Goal: Task Accomplishment & Management: Manage account settings

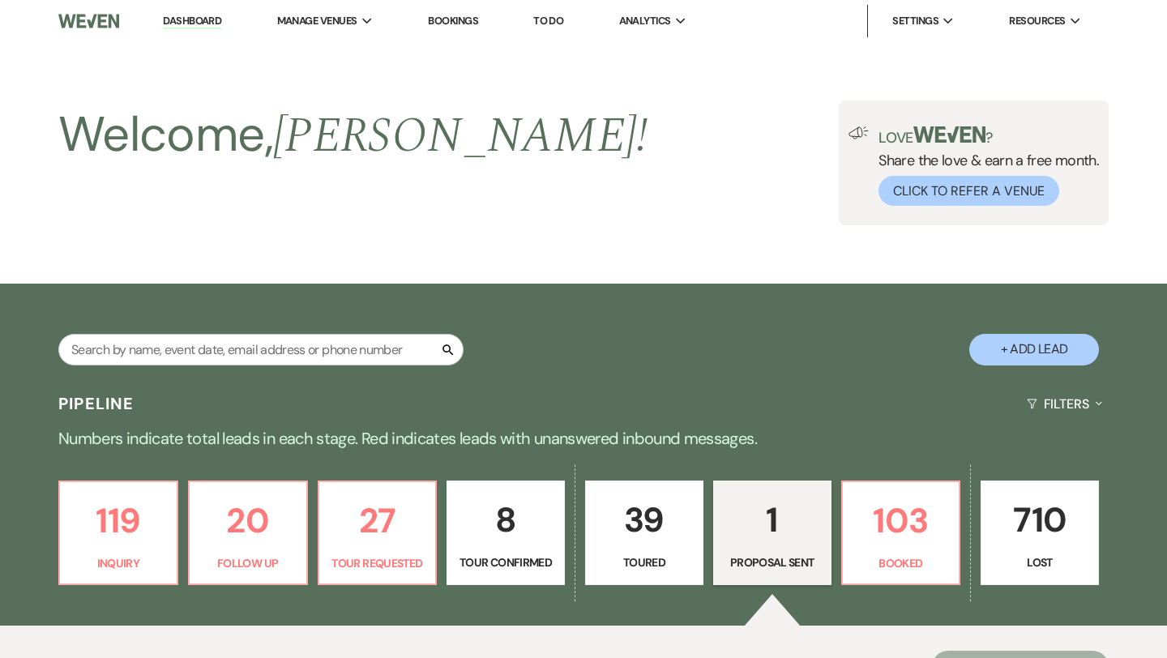
select select "6"
click at [368, 351] on input "text" at bounding box center [260, 350] width 405 height 32
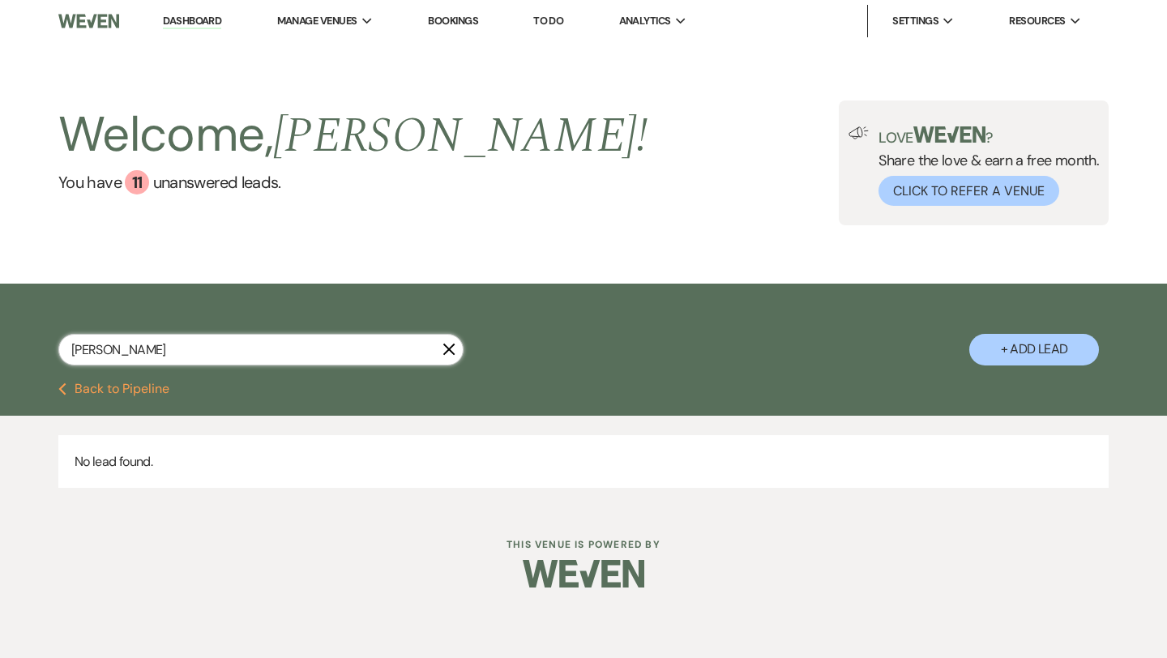
type input "[PERSON_NAME]"
click at [999, 352] on button "+ Add Lead" at bounding box center [1034, 350] width 130 height 32
select select "676"
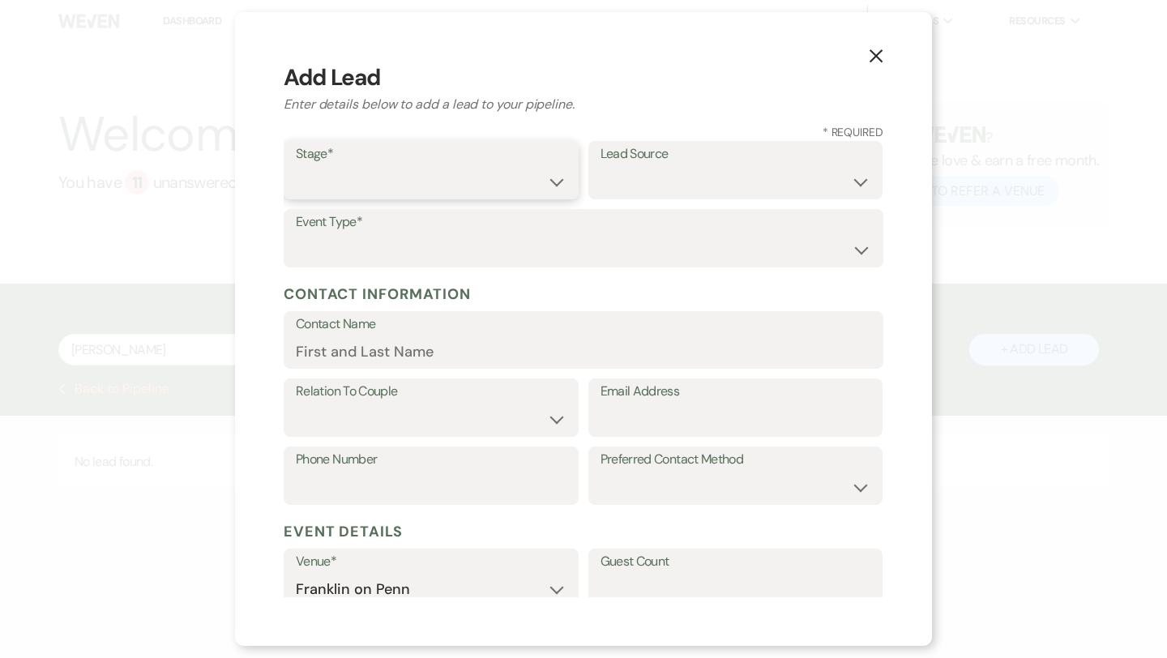
click at [472, 172] on select "Inquiry Follow Up Tour Requested Tour Confirmed Toured Proposal Sent Booked Lost" at bounding box center [431, 182] width 271 height 32
select select "4"
click at [619, 174] on select "Weven Venue Website Instagram Facebook Pinterest Google The Knot Wedding Wire H…" at bounding box center [735, 182] width 271 height 32
select select "5"
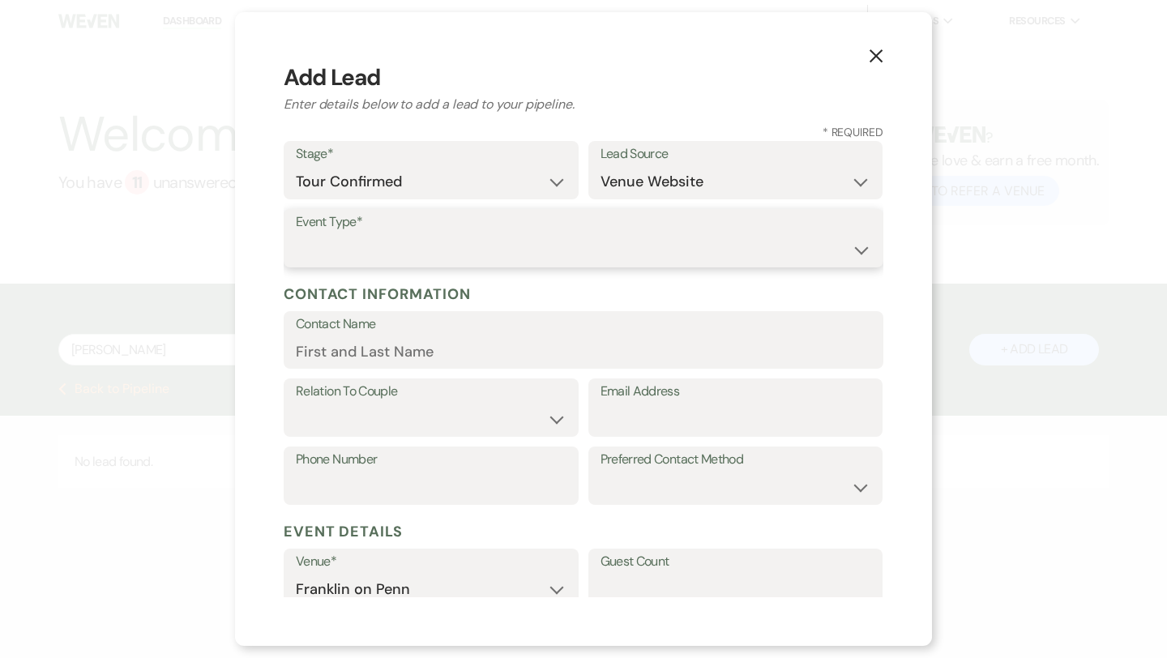
click at [458, 252] on select "Wedding Anniversary Party Baby Shower Bachelorette / Bachelor Party Birthday Pa…" at bounding box center [583, 250] width 575 height 32
select select "1"
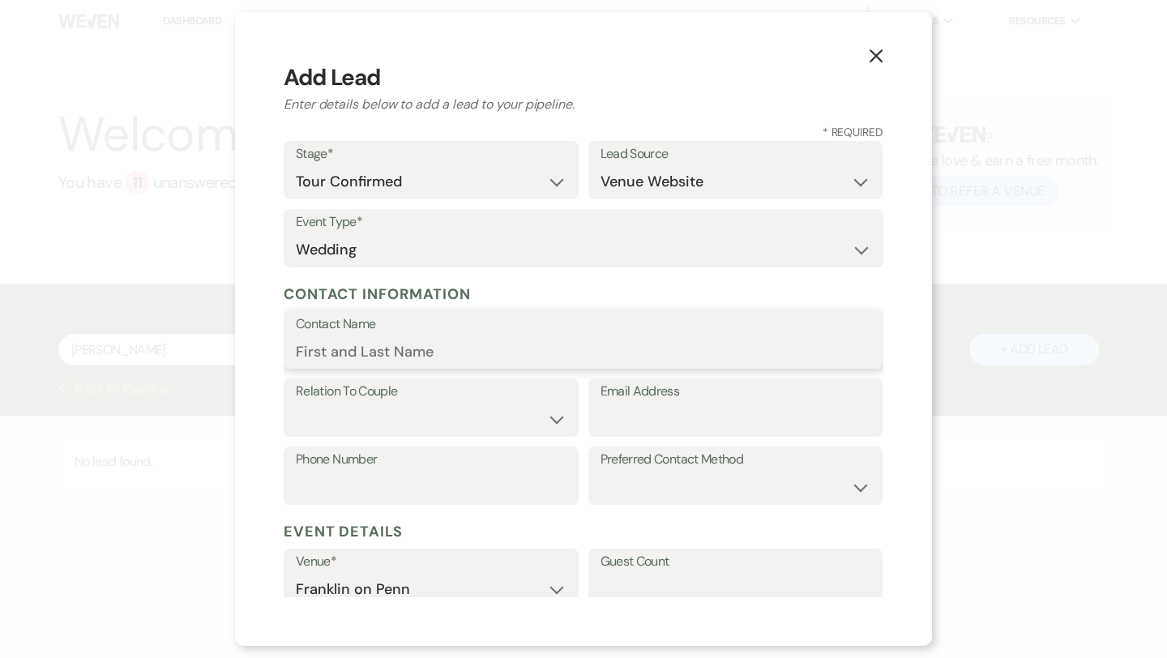
click at [404, 356] on input "Contact Name" at bounding box center [583, 351] width 575 height 32
type input "[PERSON_NAME]"
click at [413, 405] on select "Couple Planner Parent of Couple Family Member Friend Other" at bounding box center [431, 419] width 271 height 32
select select "1"
click at [414, 360] on input "[PERSON_NAME]" at bounding box center [583, 351] width 575 height 32
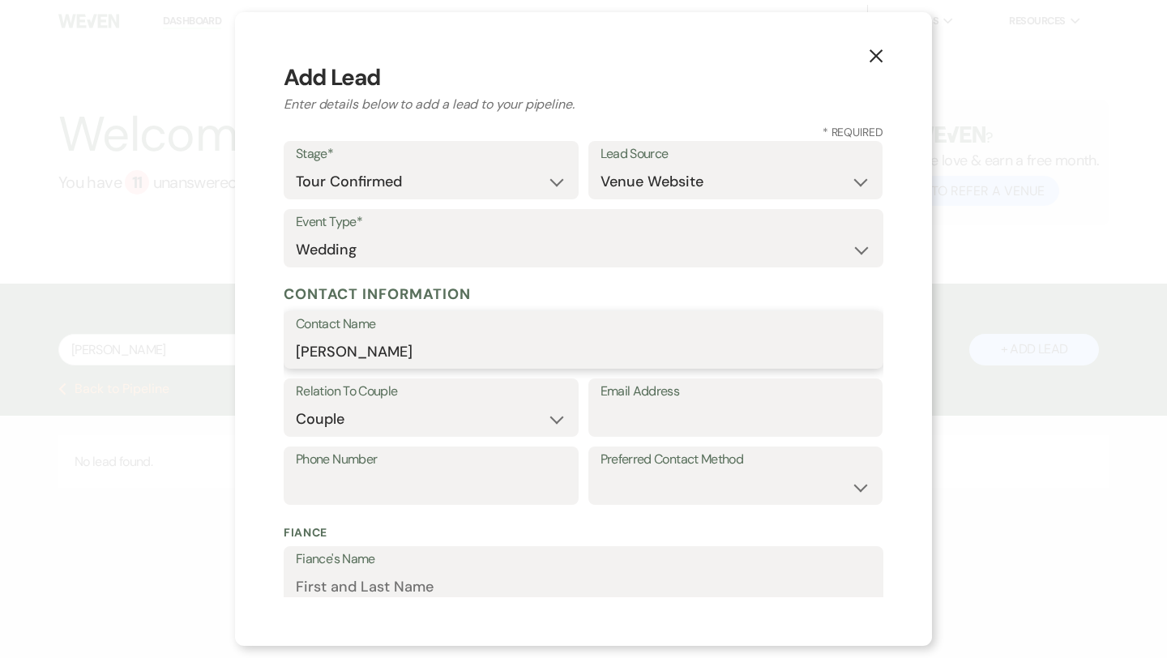
type input "[PERSON_NAME]"
click at [629, 419] on input "Email Address" at bounding box center [735, 419] width 271 height 32
paste input "[EMAIL_ADDRESS][DOMAIN_NAME]"
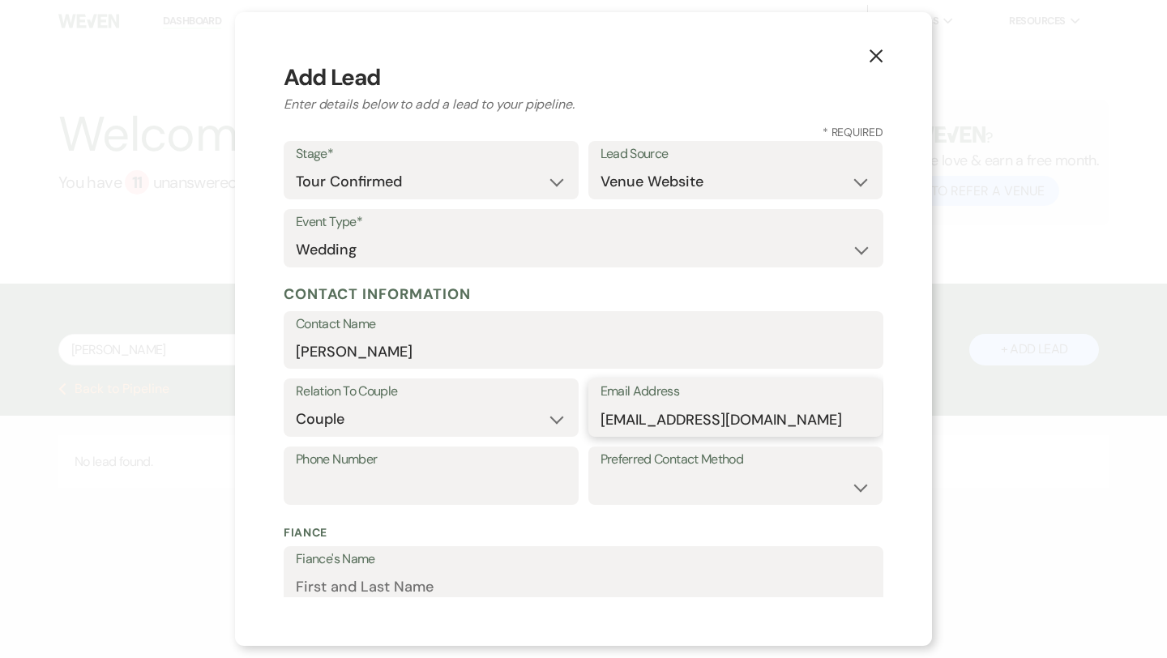
type input "[EMAIL_ADDRESS][DOMAIN_NAME]"
click at [426, 357] on input "[PERSON_NAME]" at bounding box center [583, 351] width 575 height 32
paste input "[PERSON_NAME]"
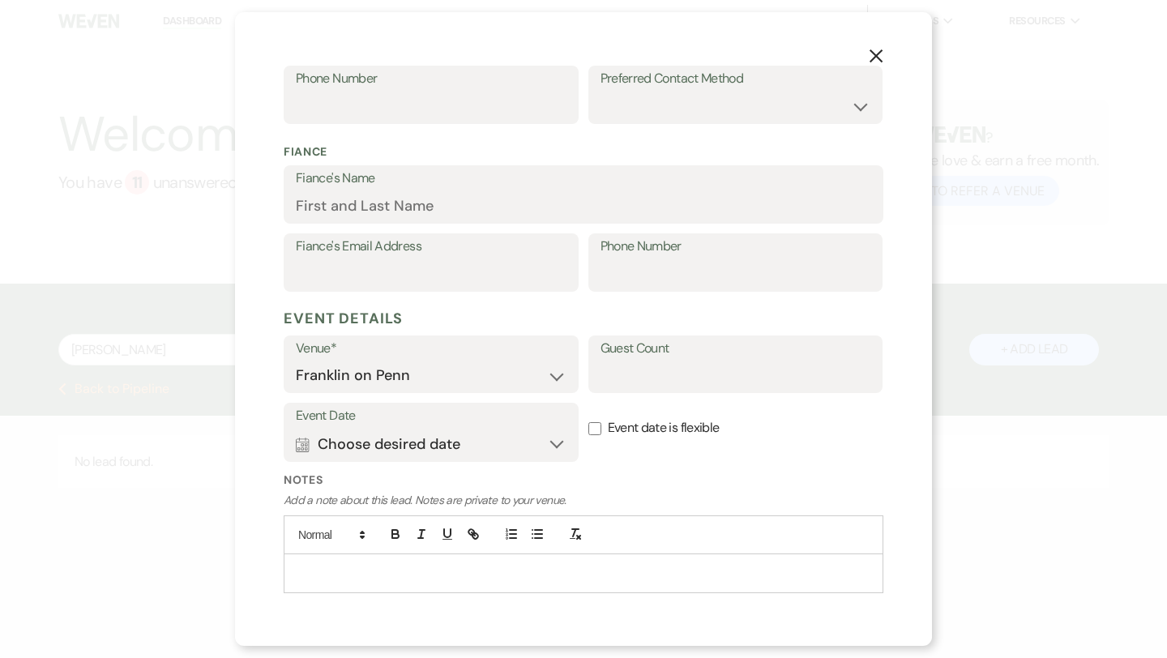
scroll to position [425, 0]
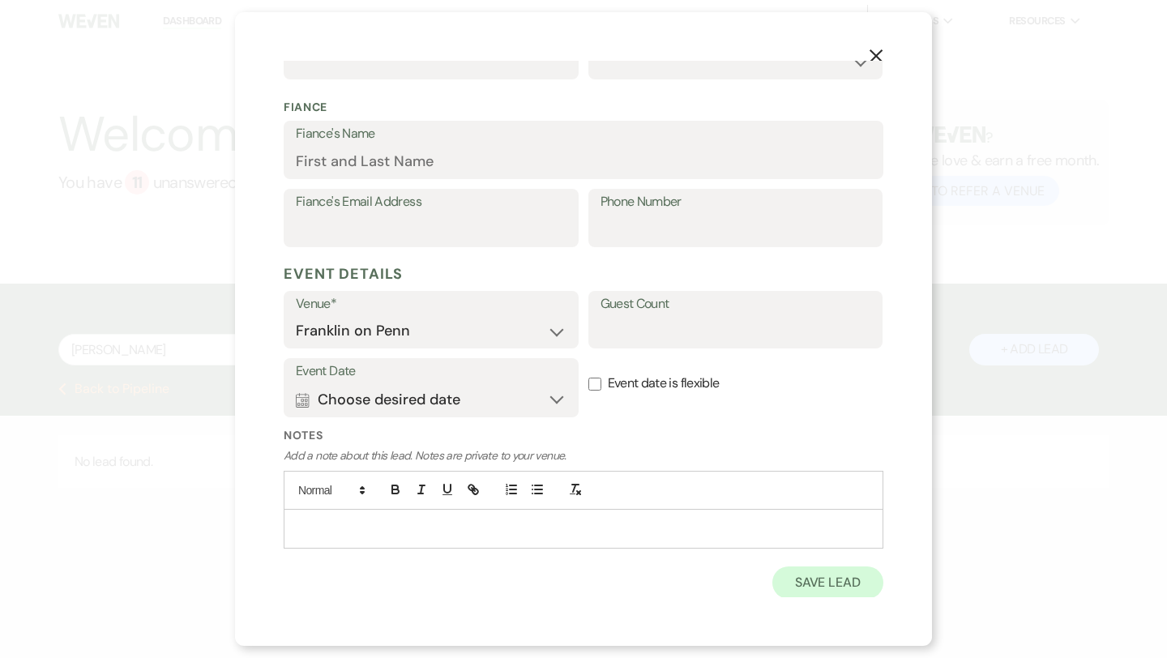
type input "[PERSON_NAME]"
click at [840, 581] on button "Save Lead" at bounding box center [827, 582] width 111 height 32
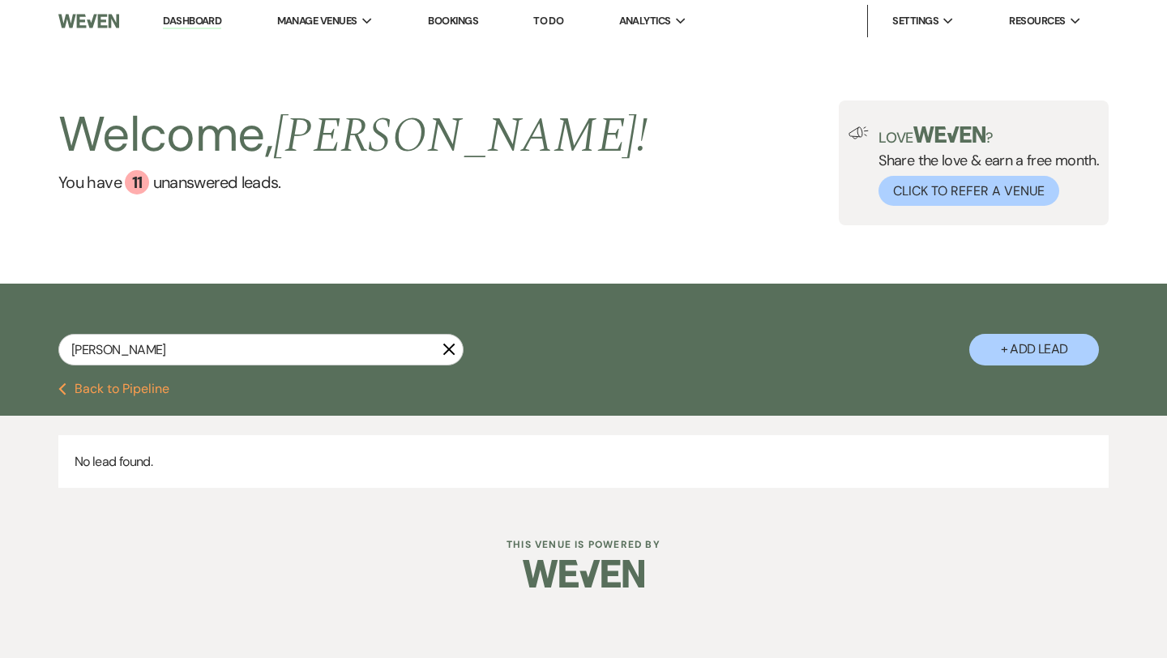
click at [74, 382] on button "Previous Back to Pipeline" at bounding box center [113, 388] width 111 height 13
select select "6"
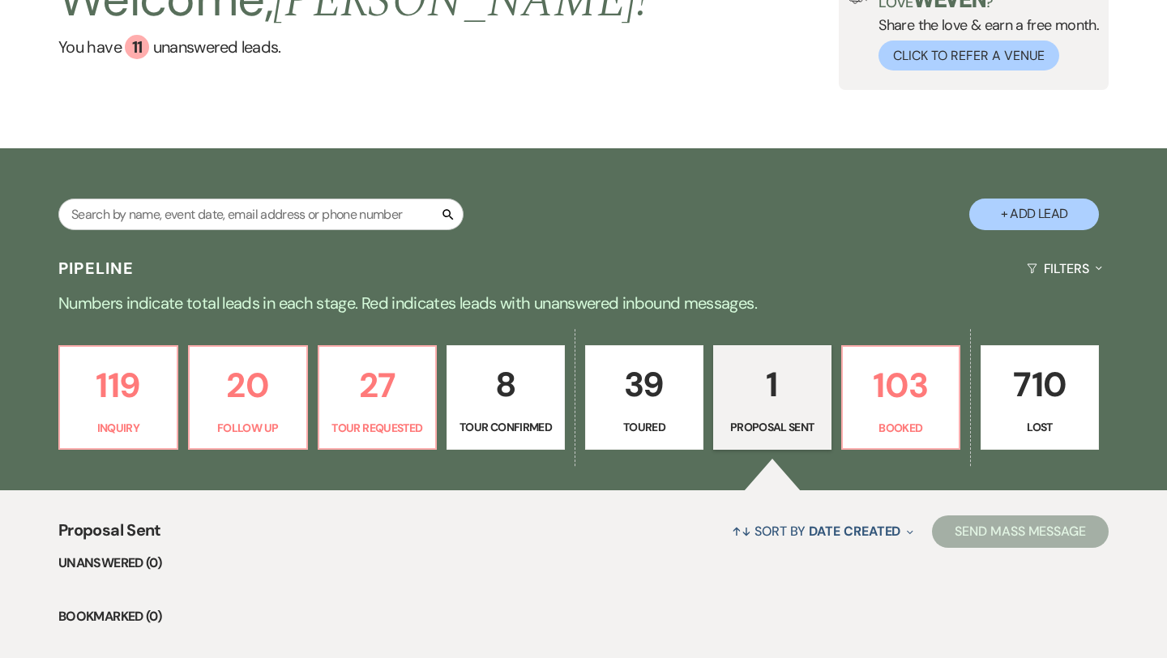
scroll to position [139, 0]
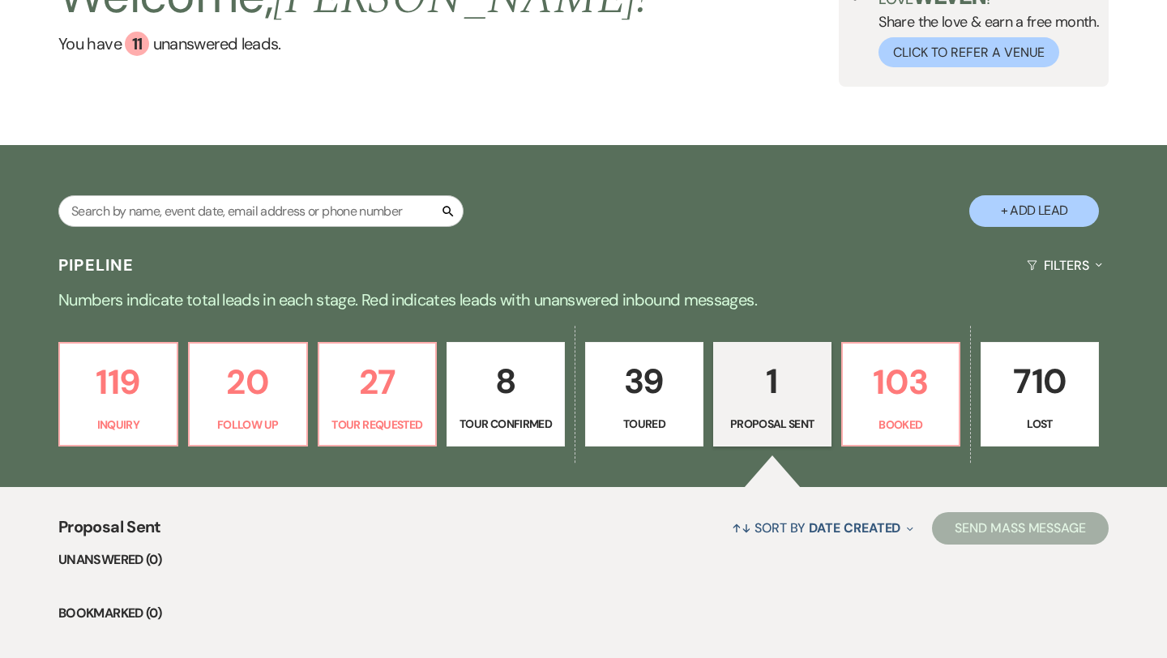
click at [509, 376] on p "8" at bounding box center [505, 381] width 97 height 54
select select "4"
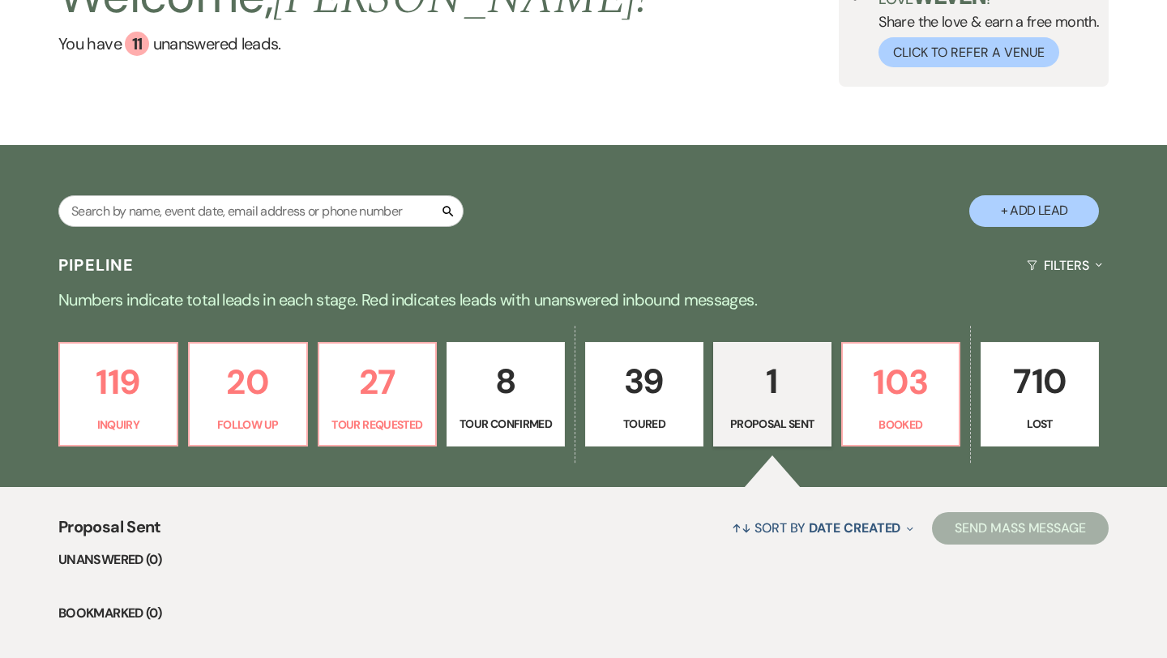
select select "4"
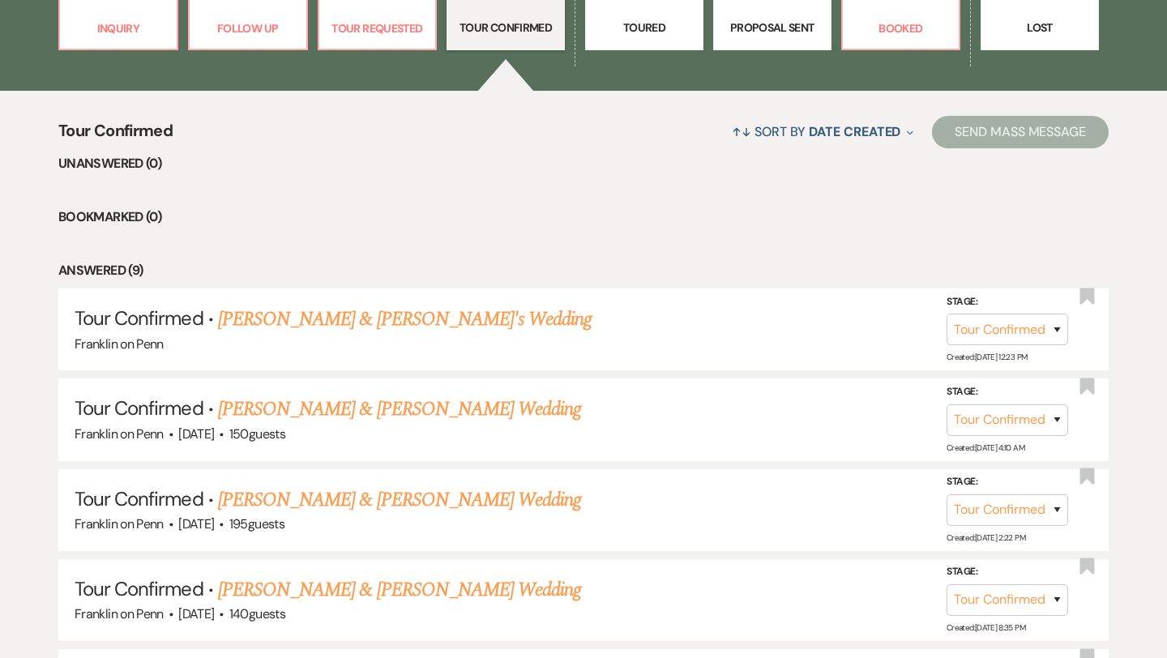
scroll to position [583, 0]
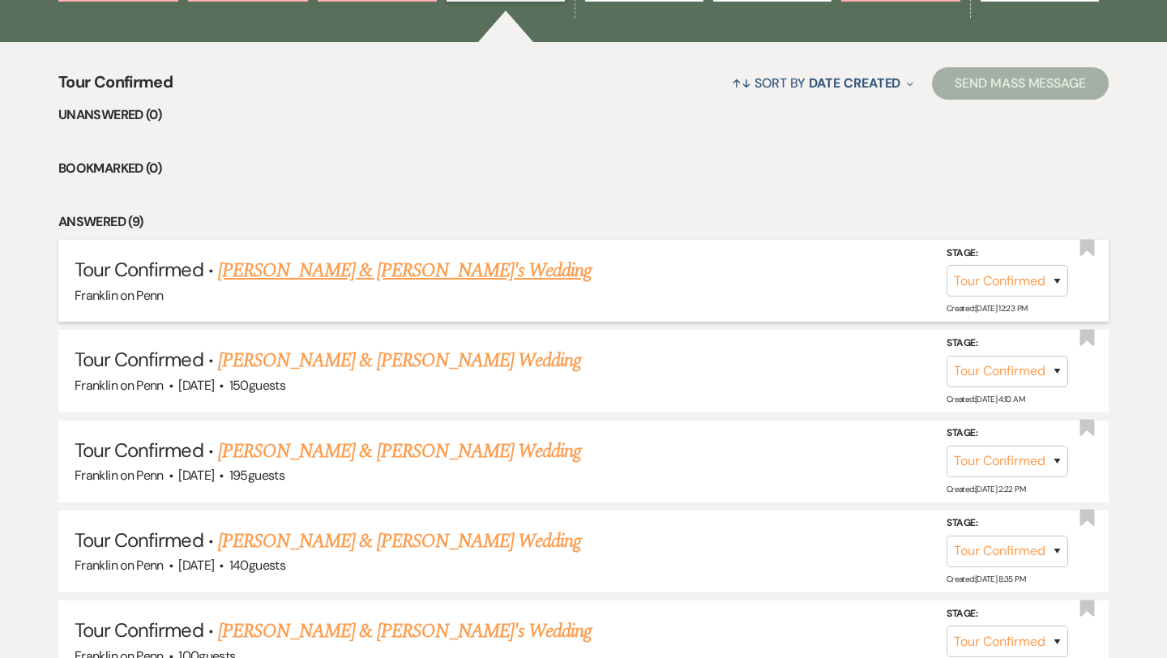
click at [480, 274] on link "[PERSON_NAME] & [PERSON_NAME]'s Wedding" at bounding box center [405, 270] width 374 height 29
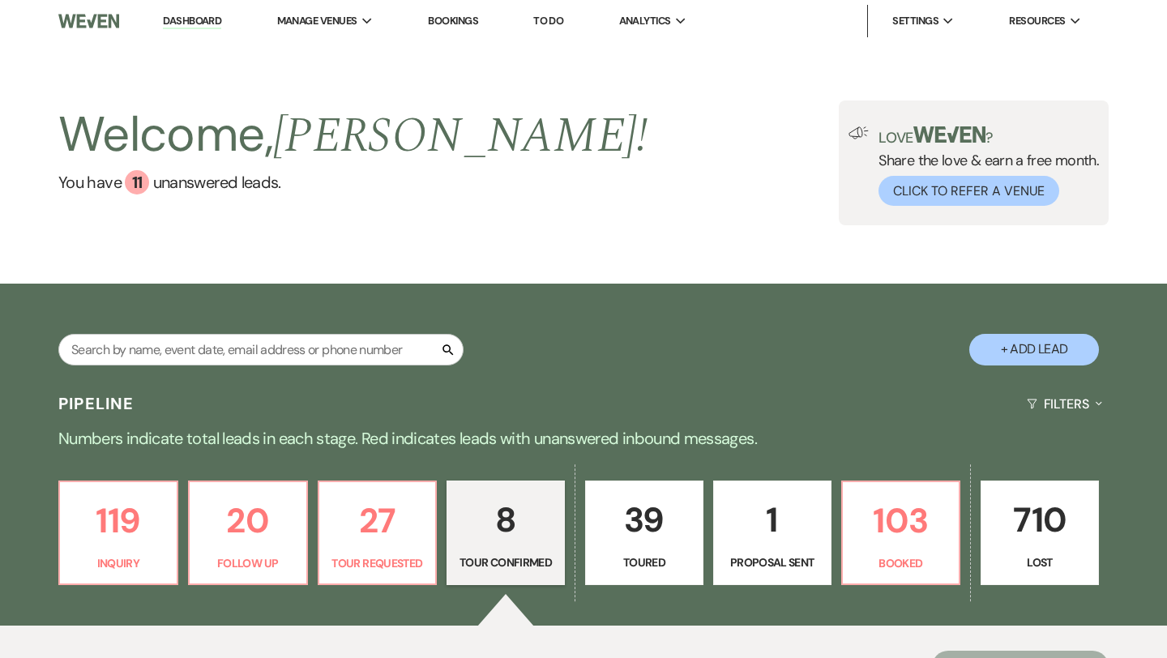
select select "4"
select select "5"
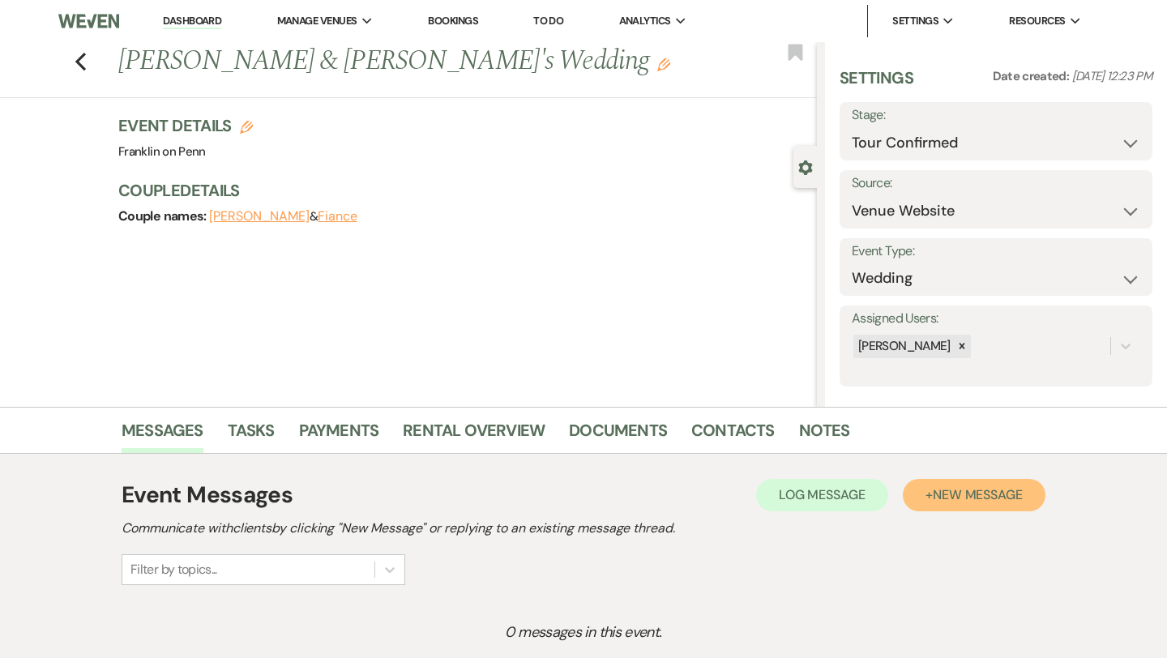
click at [935, 504] on button "+ New Message" at bounding box center [974, 495] width 143 height 32
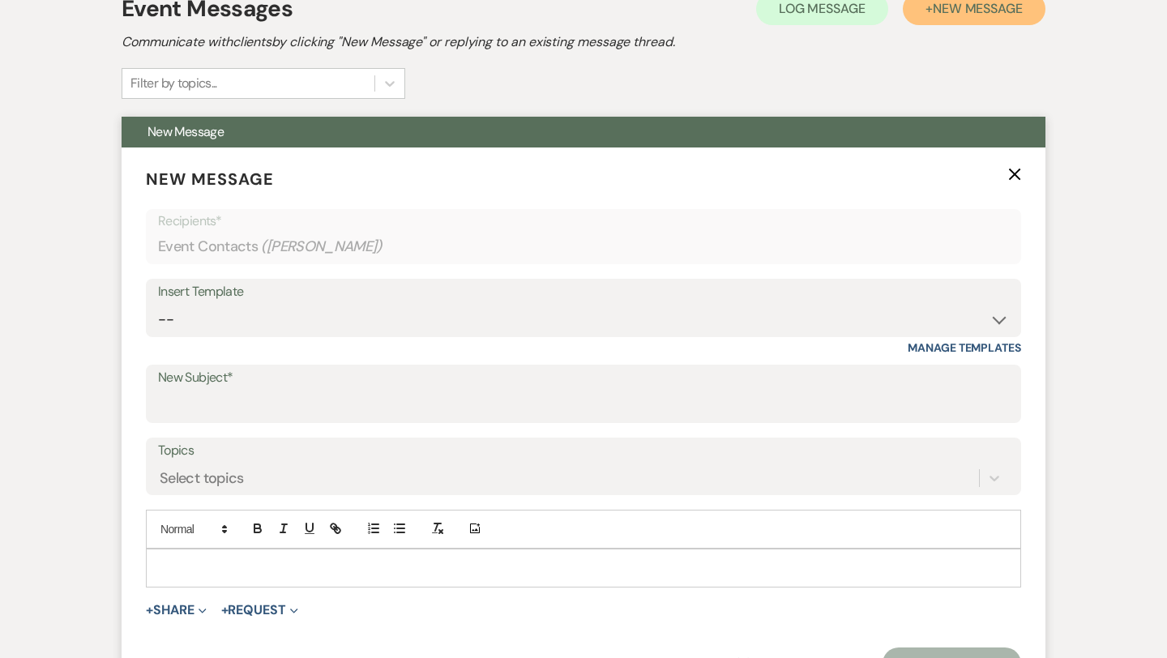
scroll to position [523, 0]
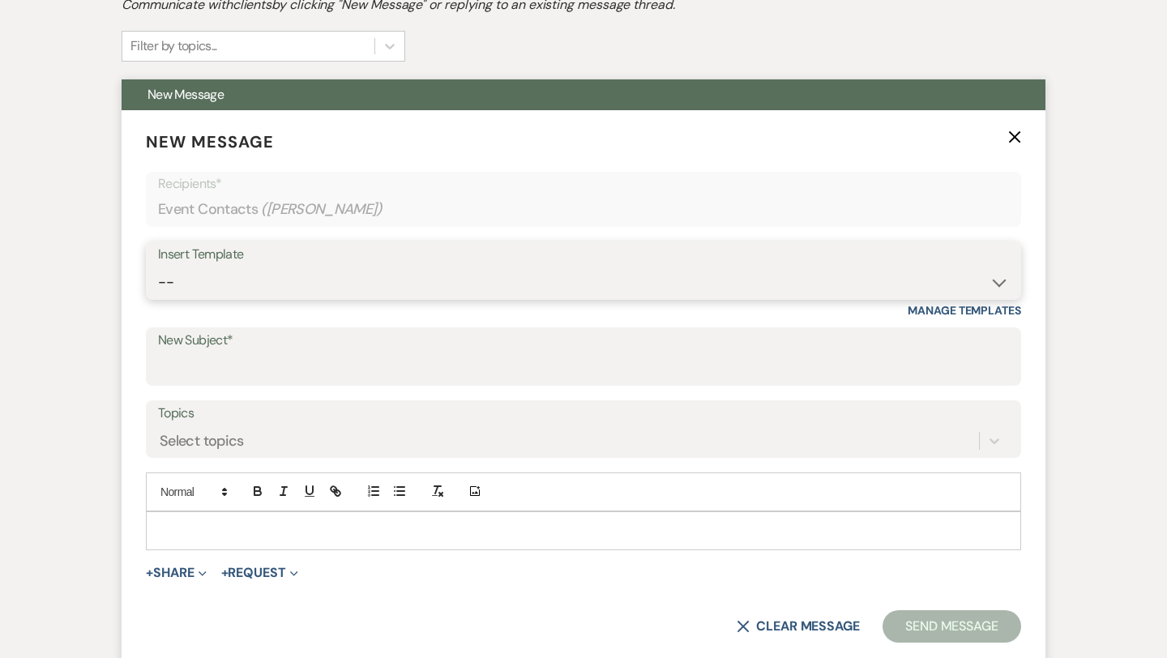
click at [469, 284] on select "-- Weven Planning Portal Introduction (Booked Events) Initial Inquiry Response …" at bounding box center [583, 283] width 851 height 32
select select "5894"
type input "You're getting married!!"
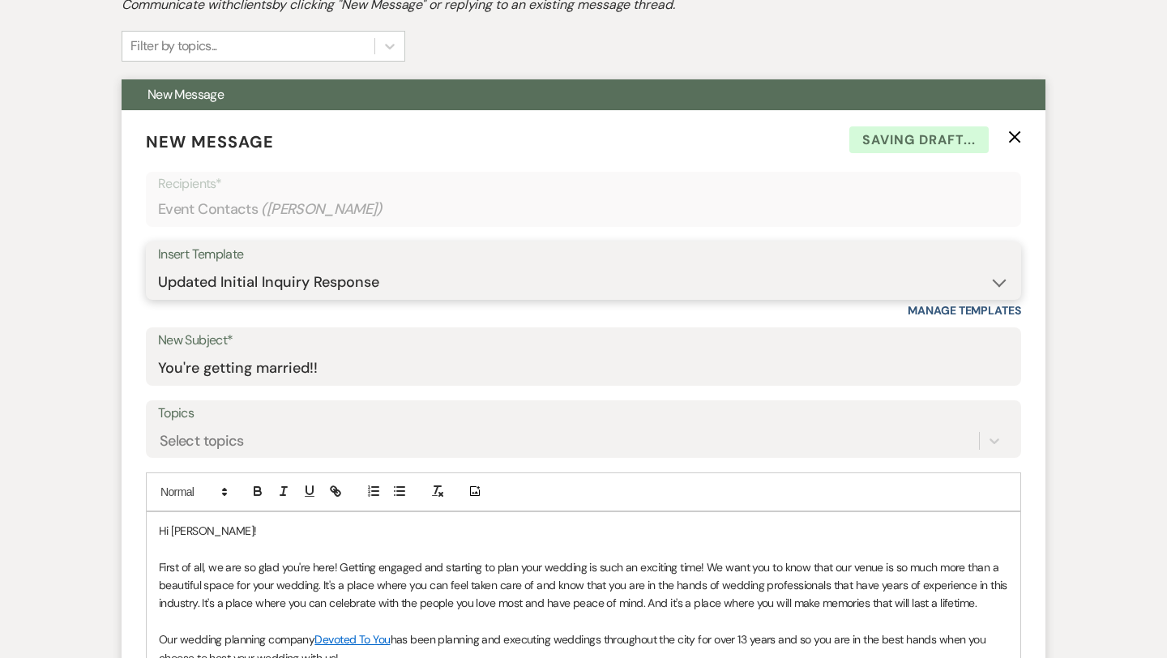
scroll to position [1482, 0]
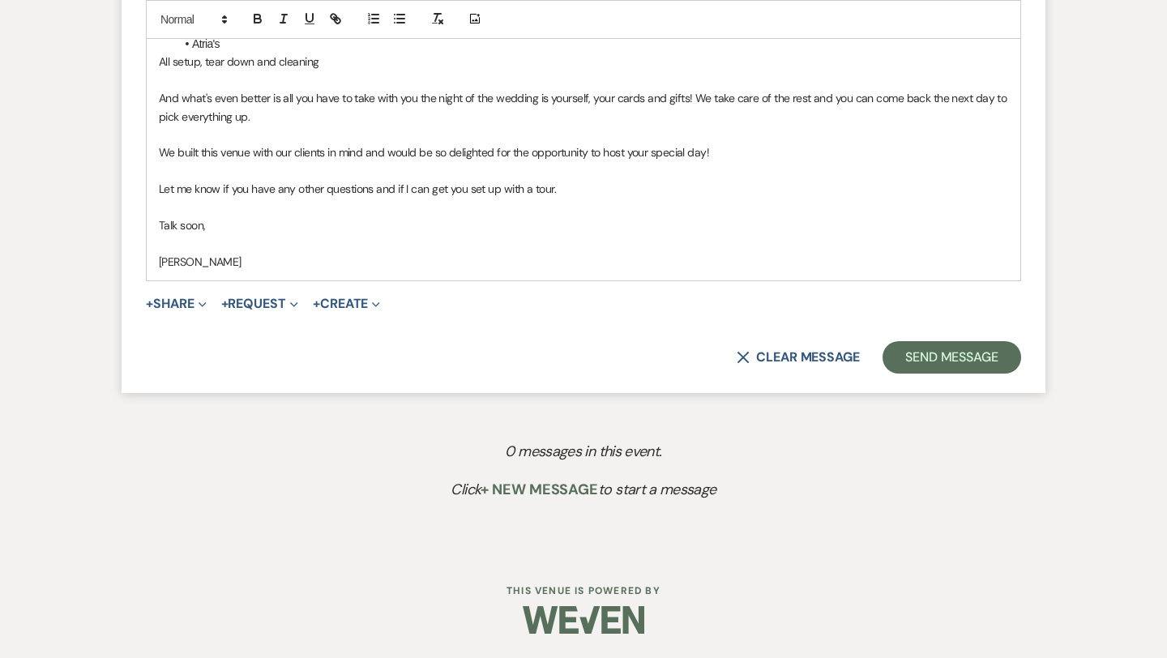
drag, startPoint x: 555, startPoint y: 191, endPoint x: 160, endPoint y: 184, distance: 394.7
click at [160, 184] on p "Let me know if you have any other questions and if I can get you set up with a …" at bounding box center [583, 189] width 849 height 18
click at [978, 364] on button "Send Message" at bounding box center [951, 357] width 139 height 32
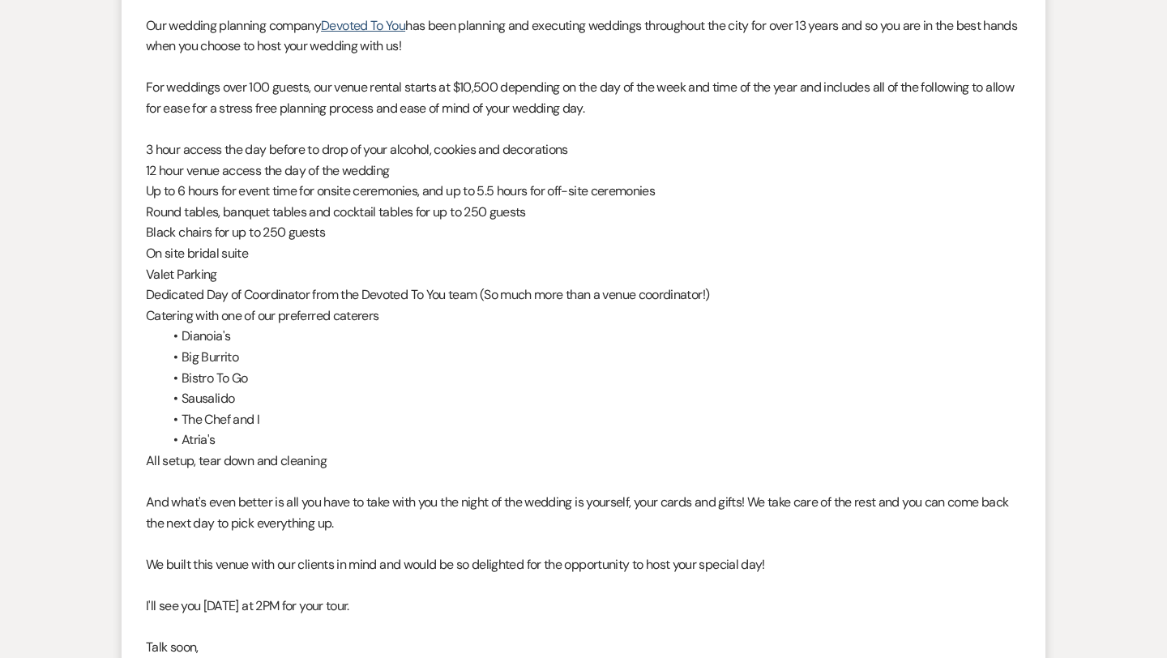
scroll to position [0, 0]
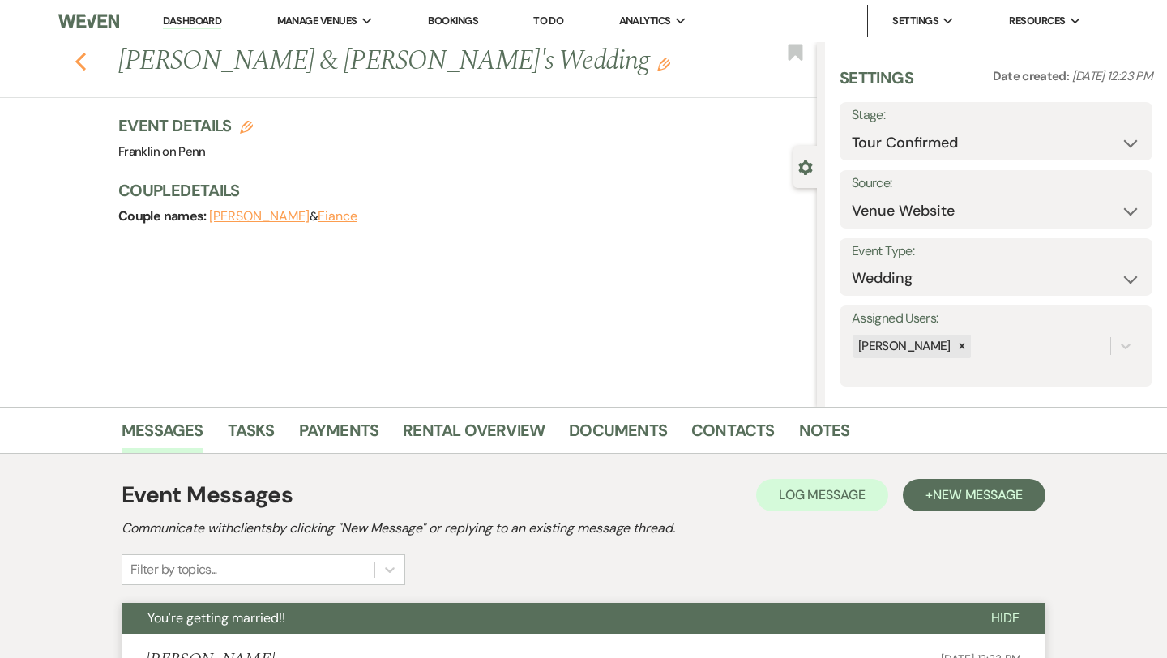
click at [79, 56] on icon "Previous" at bounding box center [81, 61] width 12 height 19
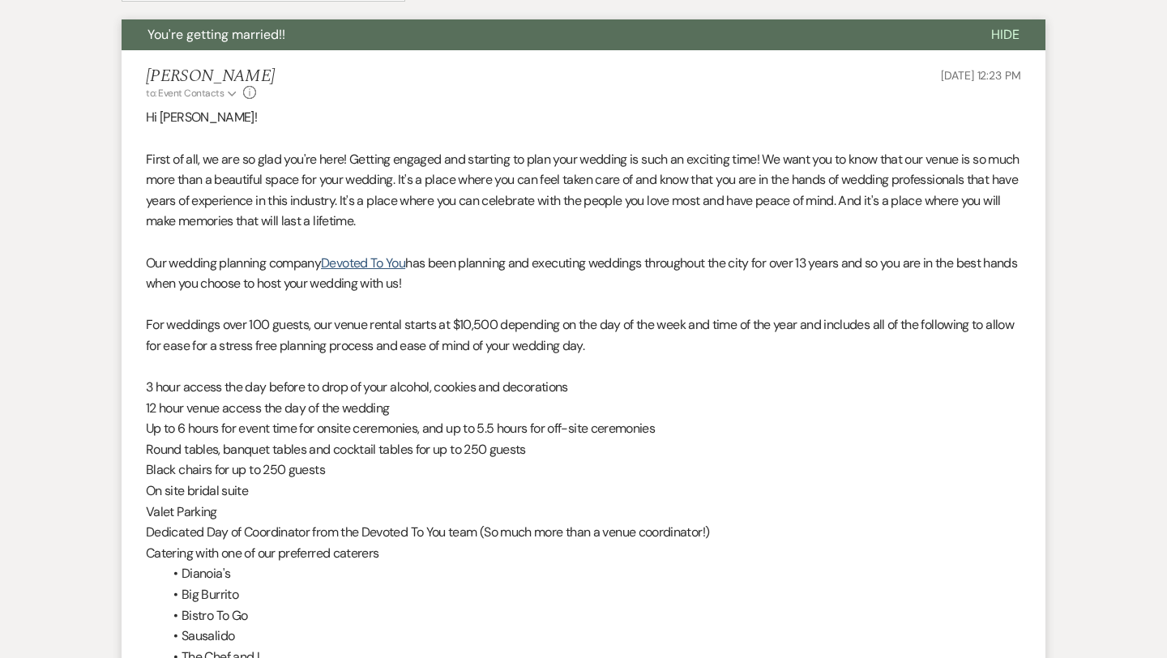
select select "4"
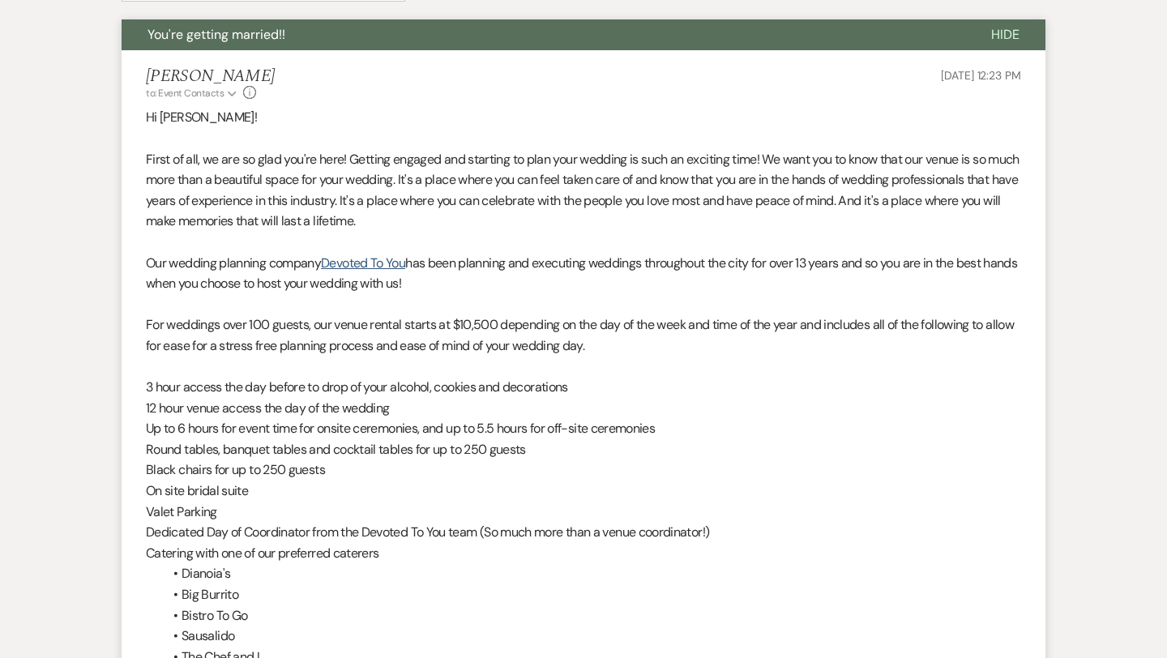
select select "4"
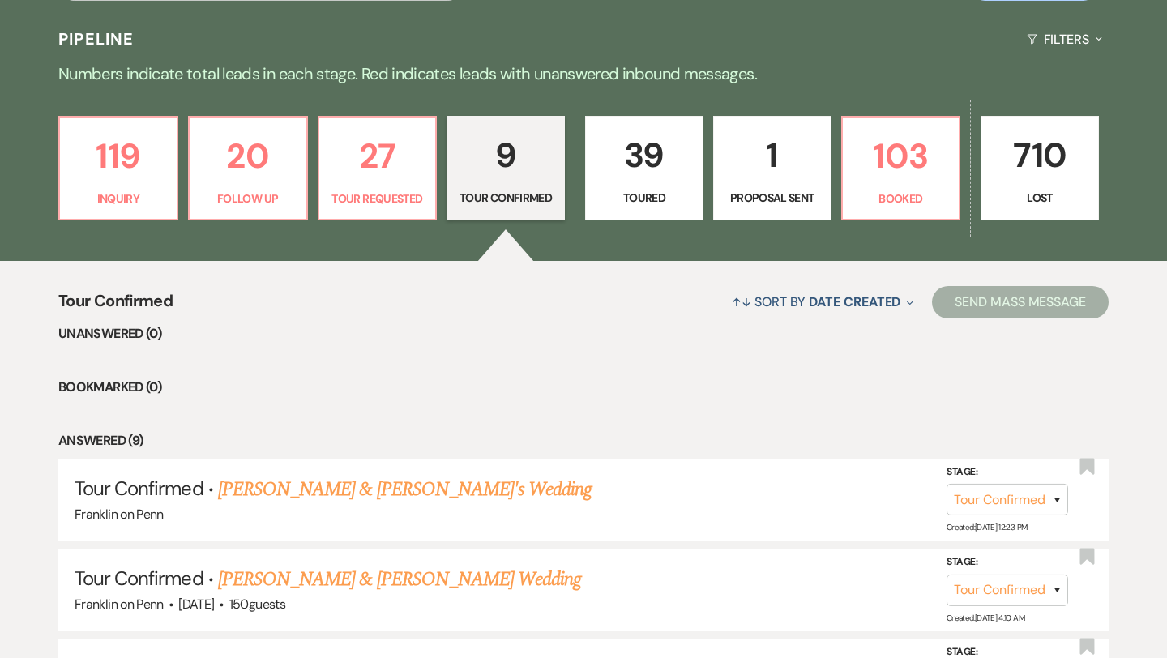
scroll to position [0, 0]
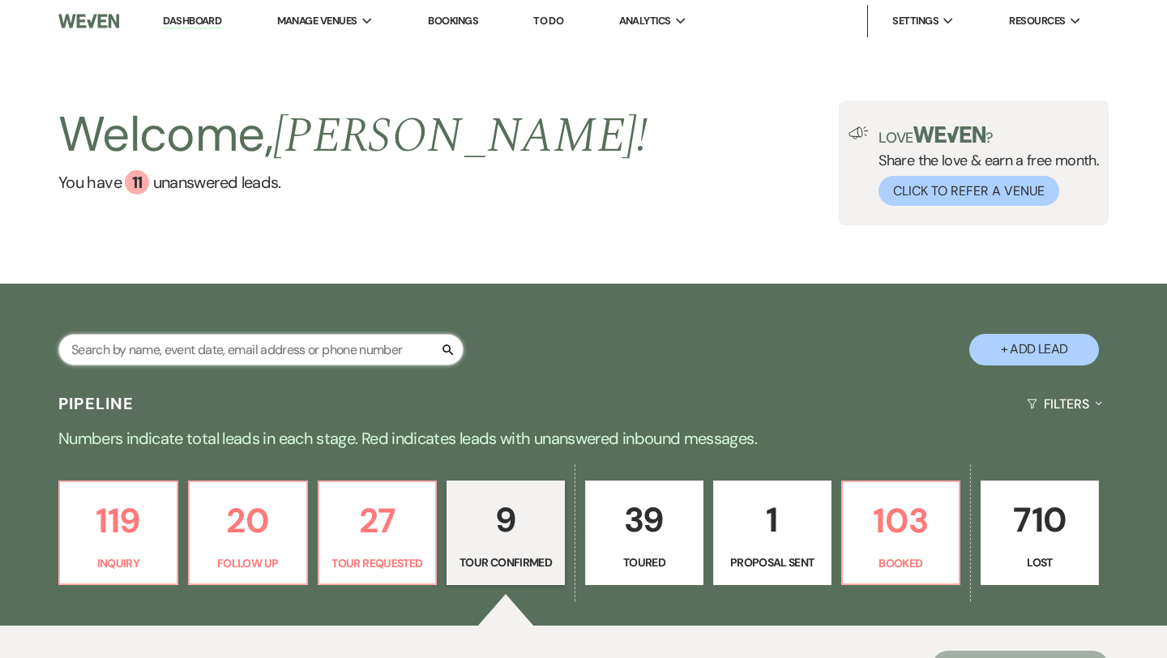
click at [181, 352] on input "text" at bounding box center [260, 350] width 405 height 32
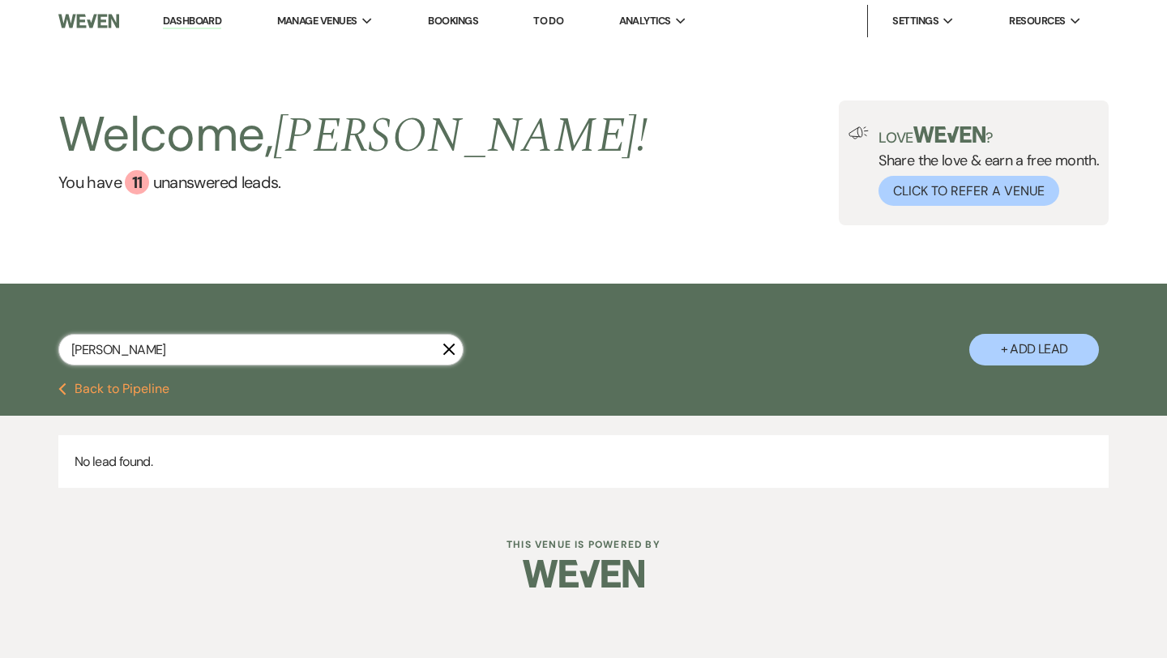
type input "[PERSON_NAME]"
select select "5"
select select "8"
select select "5"
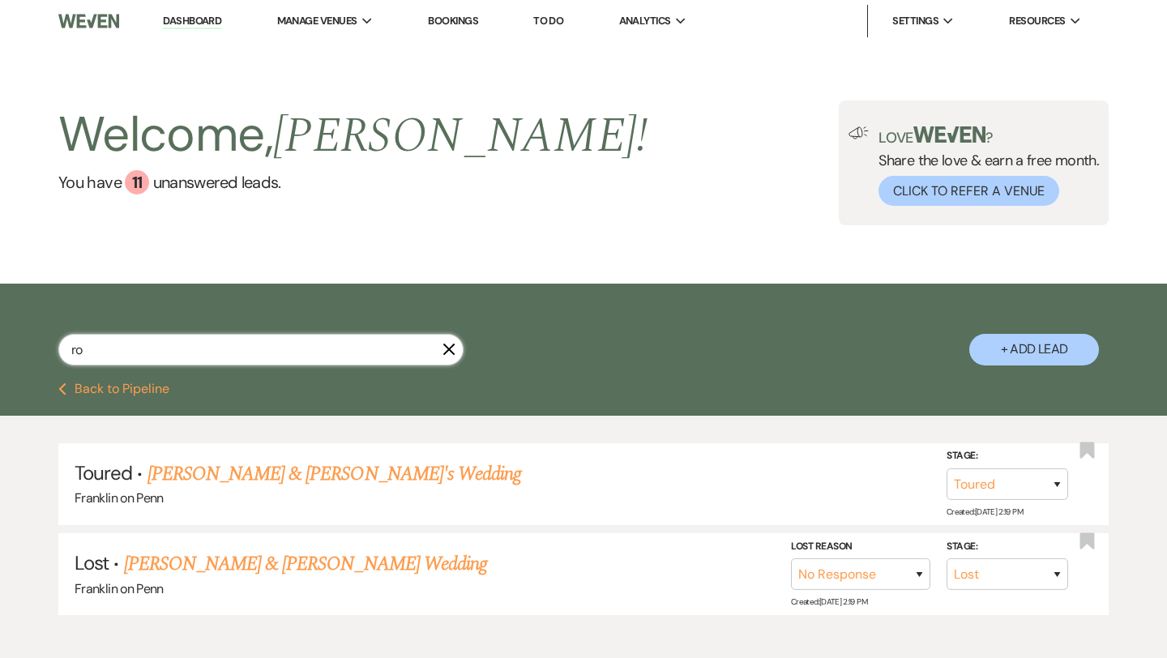
type input "r"
click at [1014, 342] on button "+ Add Lead" at bounding box center [1034, 350] width 130 height 32
select select "676"
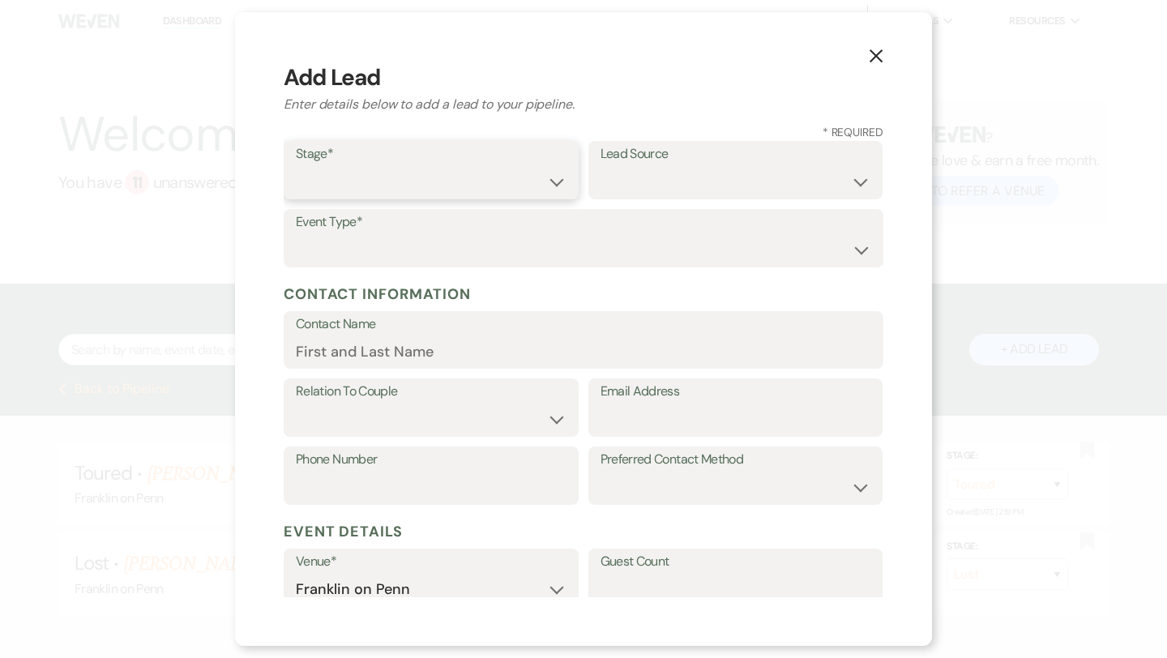
click at [413, 177] on select "Inquiry Follow Up Tour Requested Tour Confirmed Toured Proposal Sent Booked Lost" at bounding box center [431, 182] width 271 height 32
select select "4"
click at [616, 177] on select "Weven Venue Website Instagram Facebook Pinterest Google The Knot Wedding Wire H…" at bounding box center [735, 182] width 271 height 32
select select "5"
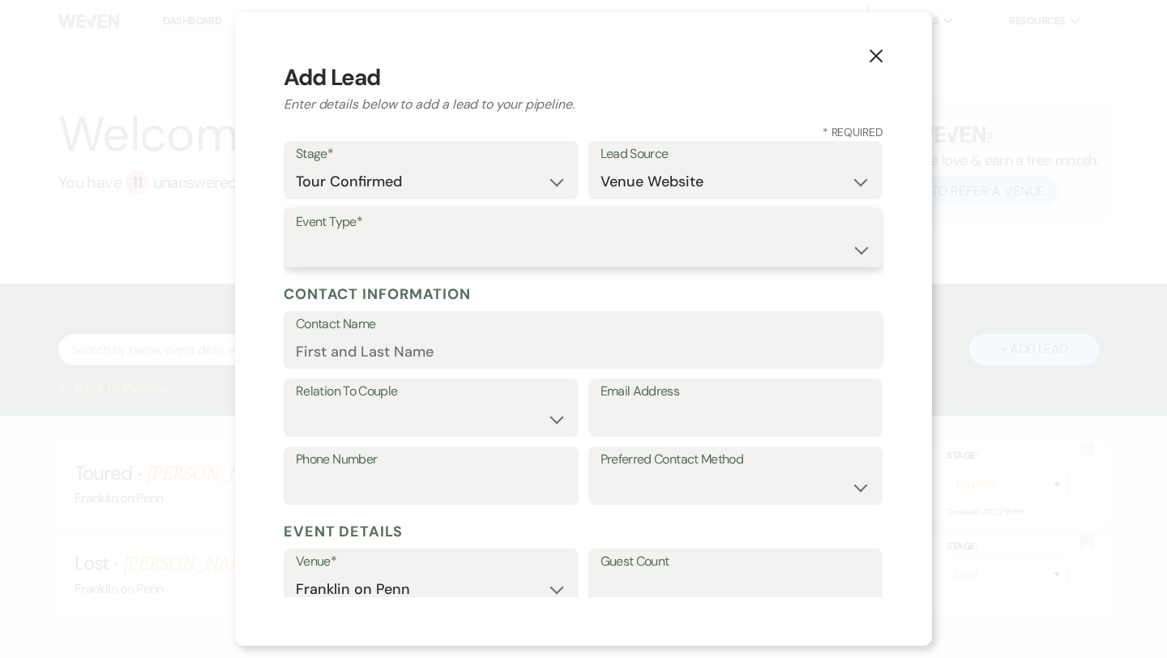
click at [518, 249] on select "Wedding Anniversary Party Baby Shower Bachelorette / Bachelor Party Birthday Pa…" at bounding box center [583, 250] width 575 height 32
select select "1"
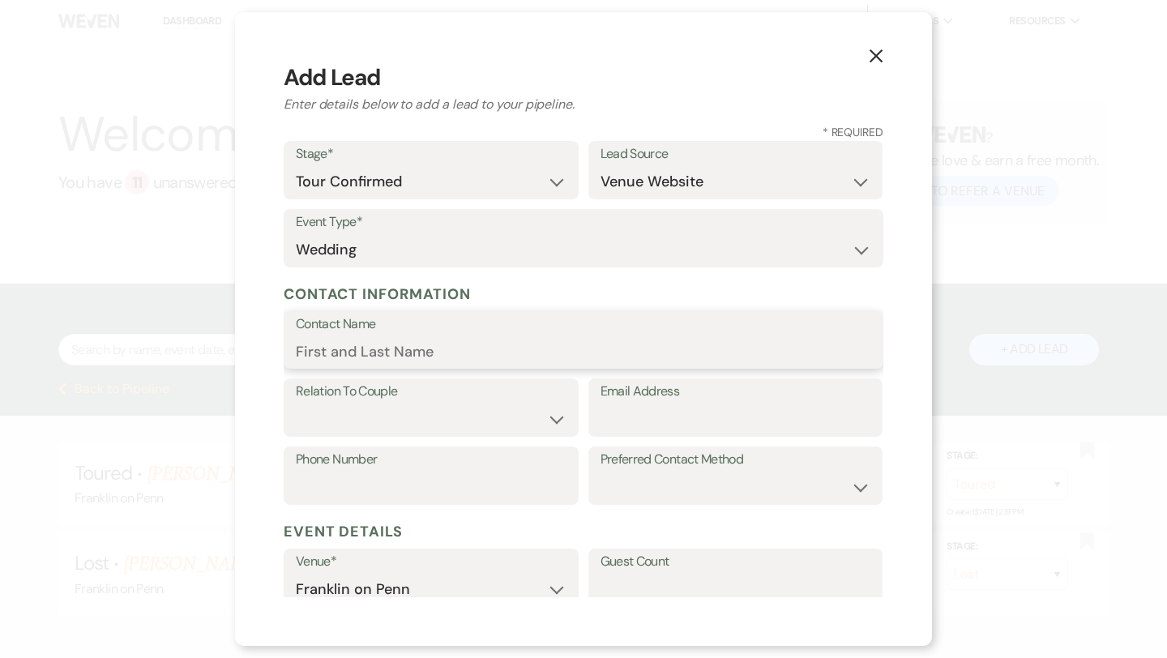
click at [382, 351] on input "Contact Name" at bounding box center [583, 351] width 575 height 32
type input "[PERSON_NAME]"
click at [364, 418] on select "Couple Planner Parent of Couple Family Member Friend Other" at bounding box center [431, 419] width 271 height 32
select select "1"
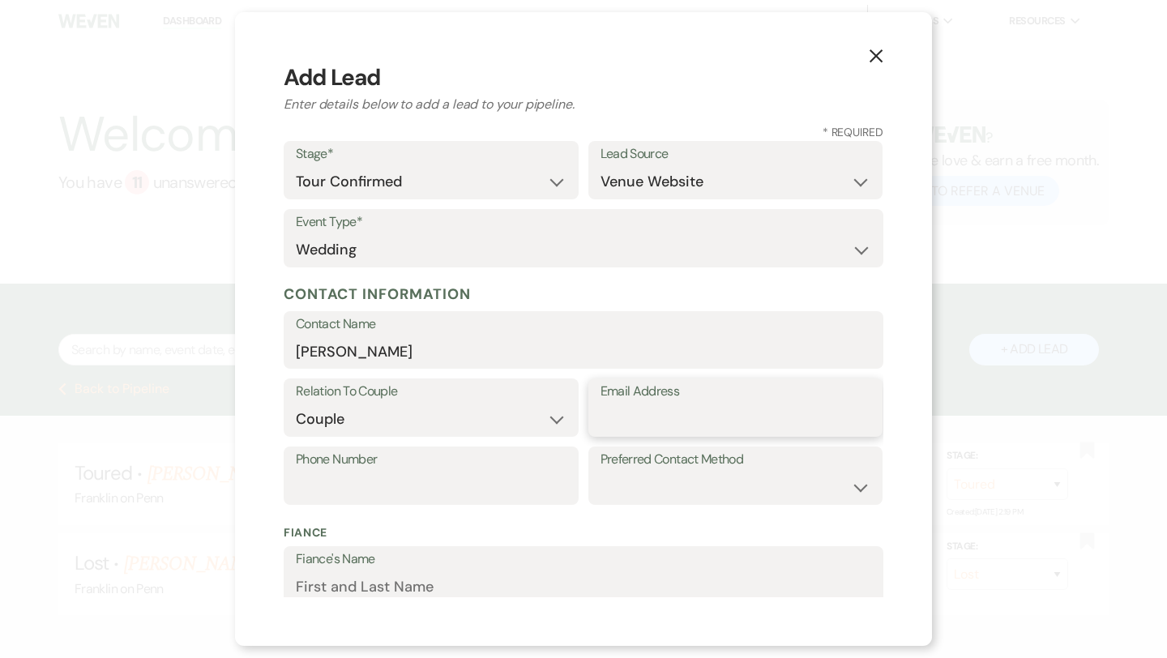
click at [638, 415] on input "Email Address" at bounding box center [735, 419] width 271 height 32
paste input "[EMAIL_ADDRESS][DOMAIN_NAME]"
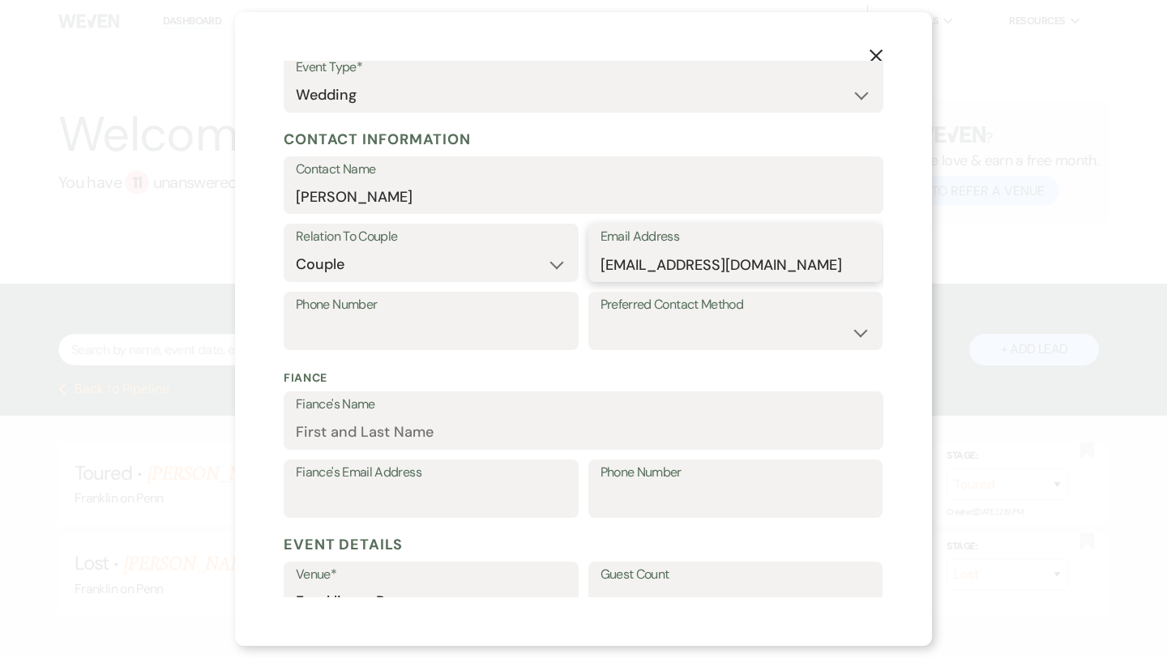
scroll to position [183, 0]
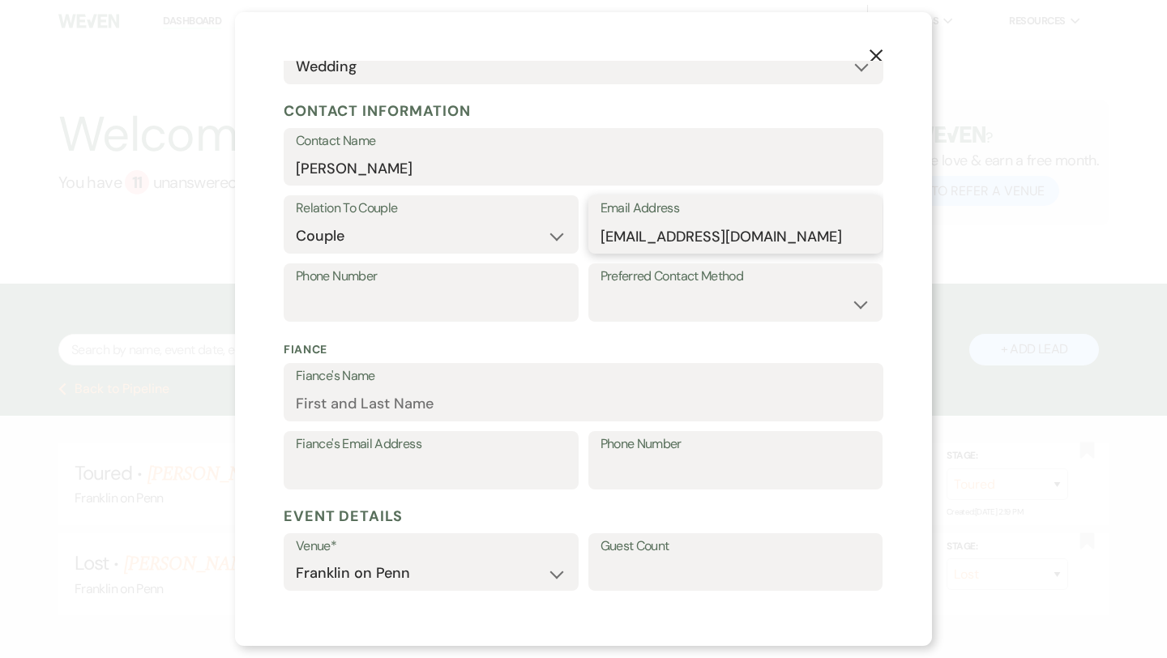
type input "[EMAIL_ADDRESS][DOMAIN_NAME]"
click at [444, 461] on input "Fiance's Email Address" at bounding box center [431, 472] width 271 height 32
paste input "[EMAIL_ADDRESS][DOMAIN_NAME]"
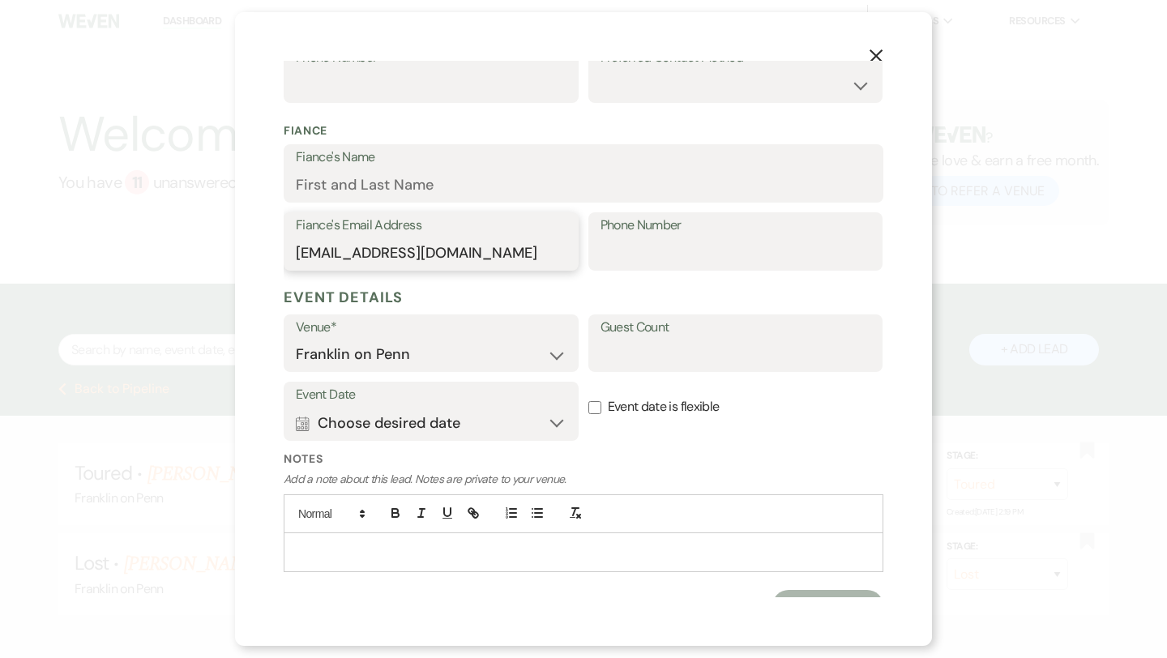
scroll to position [425, 0]
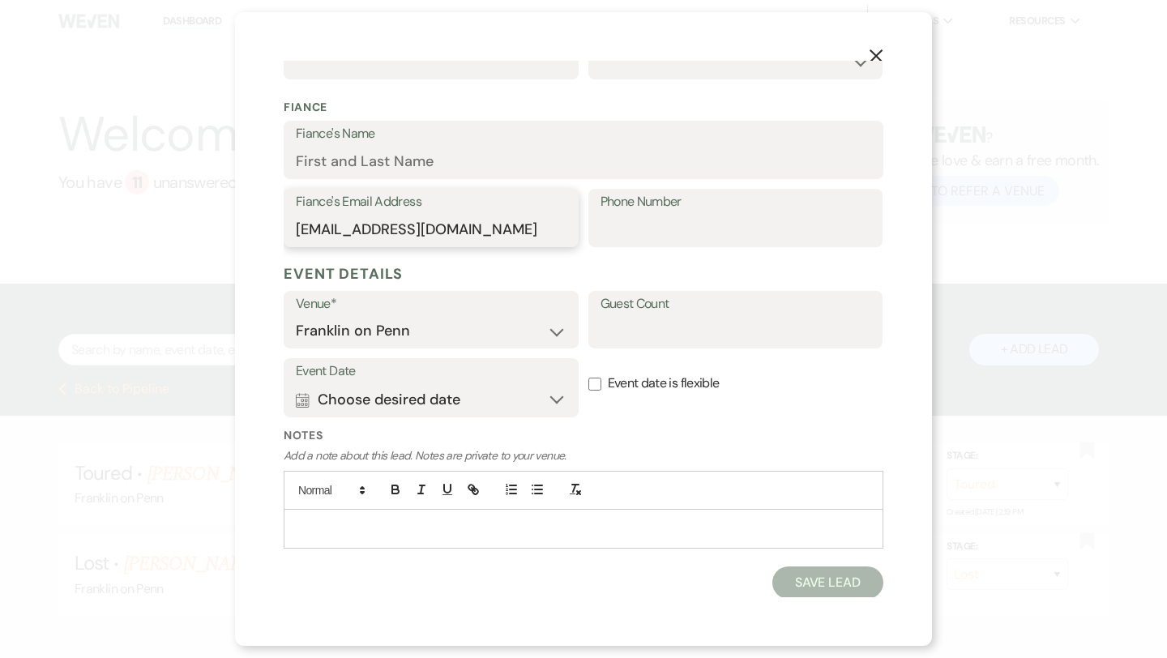
type input "[EMAIL_ADDRESS][DOMAIN_NAME]"
click at [798, 579] on button "Save Lead" at bounding box center [827, 582] width 111 height 32
click at [484, 233] on input "[EMAIL_ADDRESS][DOMAIN_NAME]" at bounding box center [431, 232] width 271 height 32
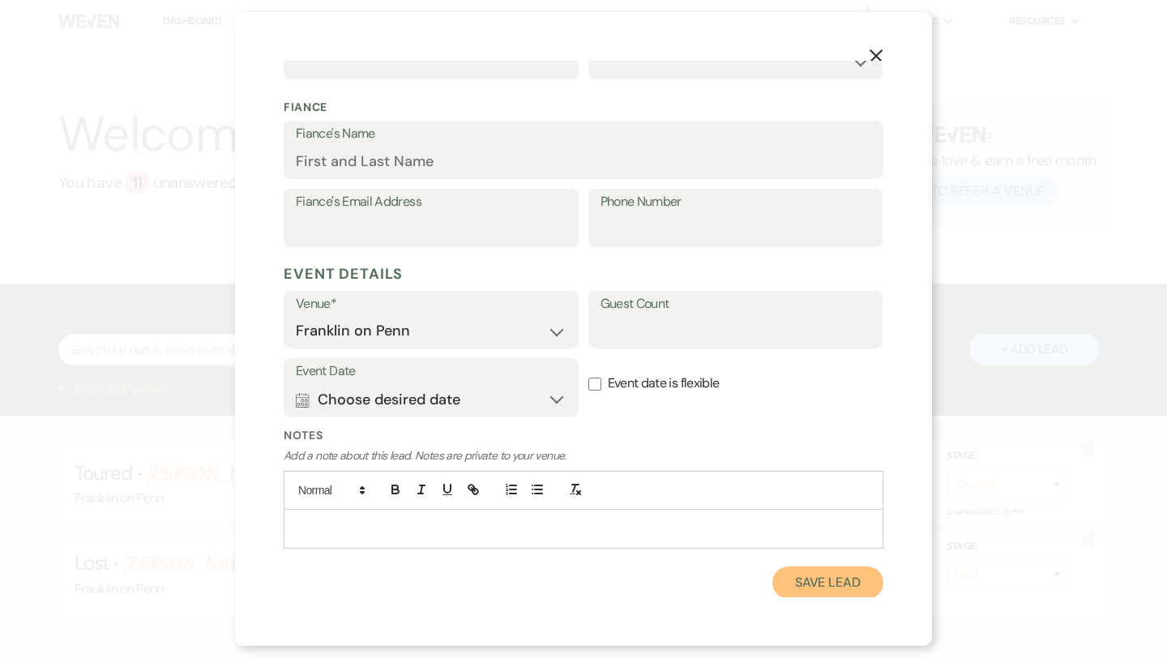
click at [794, 574] on button "Save Lead" at bounding box center [827, 582] width 111 height 32
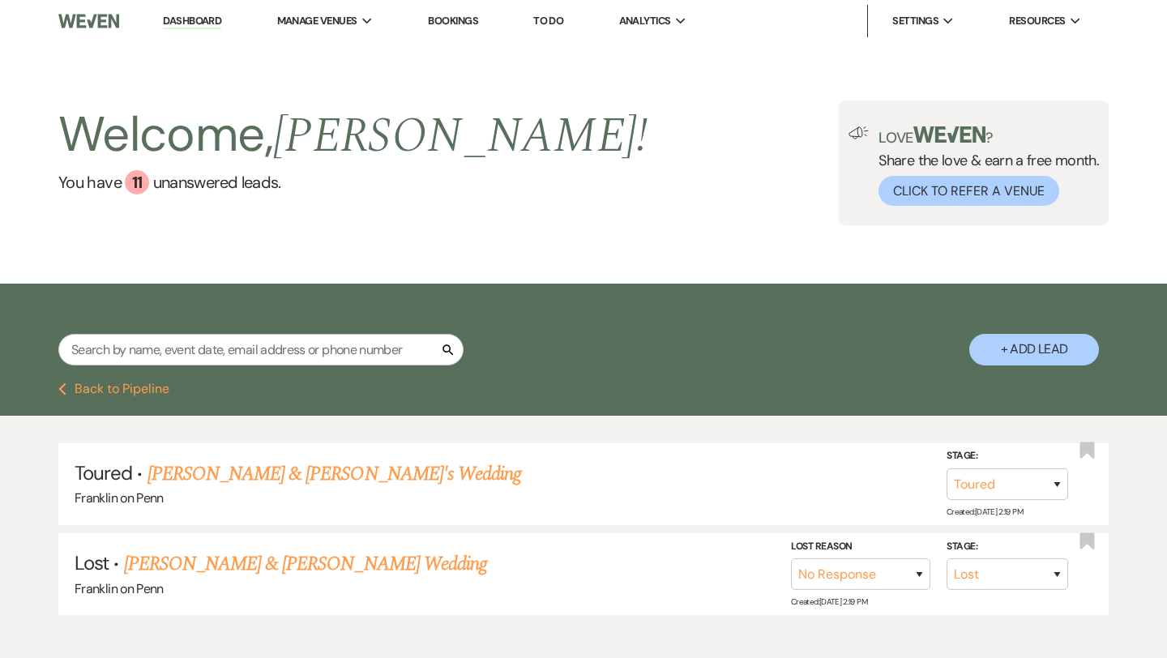
click at [154, 391] on button "Previous Back to Pipeline" at bounding box center [113, 388] width 111 height 13
select select "4"
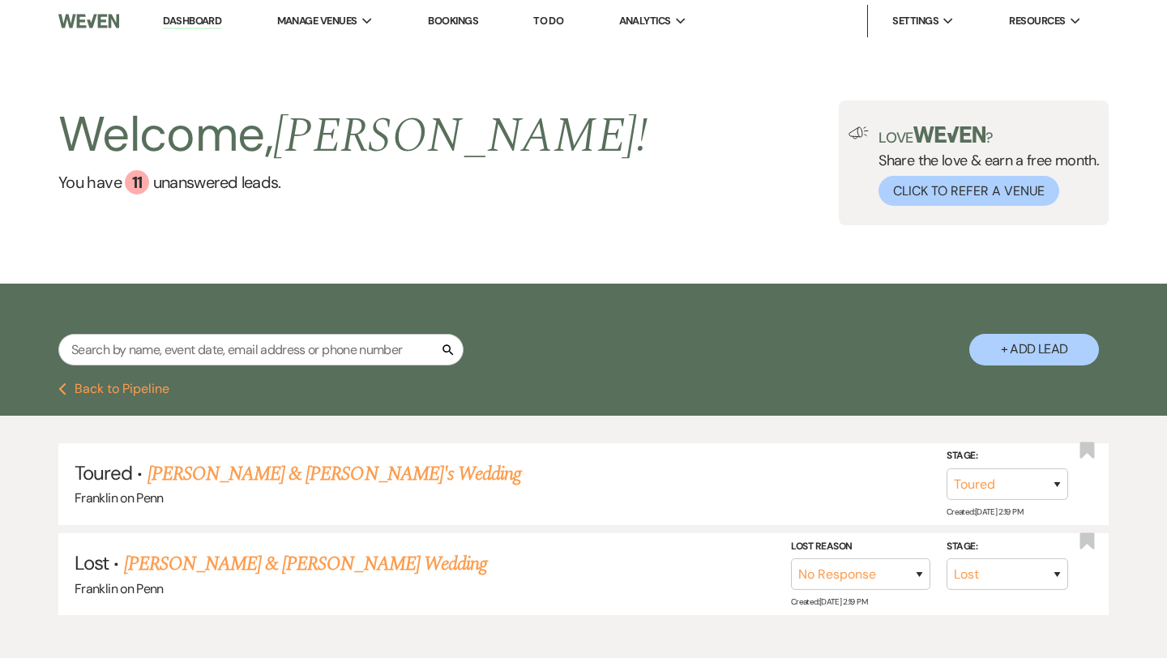
select select "4"
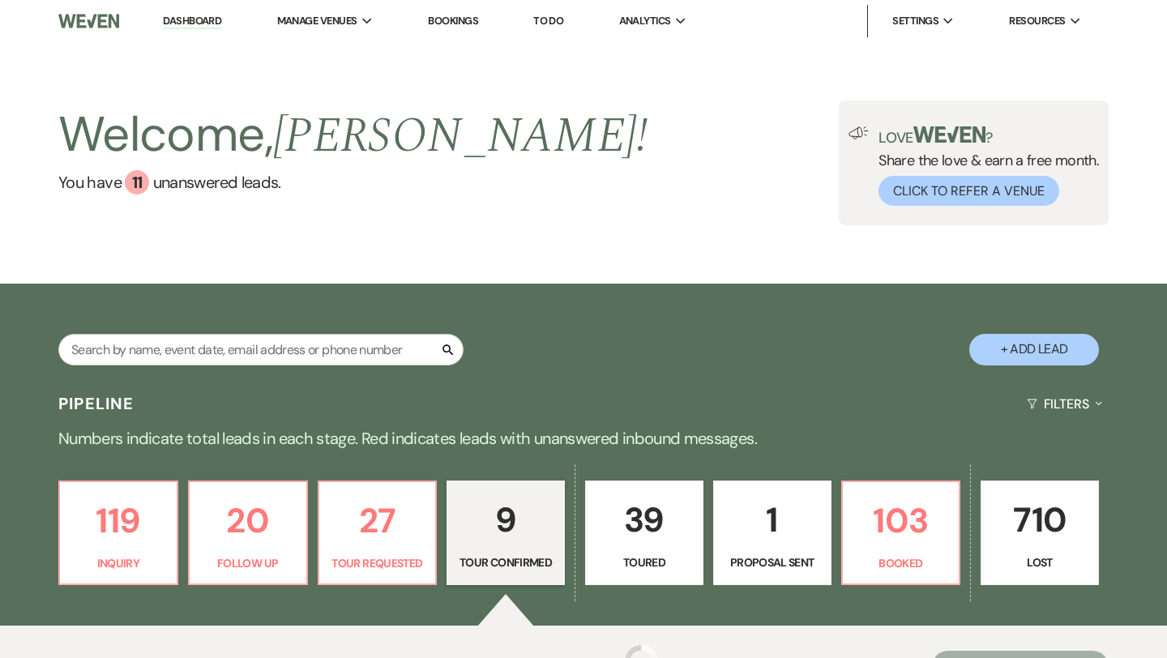
select select "4"
click at [506, 532] on p "9" at bounding box center [505, 520] width 97 height 54
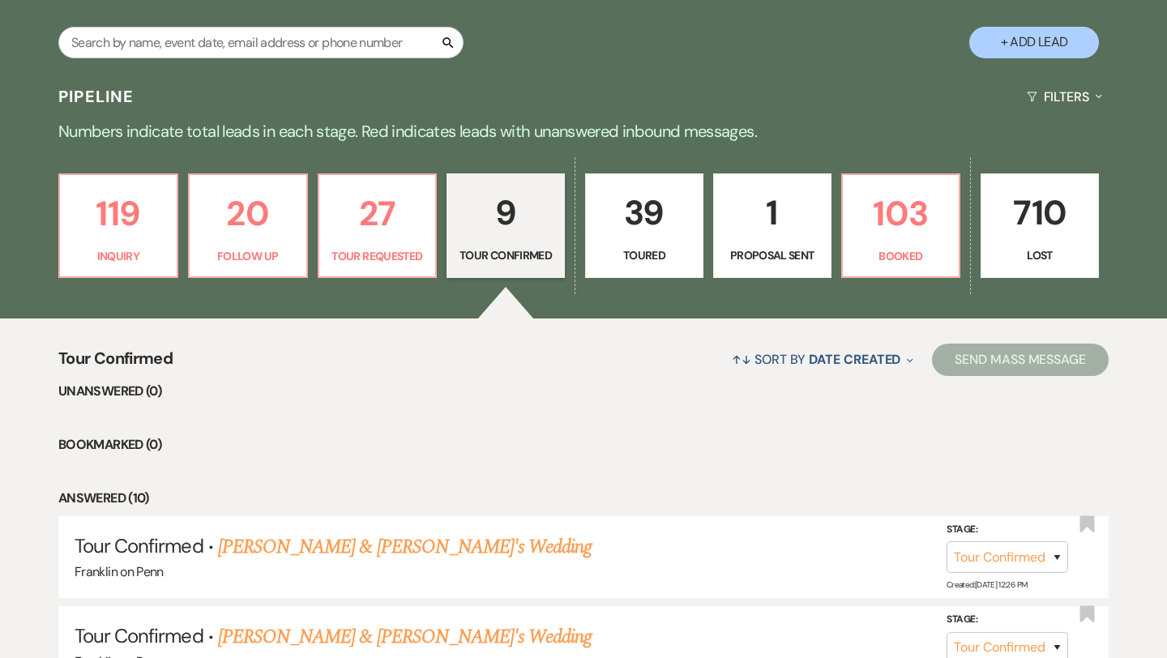
scroll to position [501, 0]
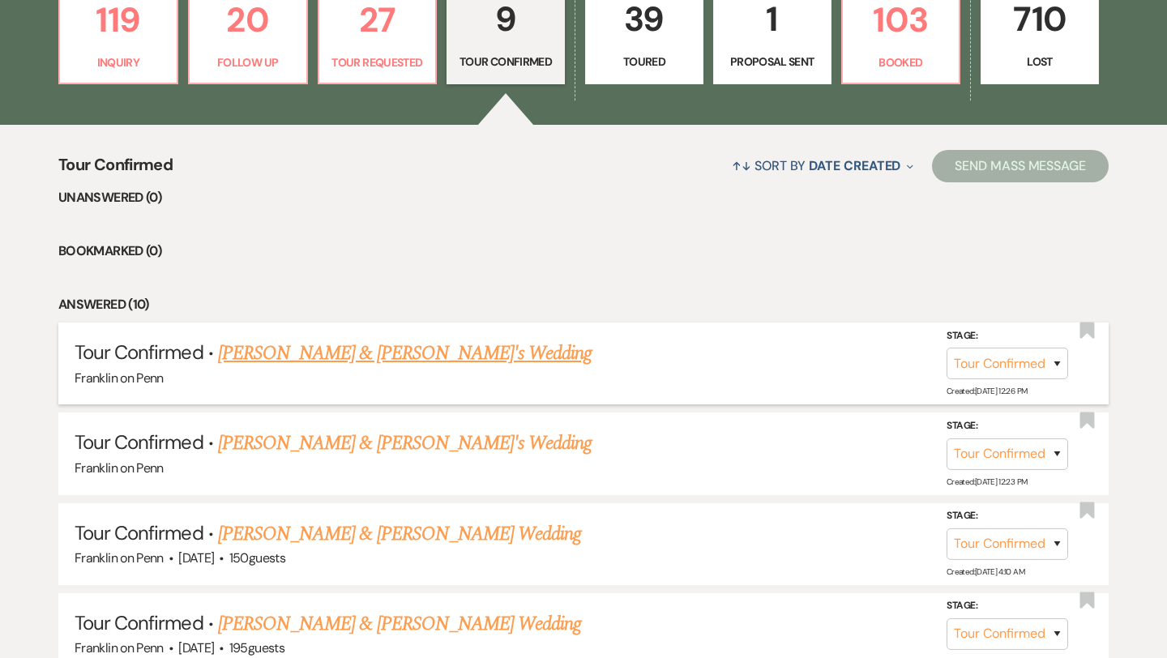
click at [416, 352] on link "[PERSON_NAME] & [PERSON_NAME]'s Wedding" at bounding box center [405, 353] width 374 height 29
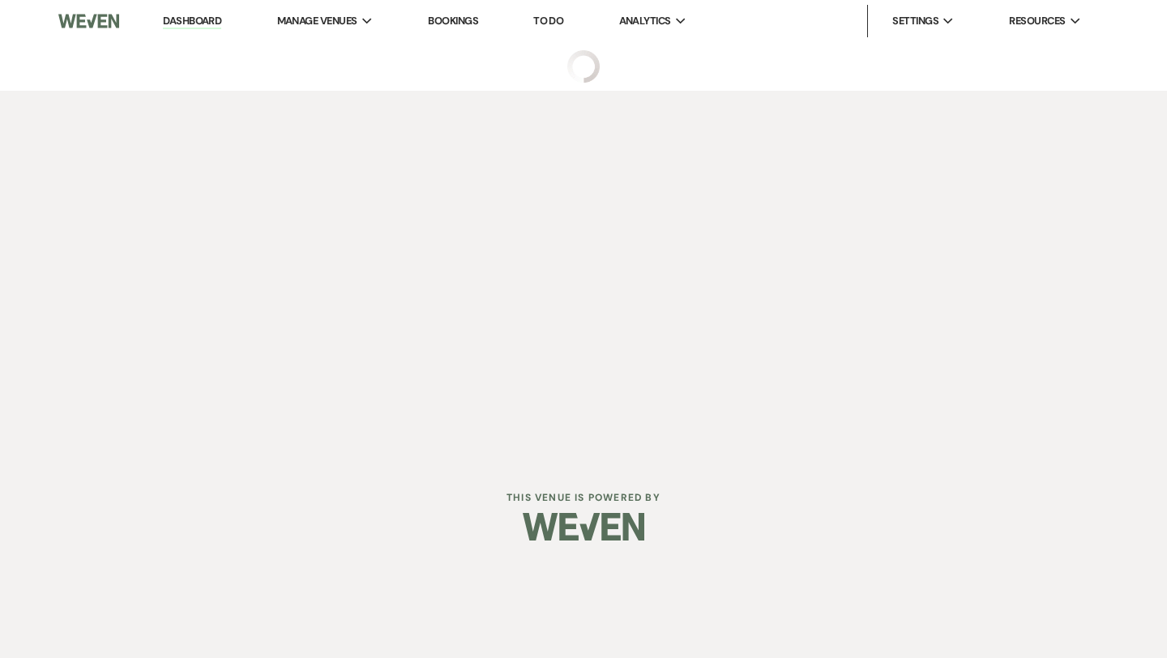
select select "4"
select select "5"
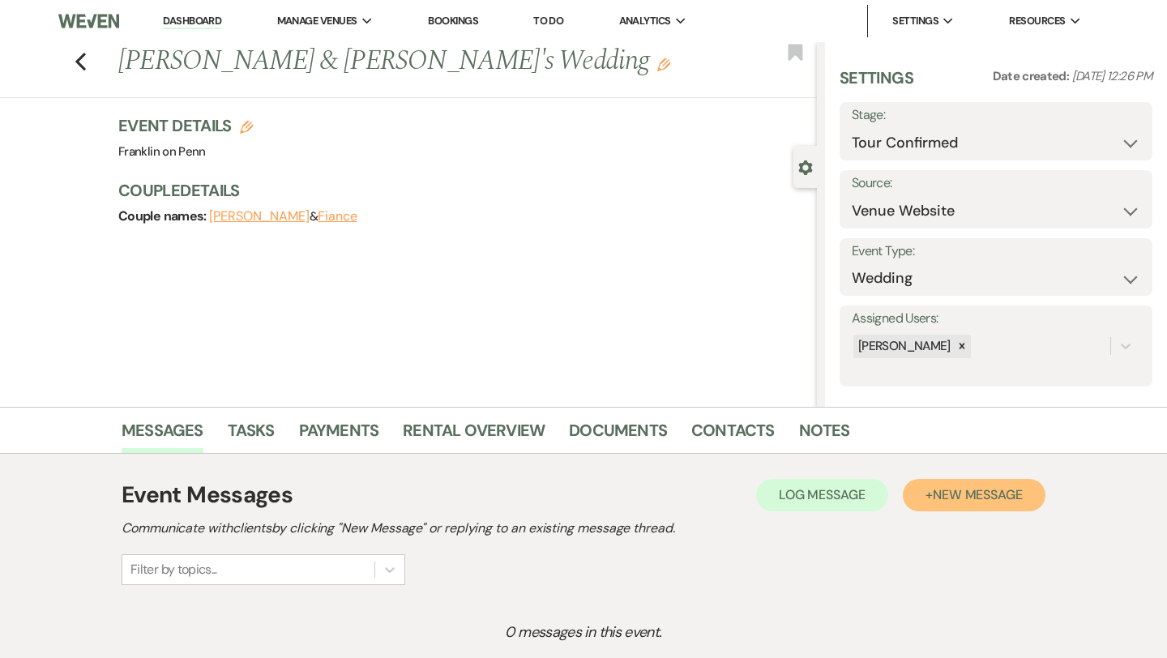
click at [980, 500] on span "New Message" at bounding box center [978, 494] width 90 height 17
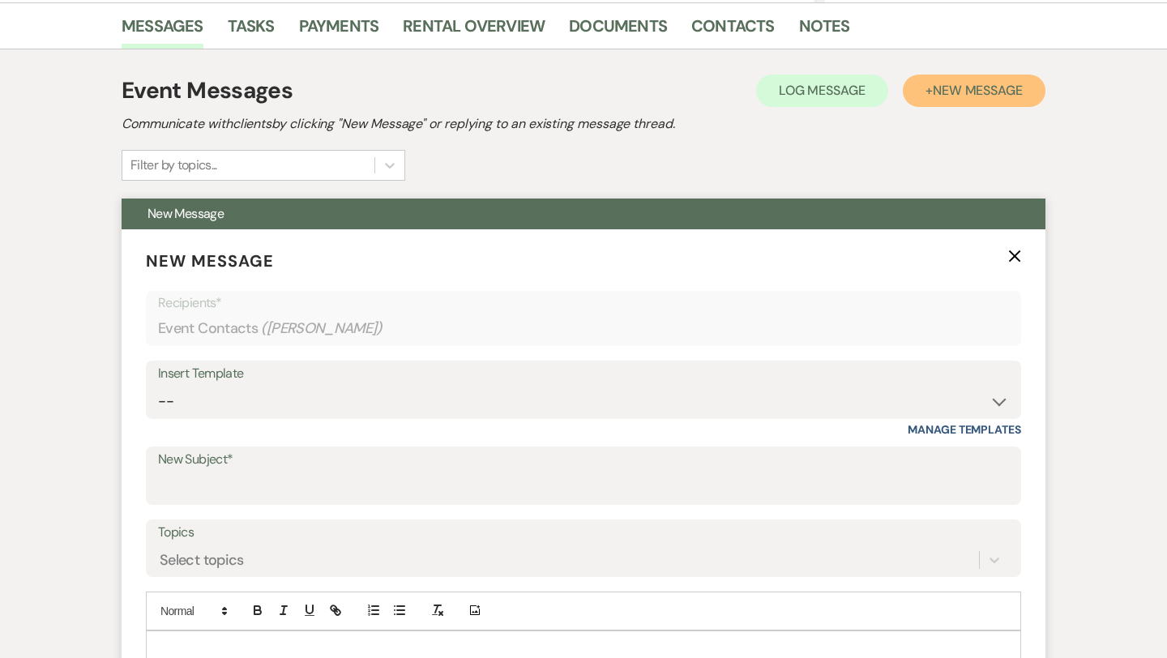
scroll to position [408, 0]
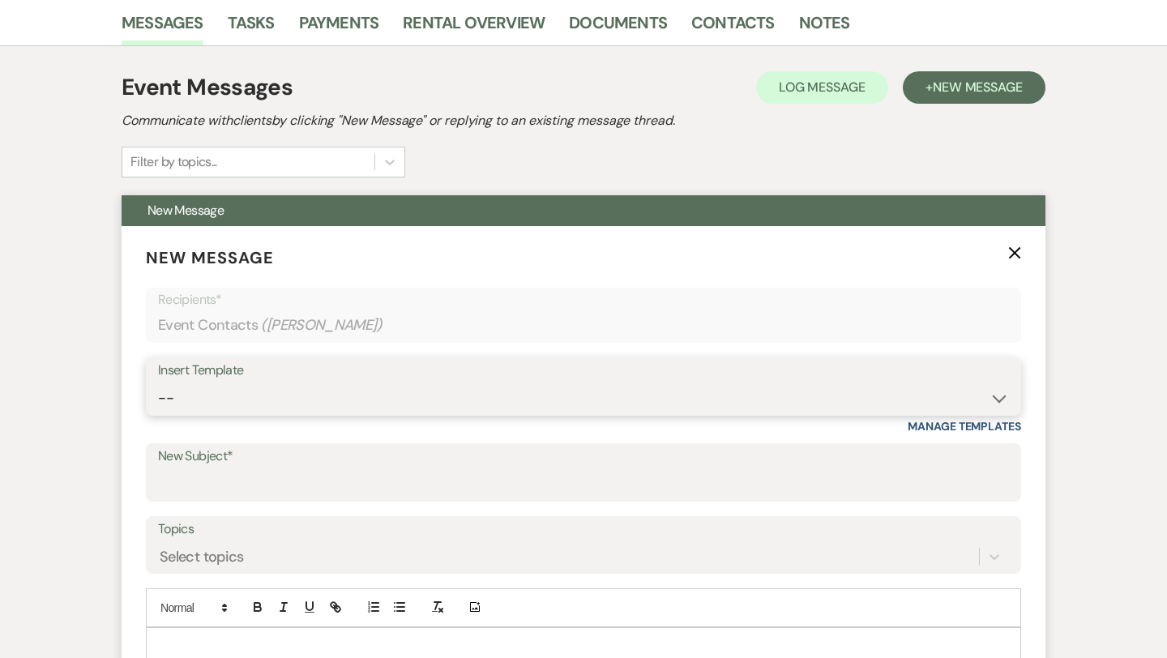
click at [442, 395] on select "-- Weven Planning Portal Introduction (Booked Events) Initial Inquiry Response …" at bounding box center [583, 398] width 851 height 32
select select "5894"
type input "You're getting married!!"
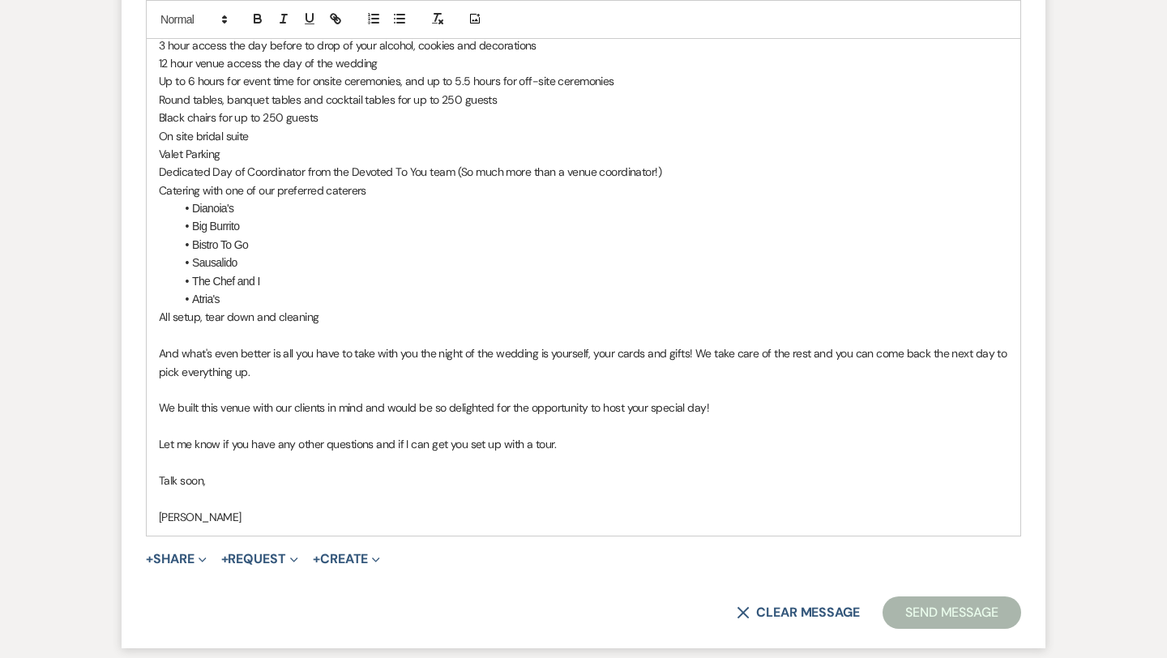
scroll to position [1228, 0]
drag, startPoint x: 566, startPoint y: 438, endPoint x: 157, endPoint y: 438, distance: 409.2
click at [157, 438] on div "Hi [PERSON_NAME]! First of all, we are so glad you're here! Getting engaged and…" at bounding box center [583, 170] width 873 height 727
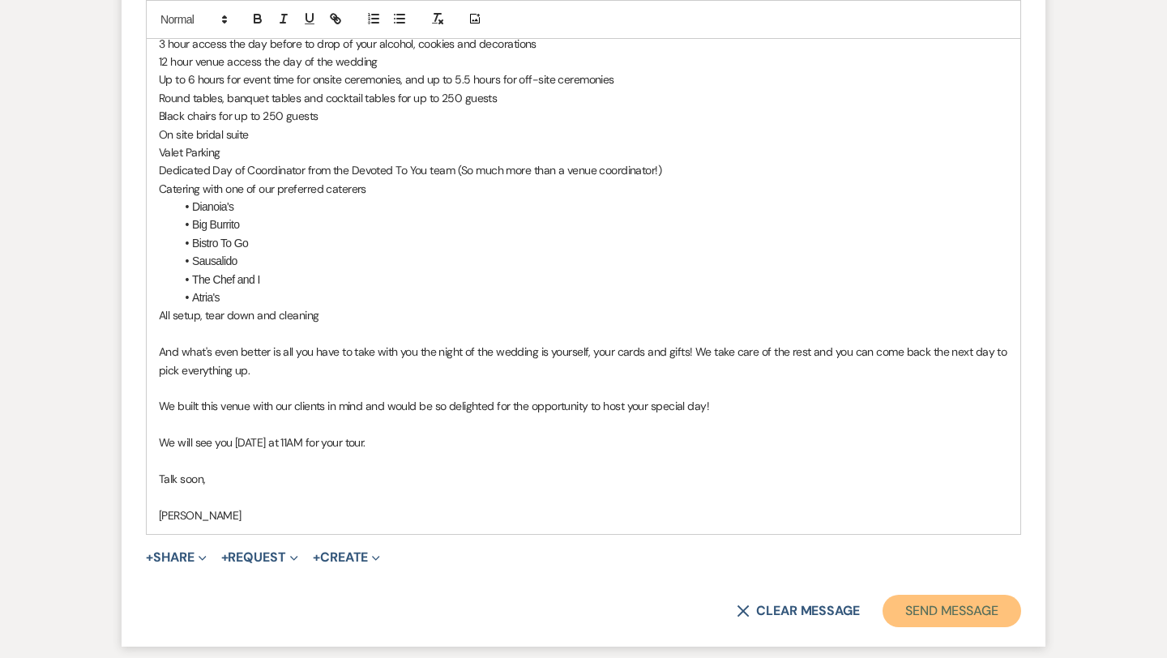
click at [956, 612] on button "Send Message" at bounding box center [951, 611] width 139 height 32
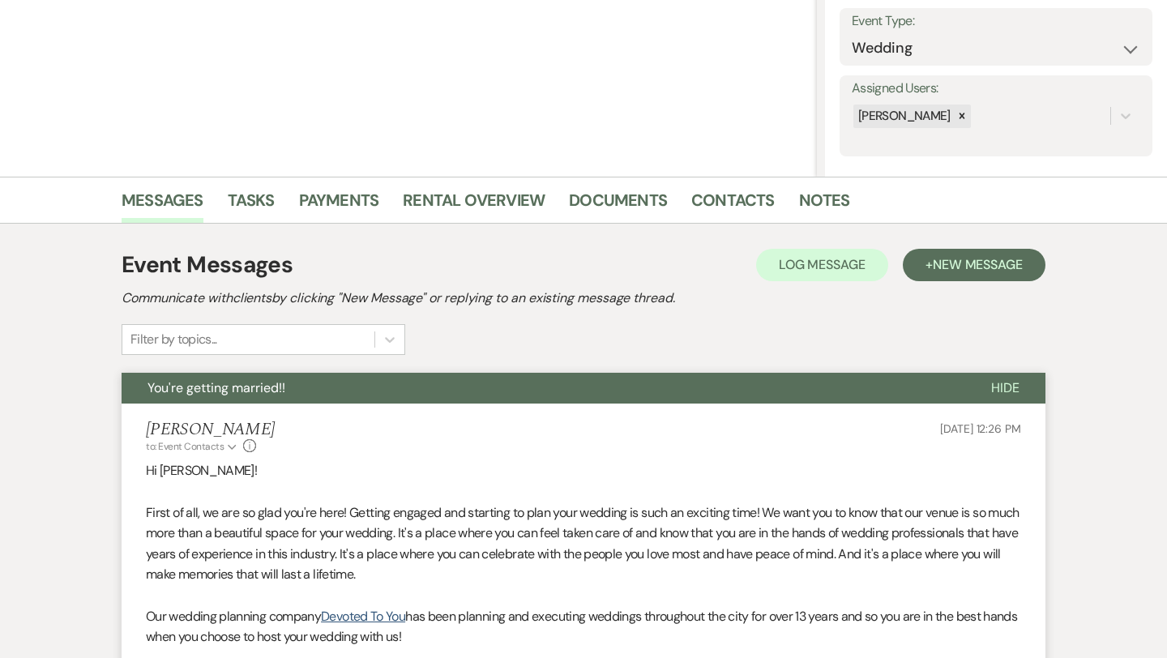
scroll to position [0, 0]
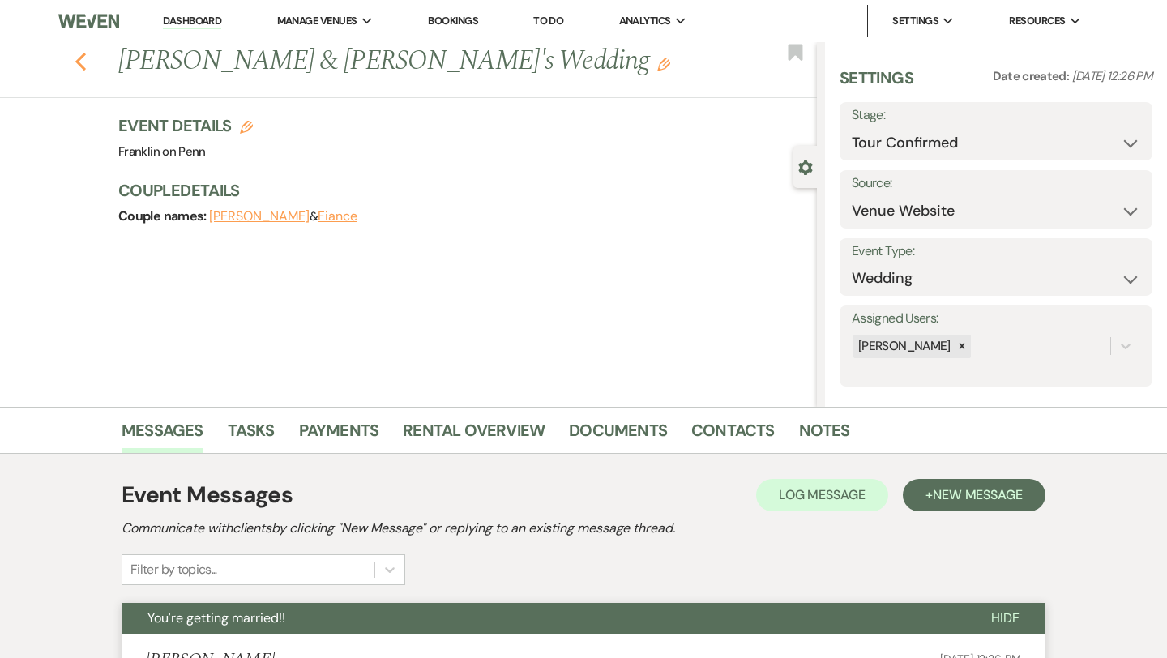
click at [79, 66] on icon "Previous" at bounding box center [81, 61] width 12 height 19
select select "4"
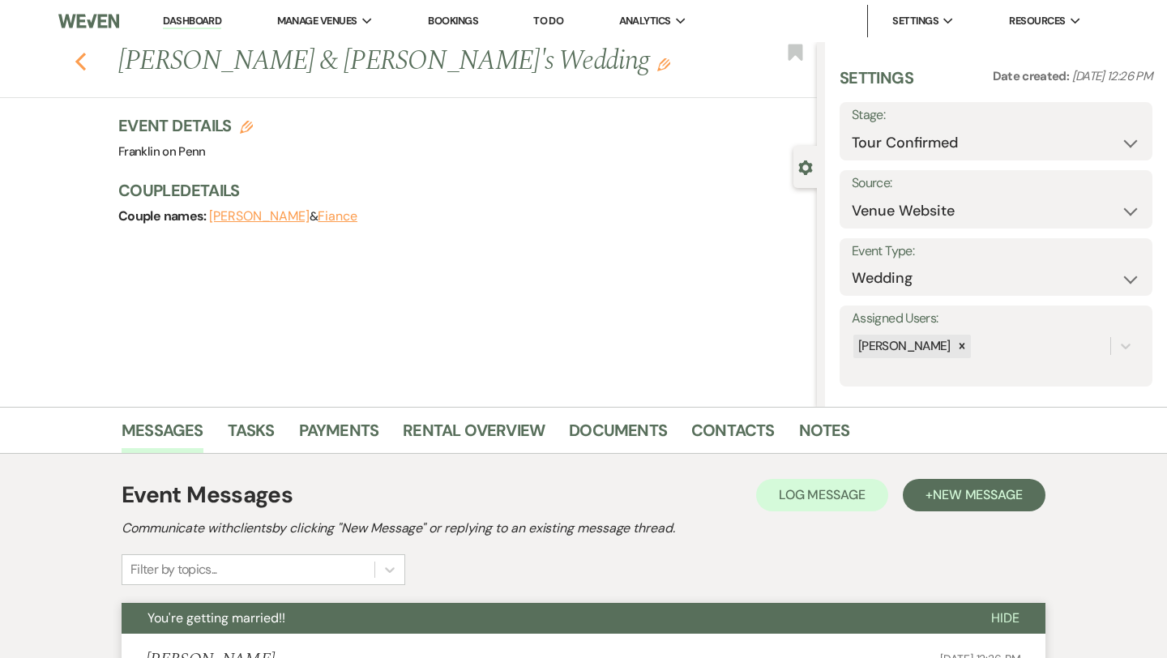
select select "4"
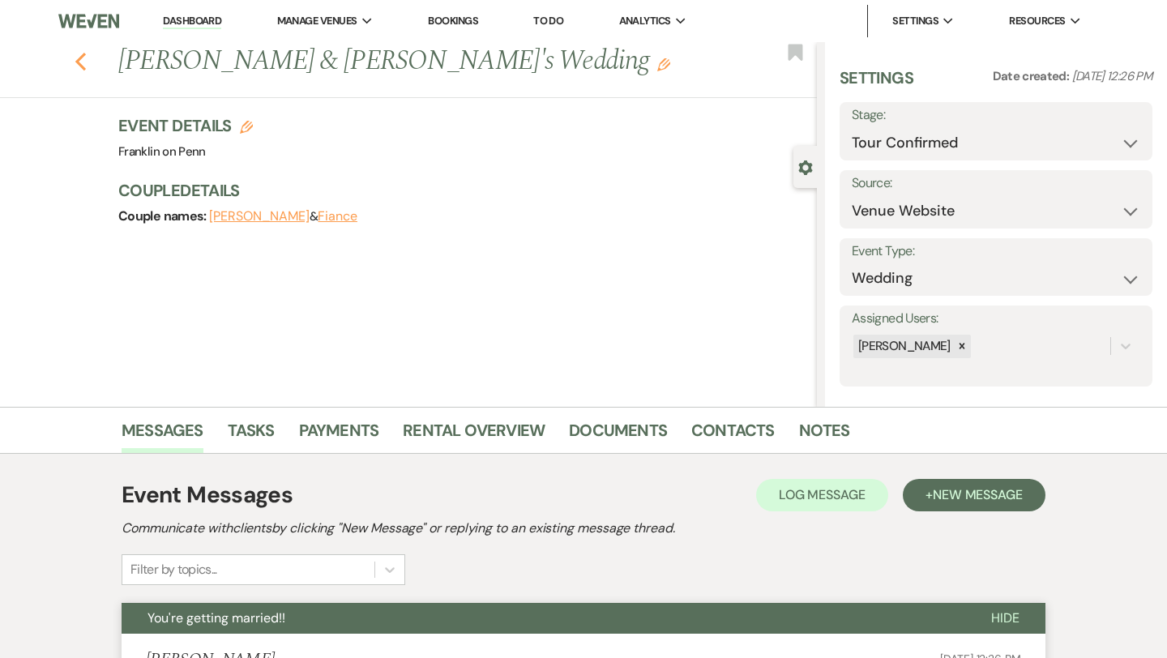
select select "4"
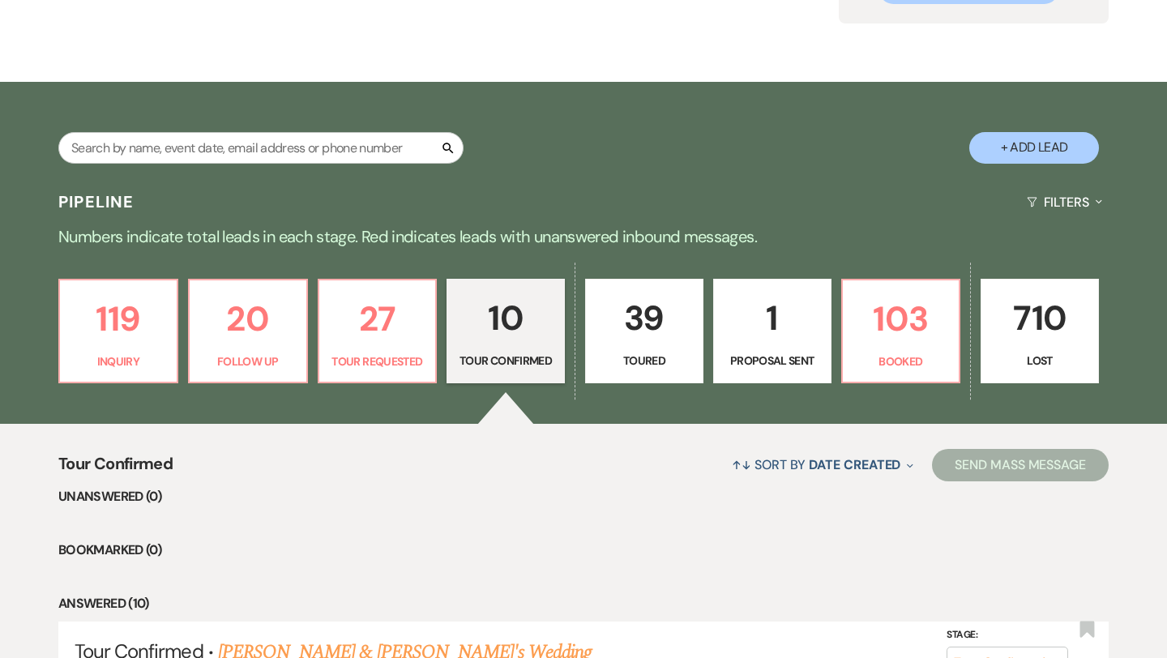
scroll to position [196, 0]
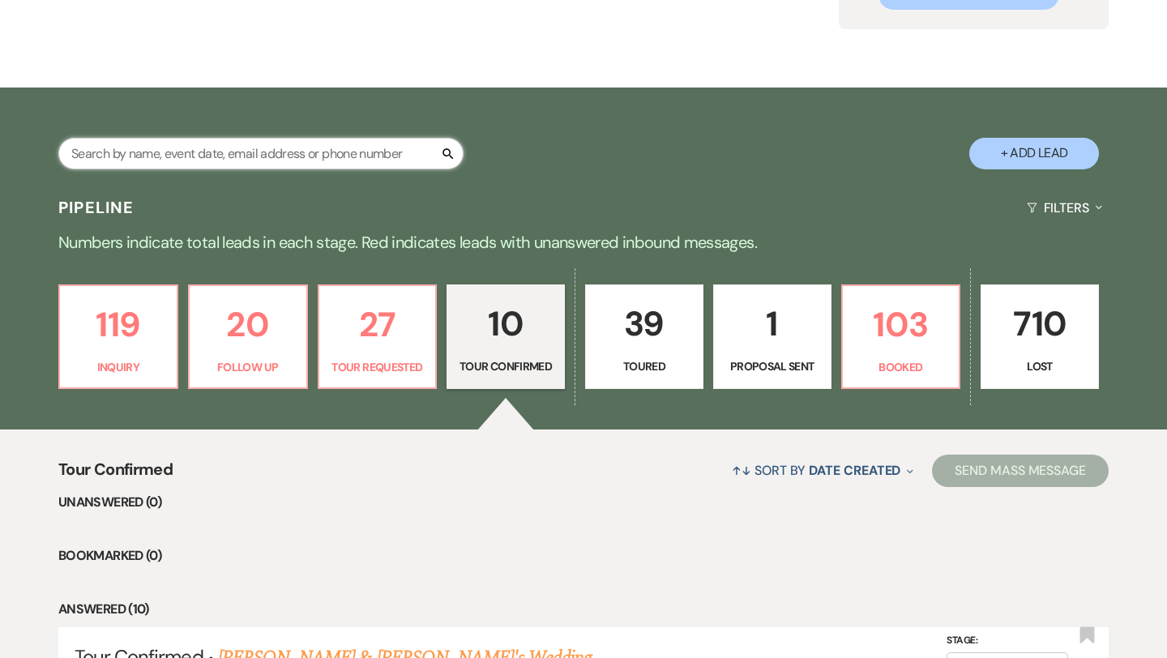
click at [282, 151] on input "text" at bounding box center [260, 154] width 405 height 32
type input "[PERSON_NAME]"
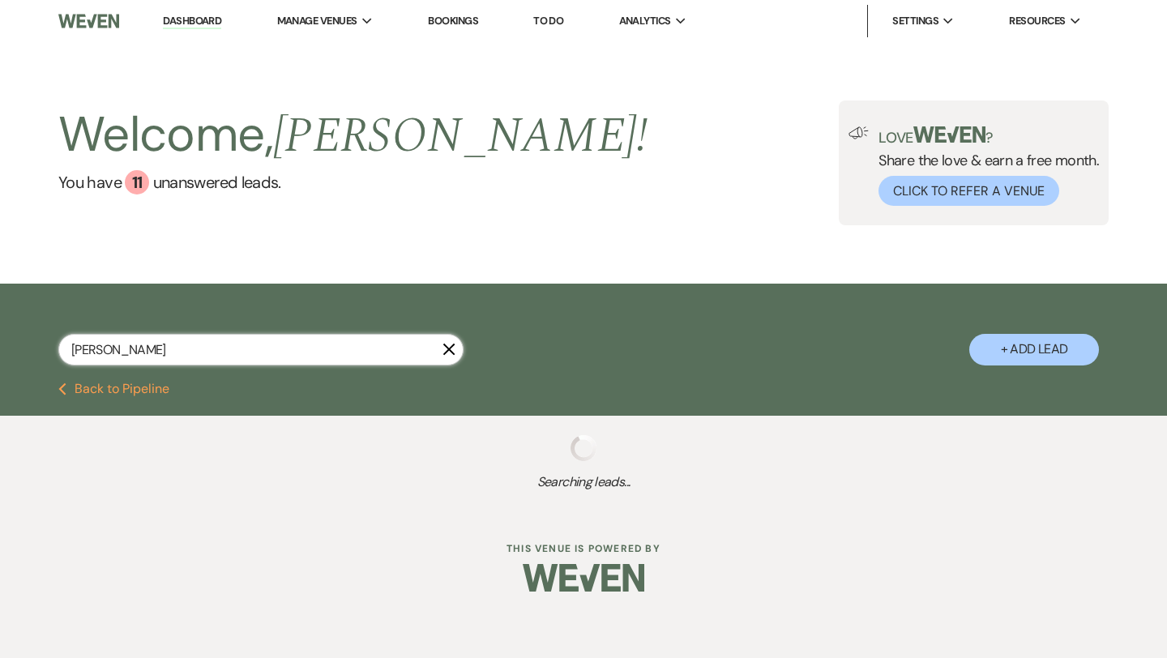
select select "4"
select select "2"
select select "9"
select select "2"
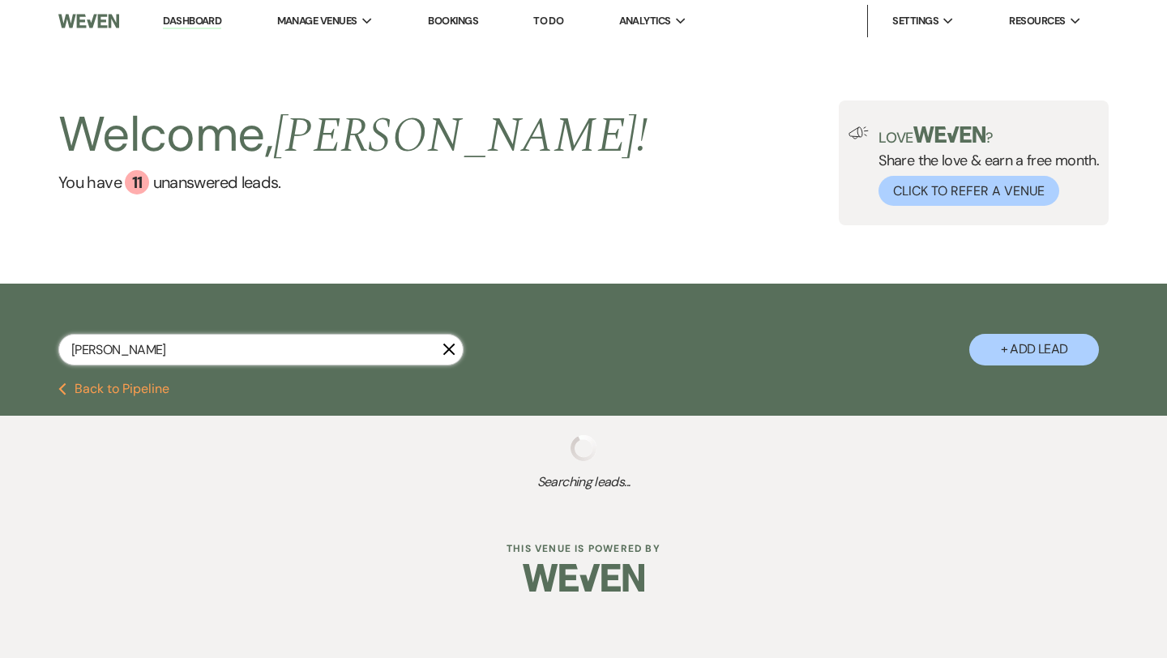
select select "4"
select select "5"
select select "2"
select select "5"
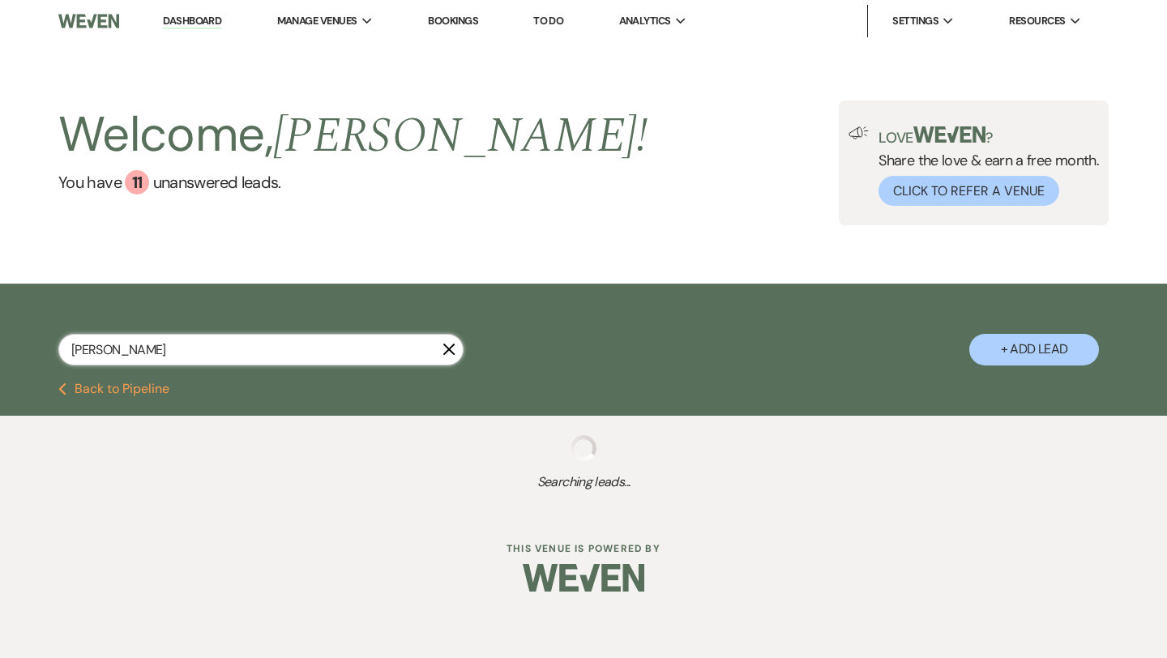
select select "4"
select select "2"
select select "5"
select select "9"
select select "5"
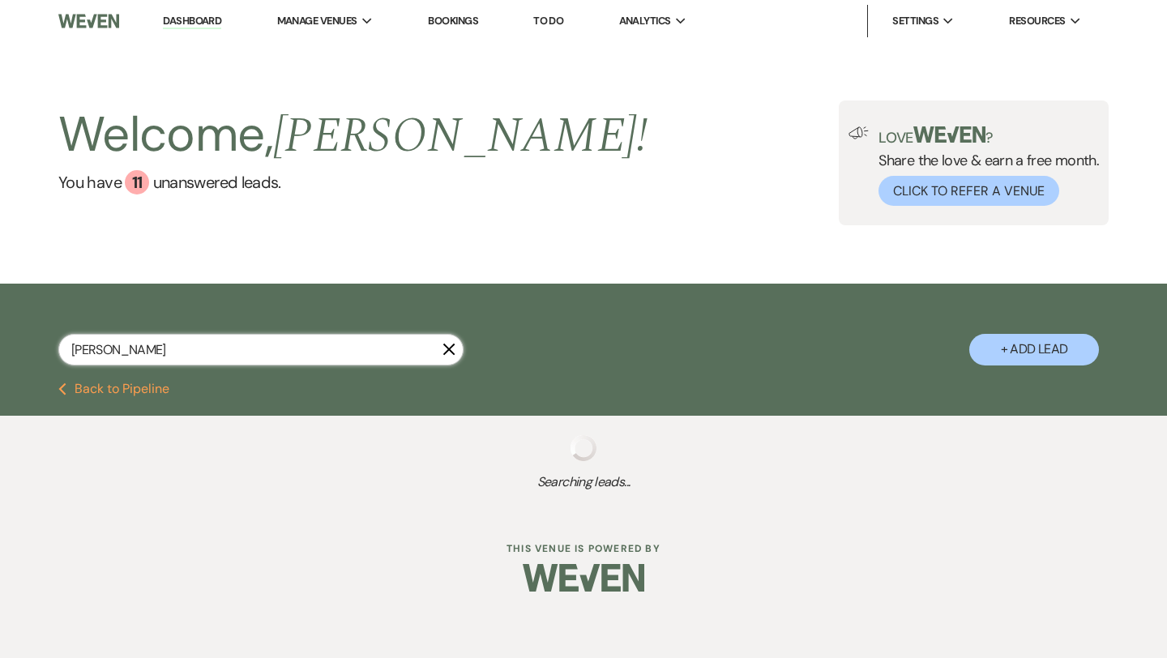
select select "5"
select select "8"
select select "6"
select select "8"
select select "4"
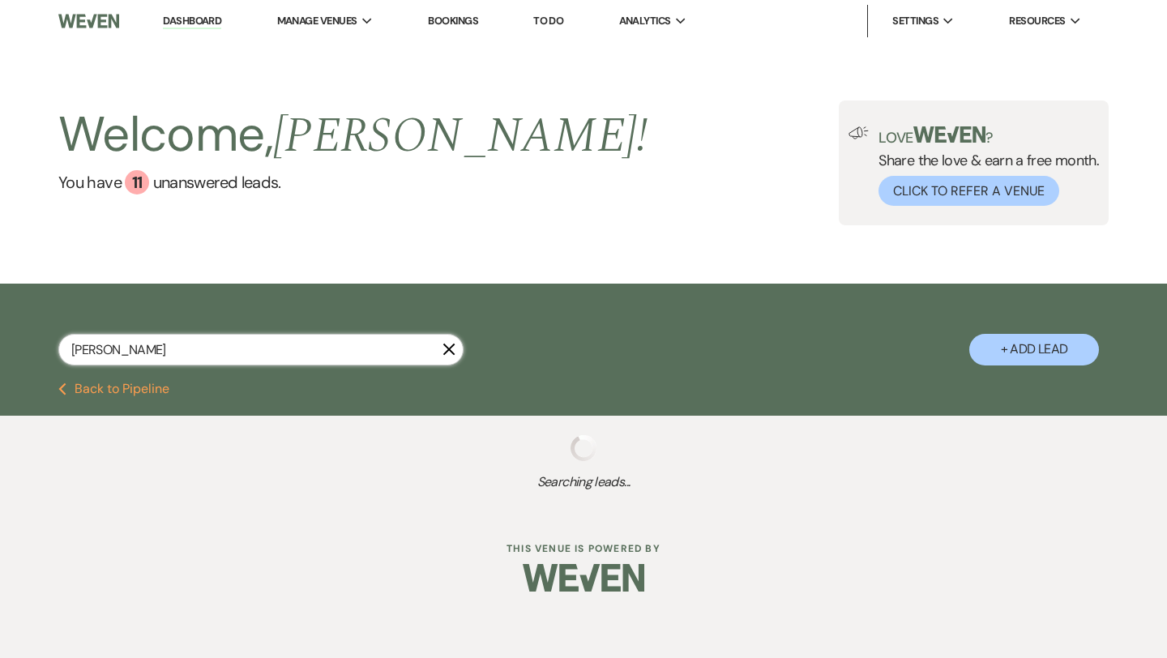
select select "5"
select select "8"
select select "6"
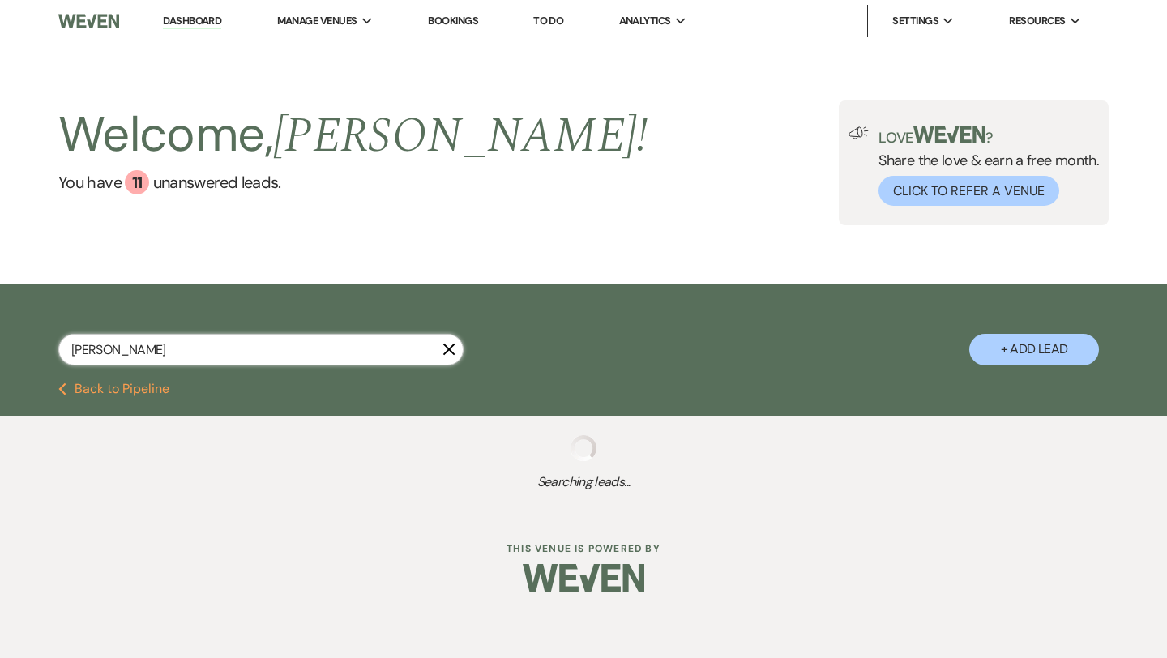
select select "5"
select select "8"
select select "6"
select select "8"
select select "6"
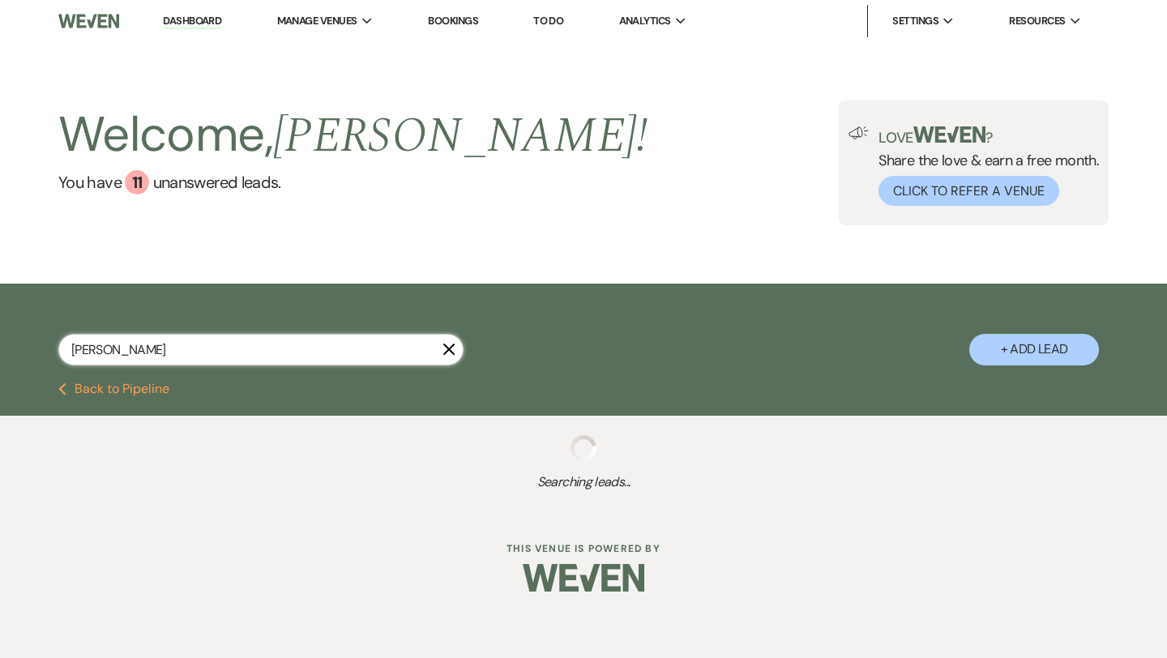
select select "5"
select select "2"
select select "8"
select select "6"
select select "5"
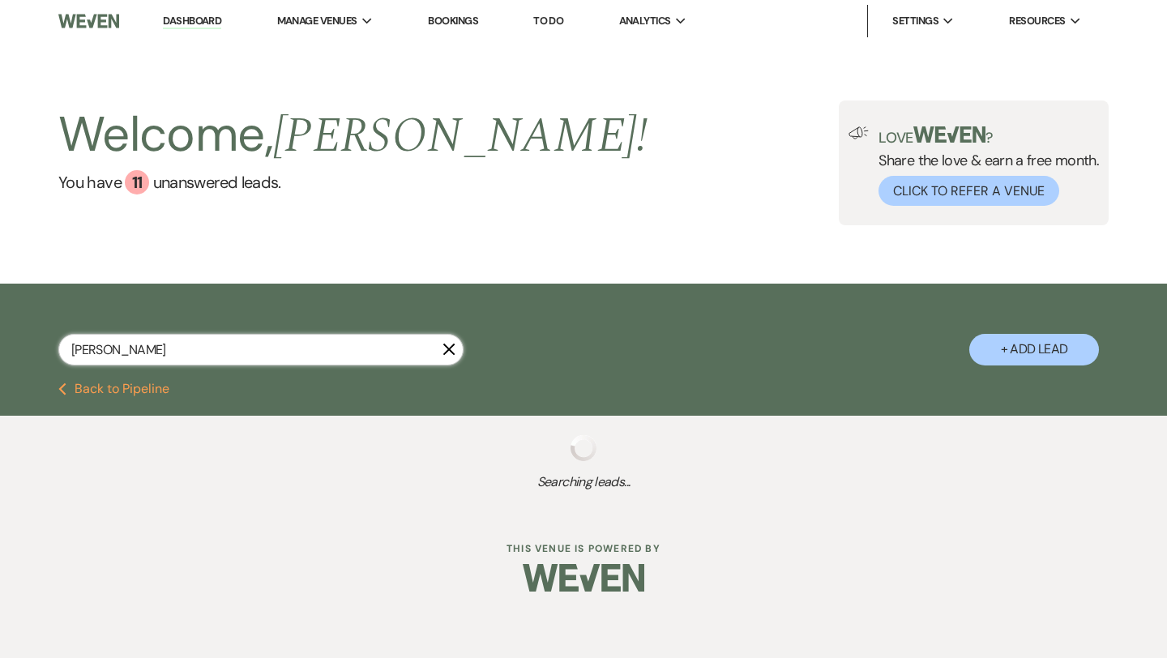
select select "8"
select select "6"
select select "5"
select select "2"
select select "8"
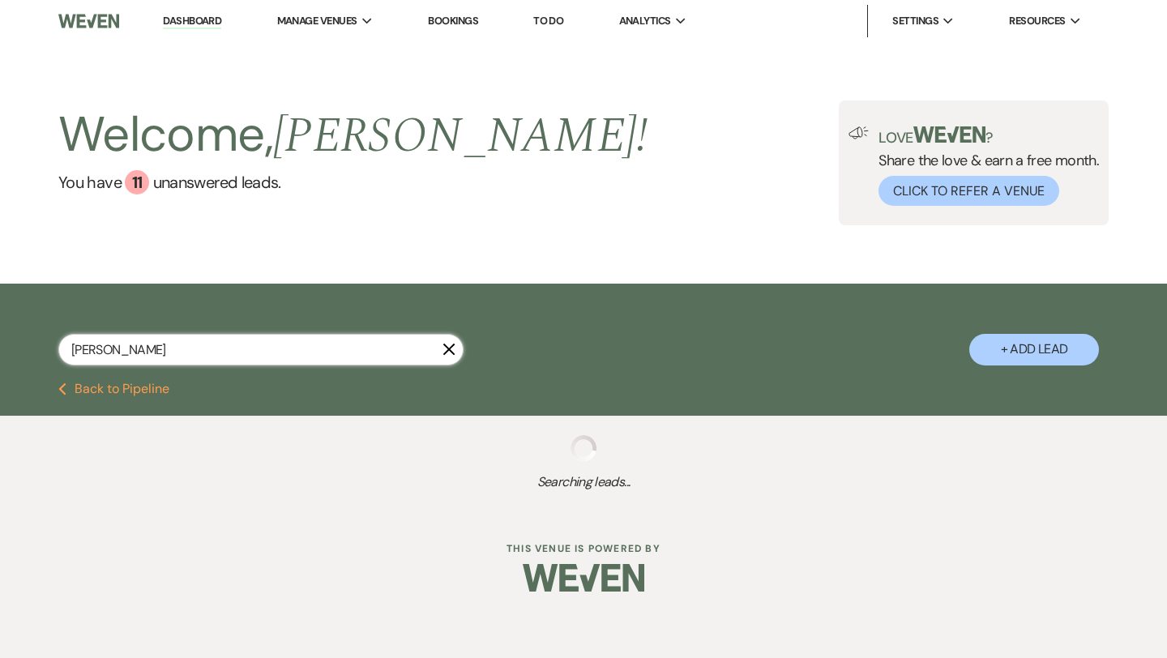
select select "6"
select select "8"
select select "6"
select select "9"
select select "8"
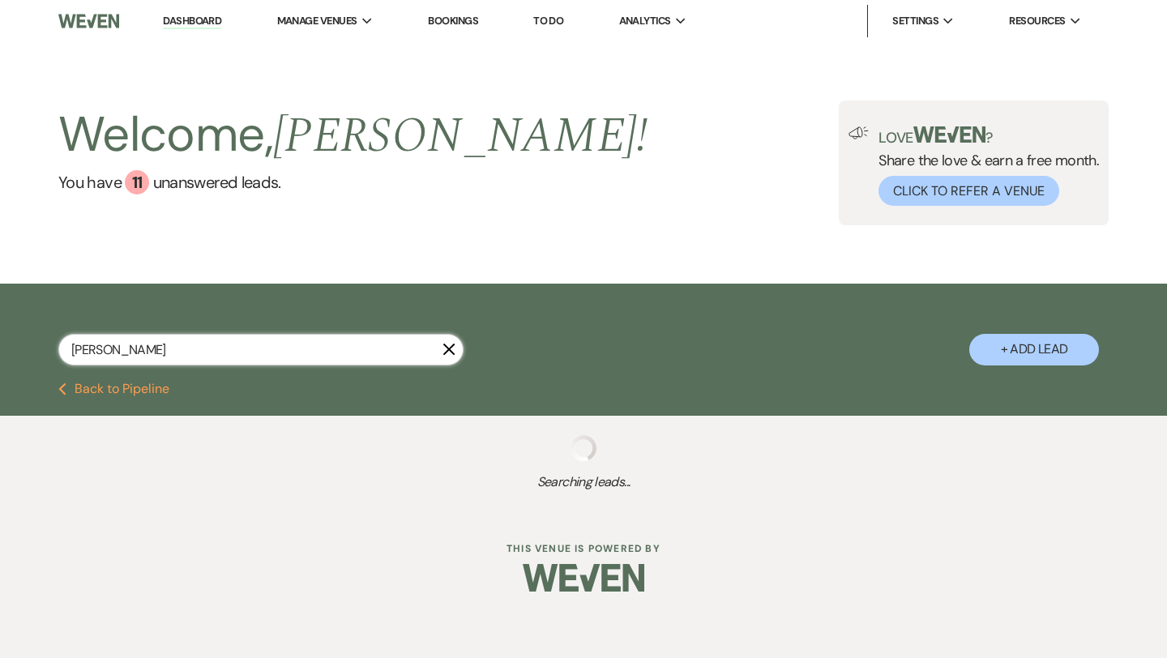
select select "6"
select select "8"
select select "6"
select select "8"
select select "5"
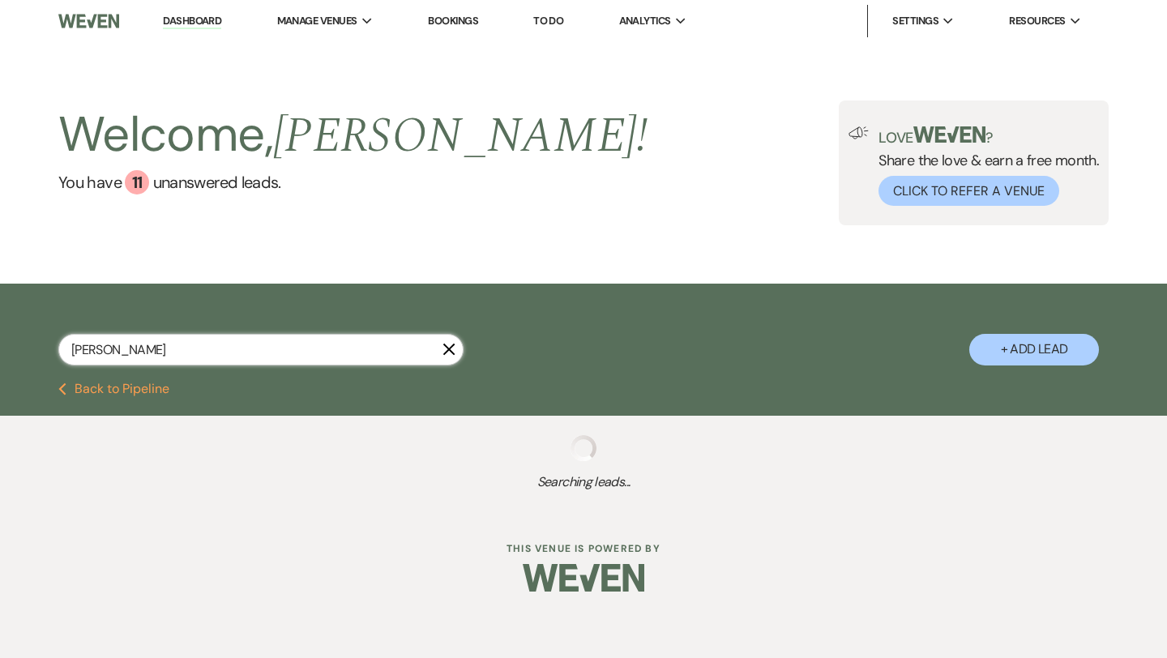
select select "8"
select select "5"
select select "8"
select select "2"
select select "8"
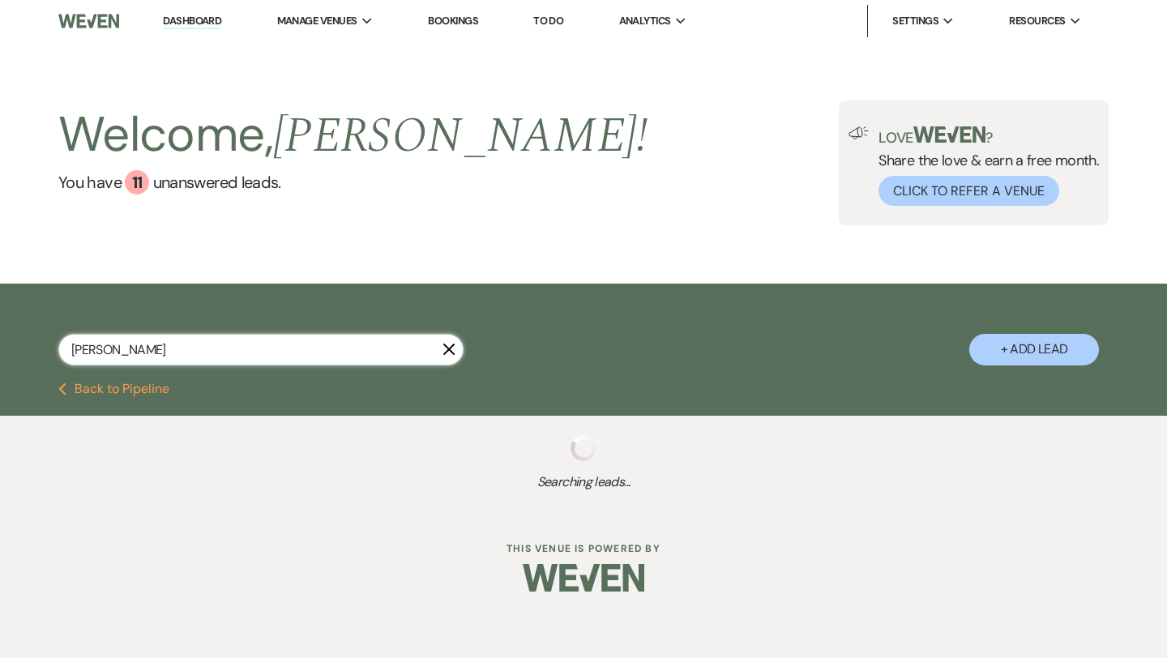
select select "5"
select select "8"
select select "5"
select select "8"
select select "5"
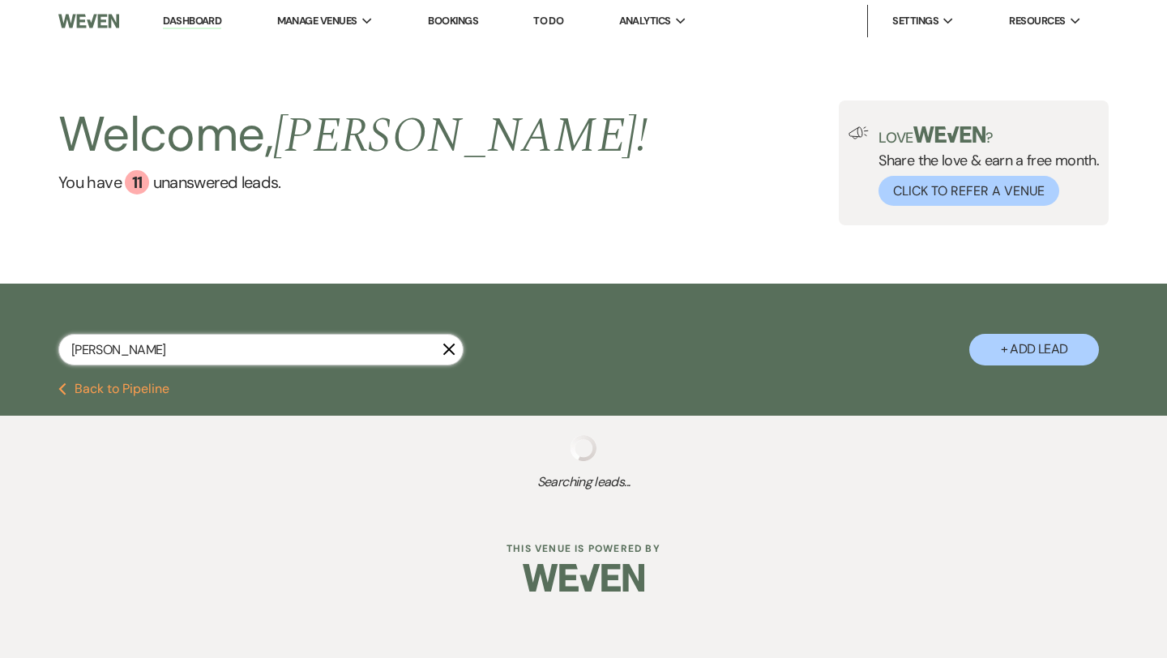
select select "8"
select select "9"
select select "8"
select select "6"
select select "8"
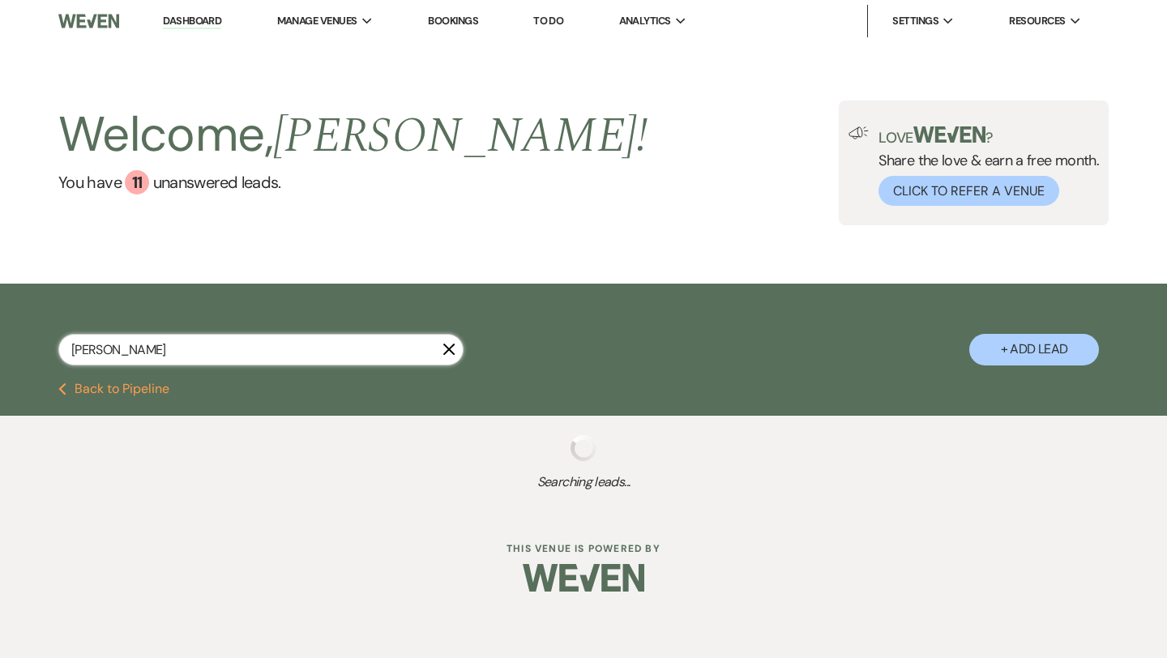
select select "6"
select select "8"
select select "6"
select select "8"
select select "5"
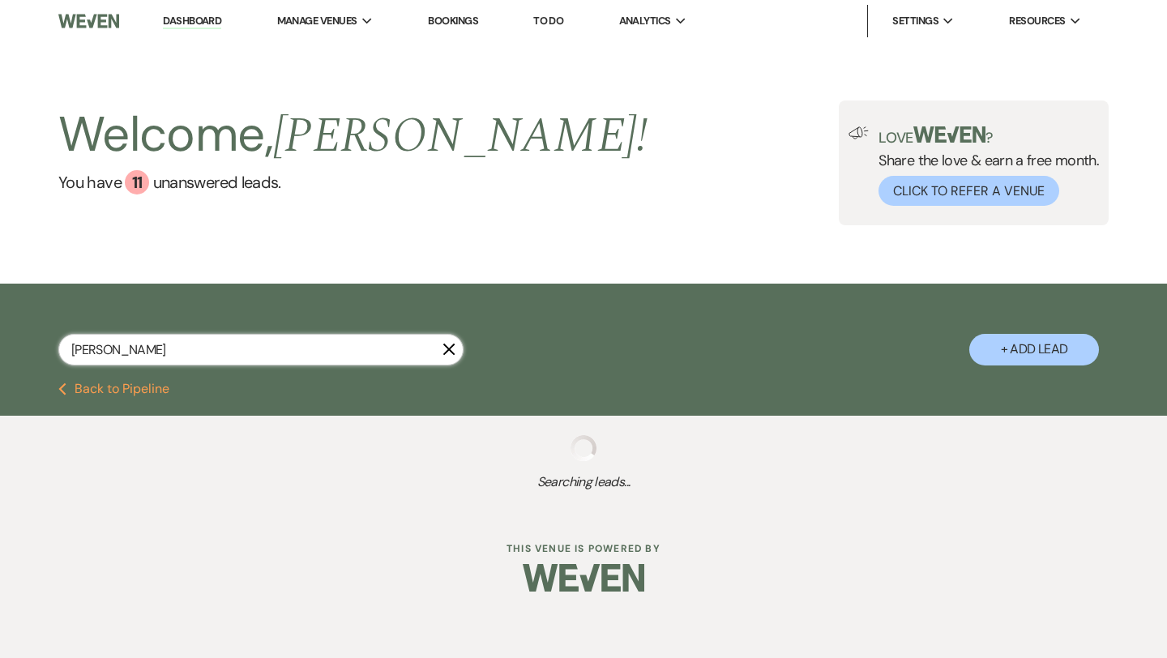
select select "8"
select select "5"
select select "8"
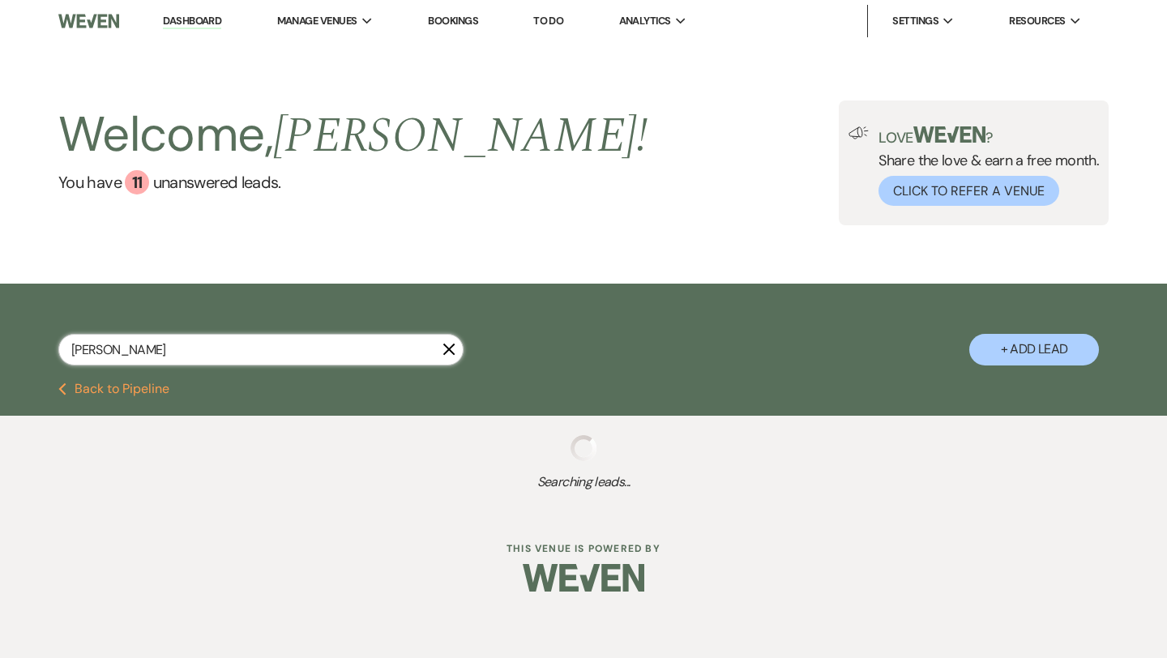
select select "8"
select select "5"
select select "8"
select select "5"
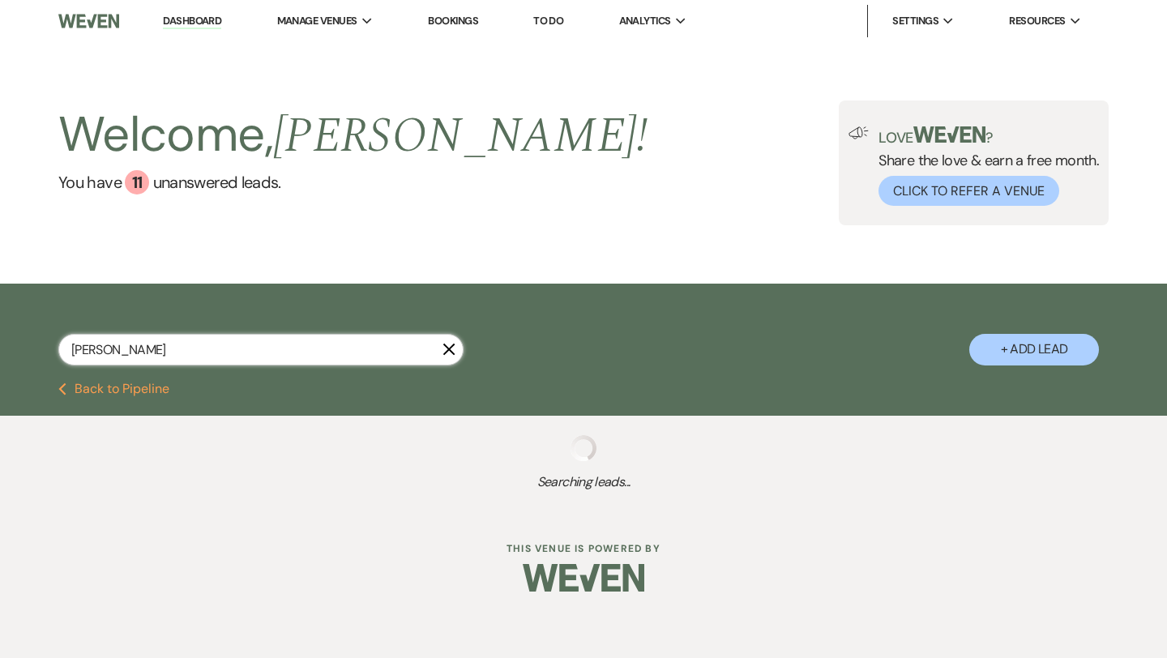
select select "8"
select select "5"
select select "8"
select select "6"
select select "8"
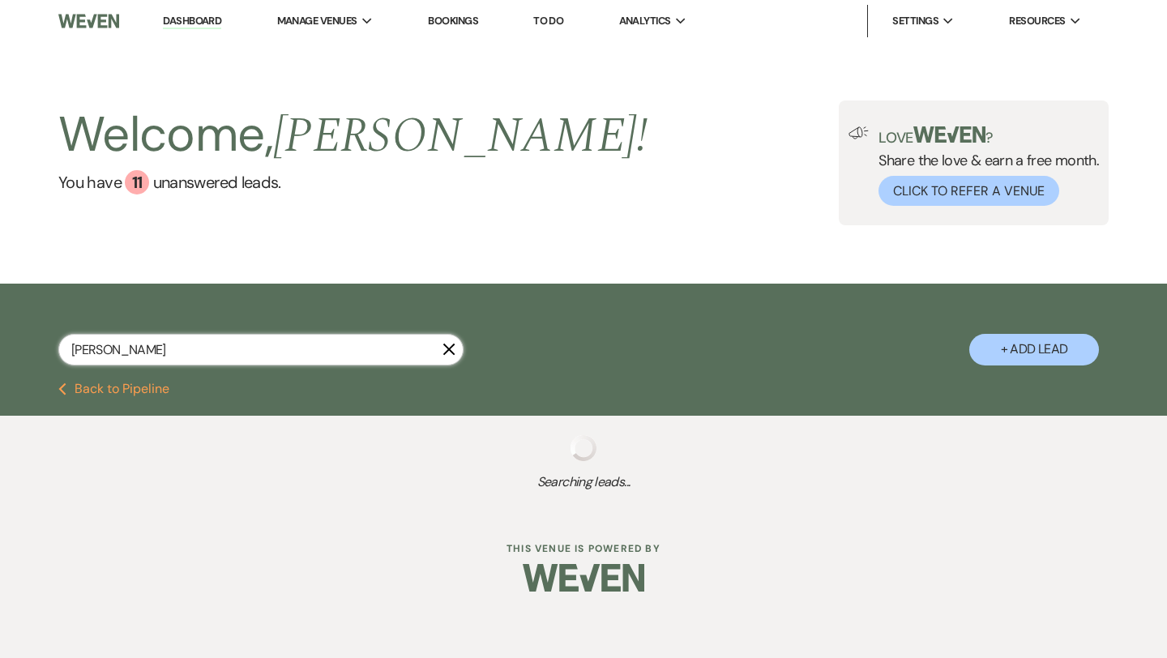
select select "5"
select select "8"
select select "6"
select select "8"
select select "4"
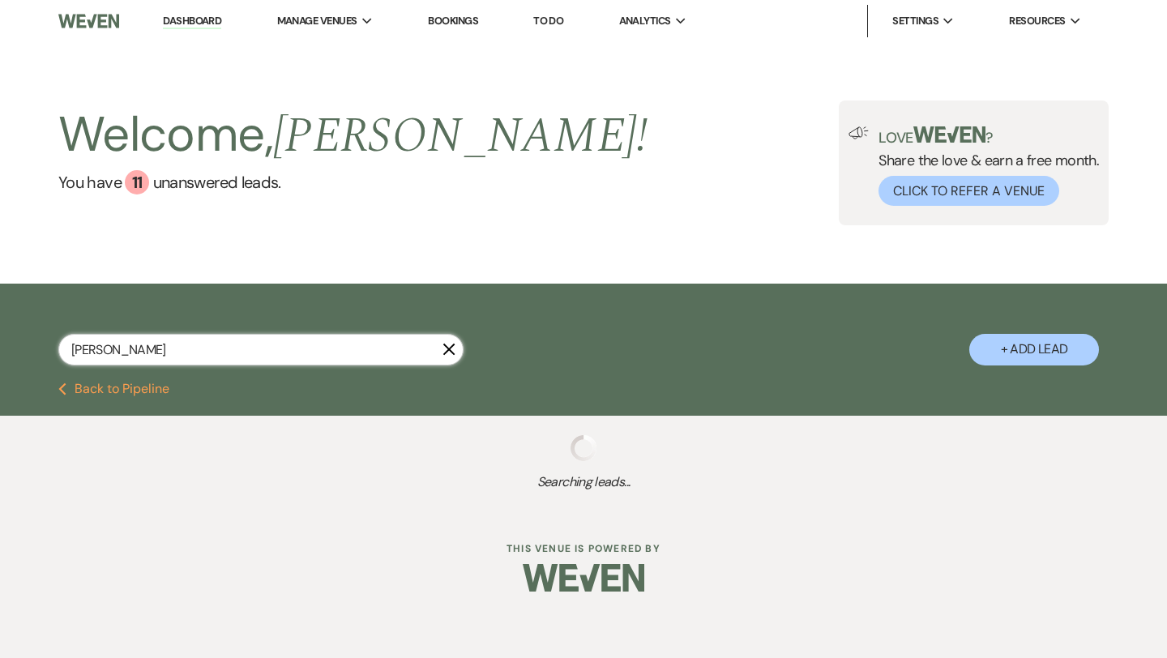
select select "8"
select select "5"
select select "8"
select select "5"
select select "8"
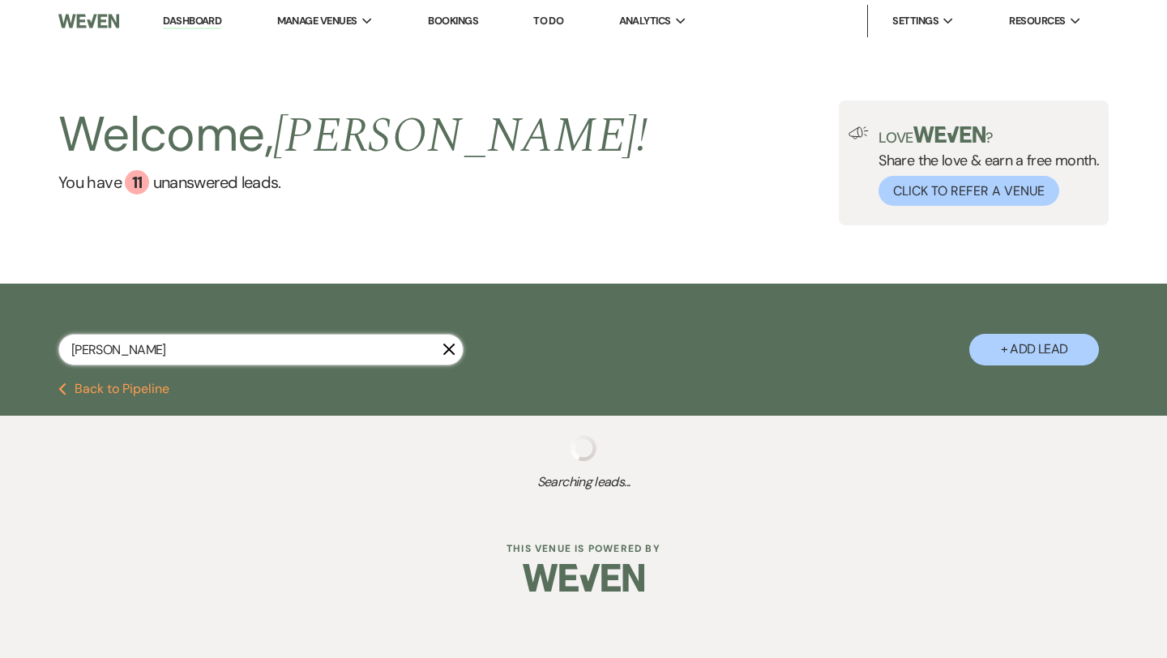
select select "6"
select select "8"
select select "5"
select select "8"
select select "5"
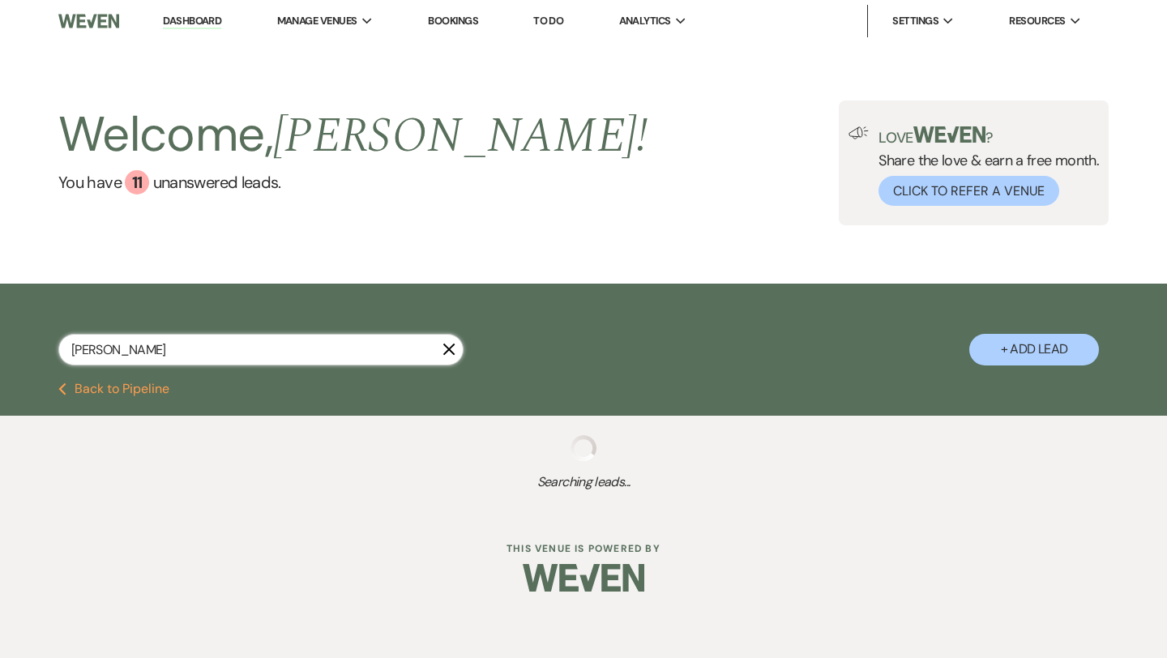
select select "8"
select select "5"
select select "8"
select select "6"
select select "8"
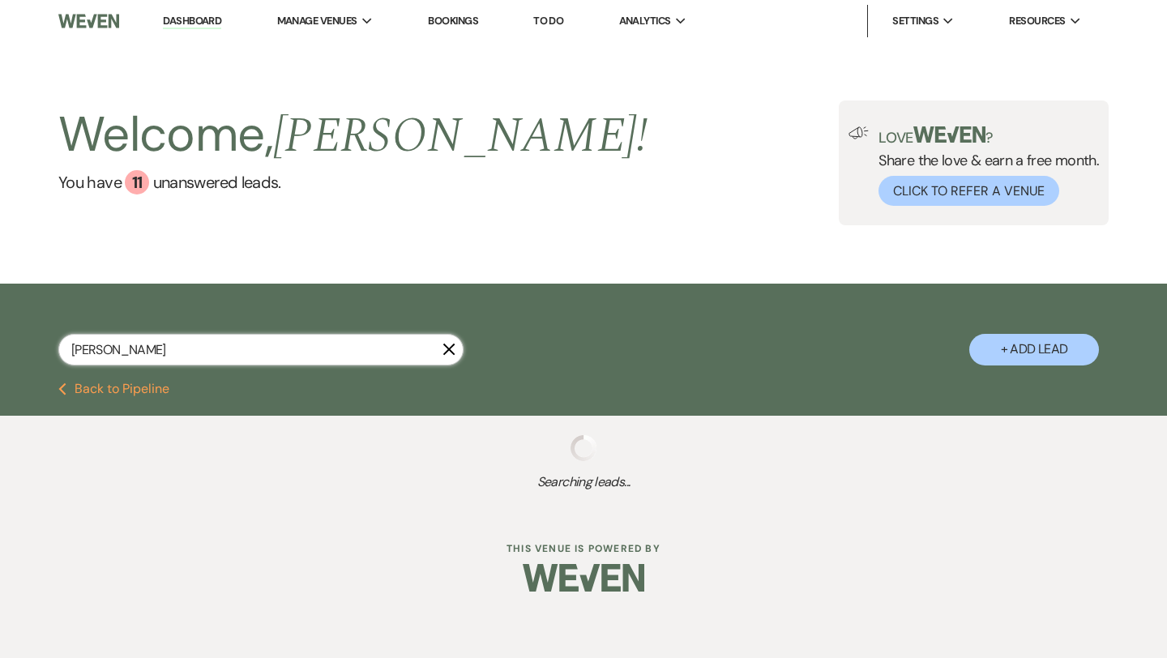
select select "9"
select select "8"
select select "5"
select select "8"
select select "5"
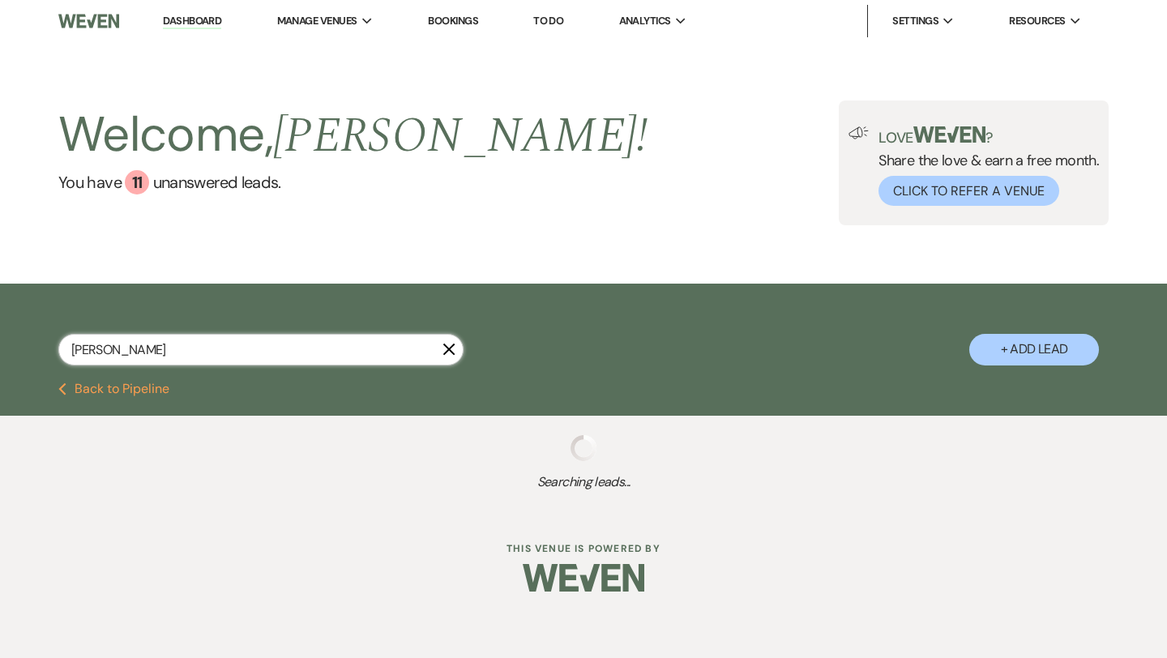
select select "8"
select select "5"
select select "8"
select select "6"
select select "8"
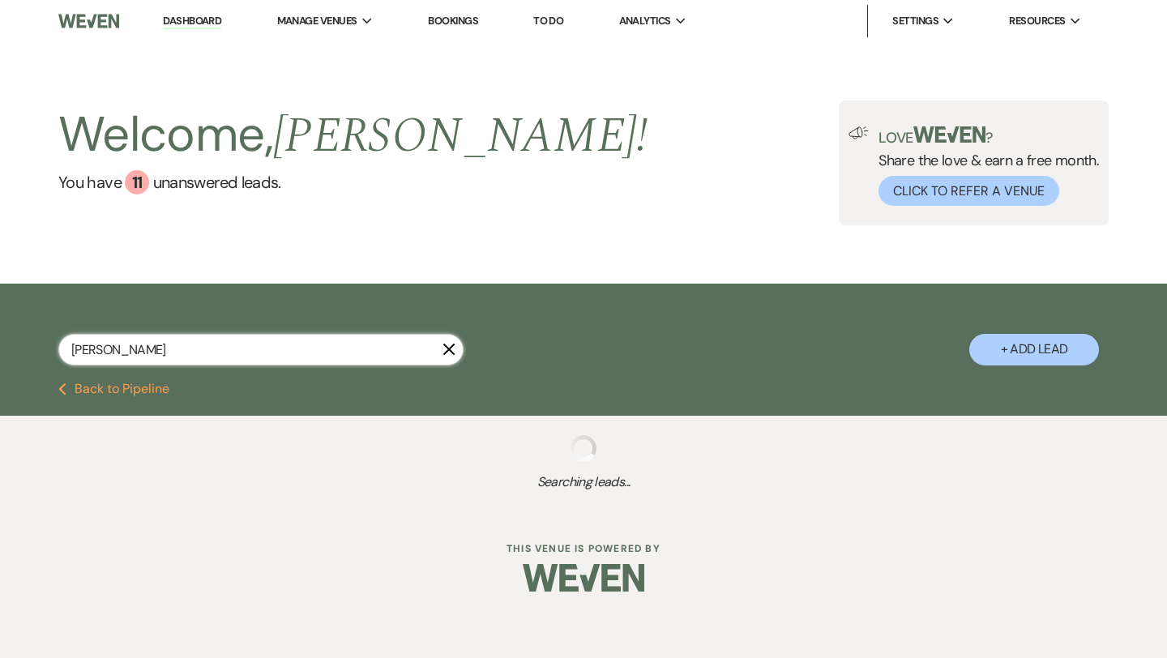
select select "6"
select select "8"
select select "5"
select select "8"
select select "6"
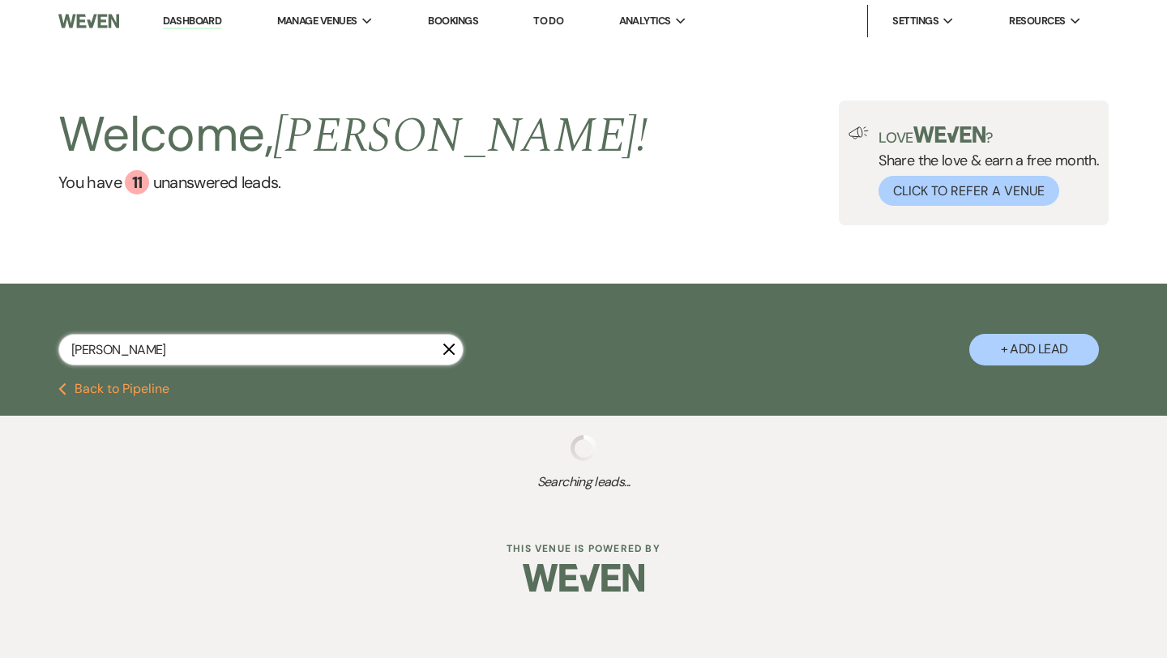
select select "8"
select select "6"
select select "8"
select select "10"
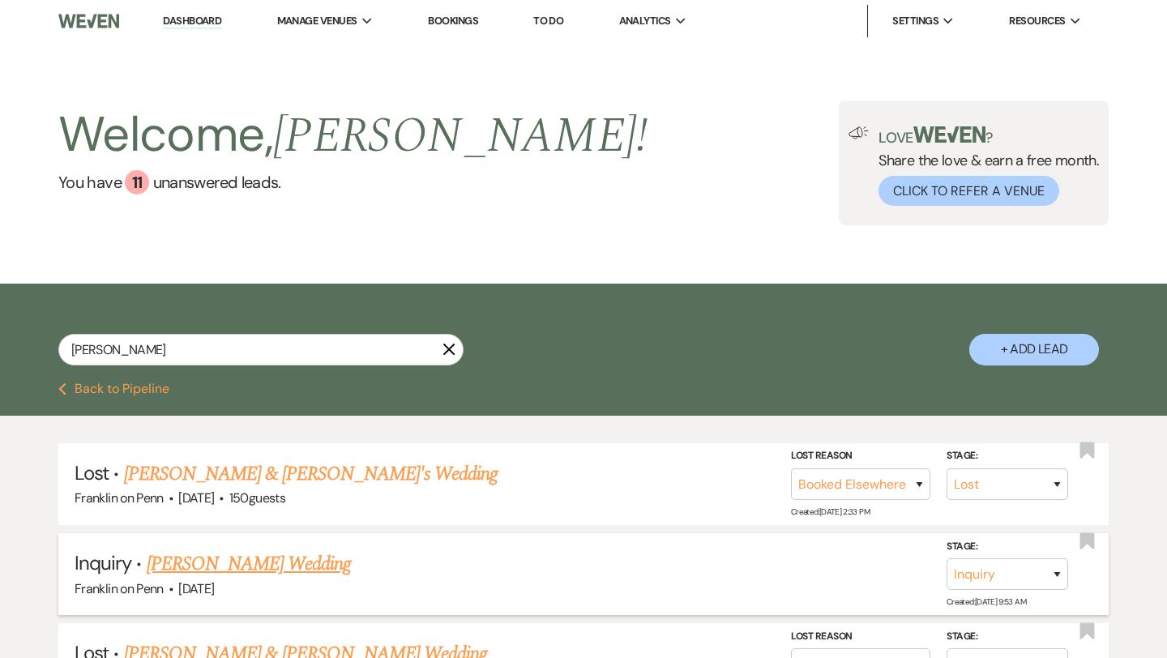
click at [298, 566] on link "[PERSON_NAME] Wedding" at bounding box center [249, 563] width 205 height 29
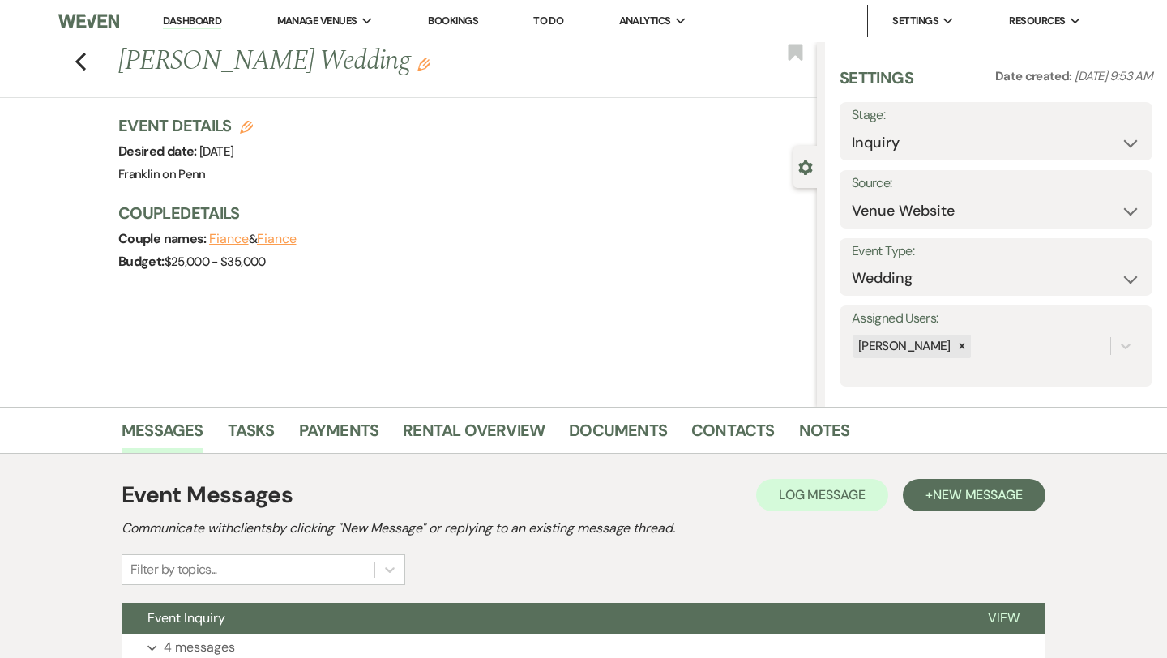
scroll to position [131, 0]
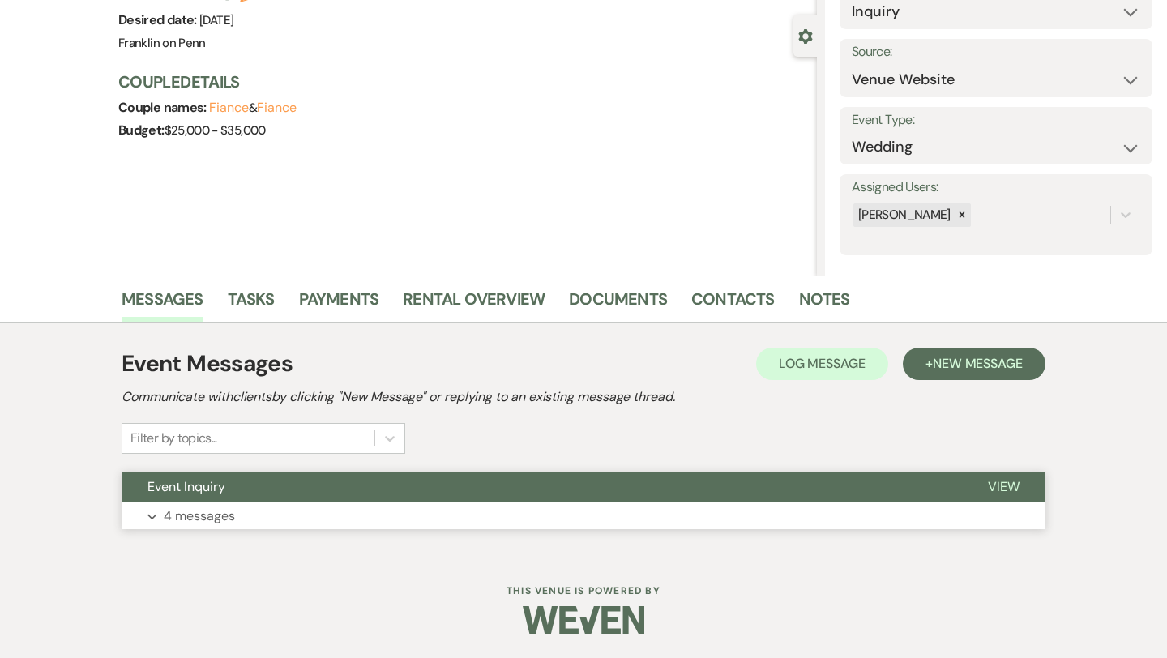
click at [231, 517] on p "4 messages" at bounding box center [199, 516] width 71 height 21
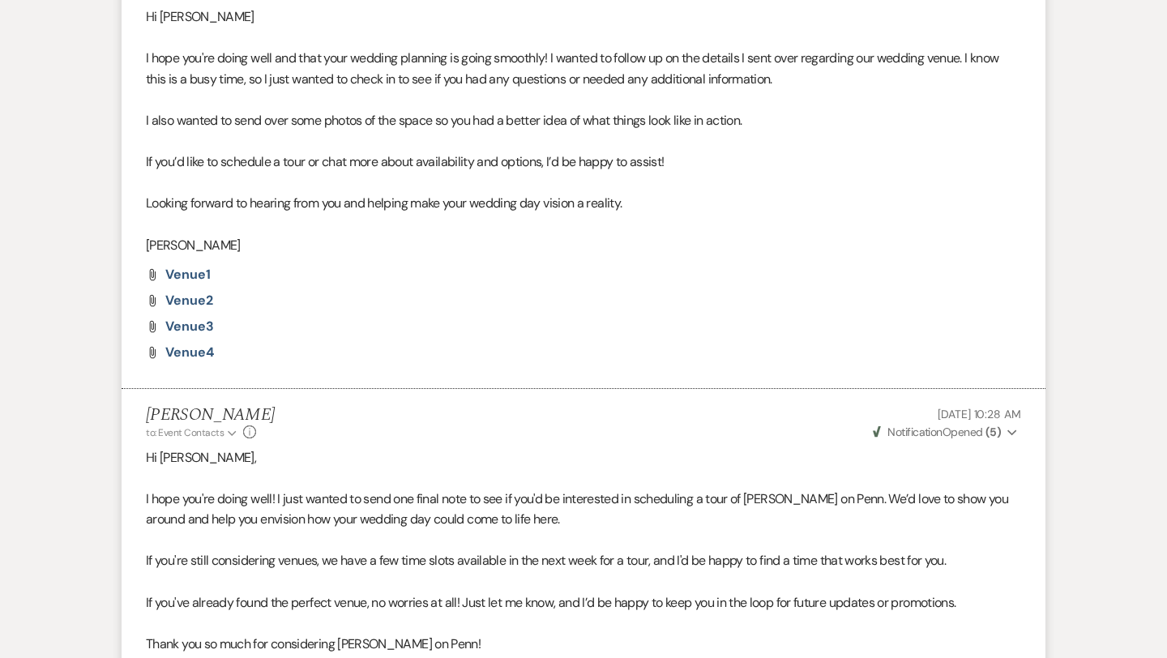
scroll to position [2167, 0]
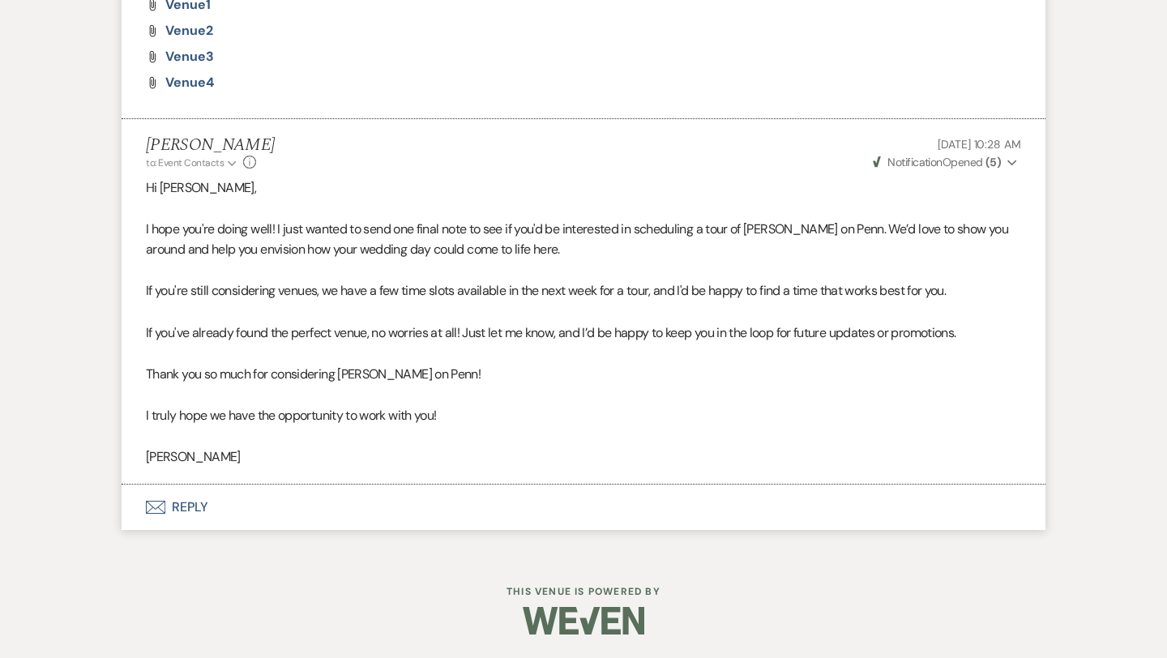
click at [188, 505] on button "Envelope Reply" at bounding box center [584, 507] width 924 height 45
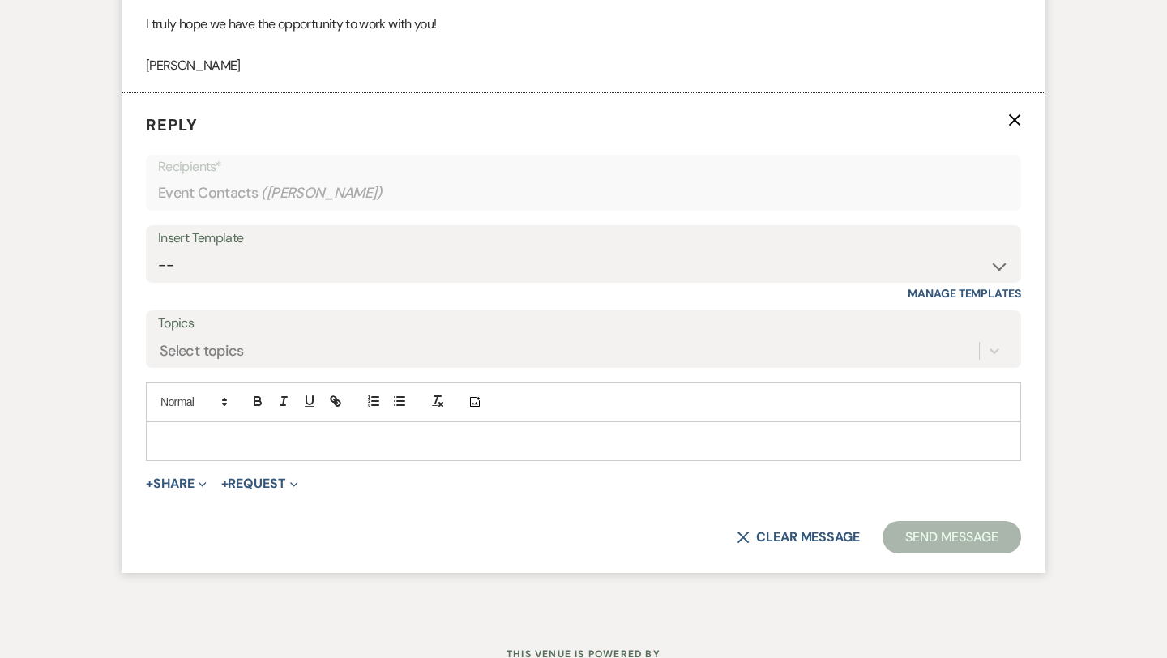
scroll to position [2563, 0]
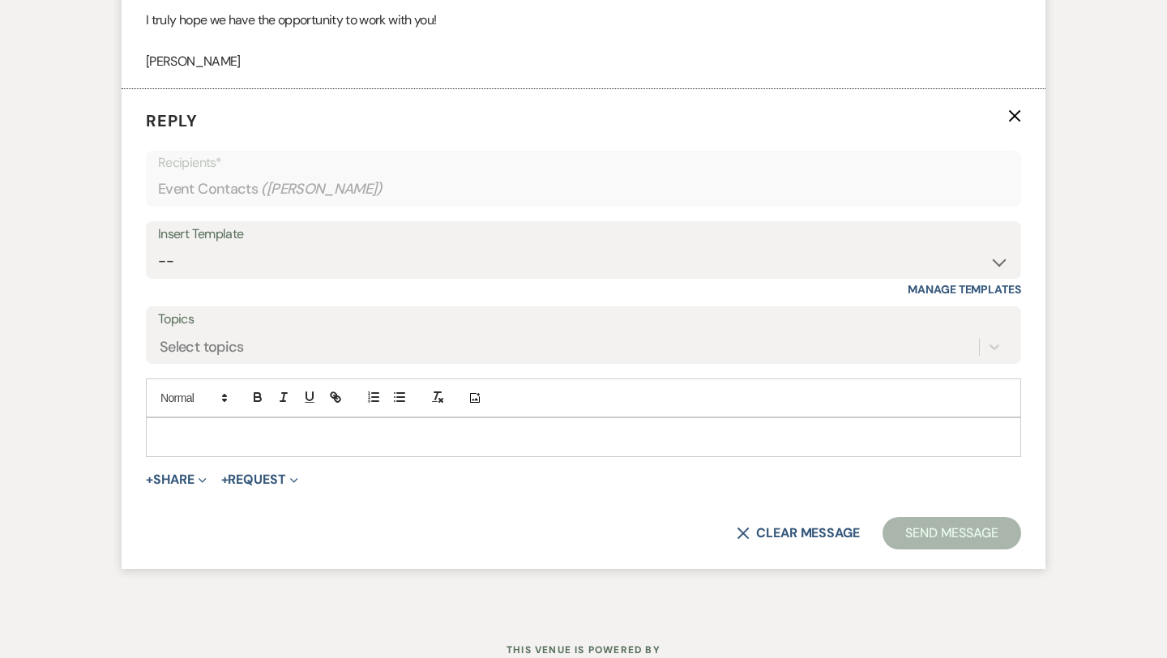
click at [204, 433] on p at bounding box center [583, 437] width 849 height 18
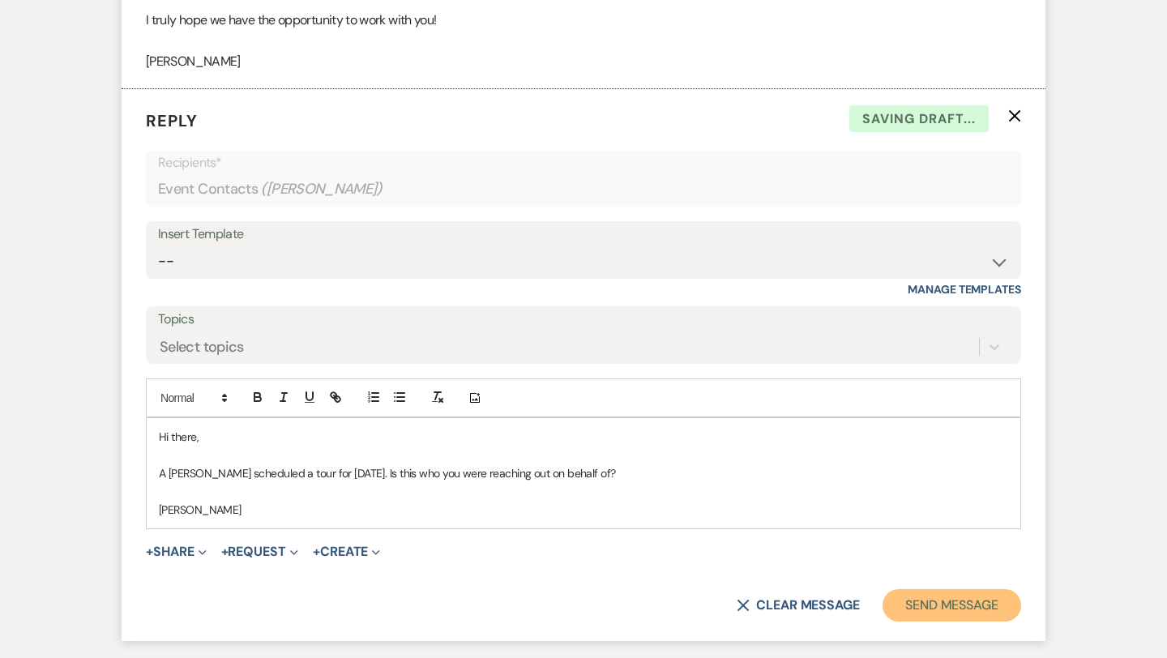
click at [931, 606] on button "Send Message" at bounding box center [951, 605] width 139 height 32
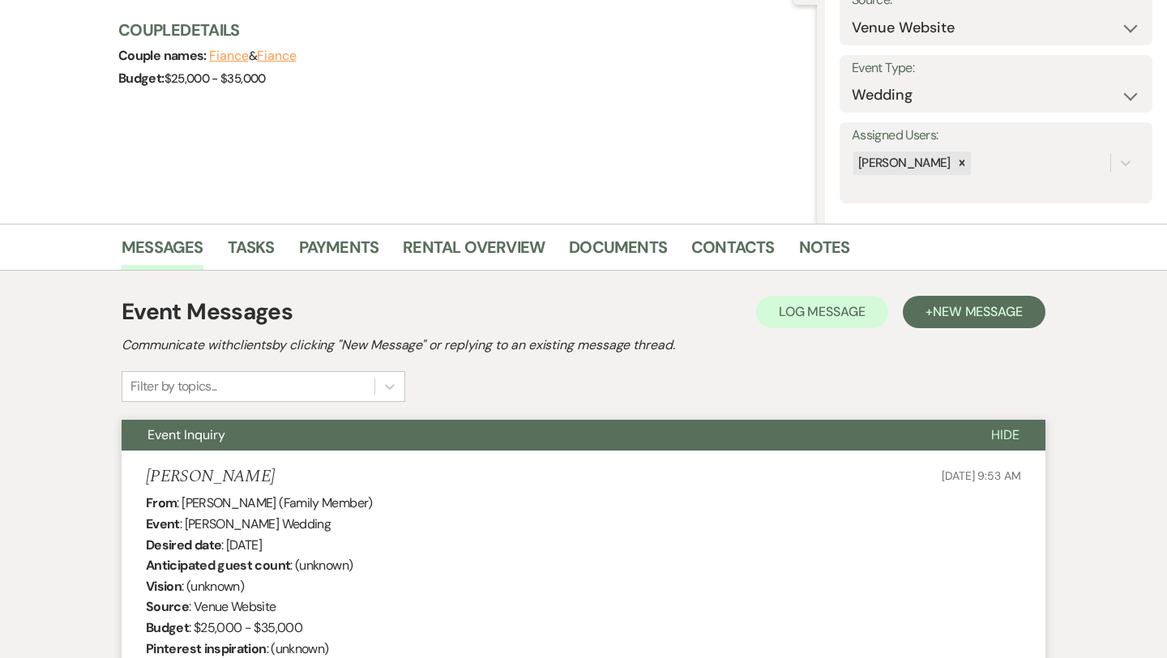
scroll to position [0, 0]
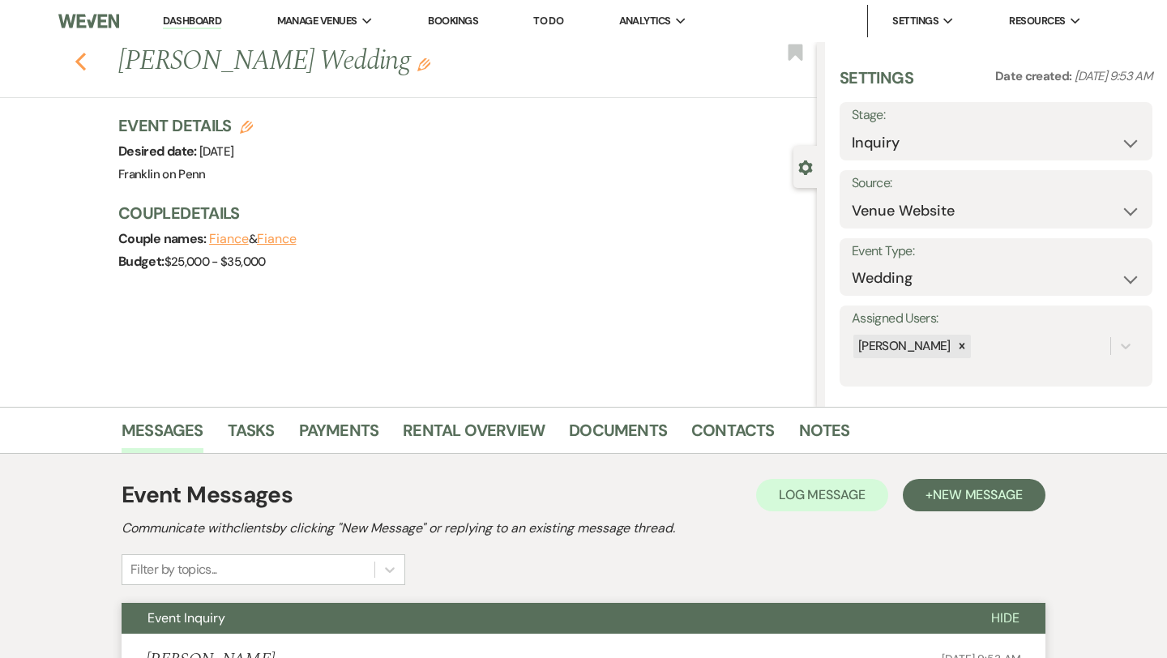
click at [82, 64] on icon "Previous" at bounding box center [81, 61] width 12 height 19
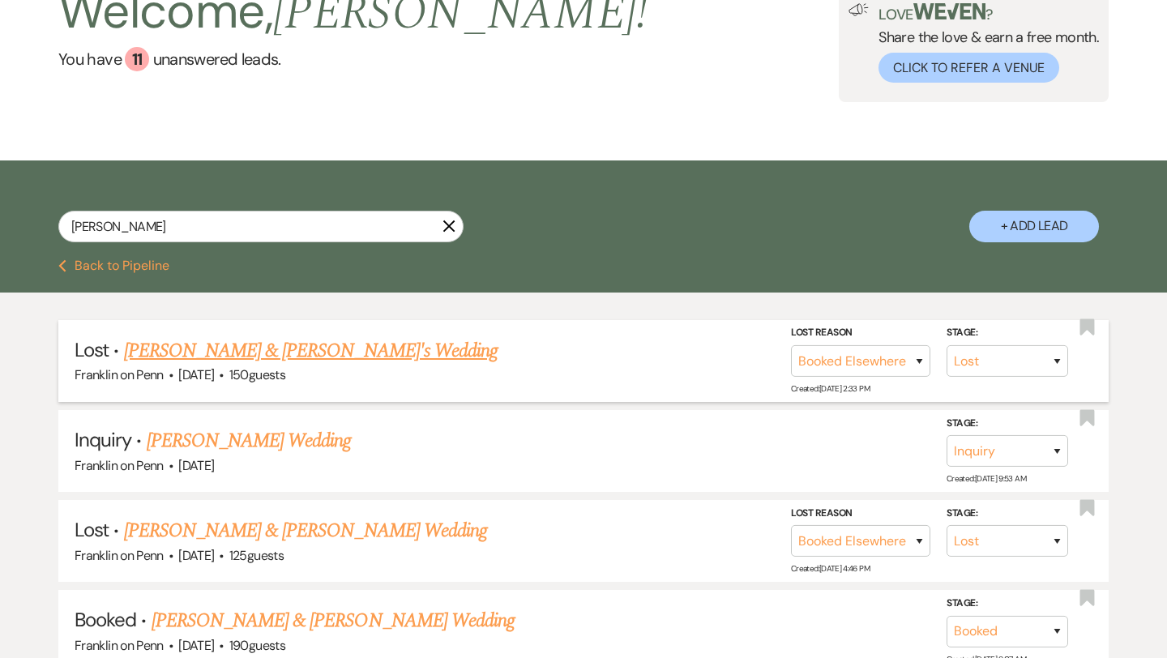
scroll to position [124, 0]
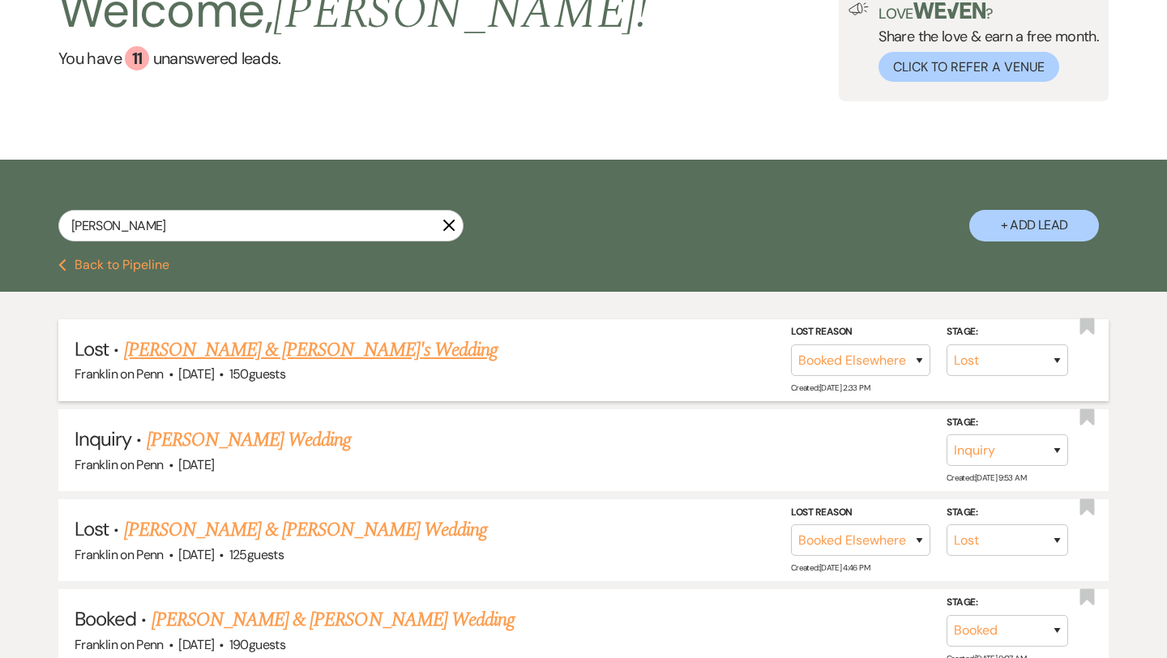
click at [290, 361] on link "[PERSON_NAME] & [PERSON_NAME]'s Wedding" at bounding box center [311, 349] width 374 height 29
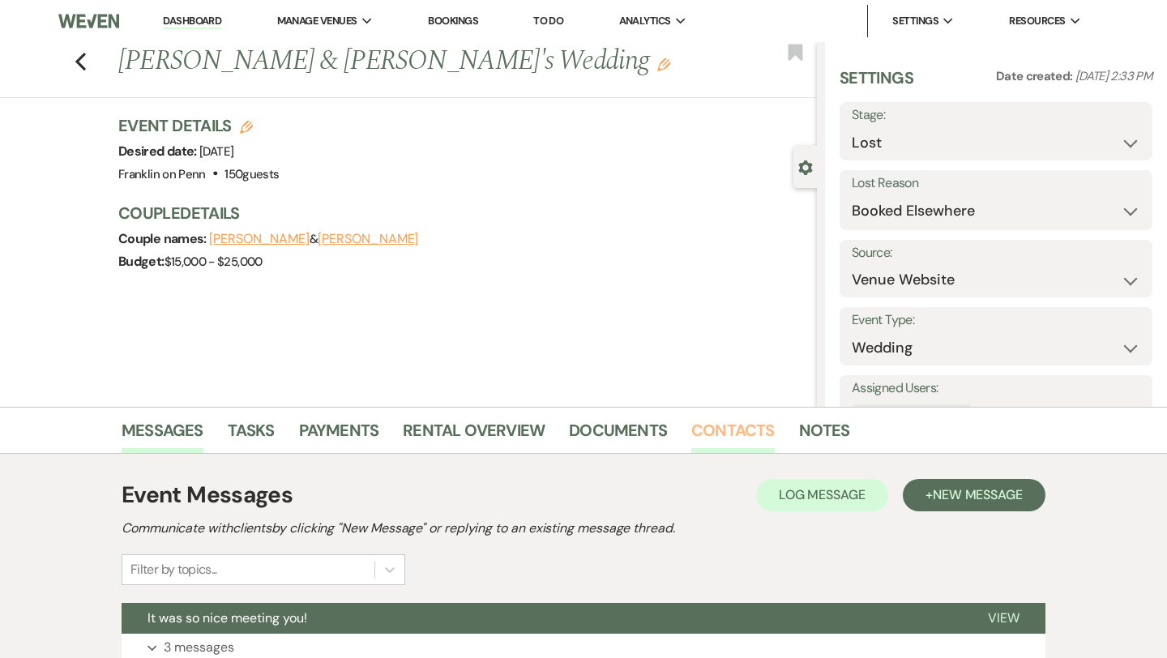
click at [744, 429] on link "Contacts" at bounding box center [732, 435] width 83 height 36
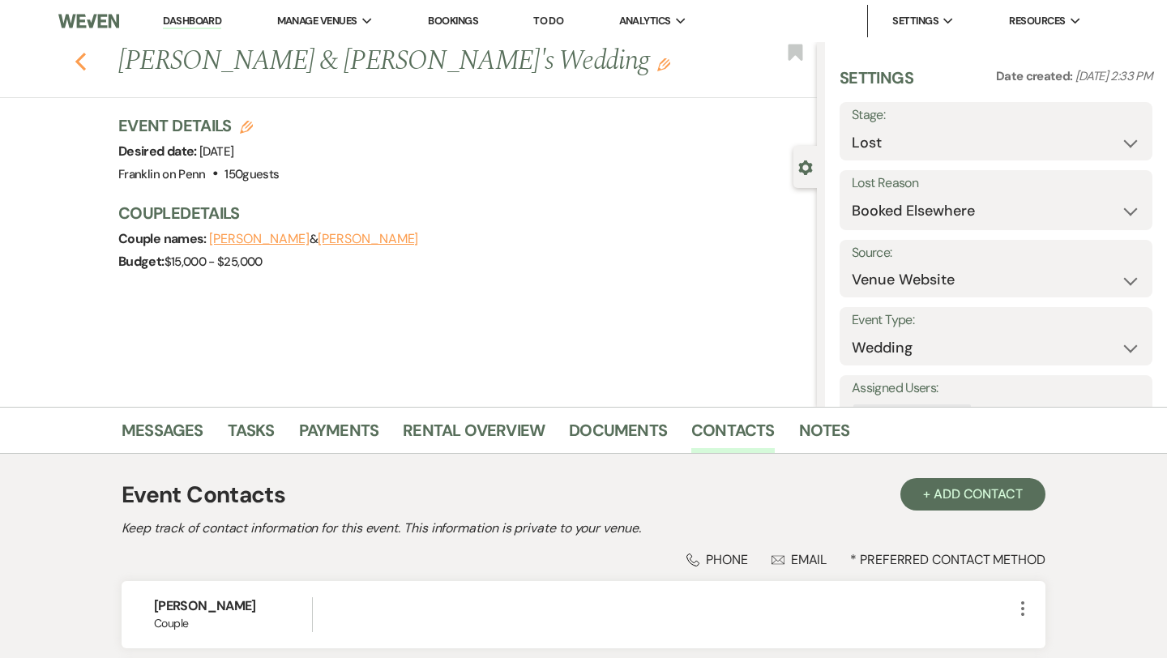
click at [81, 66] on use "button" at bounding box center [80, 62] width 11 height 18
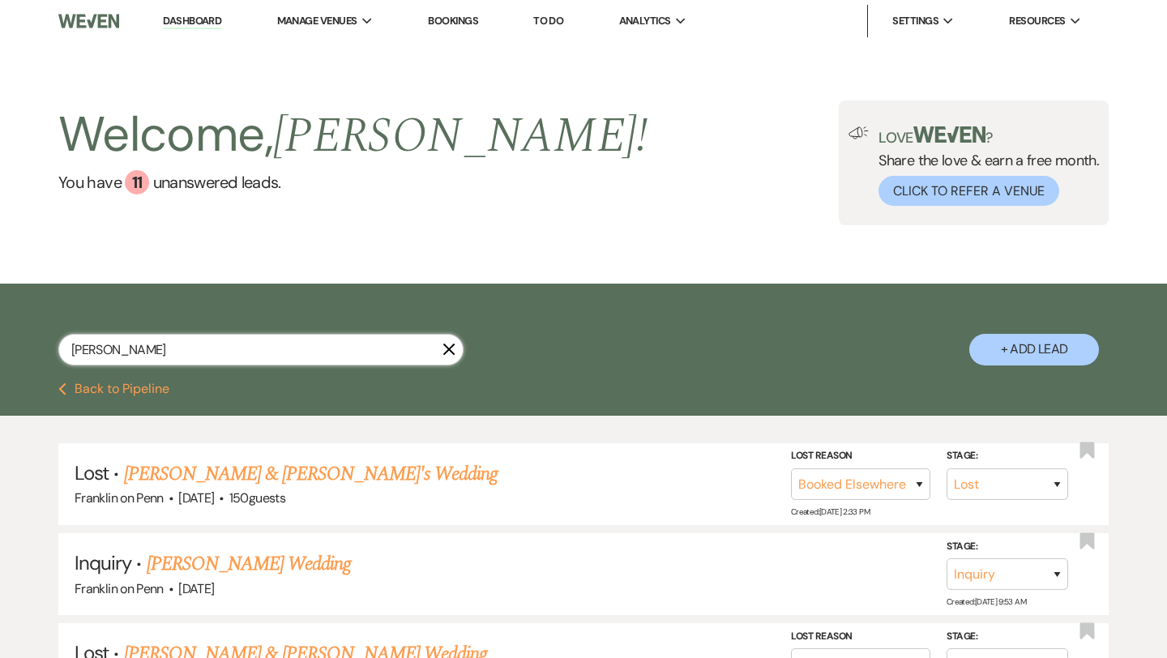
click at [160, 348] on input "[PERSON_NAME]" at bounding box center [260, 350] width 405 height 32
click at [125, 387] on button "Previous Back to Pipeline" at bounding box center [113, 388] width 111 height 13
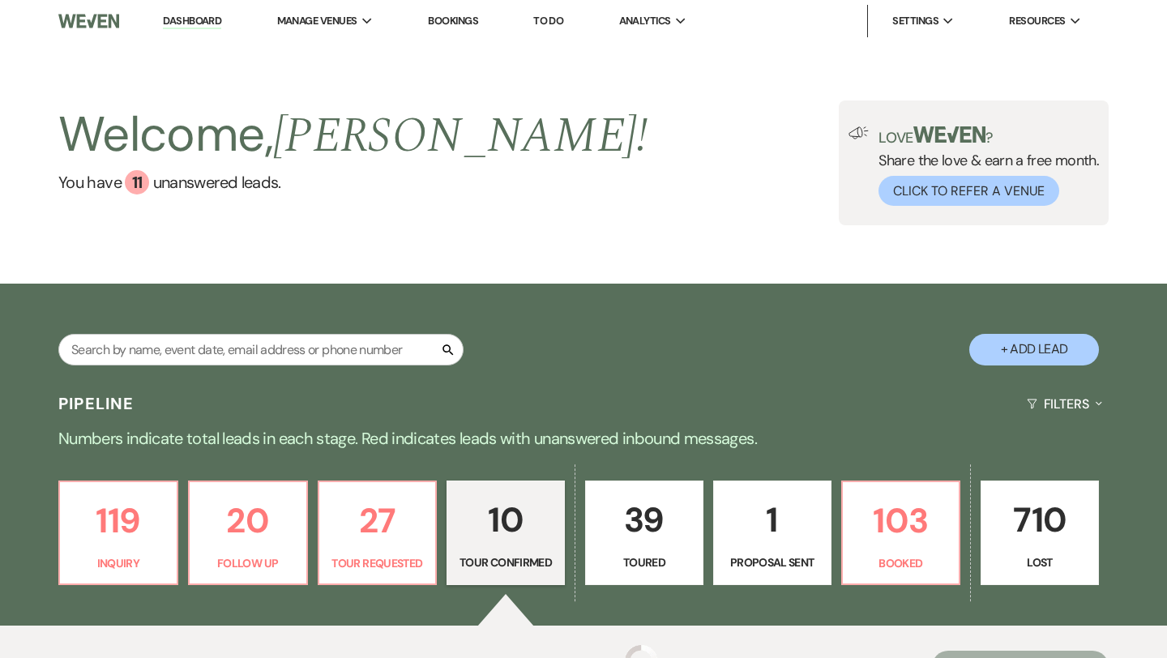
scroll to position [196, 0]
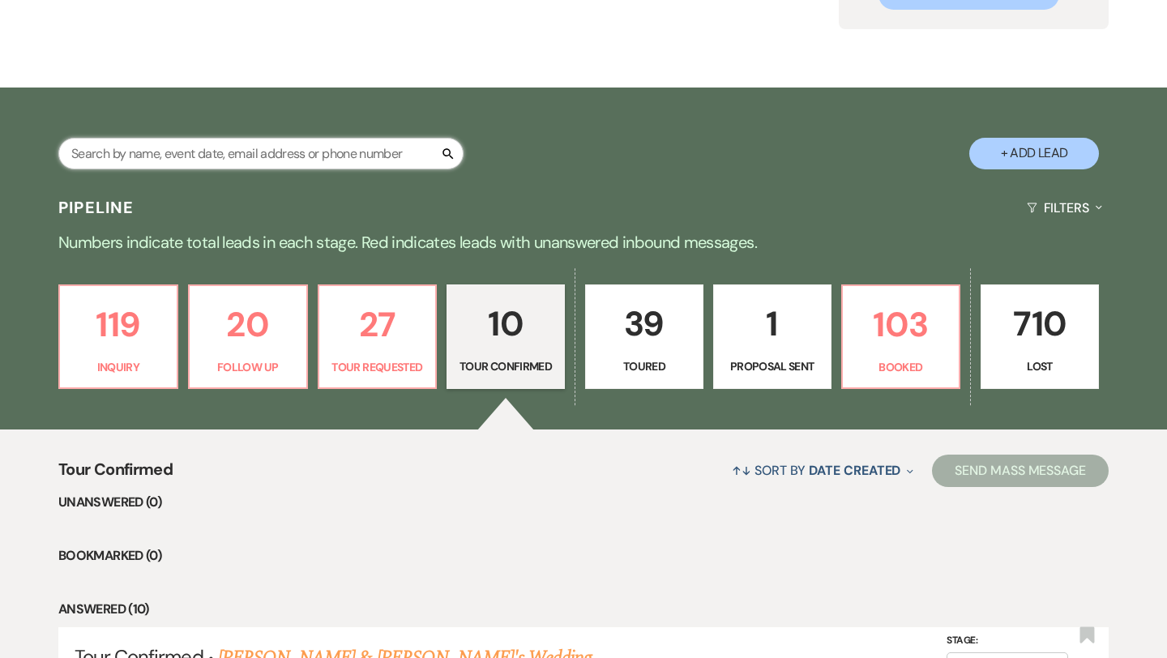
click at [224, 160] on input "text" at bounding box center [260, 154] width 405 height 32
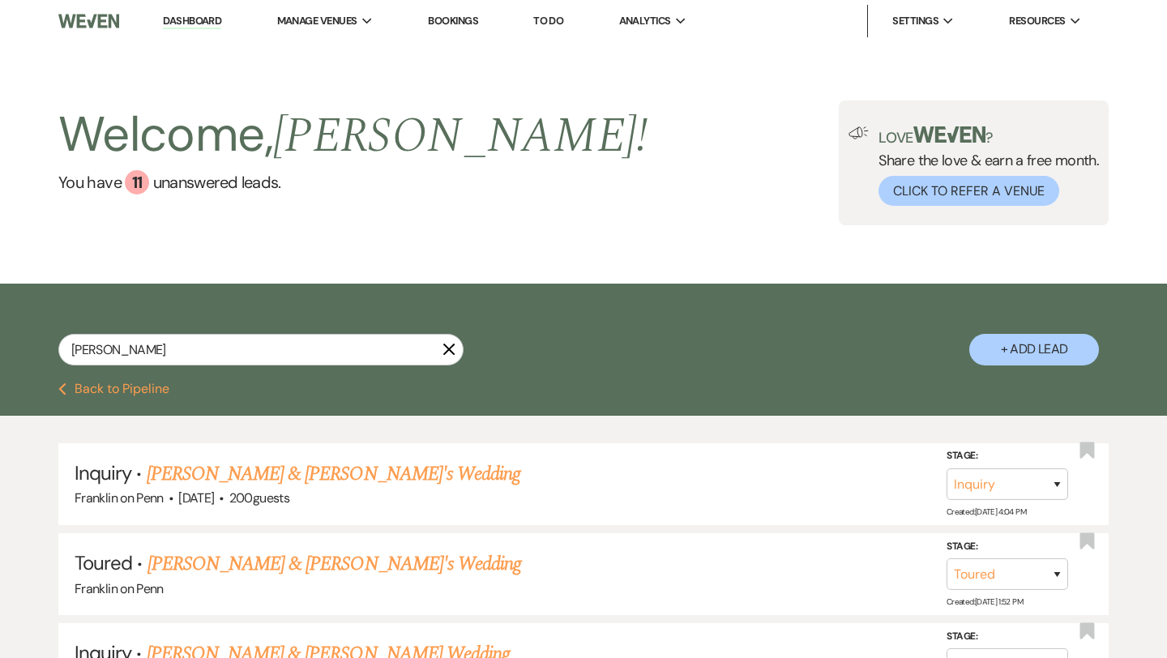
click at [194, 23] on link "Dashboard" at bounding box center [192, 21] width 58 height 15
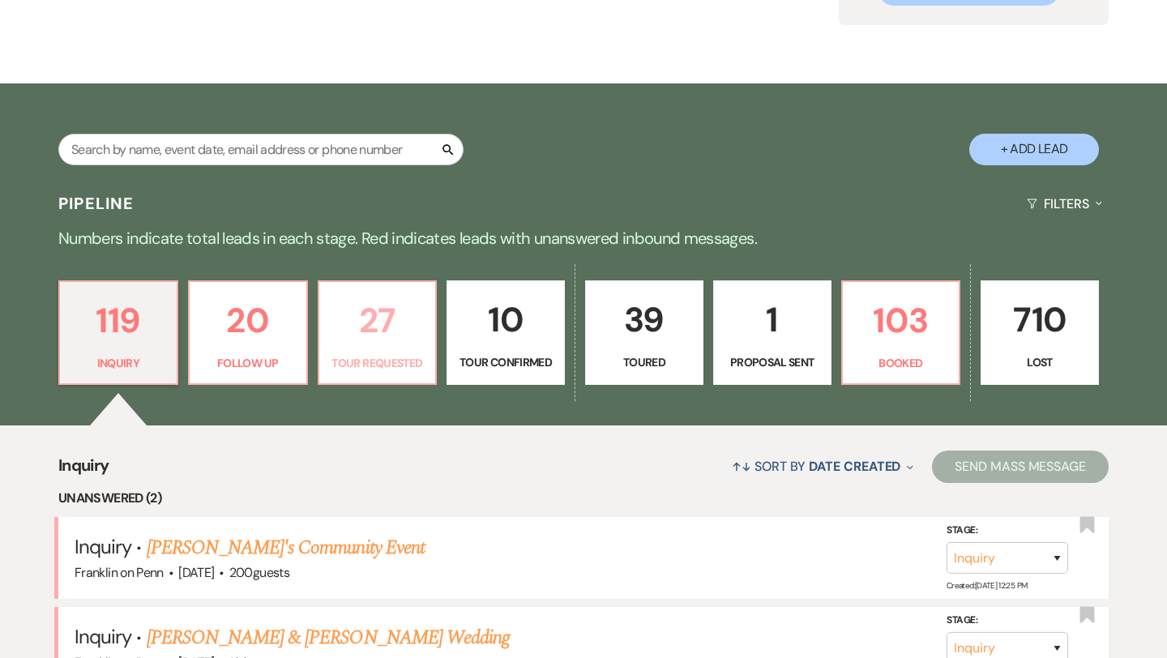
click at [386, 318] on p "27" at bounding box center [377, 320] width 97 height 54
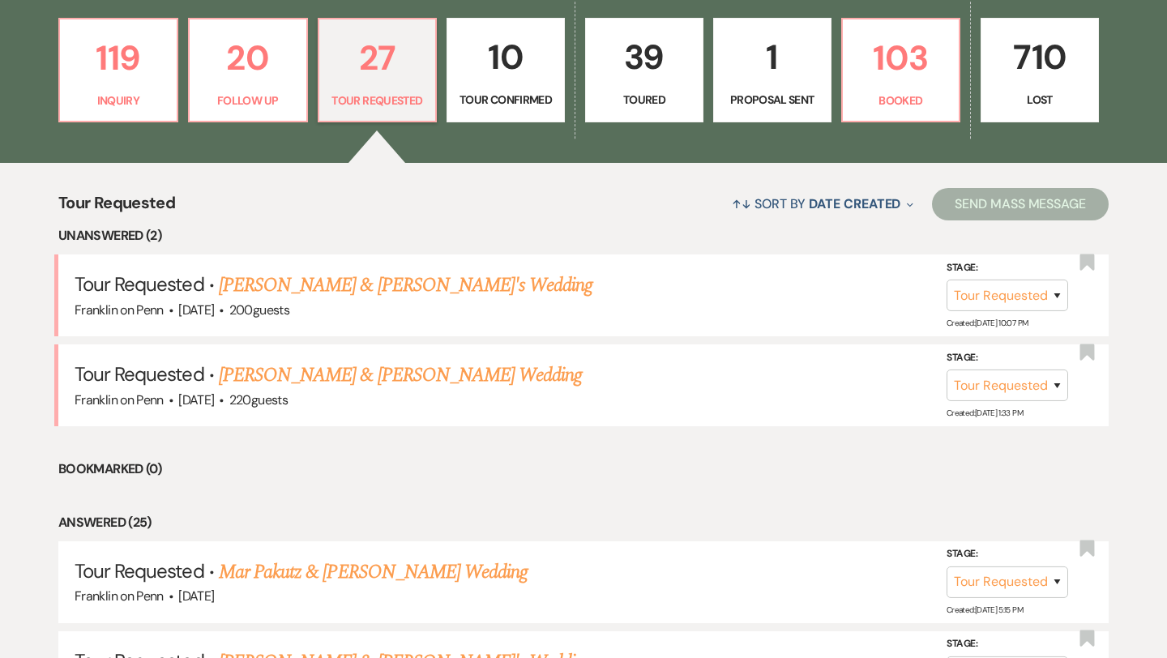
scroll to position [476, 0]
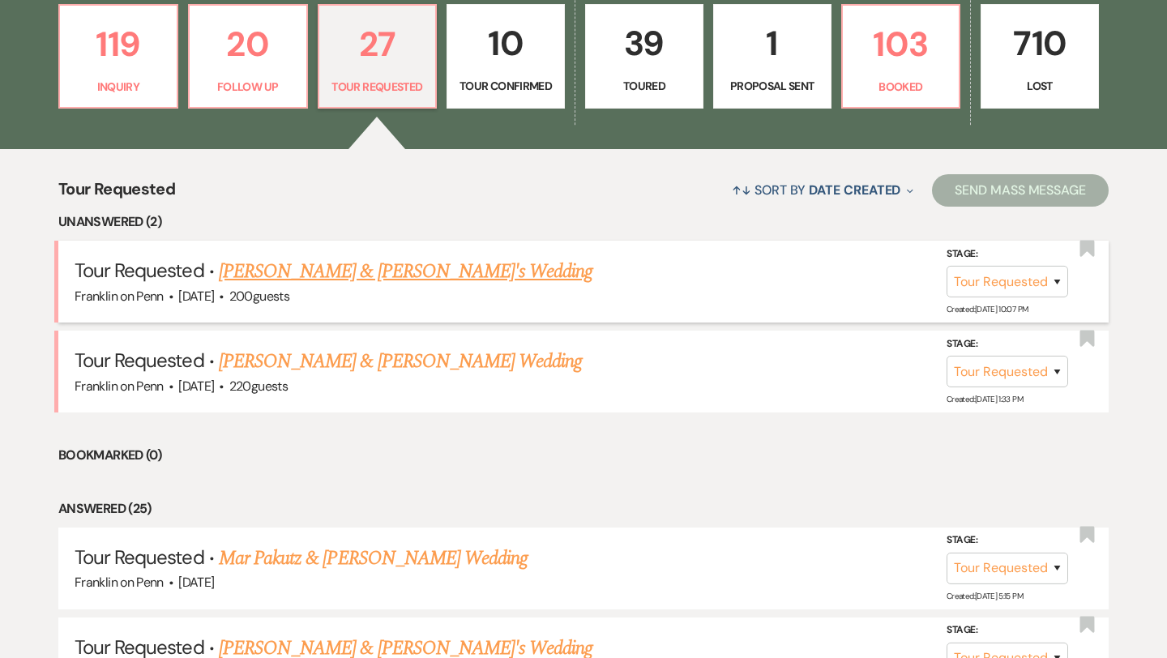
click at [415, 261] on link "[PERSON_NAME] & [PERSON_NAME]'s Wedding" at bounding box center [406, 271] width 374 height 29
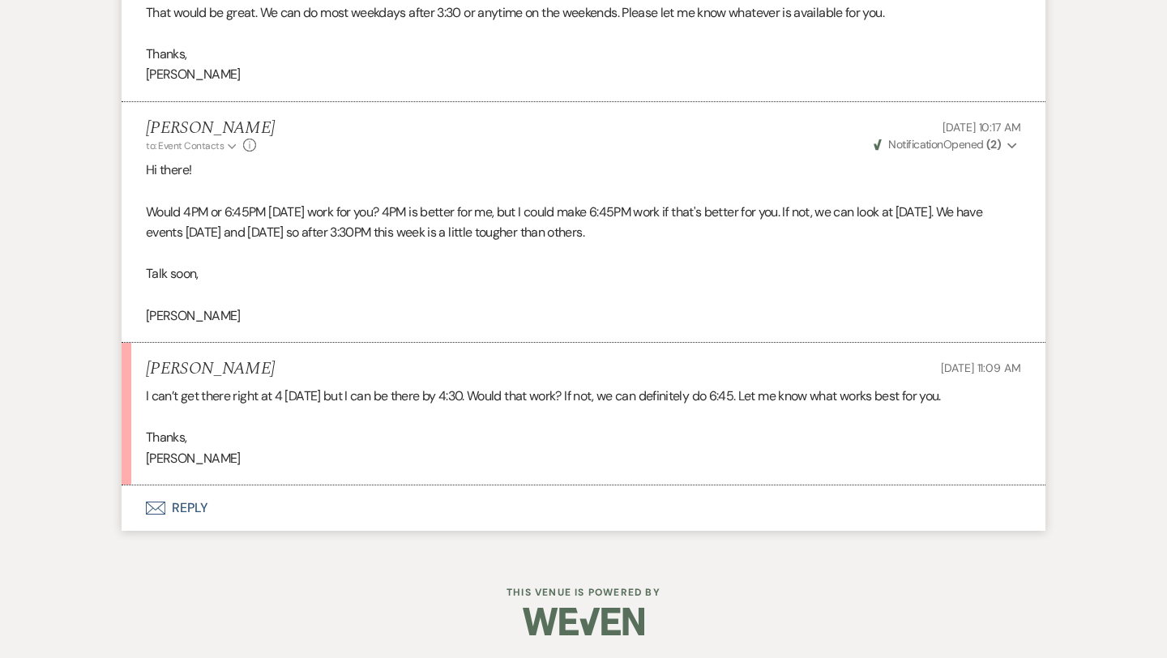
scroll to position [2272, 0]
click at [193, 510] on button "Envelope Reply" at bounding box center [584, 506] width 924 height 45
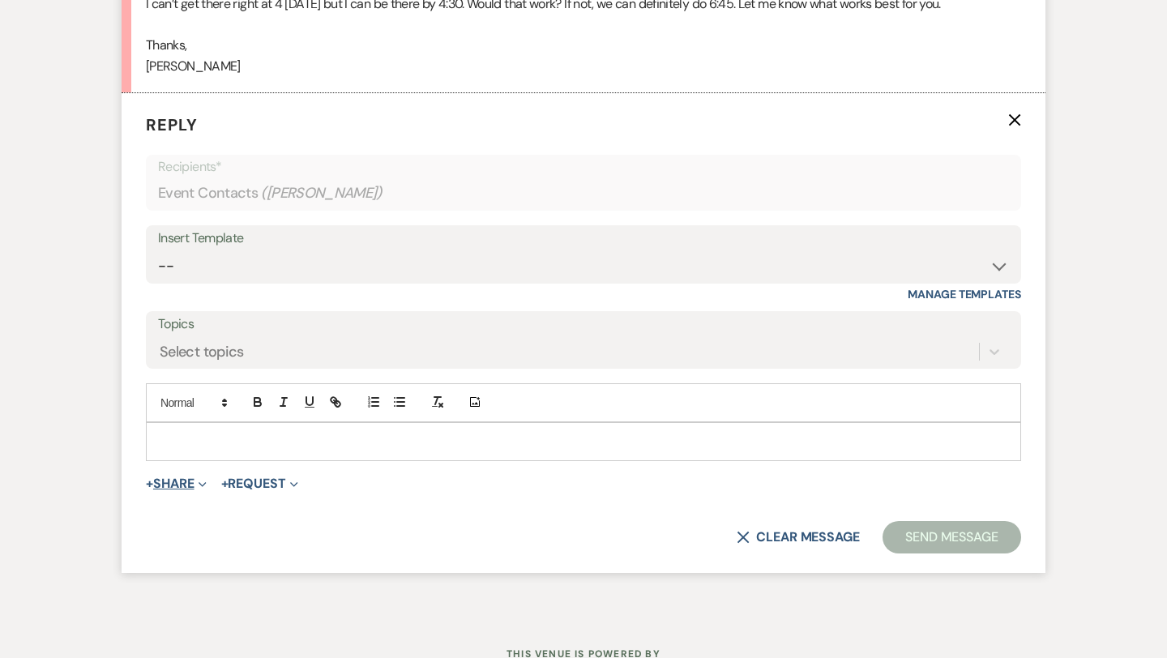
scroll to position [2666, 0]
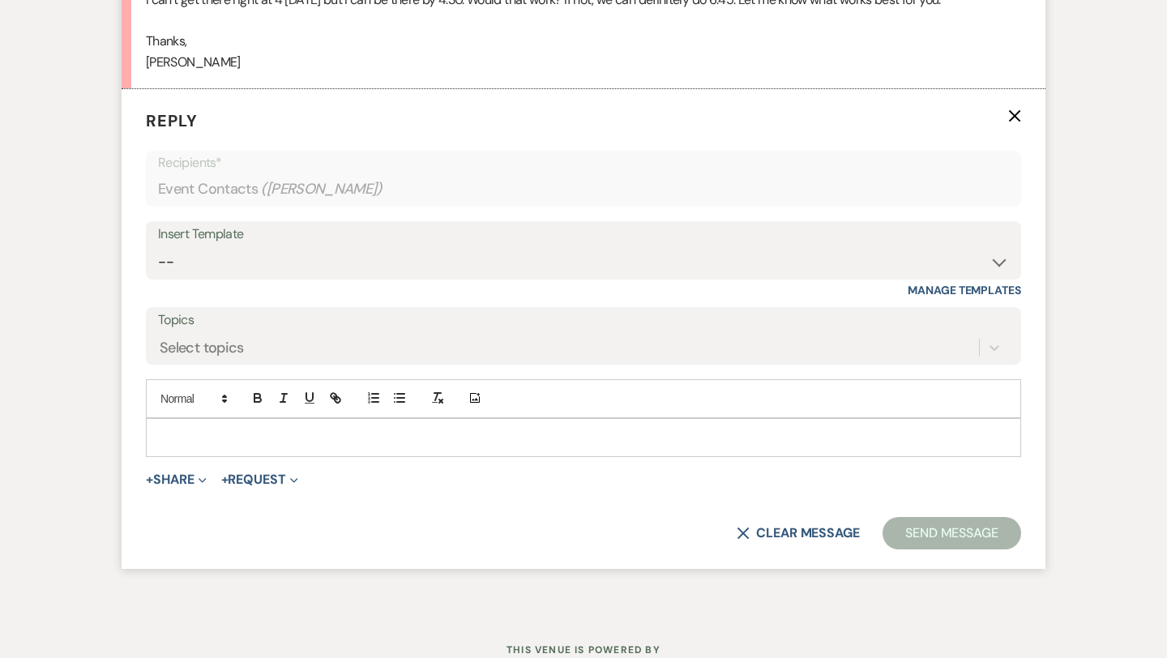
click at [204, 450] on div at bounding box center [583, 437] width 873 height 37
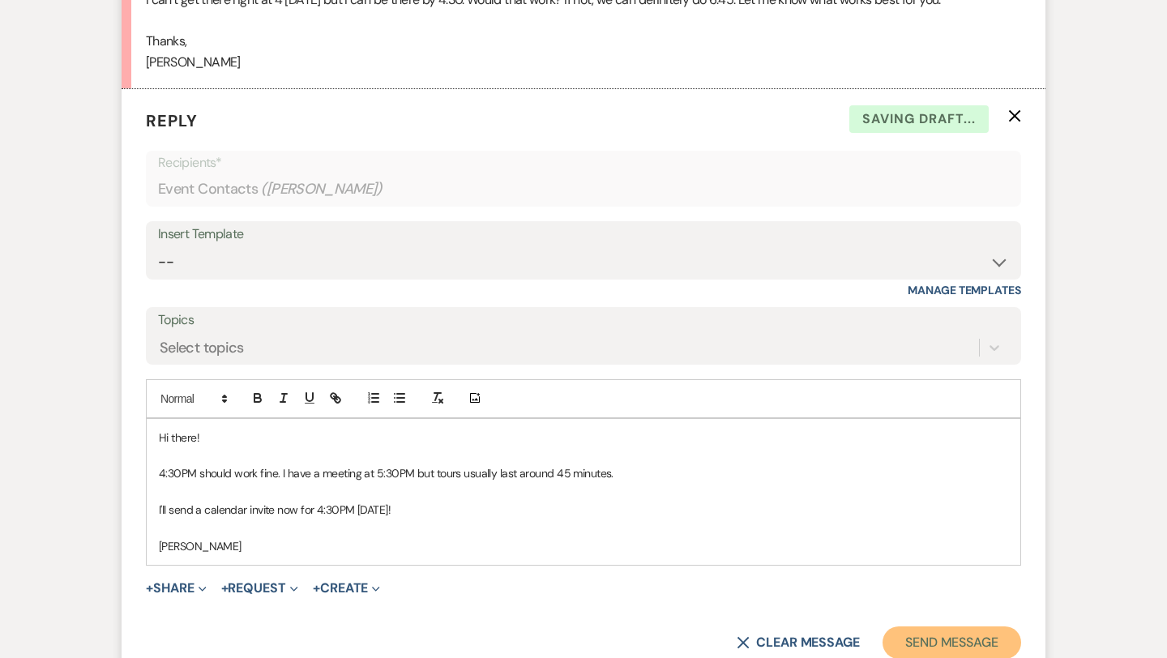
click at [910, 643] on button "Send Message" at bounding box center [951, 642] width 139 height 32
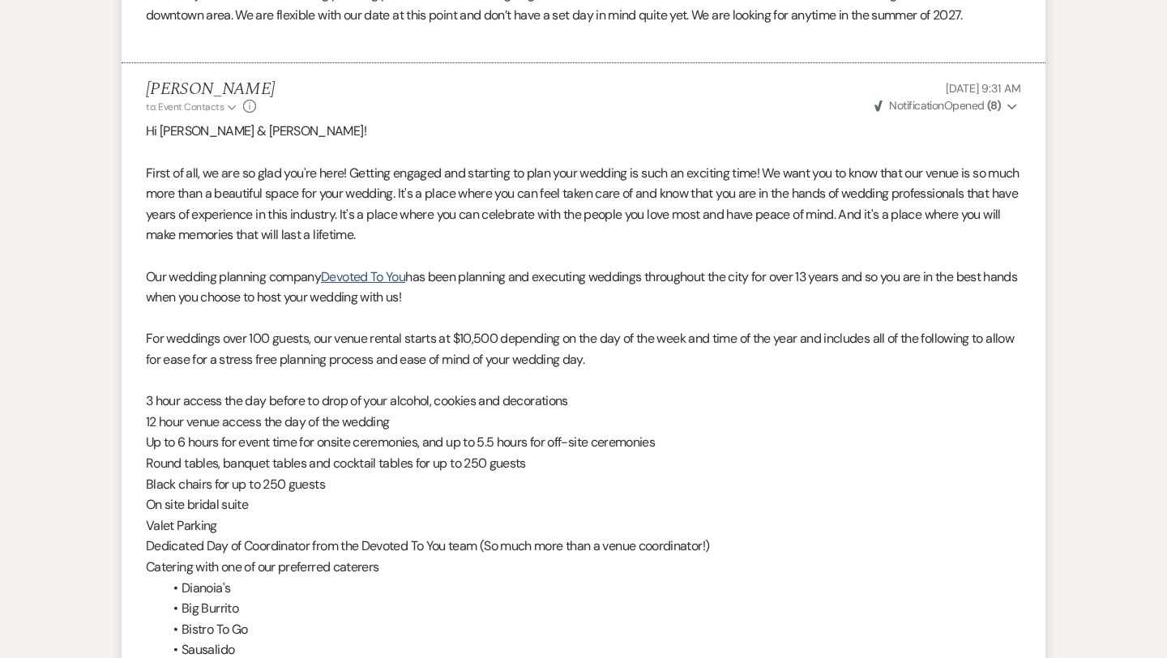
scroll to position [0, 0]
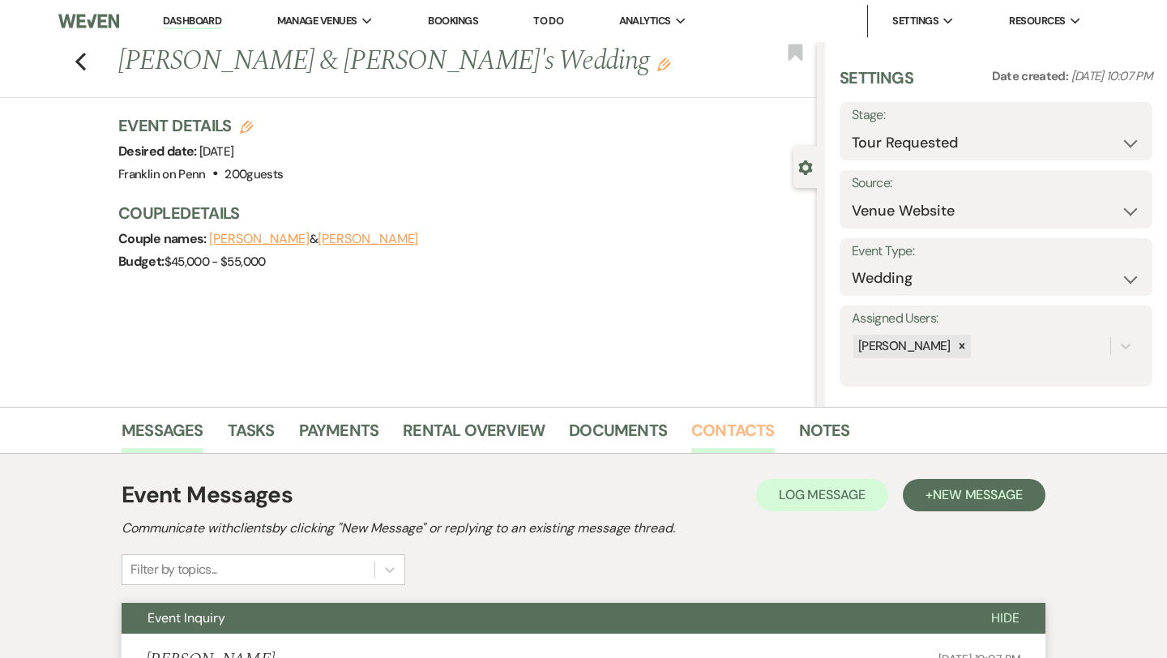
click at [736, 429] on link "Contacts" at bounding box center [732, 435] width 83 height 36
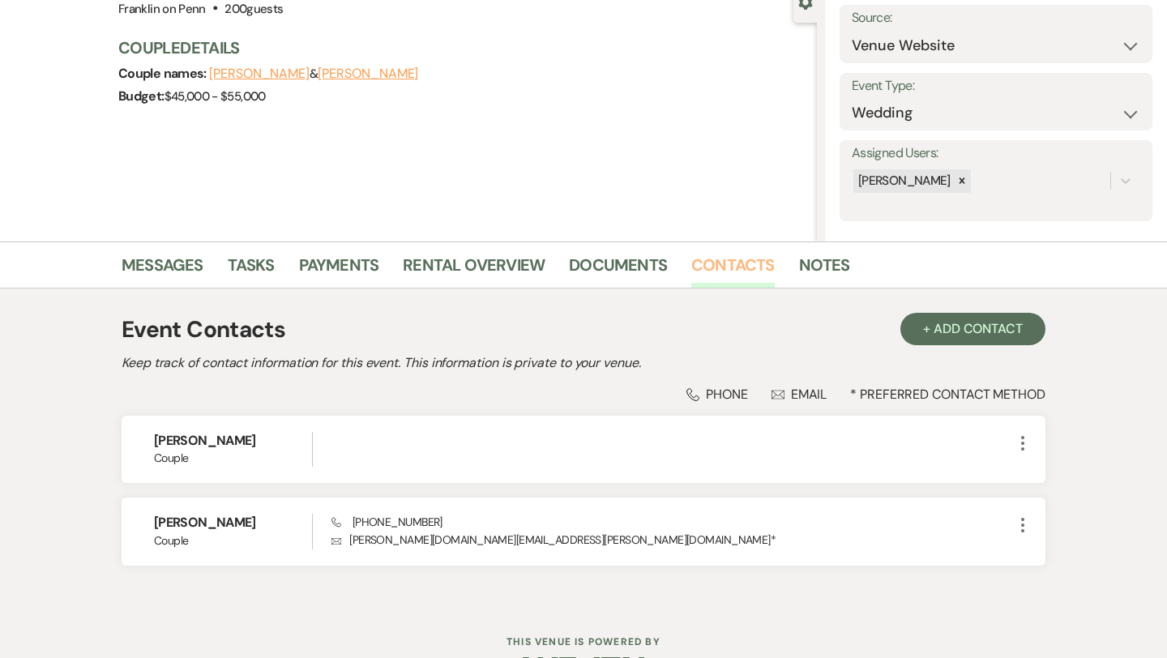
scroll to position [216, 0]
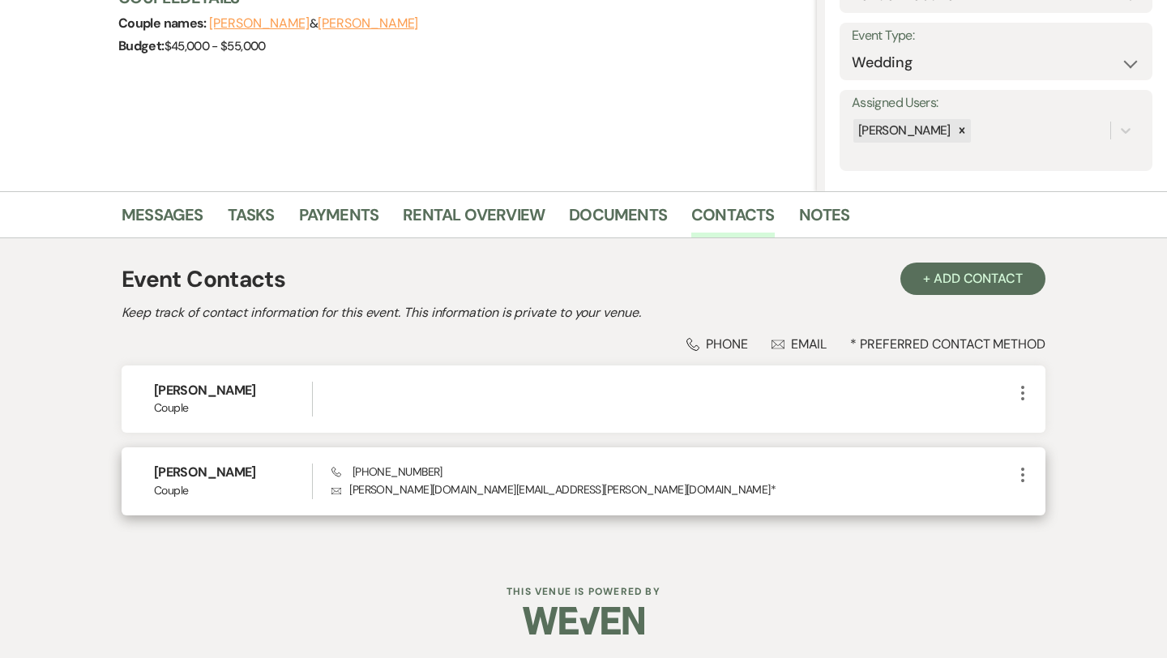
click at [485, 489] on p "Envelope [PERSON_NAME][DOMAIN_NAME][EMAIL_ADDRESS][PERSON_NAME][DOMAIN_NAME] *" at bounding box center [671, 489] width 681 height 18
click at [527, 493] on p "Envelope [PERSON_NAME][DOMAIN_NAME][EMAIL_ADDRESS][PERSON_NAME][DOMAIN_NAME] *" at bounding box center [671, 489] width 681 height 18
drag, startPoint x: 518, startPoint y: 492, endPoint x: 354, endPoint y: 499, distance: 163.8
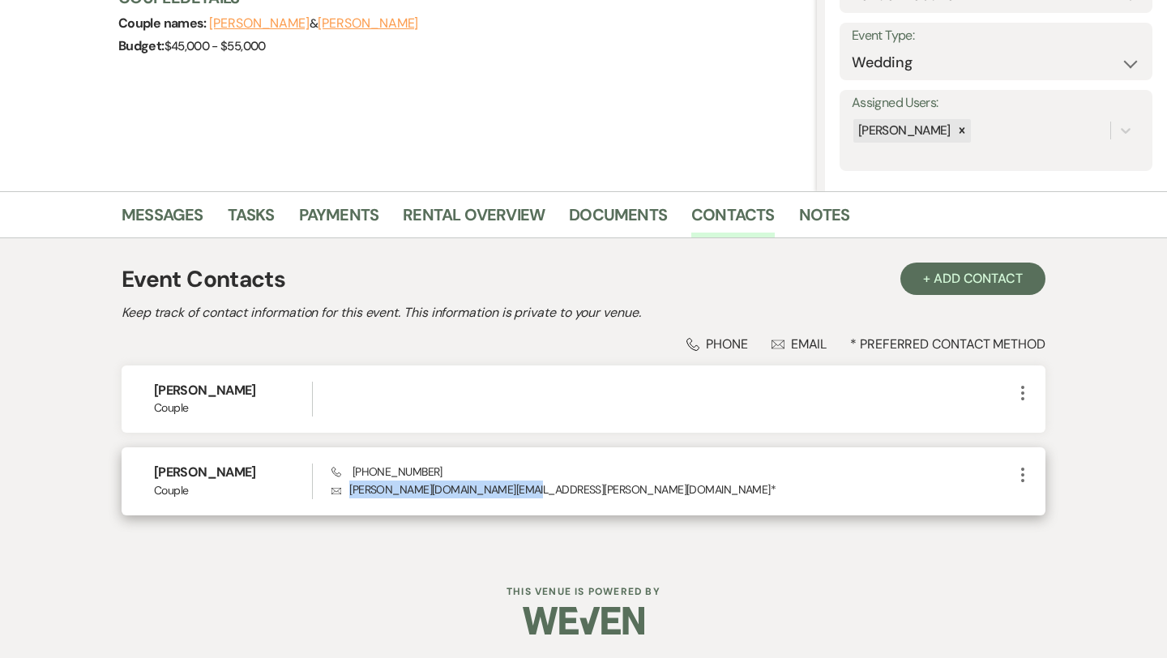
click at [354, 499] on div "[PERSON_NAME] Phone [PHONE_NUMBER] Envelope [PERSON_NAME][DOMAIN_NAME][EMAIL_AD…" at bounding box center [584, 480] width 924 height 67
click at [518, 491] on p "Envelope [PERSON_NAME][DOMAIN_NAME][EMAIL_ADDRESS][PERSON_NAME][DOMAIN_NAME] *" at bounding box center [671, 489] width 681 height 18
drag, startPoint x: 518, startPoint y: 491, endPoint x: 389, endPoint y: 489, distance: 128.8
click at [389, 489] on p "Envelope [PERSON_NAME][DOMAIN_NAME][EMAIL_ADDRESS][PERSON_NAME][DOMAIN_NAME] *" at bounding box center [671, 489] width 681 height 18
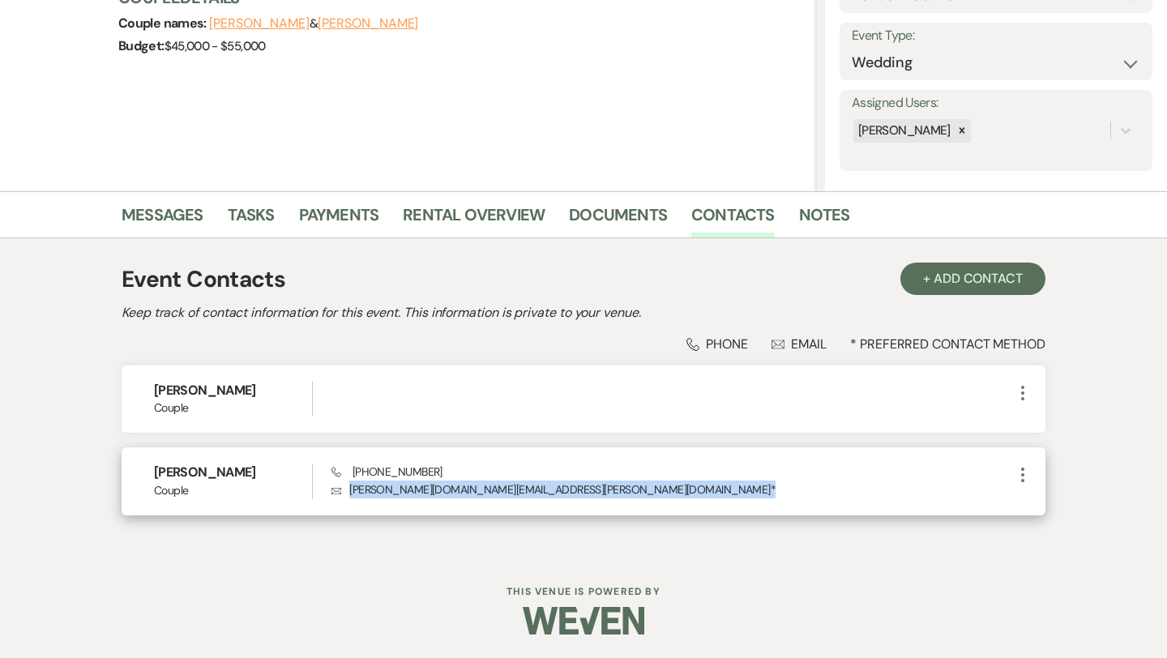
drag, startPoint x: 350, startPoint y: 489, endPoint x: 520, endPoint y: 493, distance: 170.2
click at [520, 493] on p "Envelope [PERSON_NAME][DOMAIN_NAME][EMAIL_ADDRESS][PERSON_NAME][DOMAIN_NAME] *" at bounding box center [671, 489] width 681 height 18
click at [514, 494] on p "Envelope [PERSON_NAME][DOMAIN_NAME][EMAIL_ADDRESS][PERSON_NAME][DOMAIN_NAME] *" at bounding box center [671, 489] width 681 height 18
drag, startPoint x: 519, startPoint y: 489, endPoint x: 352, endPoint y: 490, distance: 166.1
click at [352, 490] on p "Envelope [PERSON_NAME][DOMAIN_NAME][EMAIL_ADDRESS][PERSON_NAME][DOMAIN_NAME] *" at bounding box center [671, 489] width 681 height 18
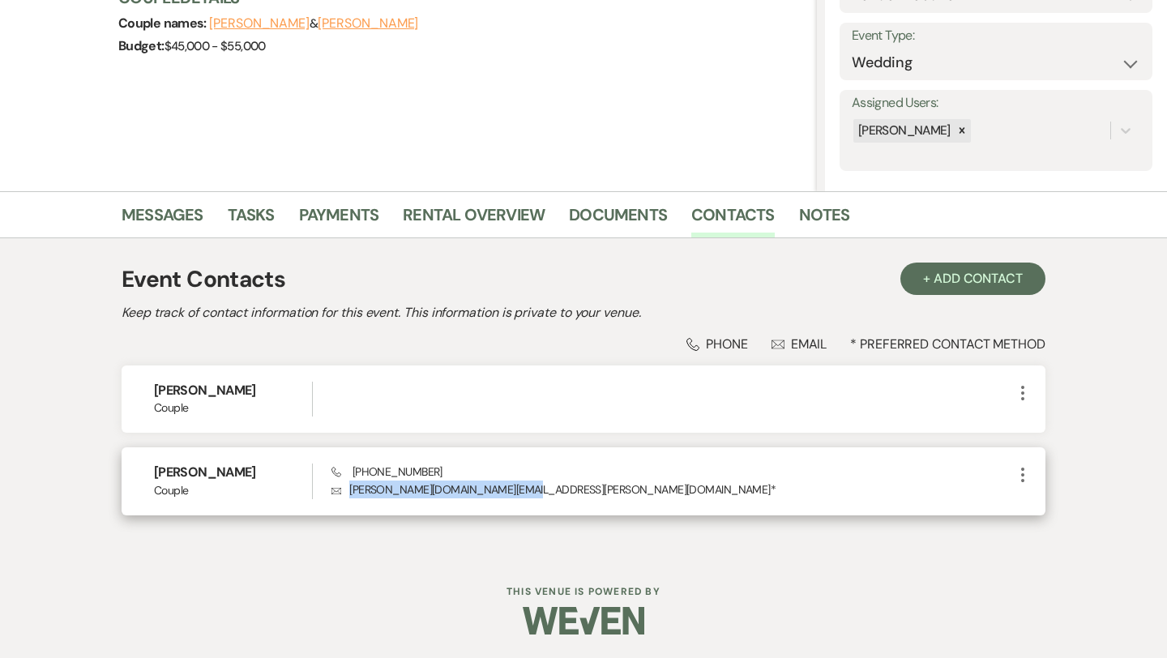
copy p "[PERSON_NAME][DOMAIN_NAME][EMAIL_ADDRESS][PERSON_NAME][DOMAIN_NAME]"
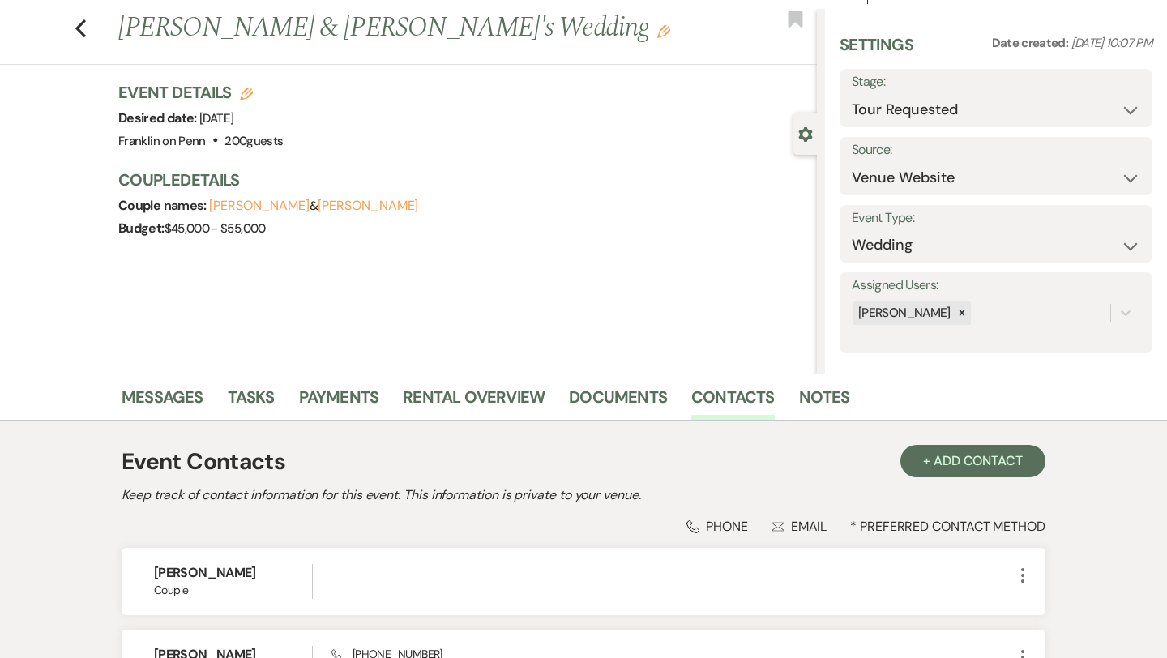
scroll to position [0, 0]
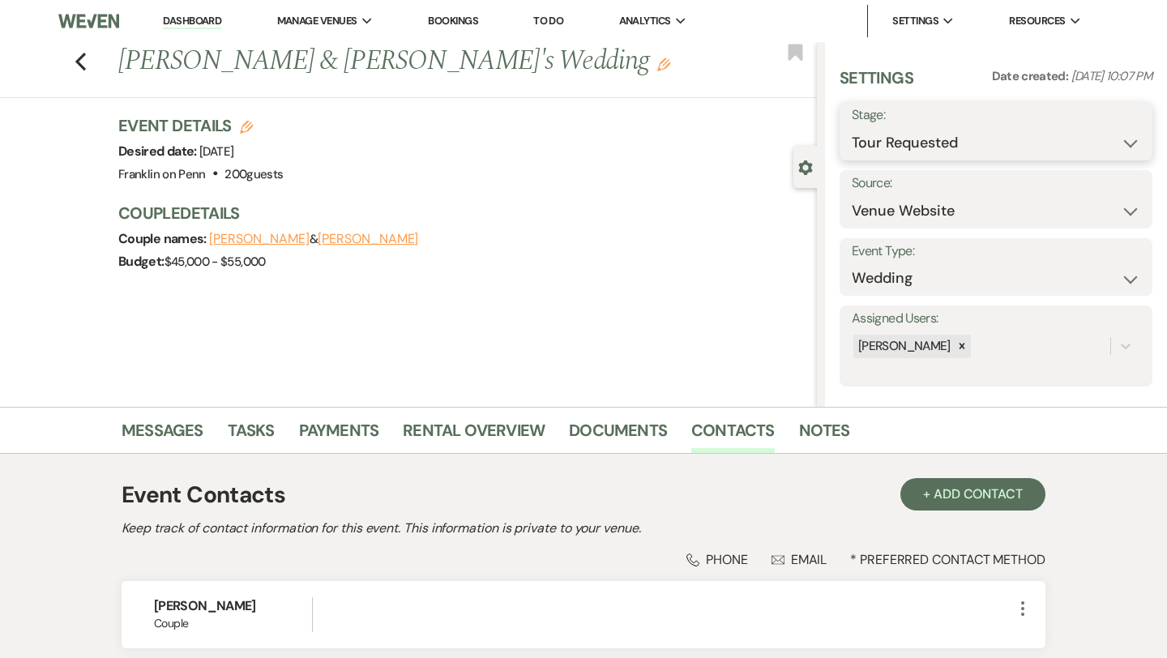
click at [869, 142] on select "Inquiry Follow Up Tour Requested Tour Confirmed Toured Proposal Sent Booked Lost" at bounding box center [996, 143] width 288 height 32
click at [1115, 130] on button "Save" at bounding box center [1120, 131] width 64 height 32
click at [86, 60] on icon "Previous" at bounding box center [81, 61] width 12 height 19
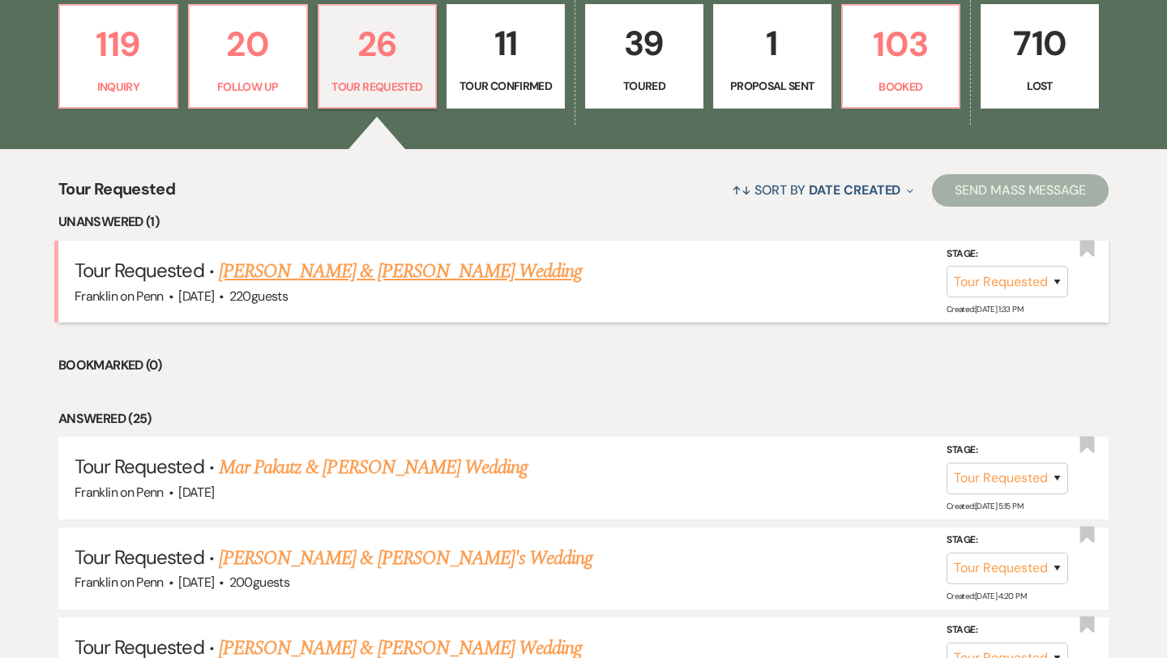
click at [349, 273] on link "[PERSON_NAME] & [PERSON_NAME] Wedding" at bounding box center [400, 271] width 363 height 29
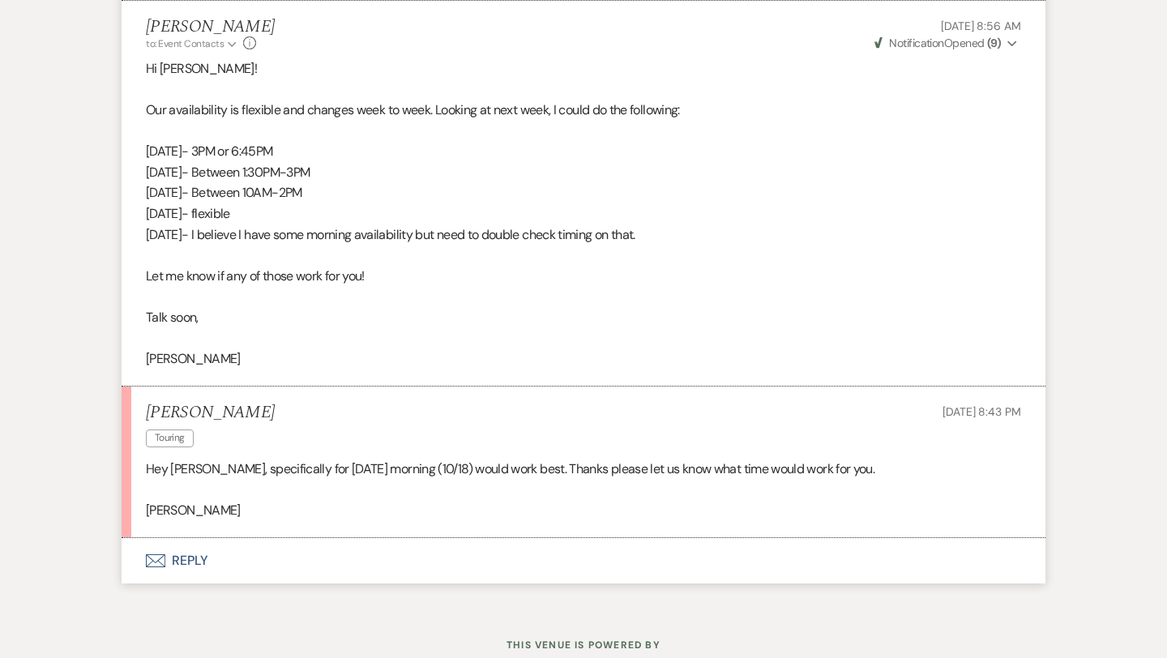
scroll to position [2154, 0]
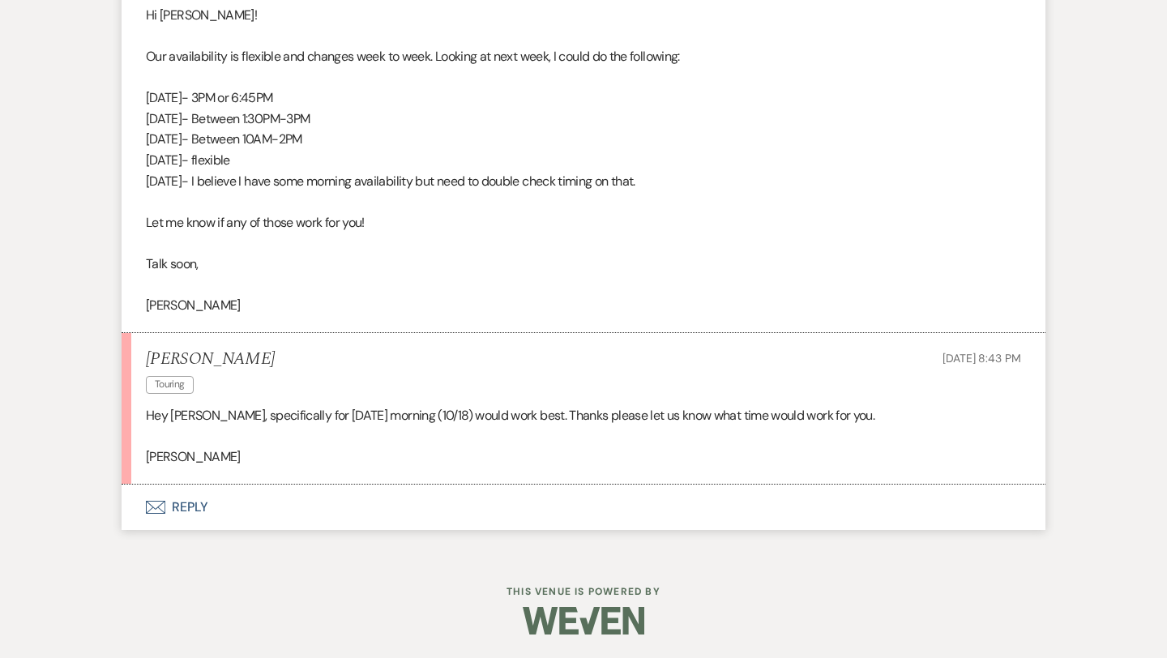
click at [194, 503] on button "Envelope Reply" at bounding box center [584, 507] width 924 height 45
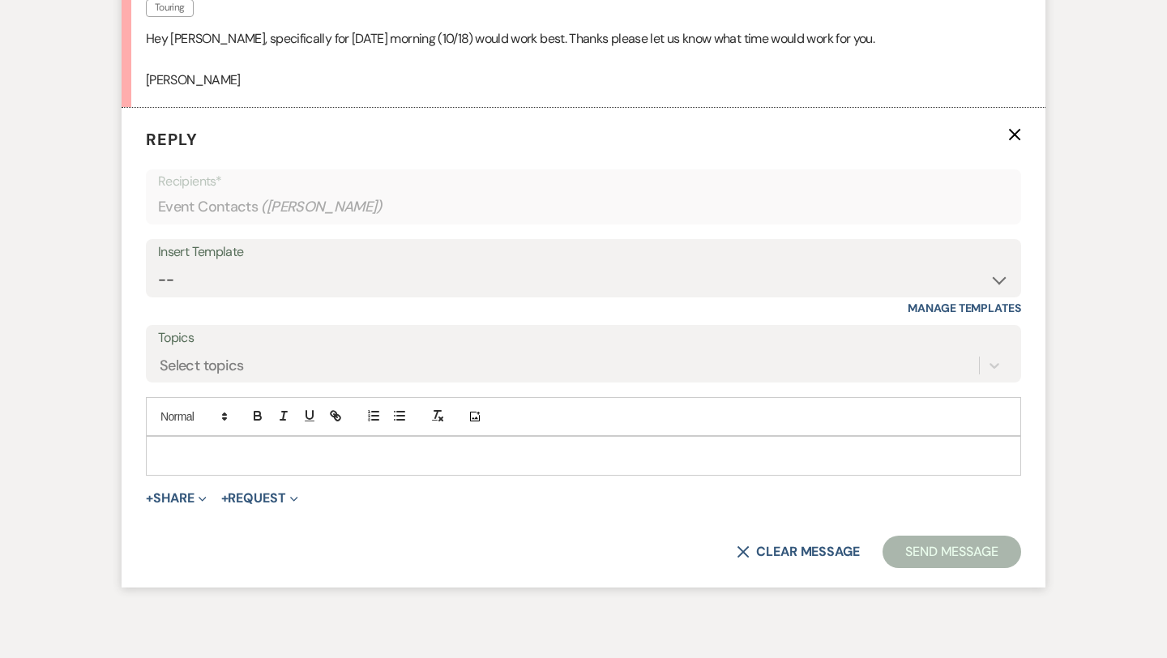
scroll to position [2550, 0]
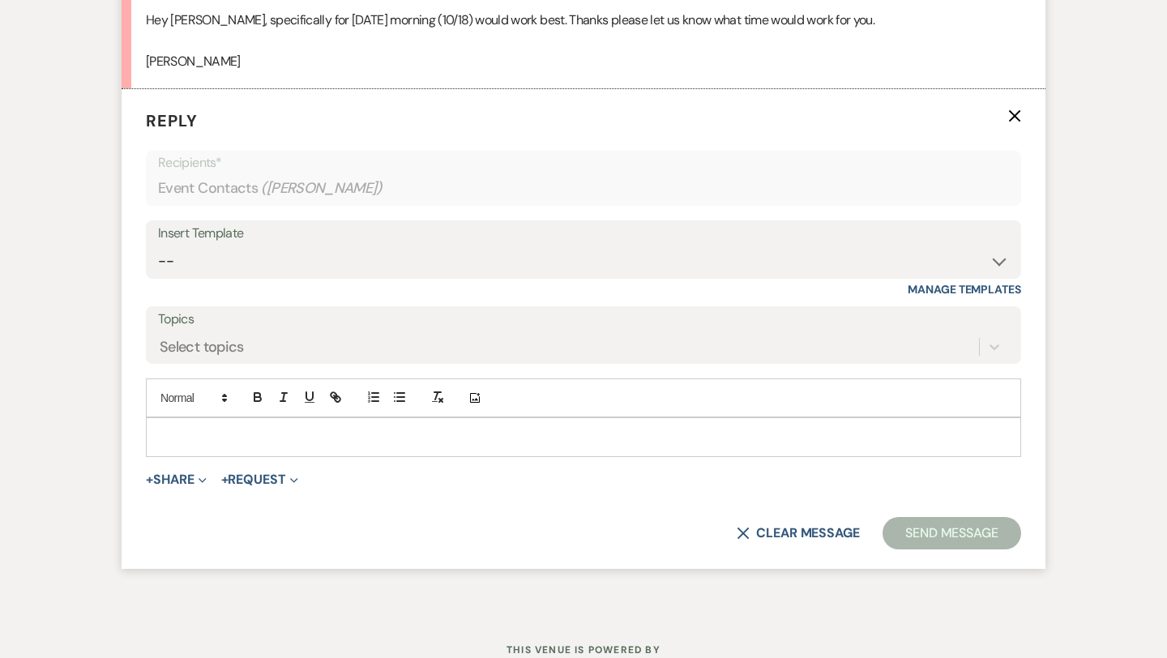
click at [235, 441] on p at bounding box center [583, 437] width 849 height 18
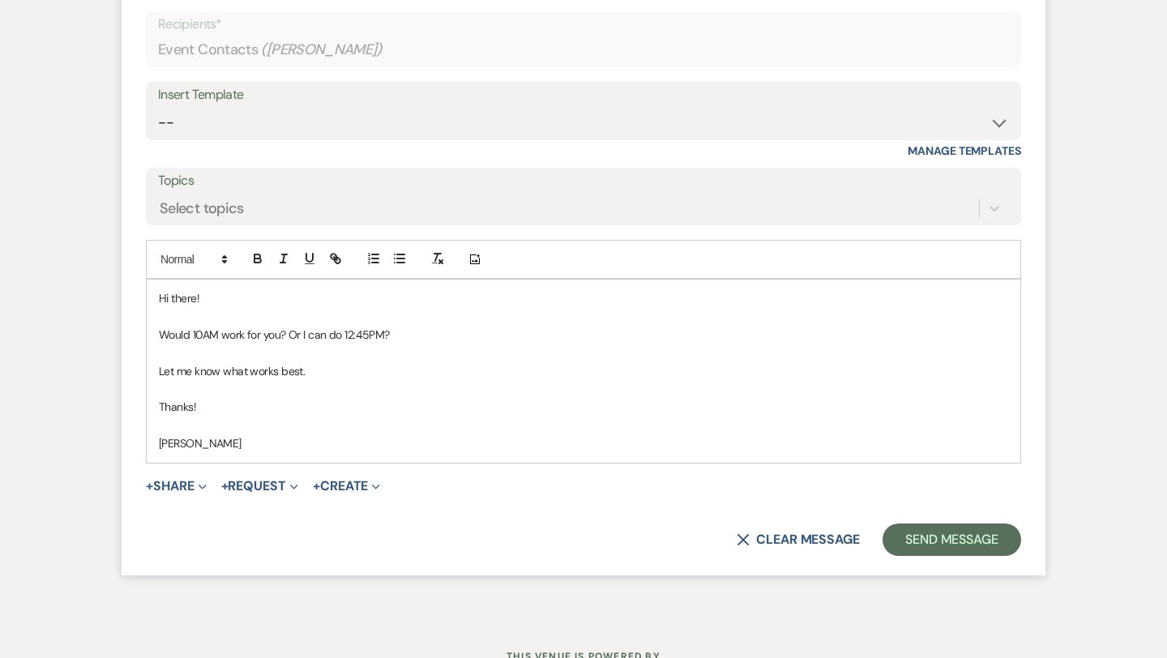
scroll to position [2737, 0]
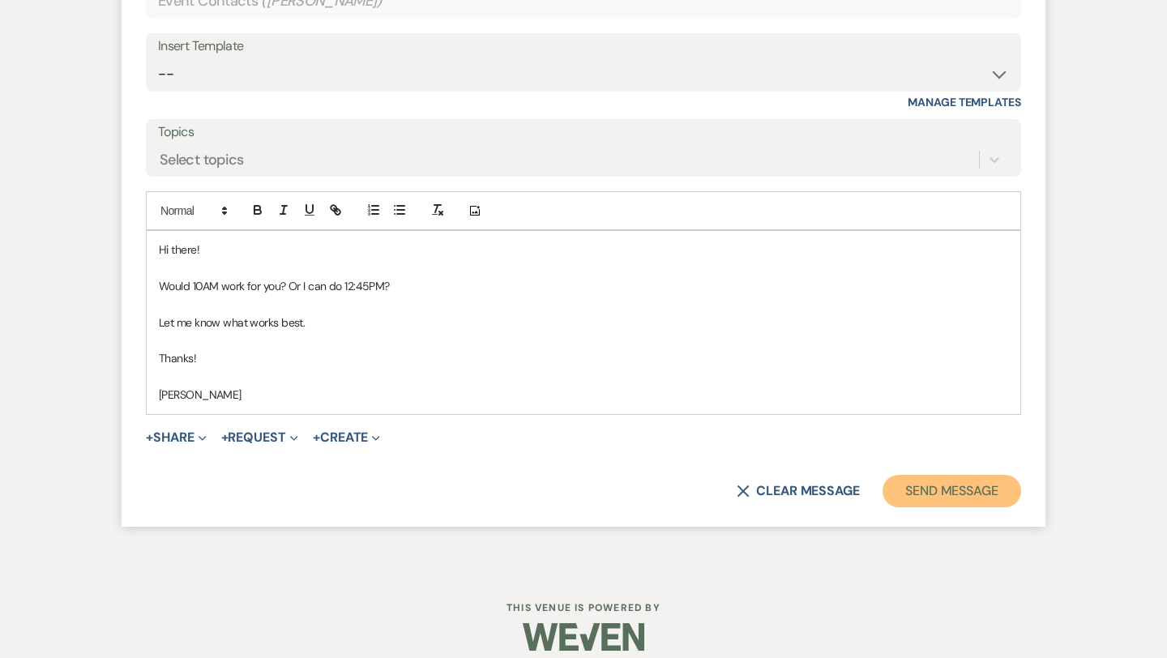
click at [981, 489] on button "Send Message" at bounding box center [951, 491] width 139 height 32
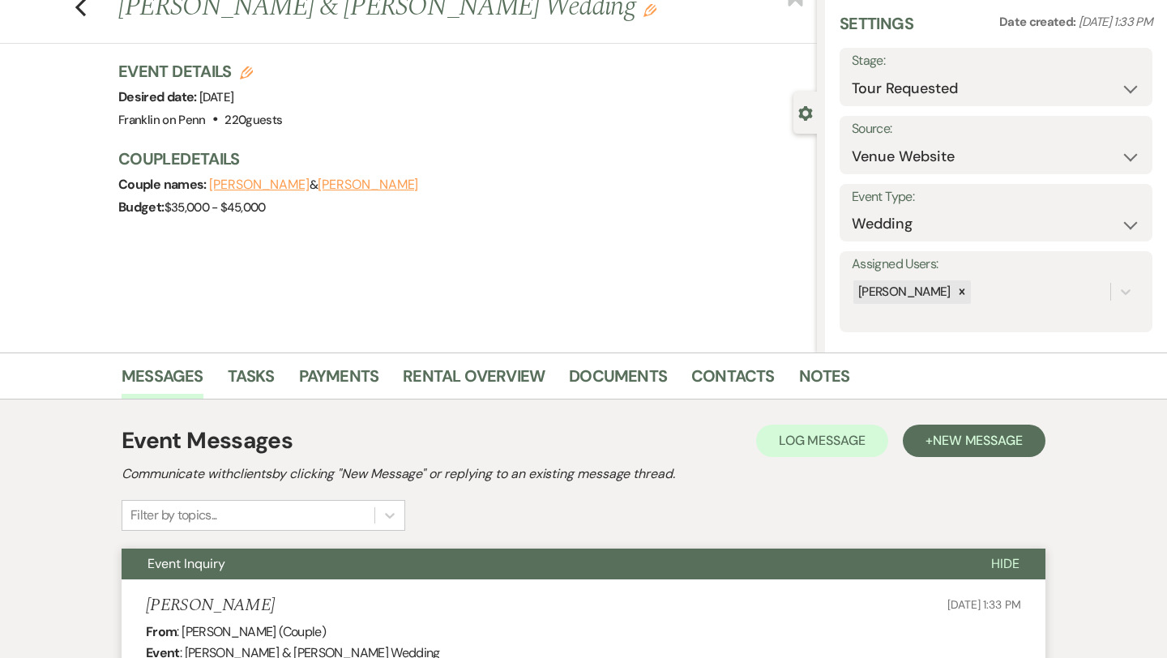
scroll to position [0, 0]
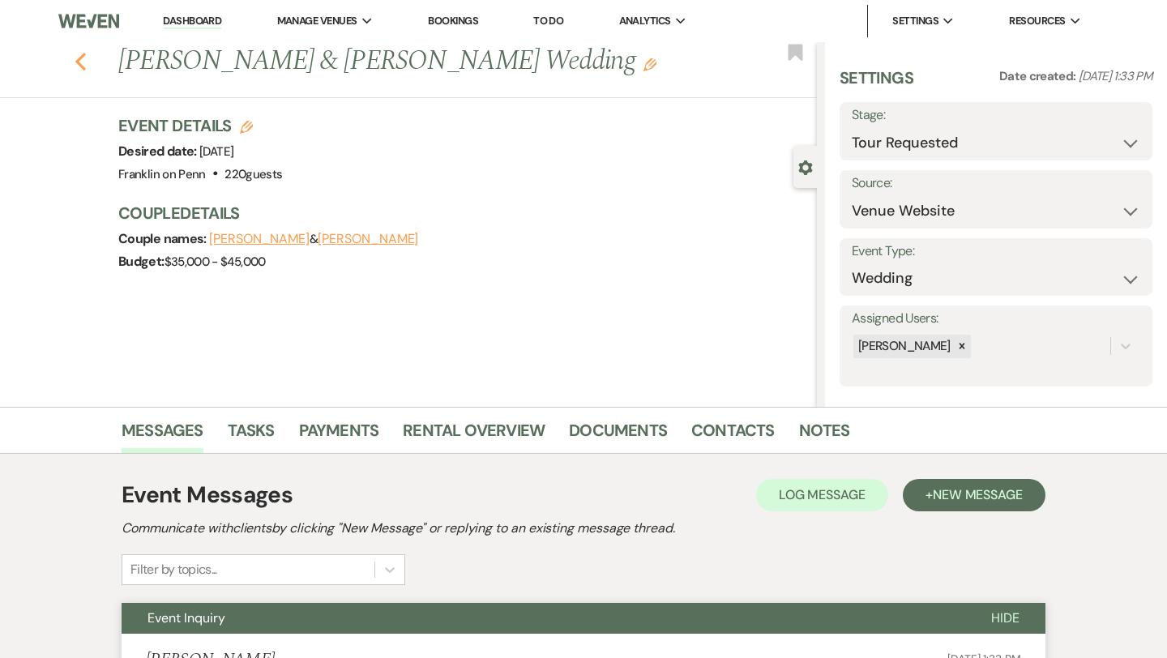
click at [83, 64] on icon "Previous" at bounding box center [81, 61] width 12 height 19
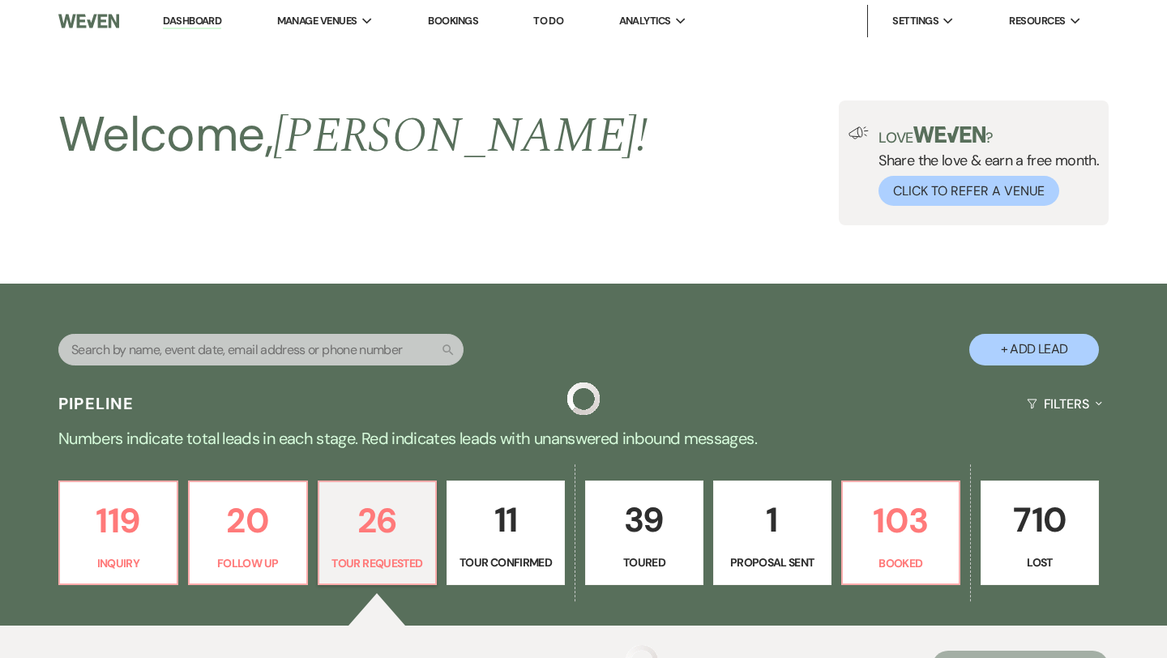
scroll to position [476, 0]
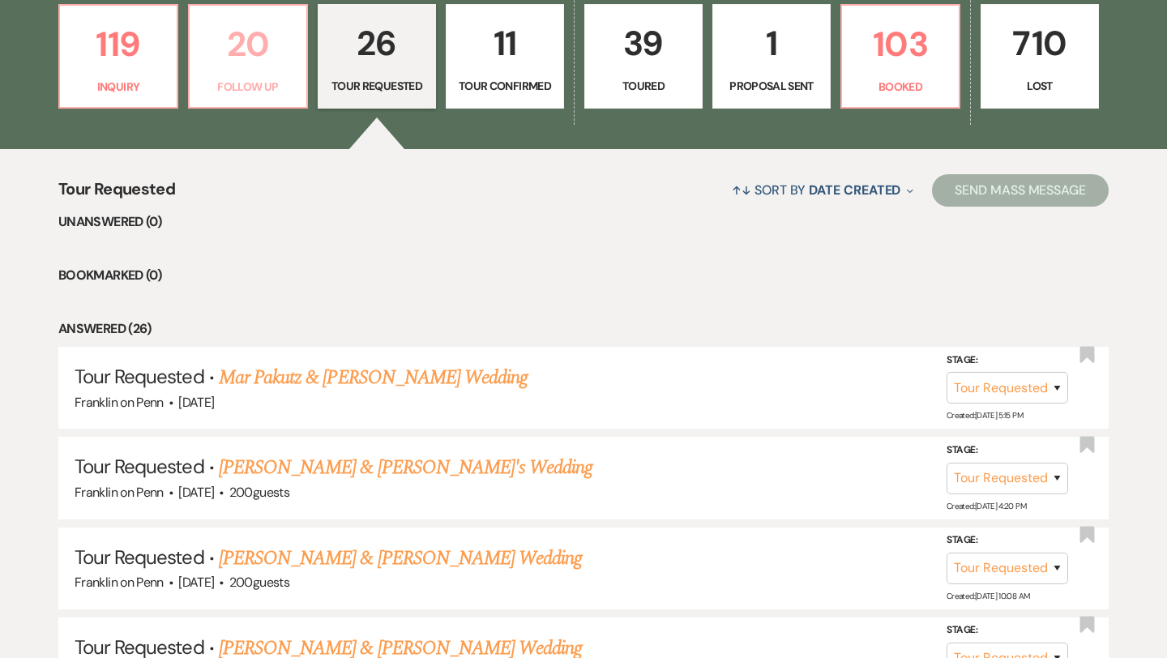
click at [261, 53] on p "20" at bounding box center [247, 44] width 97 height 54
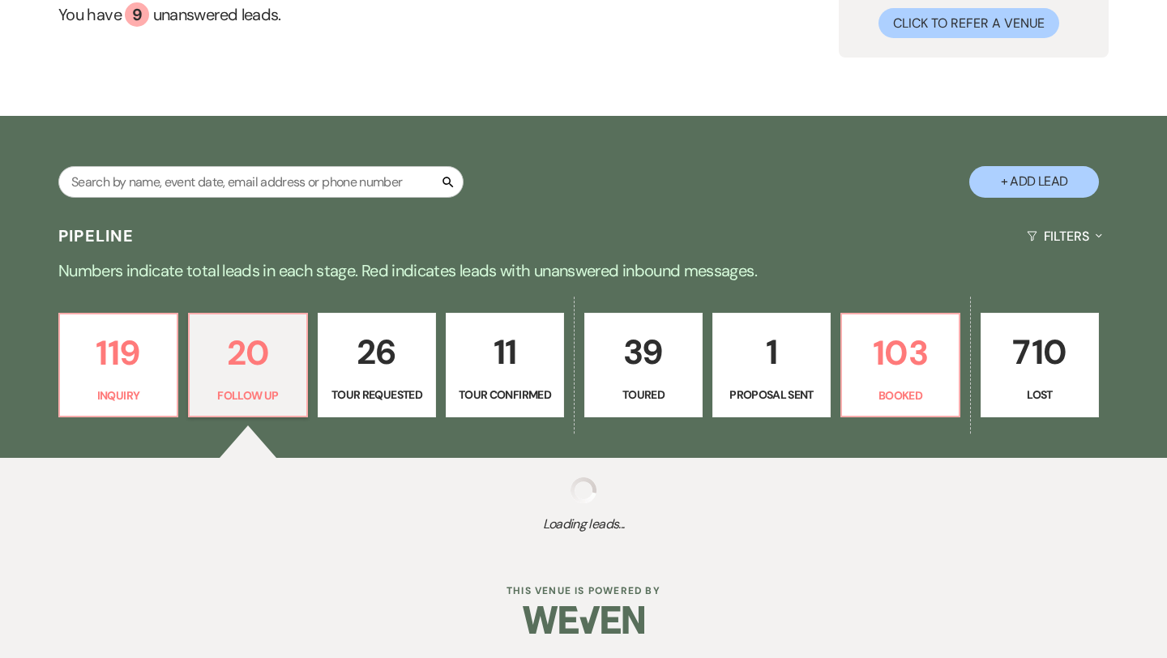
scroll to position [476, 0]
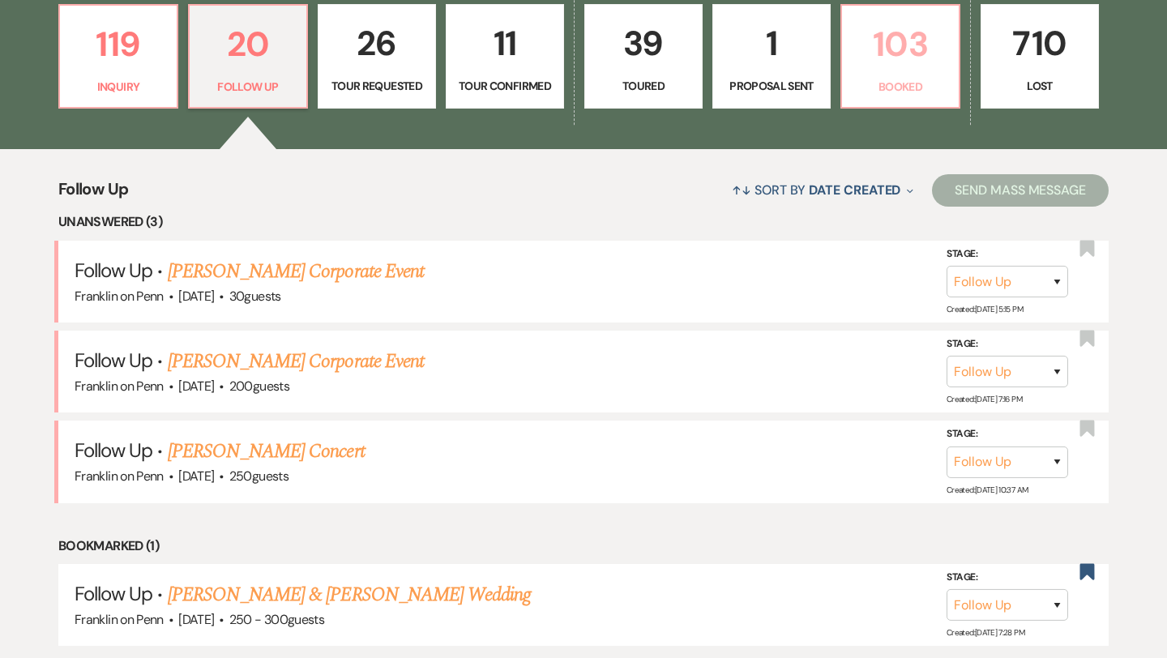
click at [906, 53] on p "103" at bounding box center [900, 44] width 97 height 54
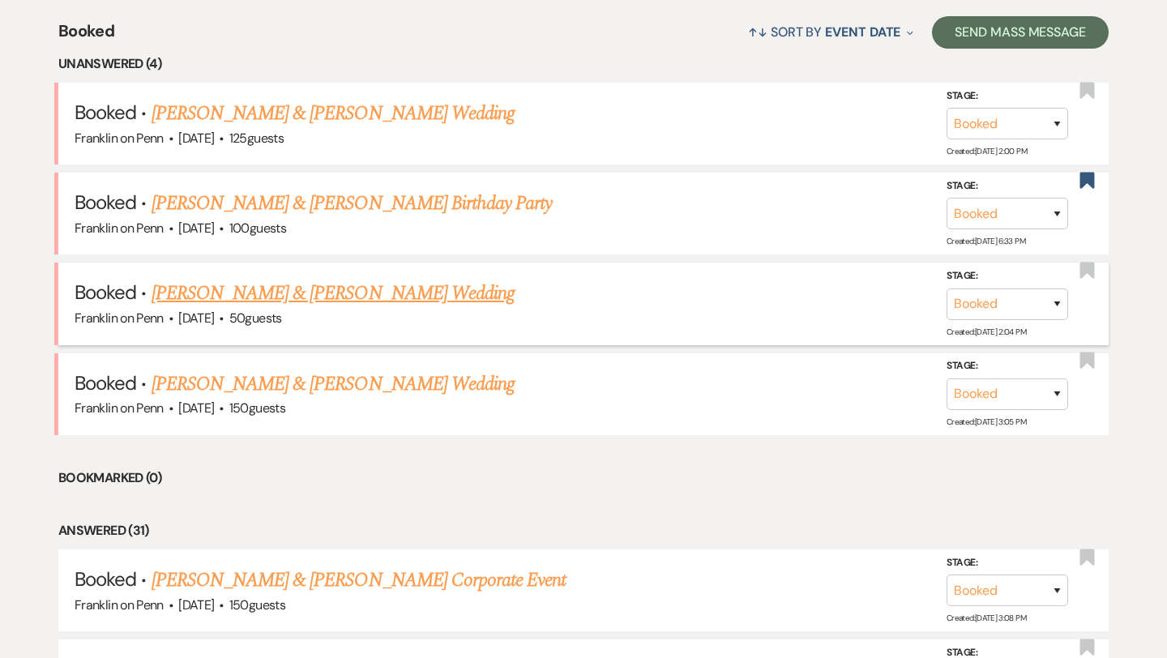
scroll to position [637, 0]
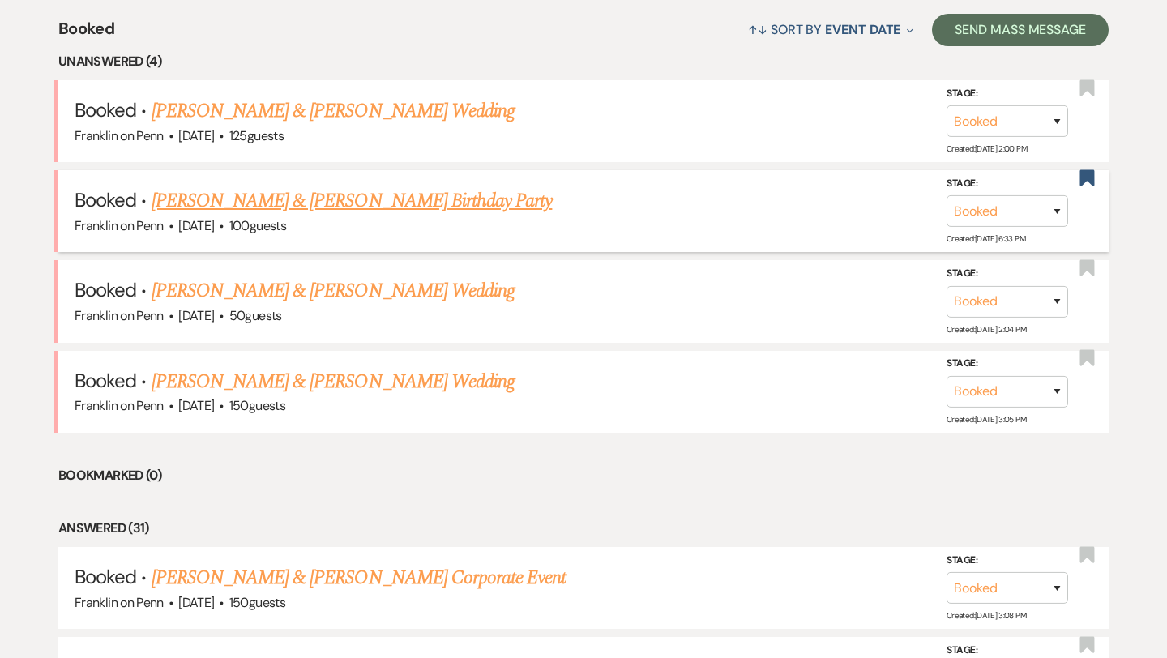
click at [406, 199] on link "[PERSON_NAME] & [PERSON_NAME] Birthday Party" at bounding box center [352, 200] width 401 height 29
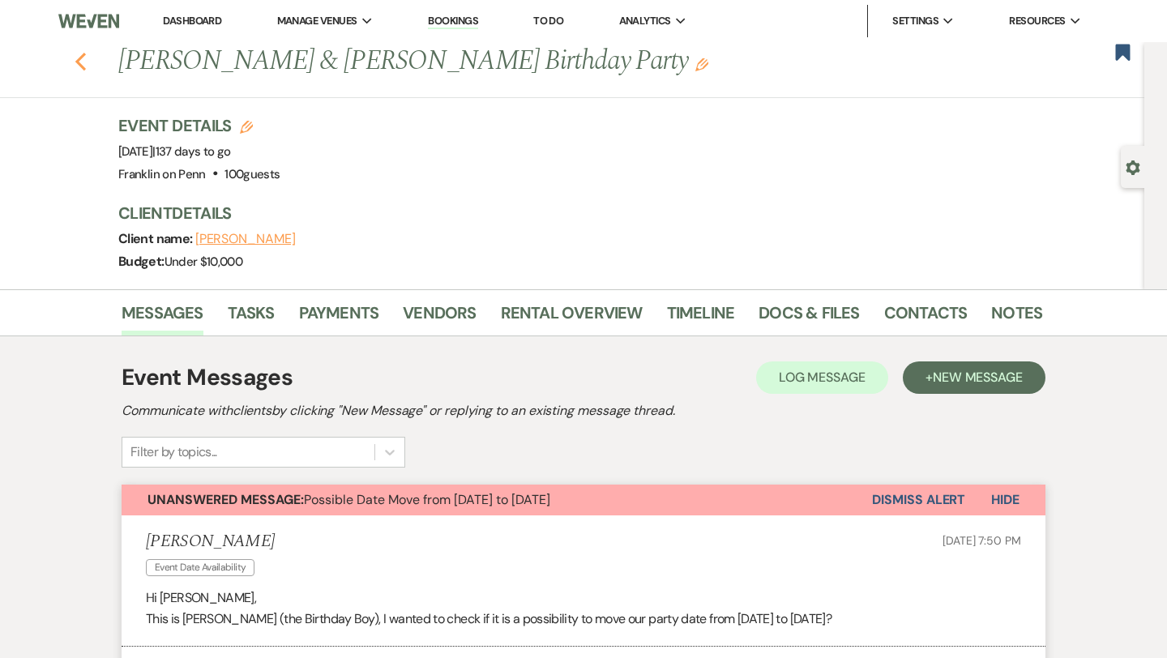
click at [80, 60] on icon "Previous" at bounding box center [81, 61] width 12 height 19
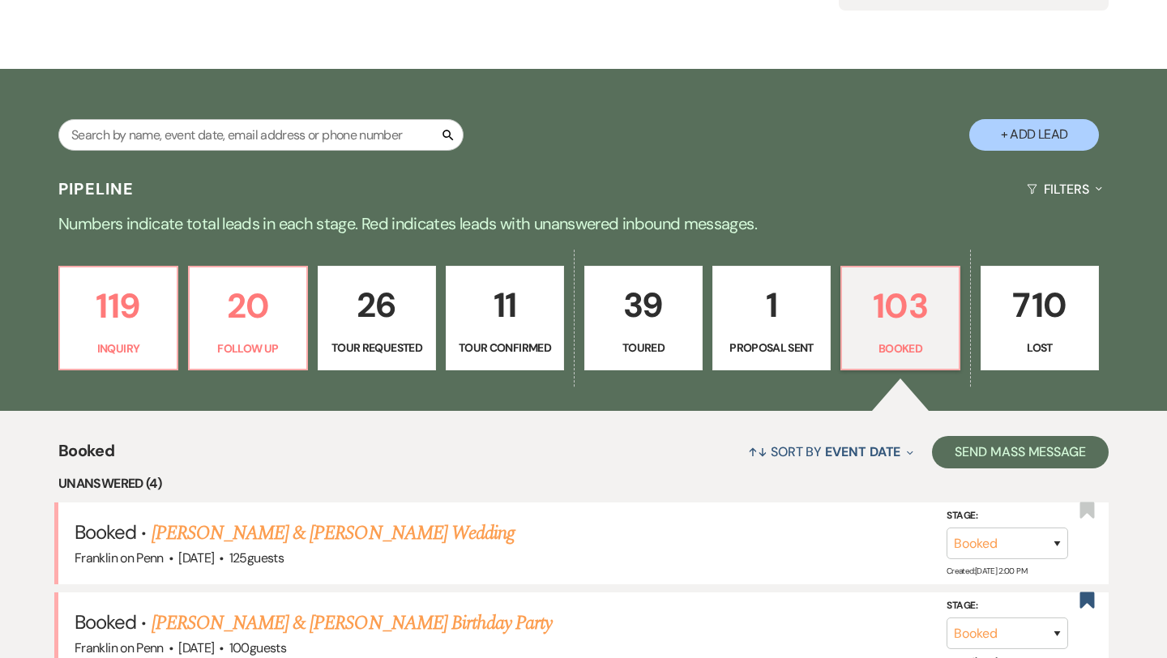
scroll to position [214, 0]
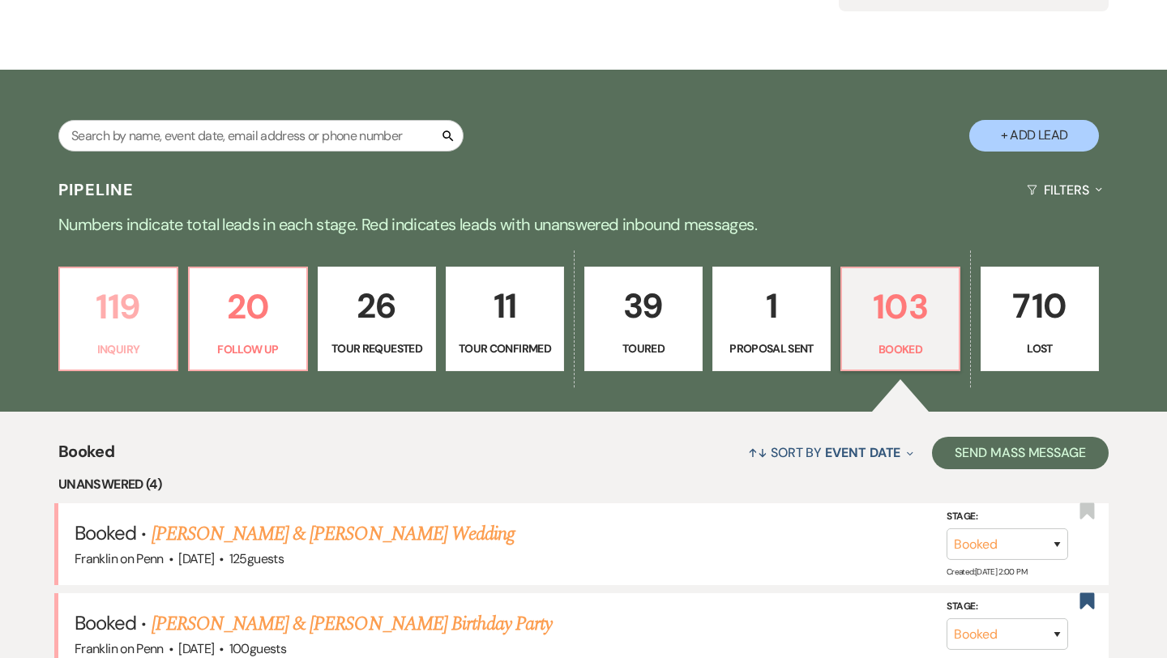
click at [126, 299] on p "119" at bounding box center [118, 307] width 97 height 54
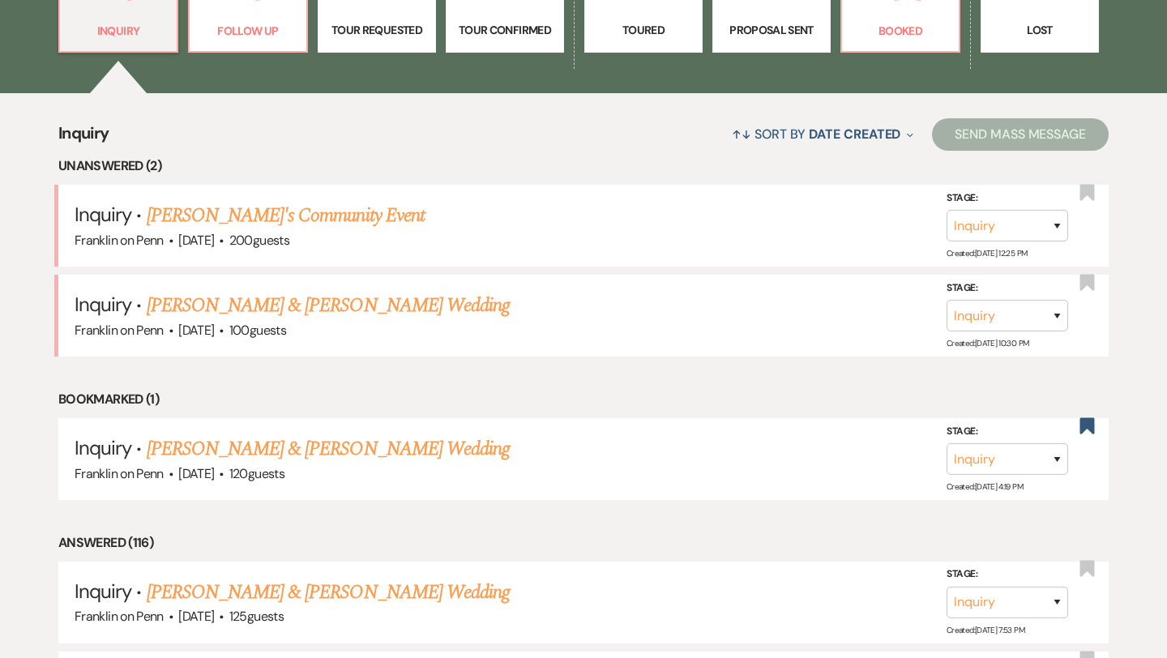
scroll to position [532, 0]
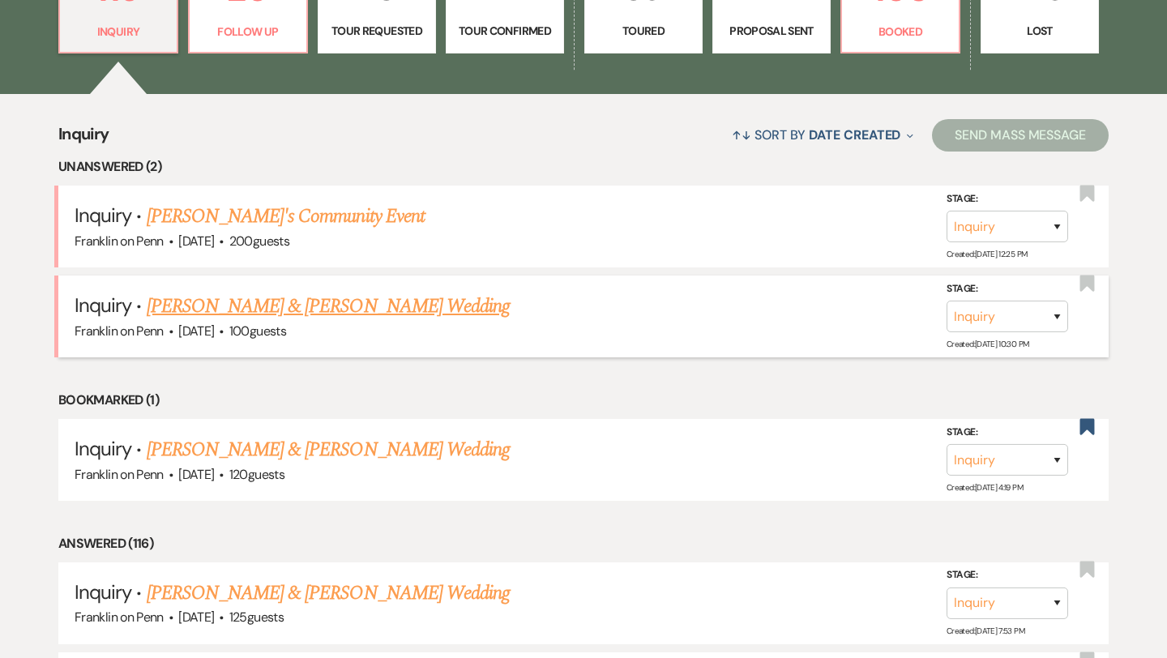
click at [423, 299] on link "[PERSON_NAME] & [PERSON_NAME] Wedding" at bounding box center [328, 306] width 363 height 29
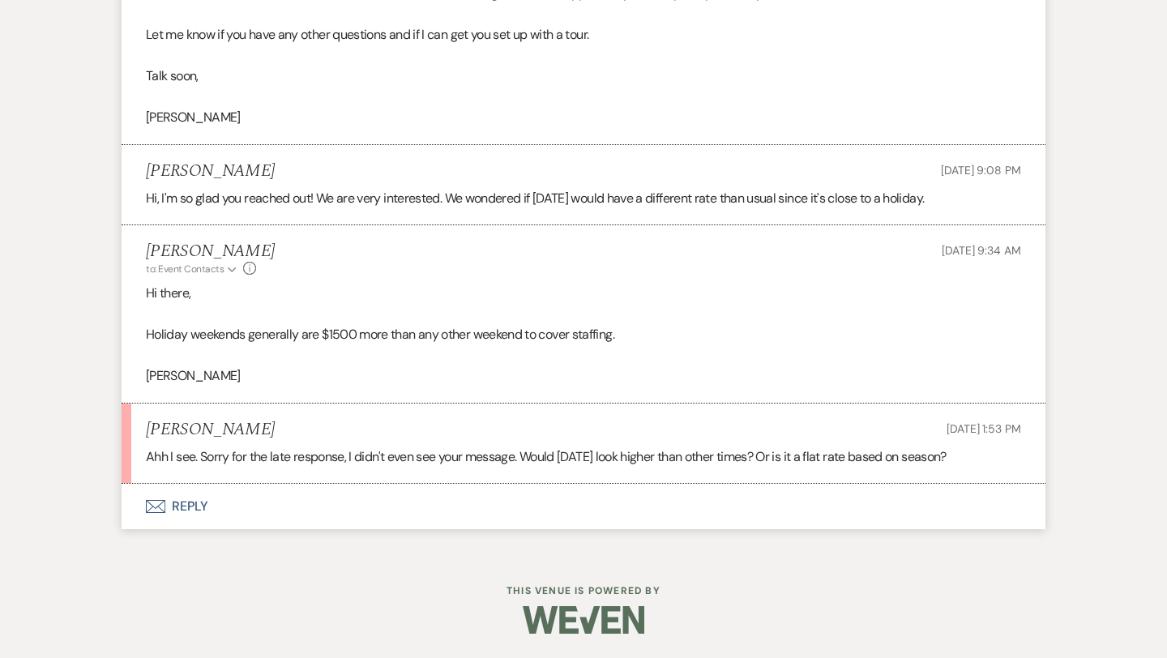
scroll to position [1701, 0]
click at [194, 510] on button "Envelope Reply" at bounding box center [584, 507] width 924 height 45
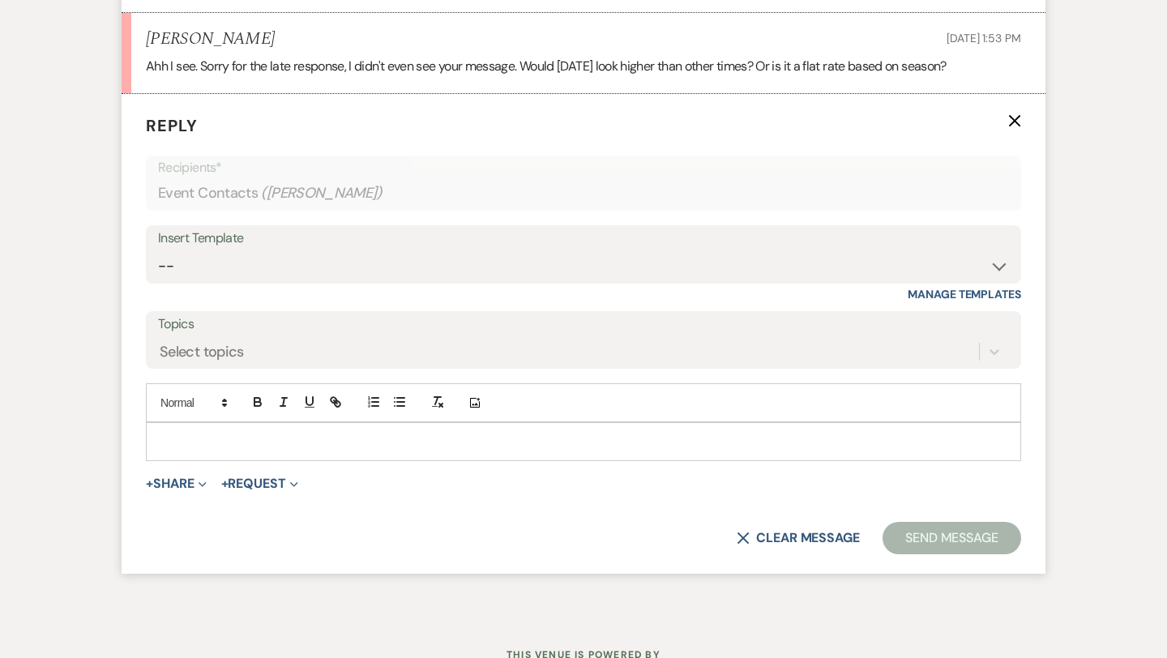
scroll to position [2097, 0]
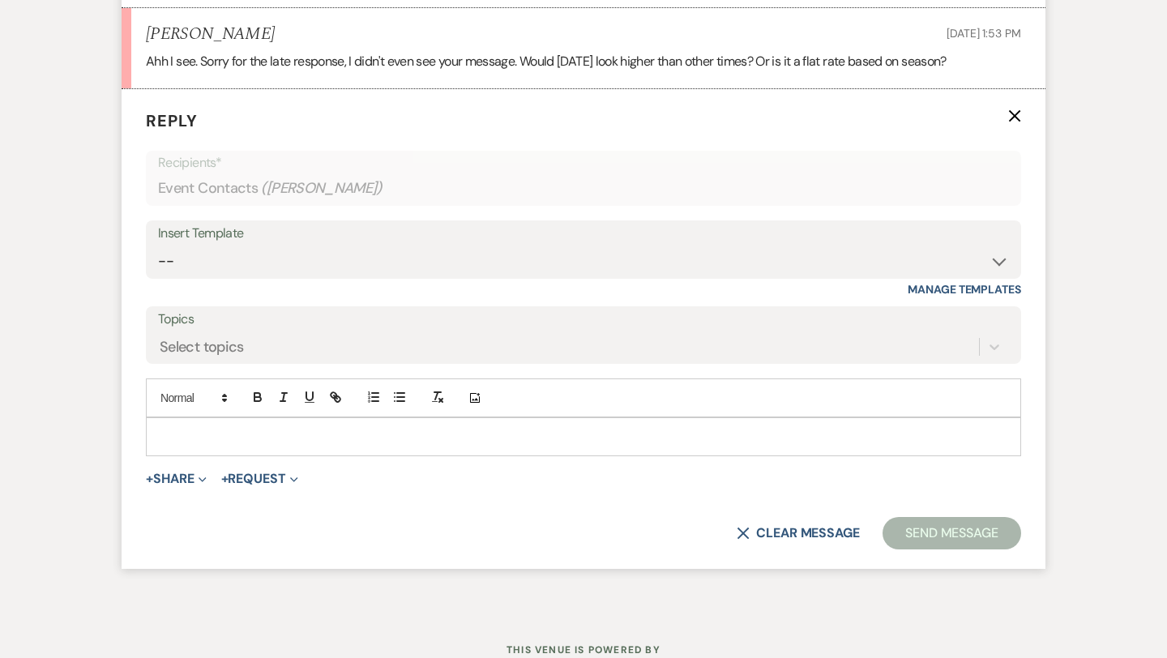
click at [229, 431] on p at bounding box center [583, 437] width 849 height 18
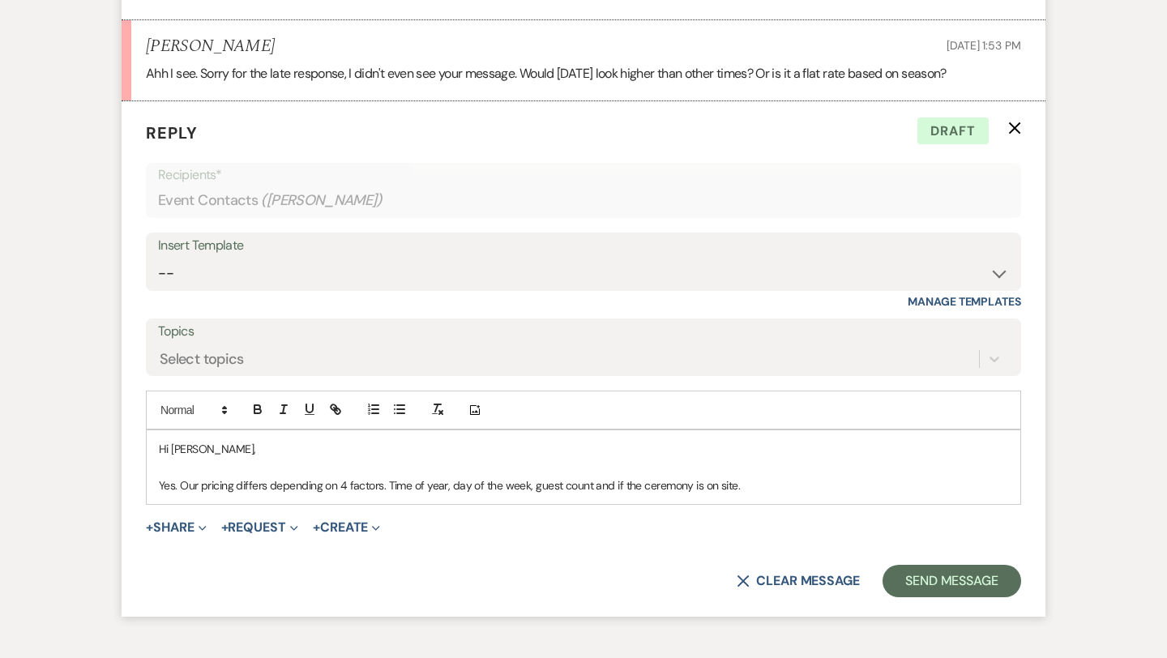
scroll to position [2160, 0]
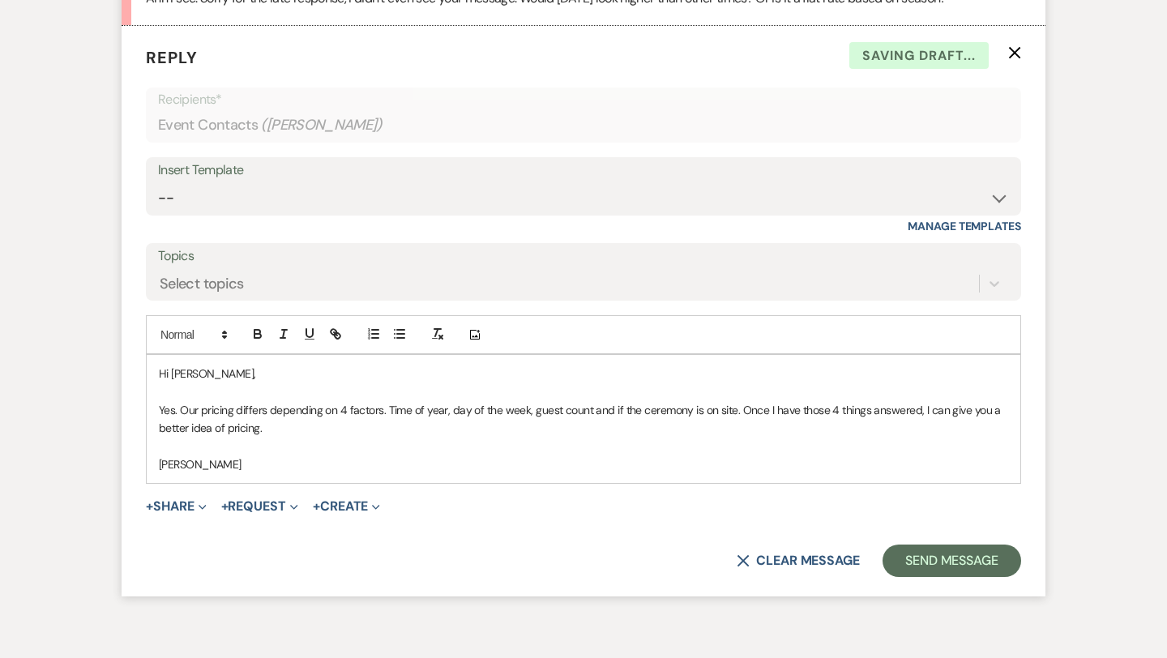
click at [226, 429] on p "Yes. Our pricing differs depending on 4 factors. Time of year, day of the week,…" at bounding box center [583, 419] width 849 height 36
click at [914, 563] on button "Send Message" at bounding box center [951, 560] width 139 height 32
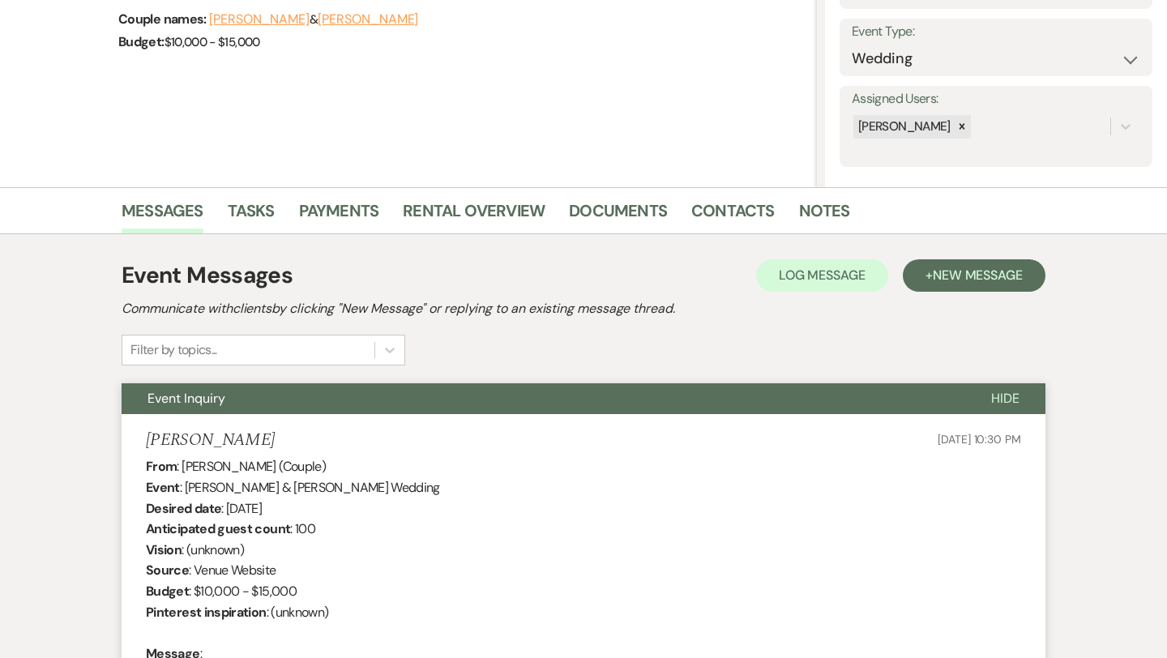
scroll to position [0, 0]
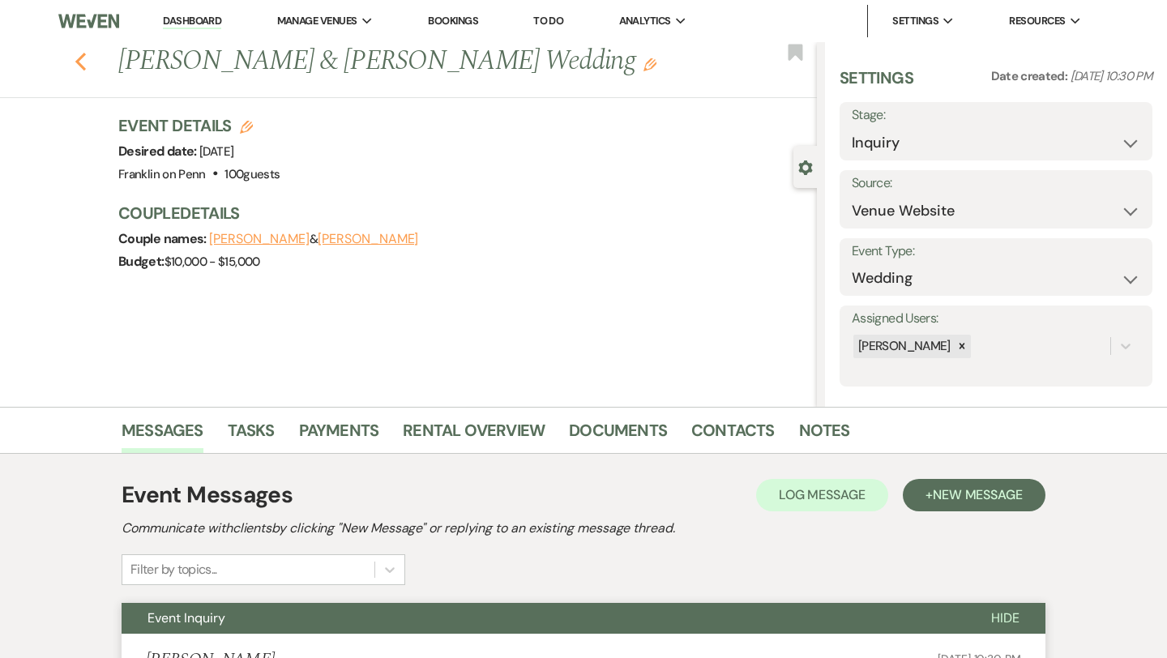
click at [78, 66] on icon "Previous" at bounding box center [81, 61] width 12 height 19
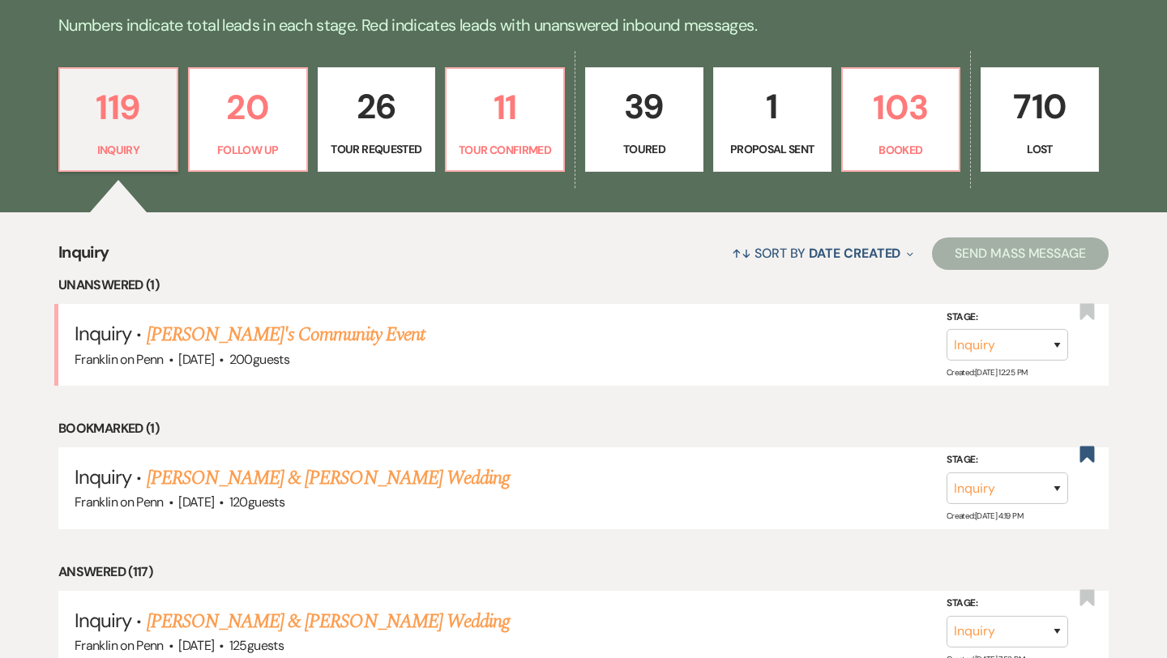
scroll to position [403, 0]
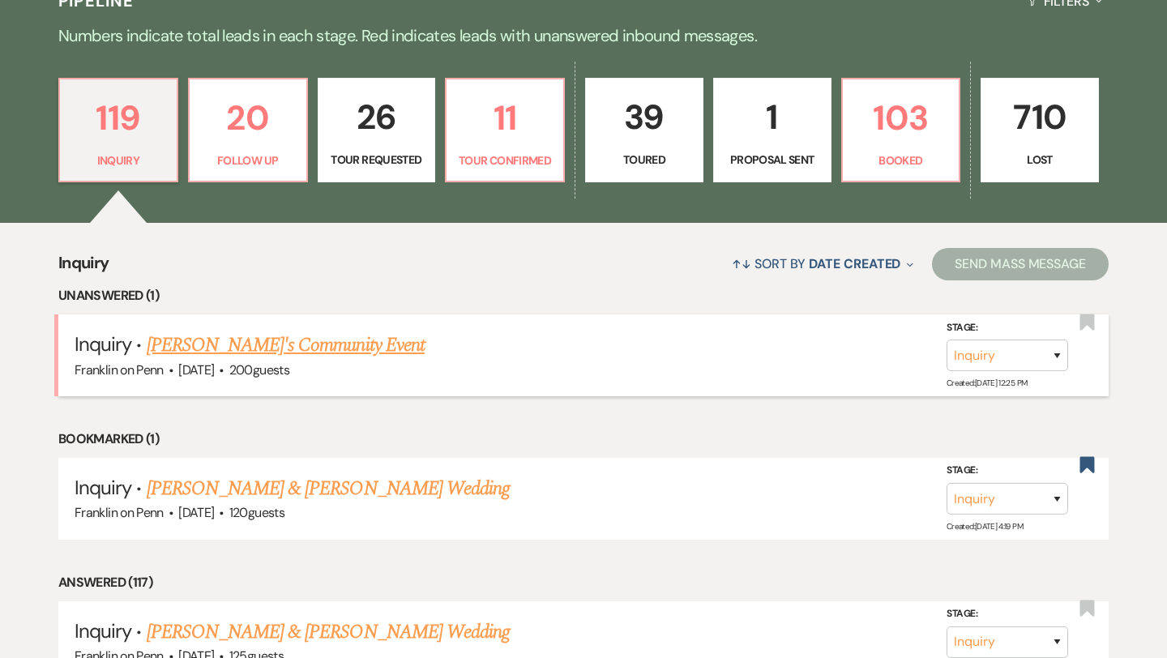
click at [263, 348] on link "[PERSON_NAME]'s Community Event" at bounding box center [286, 345] width 278 height 29
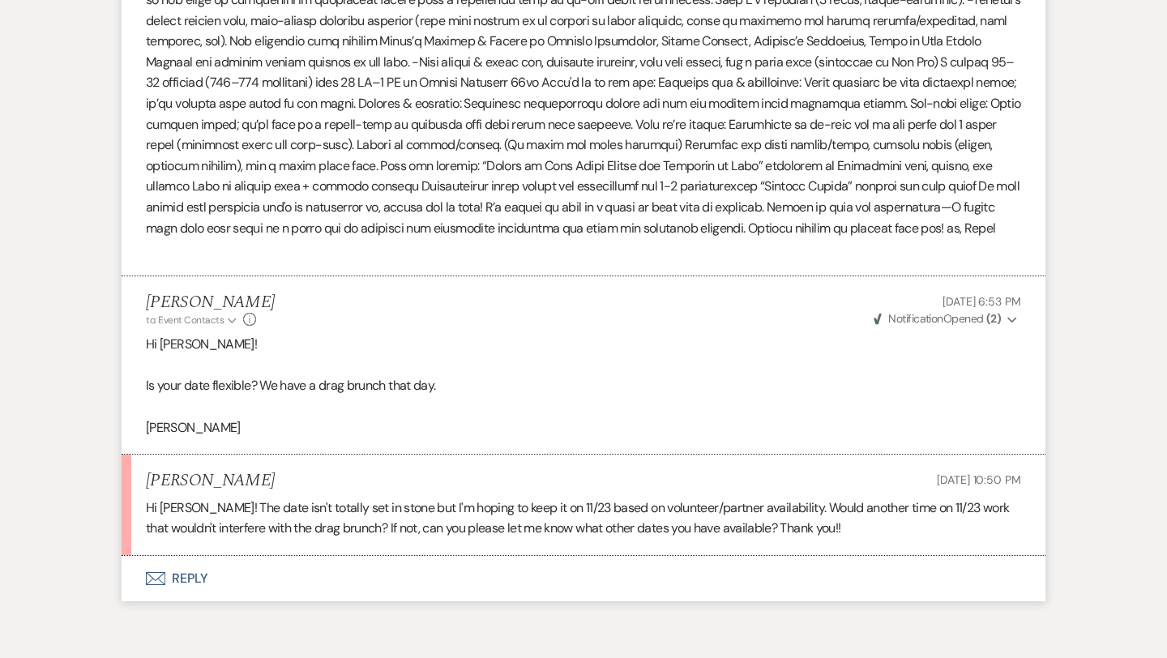
scroll to position [1028, 0]
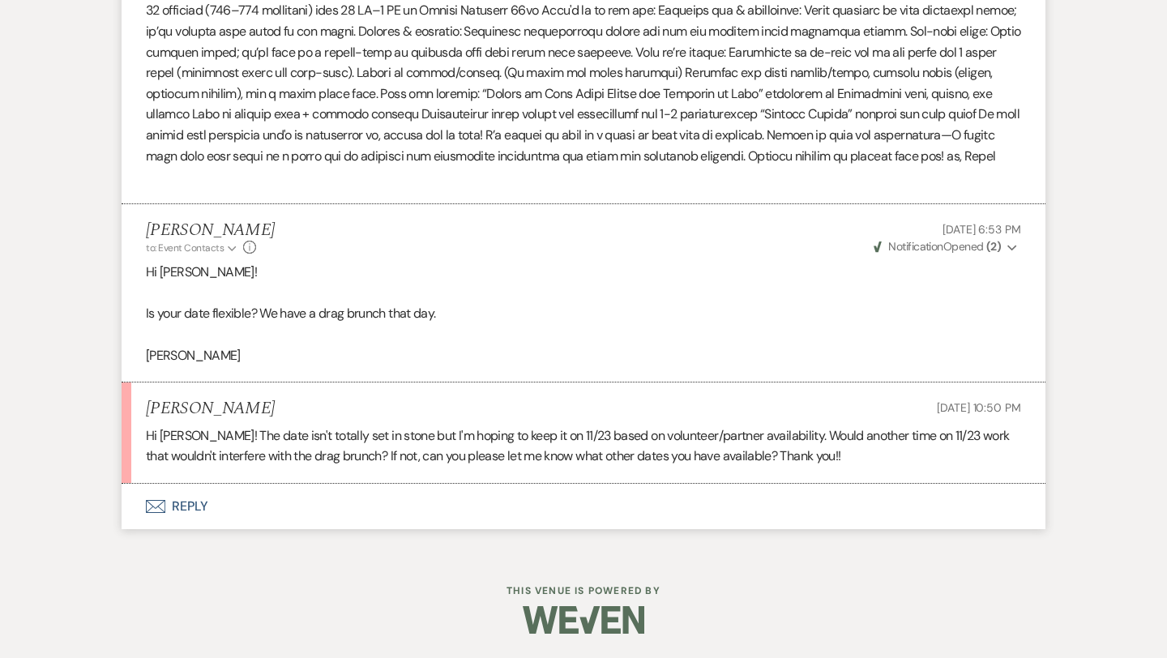
click at [189, 506] on button "Envelope Reply" at bounding box center [584, 506] width 924 height 45
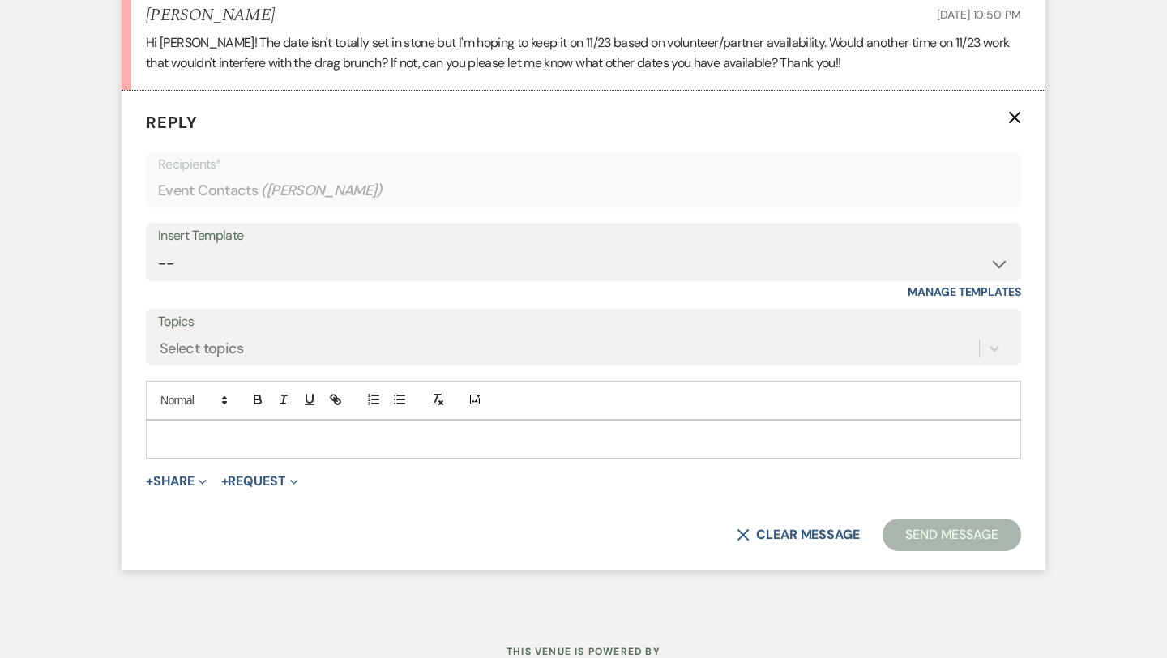
scroll to position [1423, 0]
click at [269, 443] on p at bounding box center [583, 438] width 849 height 18
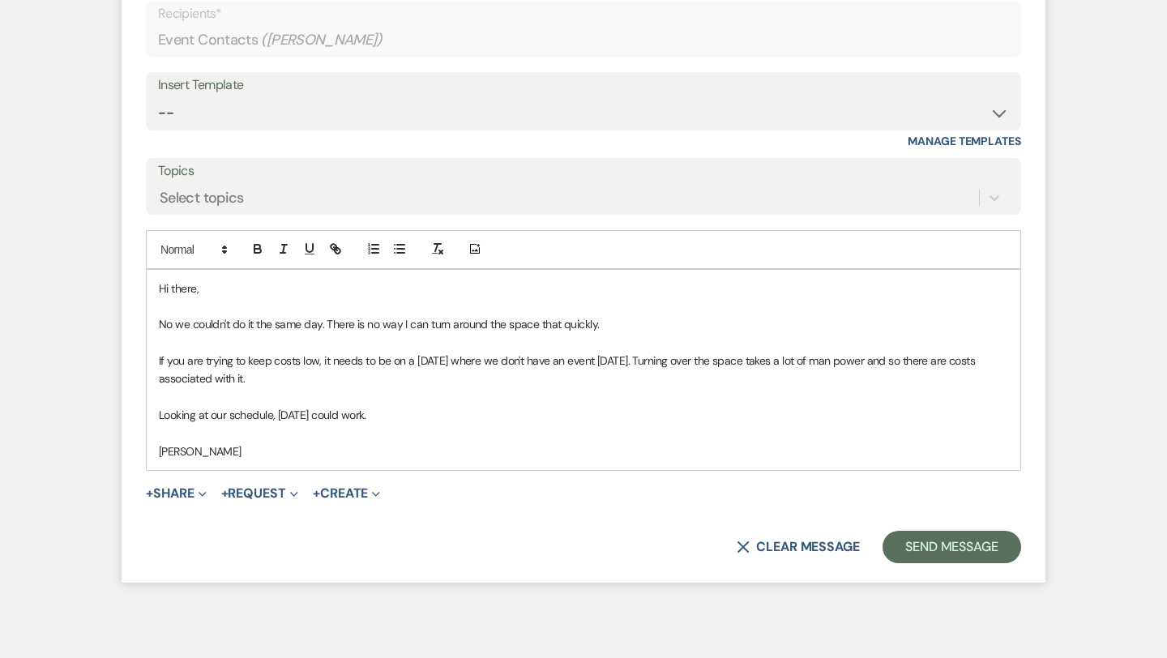
scroll to position [1645, 0]
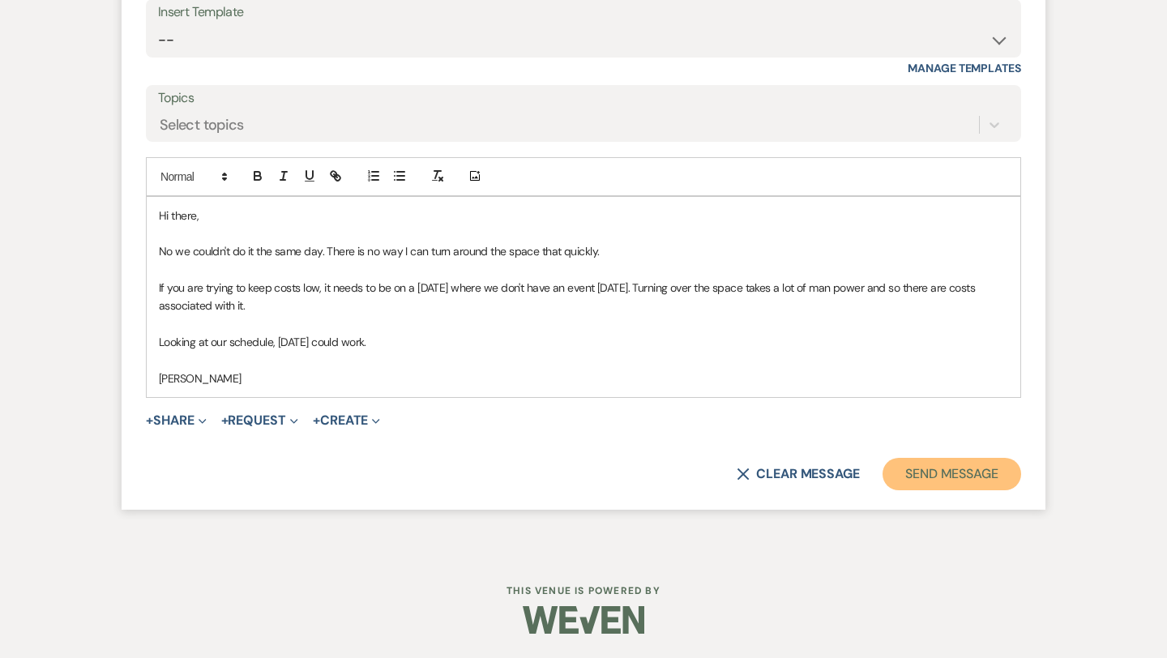
click at [963, 479] on button "Send Message" at bounding box center [951, 474] width 139 height 32
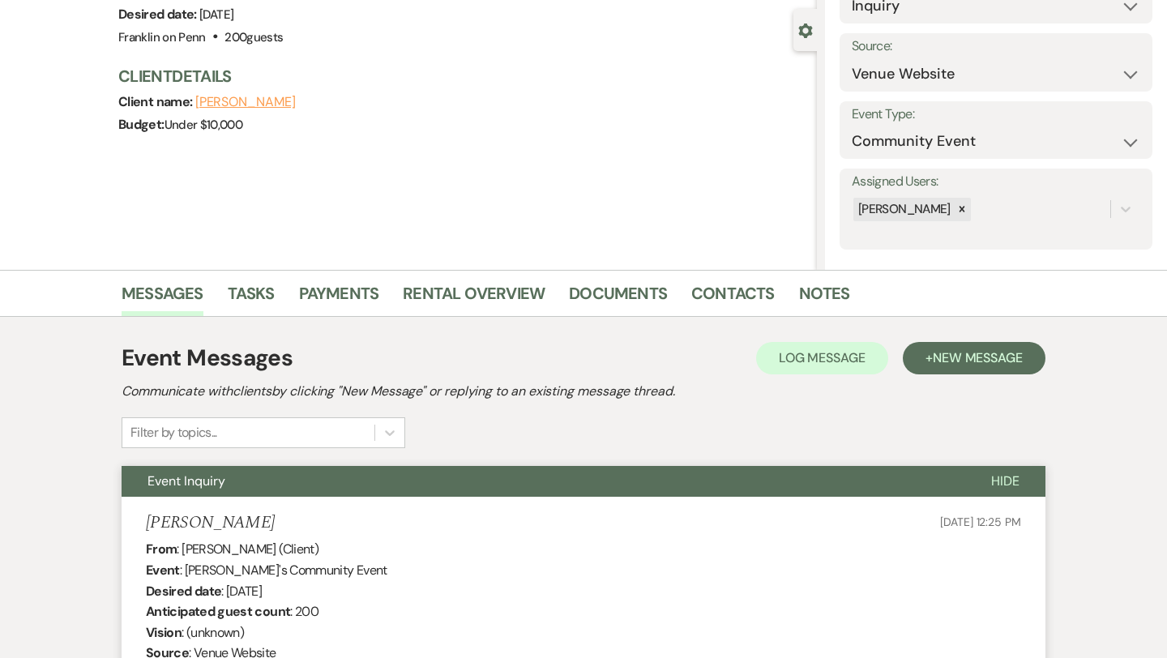
scroll to position [0, 0]
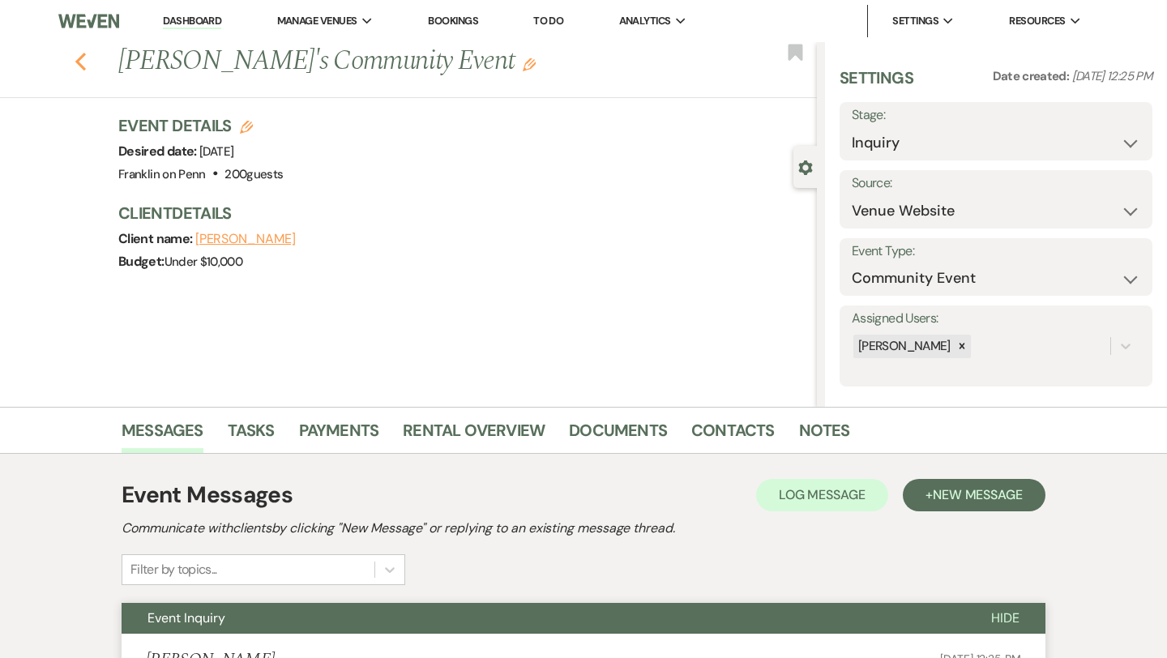
click at [80, 61] on icon "Previous" at bounding box center [81, 61] width 12 height 19
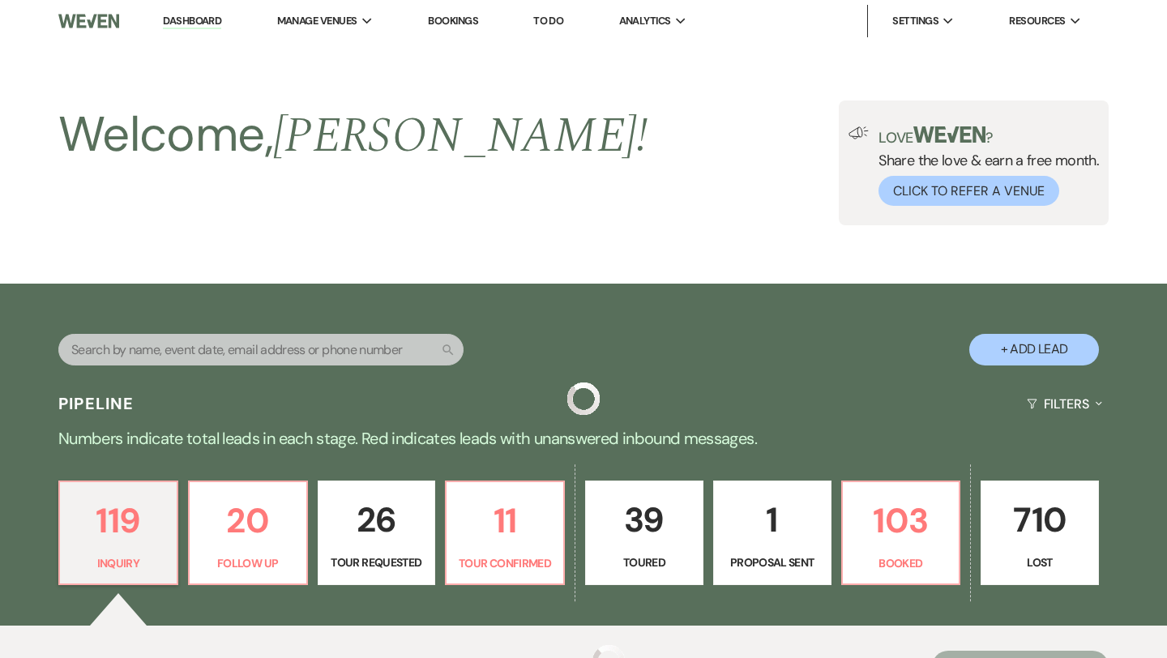
scroll to position [403, 0]
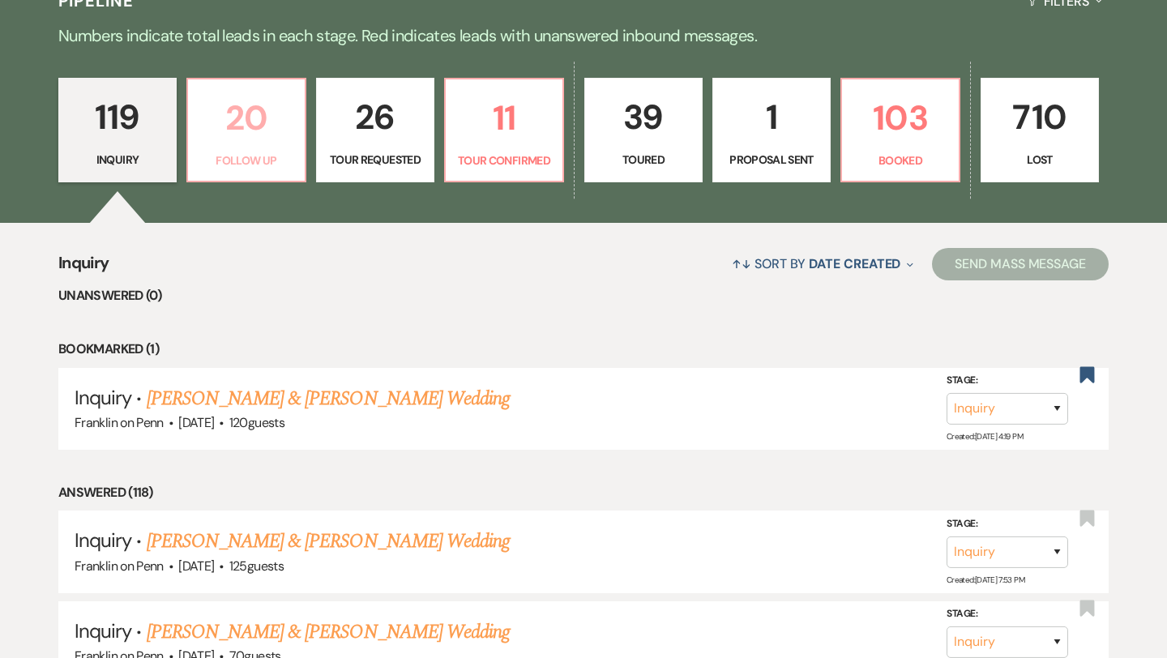
click at [250, 116] on p "20" at bounding box center [246, 118] width 97 height 54
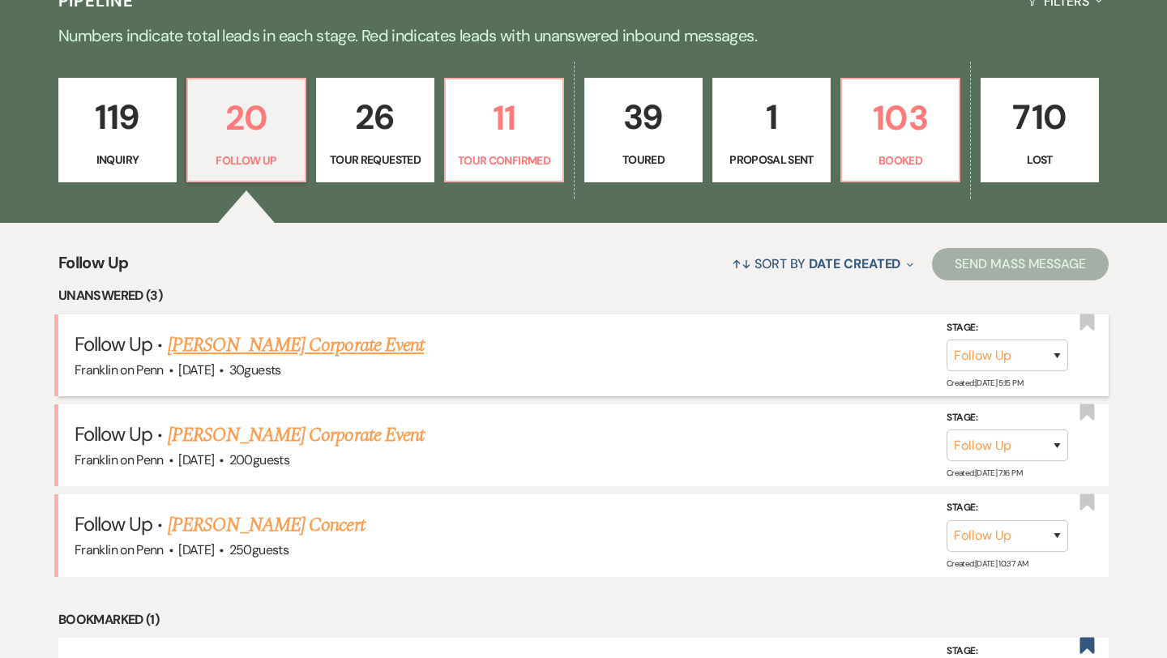
click at [416, 353] on link "[PERSON_NAME] Corporate Event" at bounding box center [296, 345] width 256 height 29
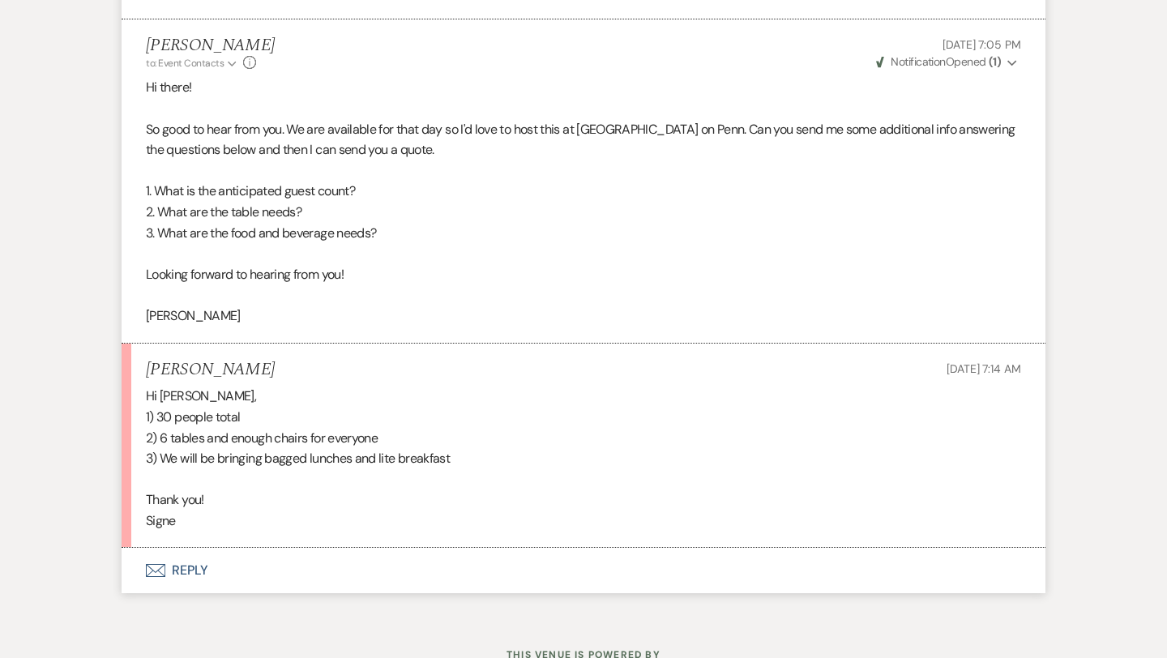
scroll to position [966, 0]
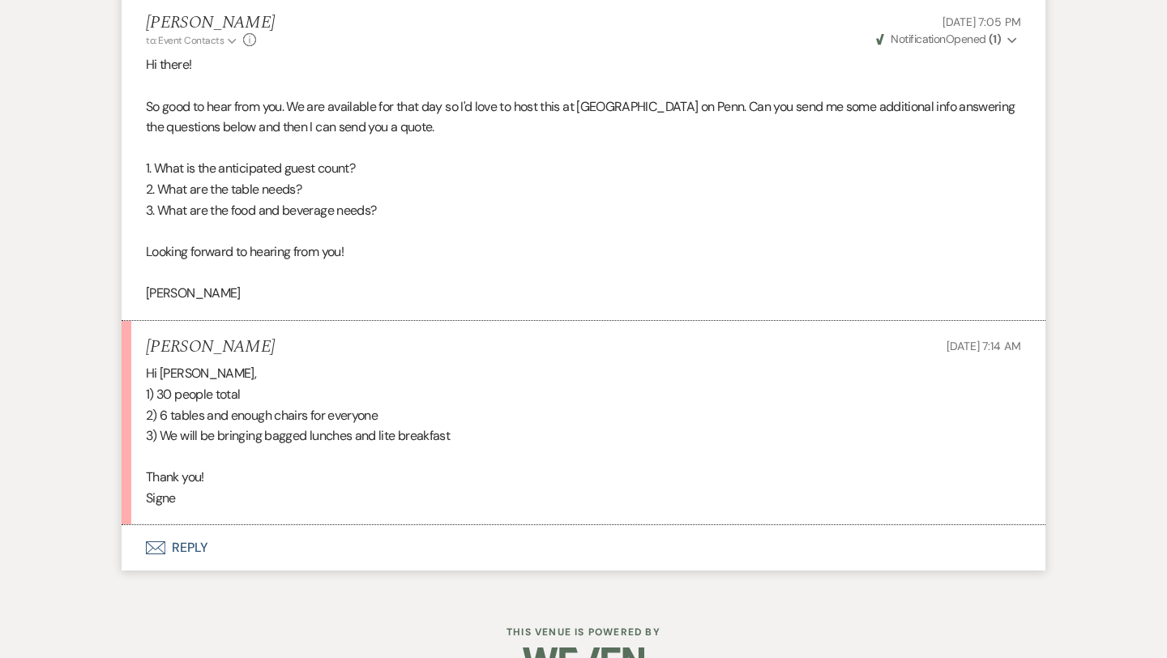
click at [199, 550] on button "Envelope Reply" at bounding box center [584, 547] width 924 height 45
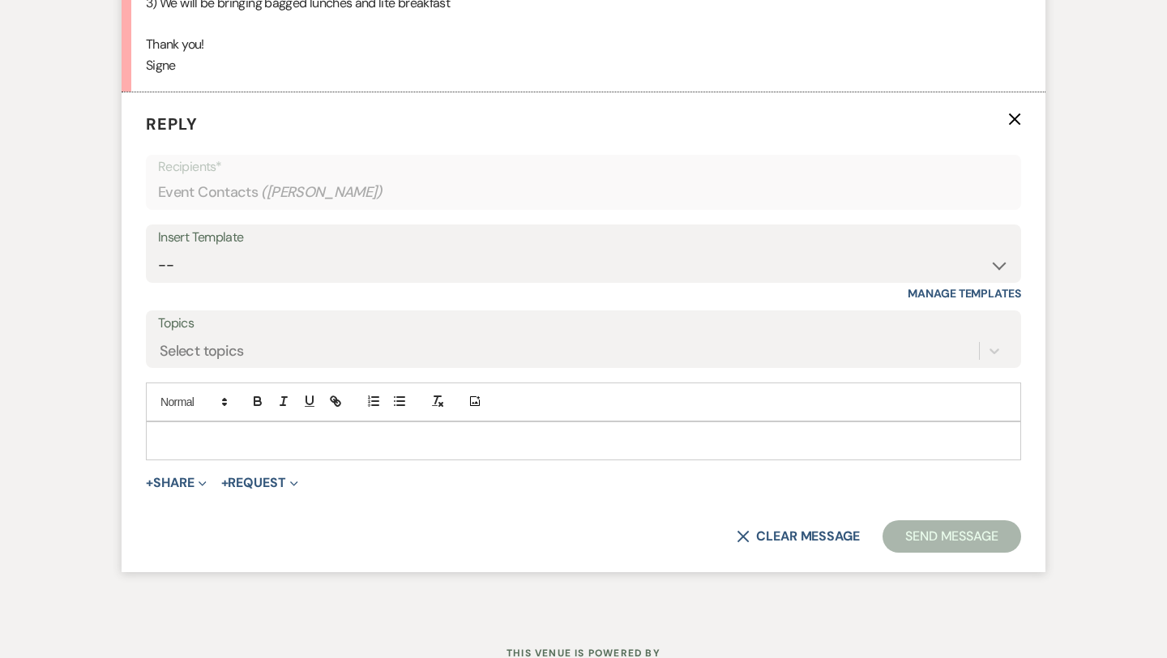
scroll to position [1402, 0]
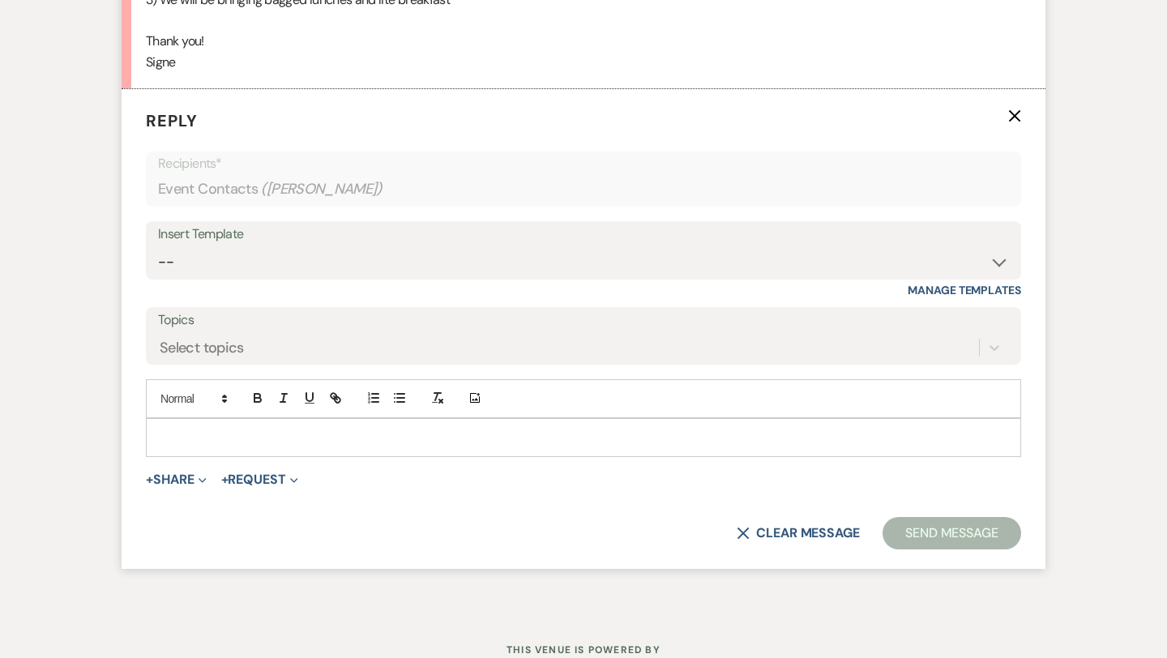
click at [226, 447] on div at bounding box center [583, 437] width 873 height 37
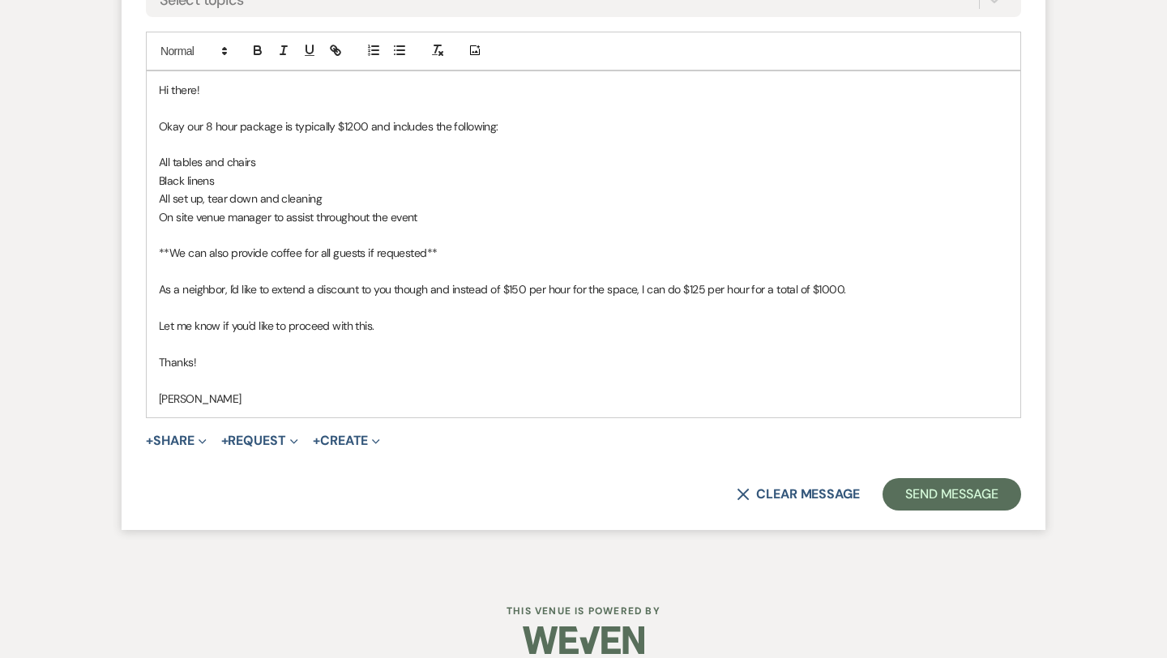
scroll to position [1750, 0]
click at [946, 495] on button "Send Message" at bounding box center [951, 493] width 139 height 32
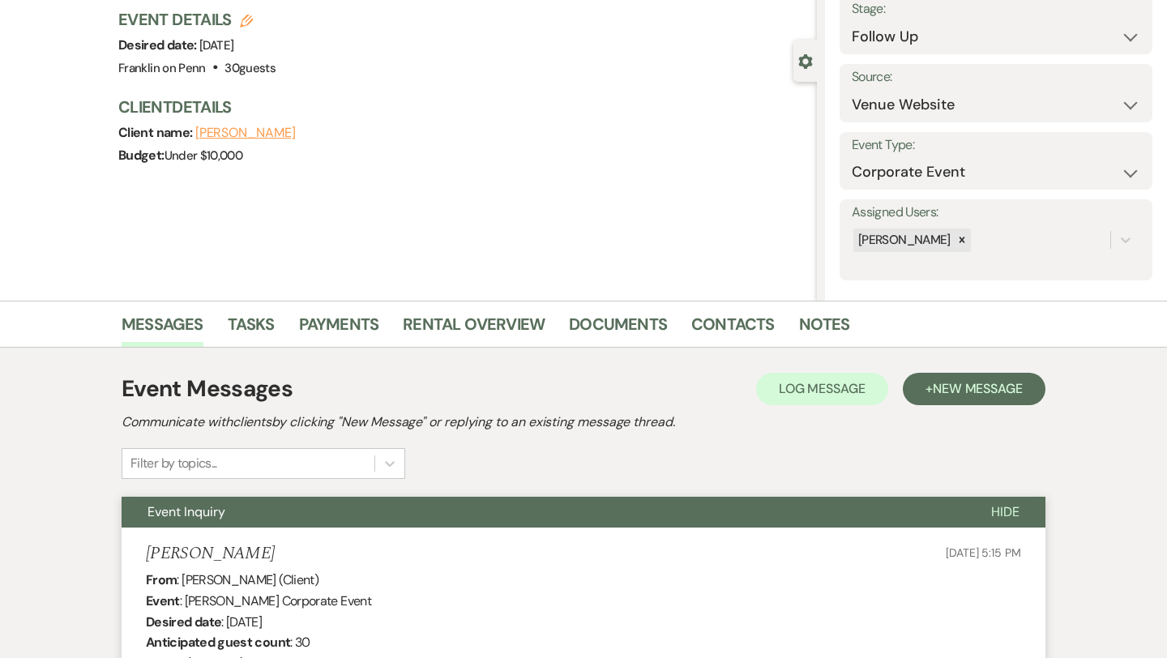
scroll to position [0, 0]
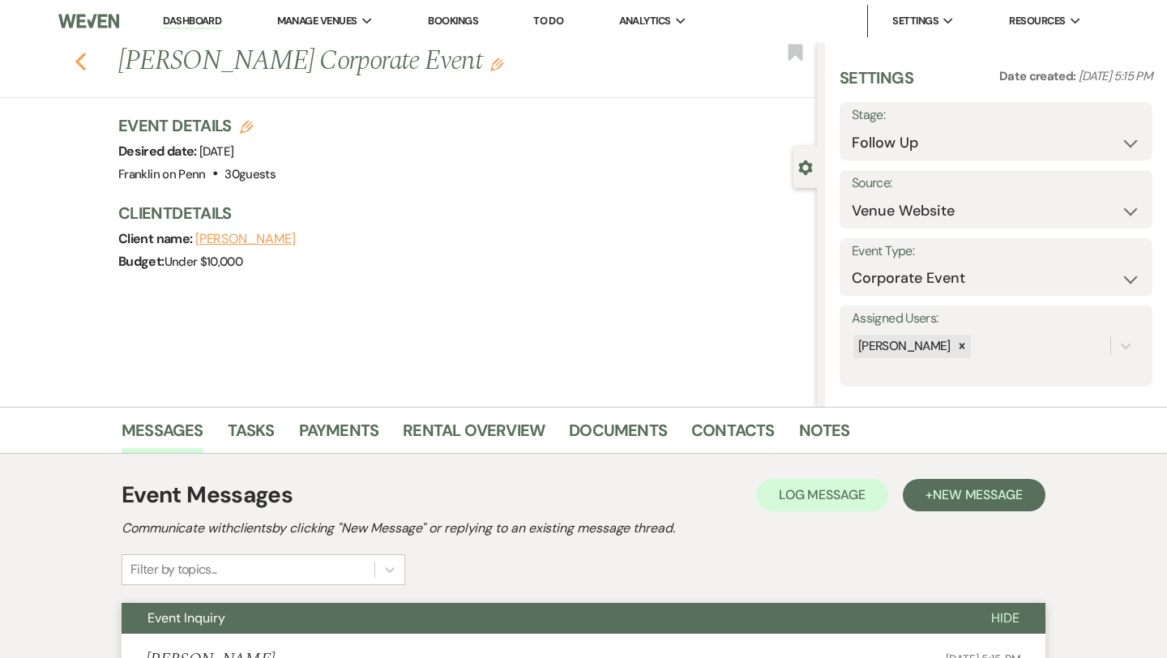
click at [75, 62] on icon "Previous" at bounding box center [81, 61] width 12 height 19
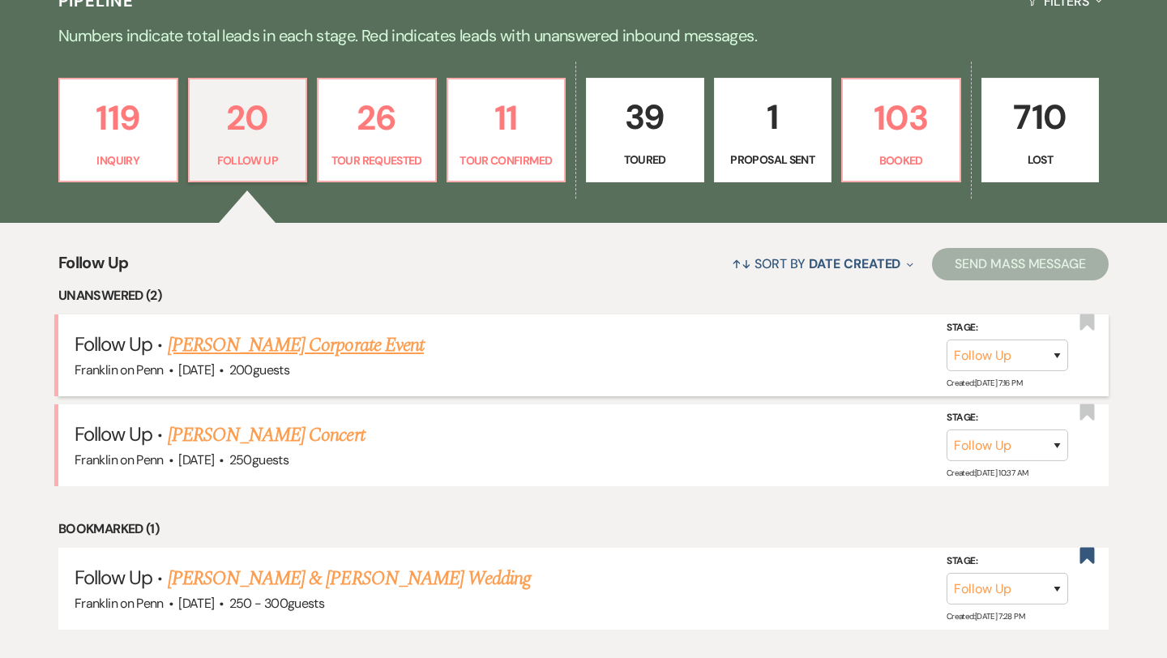
click at [359, 350] on link "[PERSON_NAME] Corporate Event" at bounding box center [296, 345] width 256 height 29
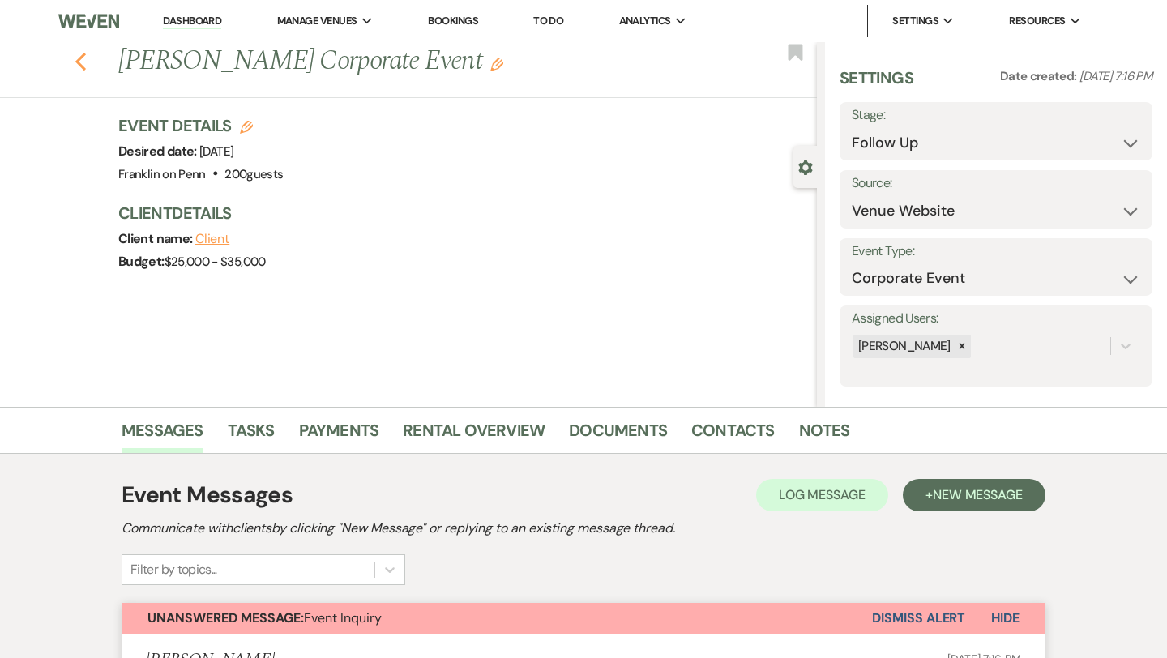
click at [83, 63] on icon "Previous" at bounding box center [81, 61] width 12 height 19
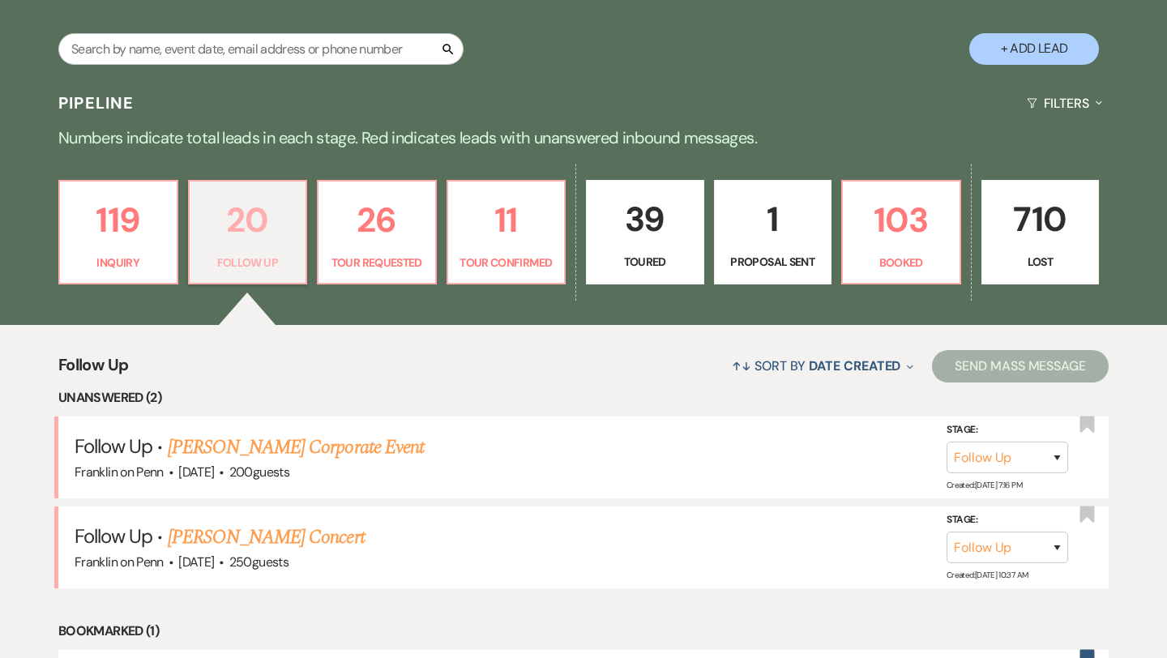
scroll to position [267, 0]
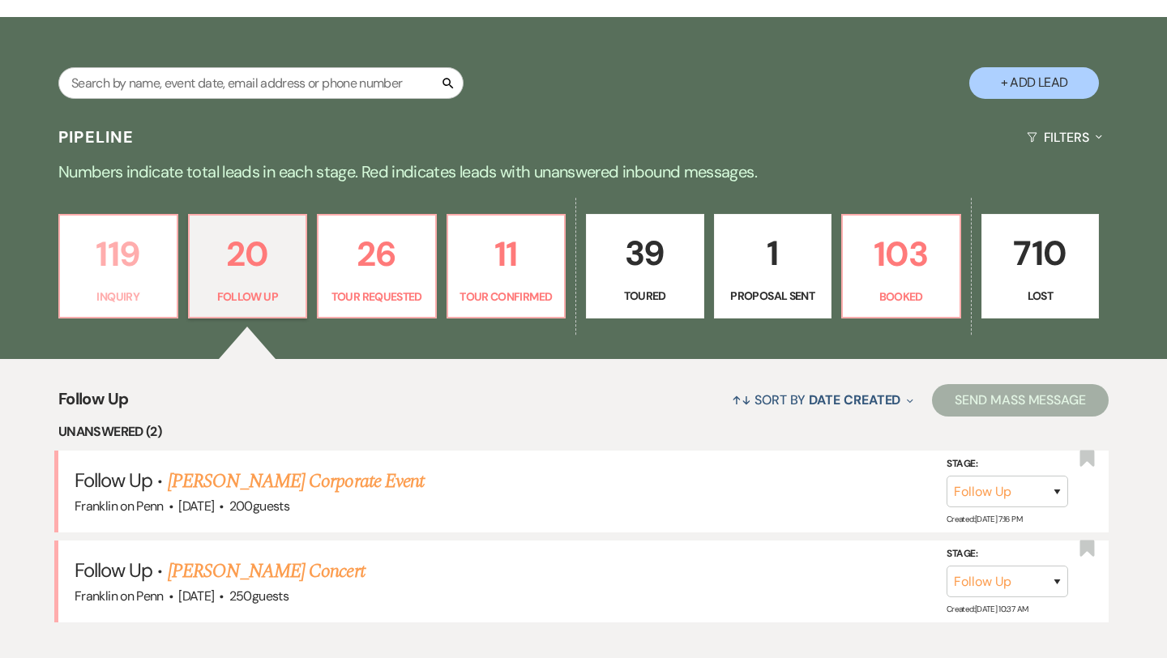
click at [130, 264] on p "119" at bounding box center [118, 254] width 97 height 54
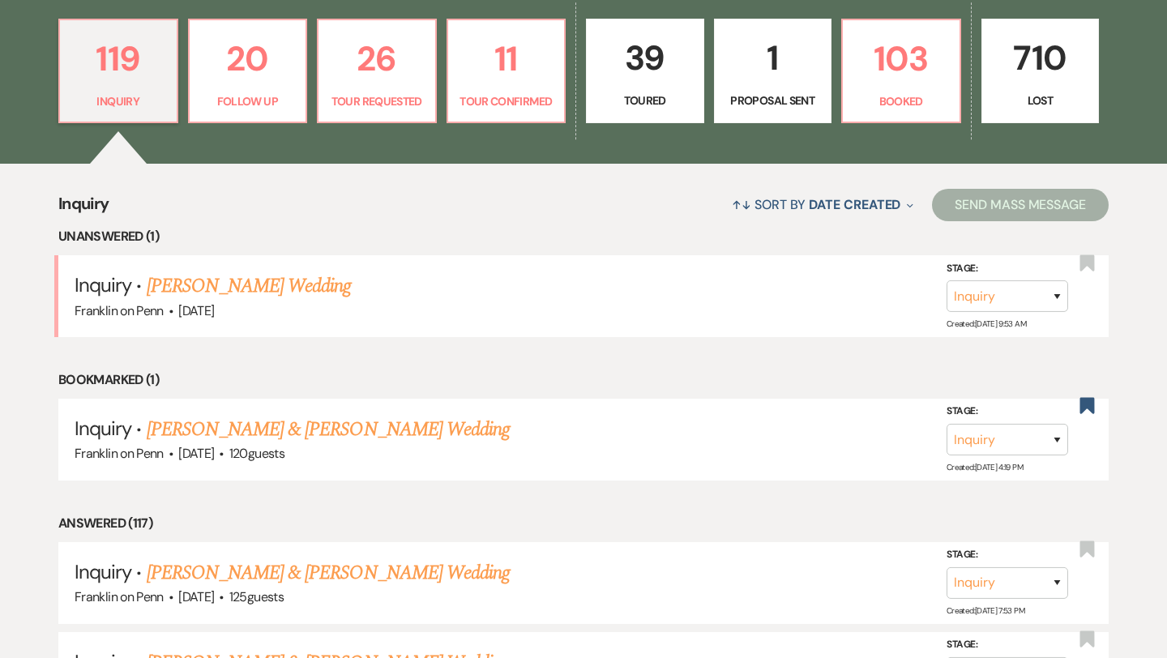
scroll to position [463, 0]
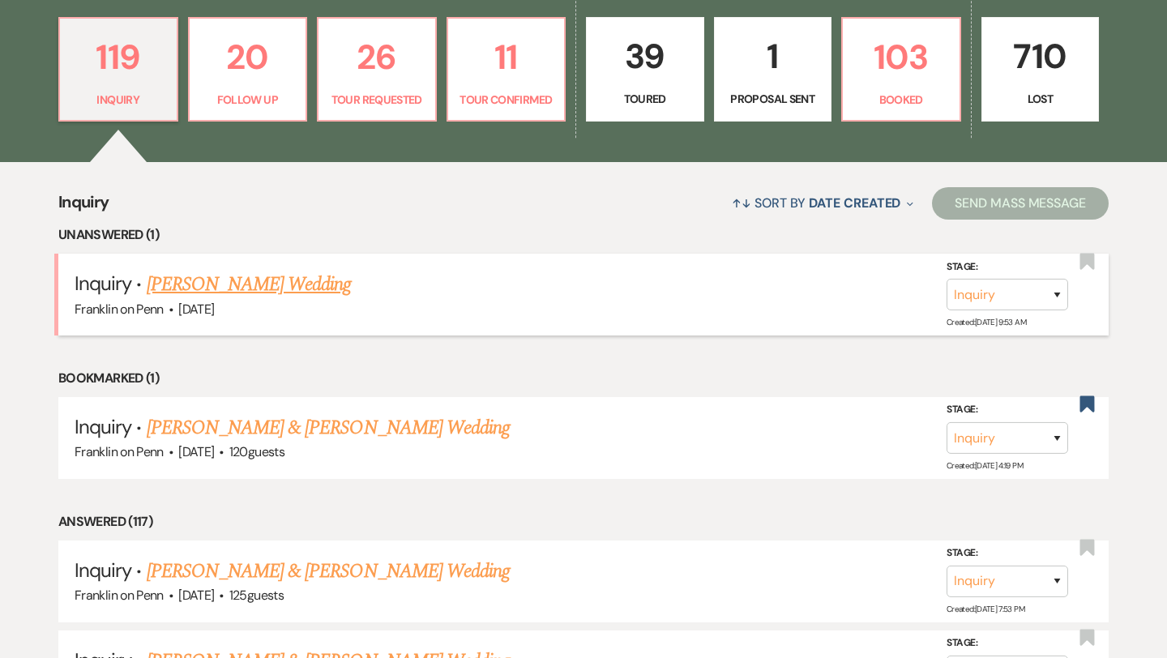
click at [305, 284] on link "[PERSON_NAME] Wedding" at bounding box center [249, 284] width 205 height 29
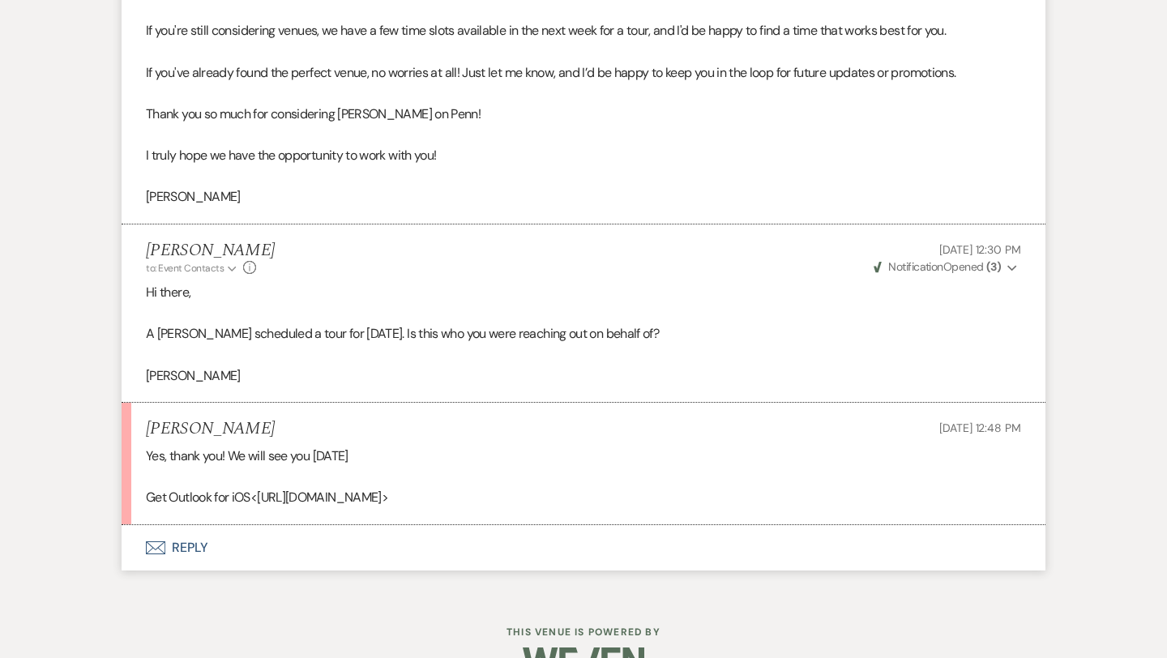
scroll to position [2468, 0]
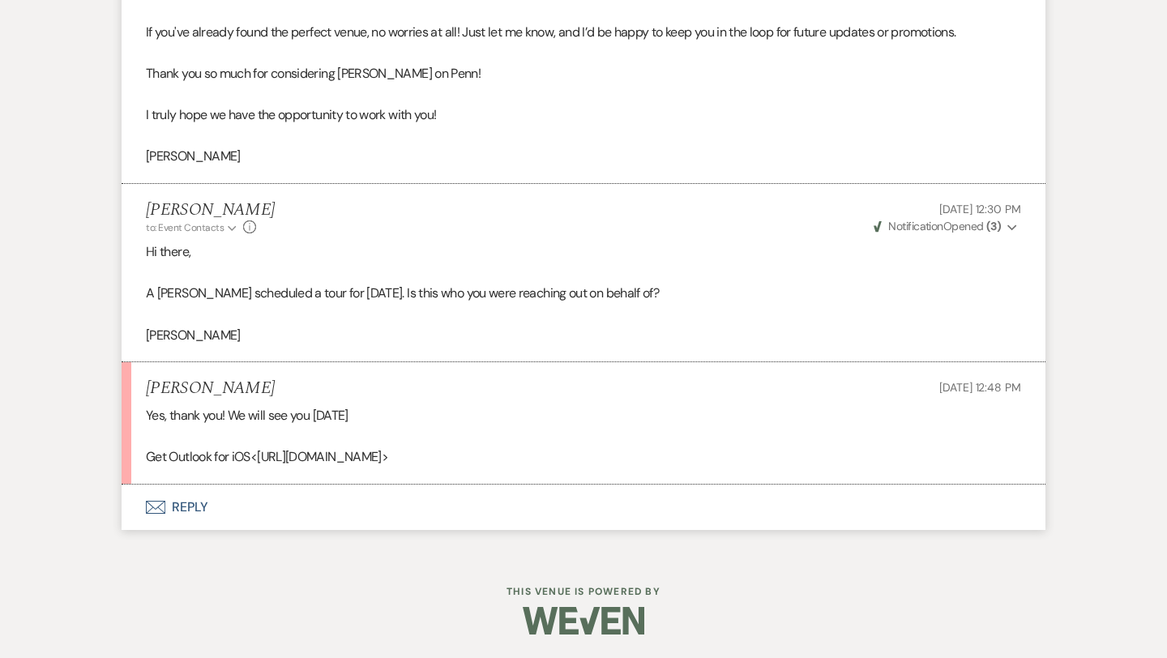
click at [191, 510] on button "Envelope Reply" at bounding box center [584, 507] width 924 height 45
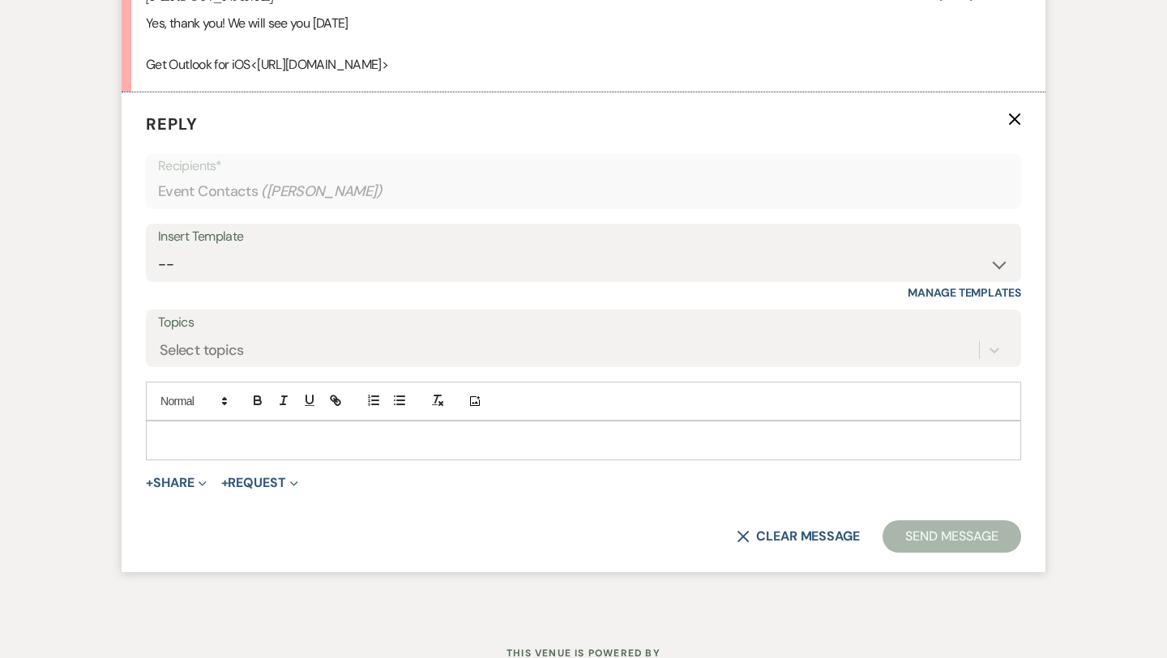
scroll to position [2863, 0]
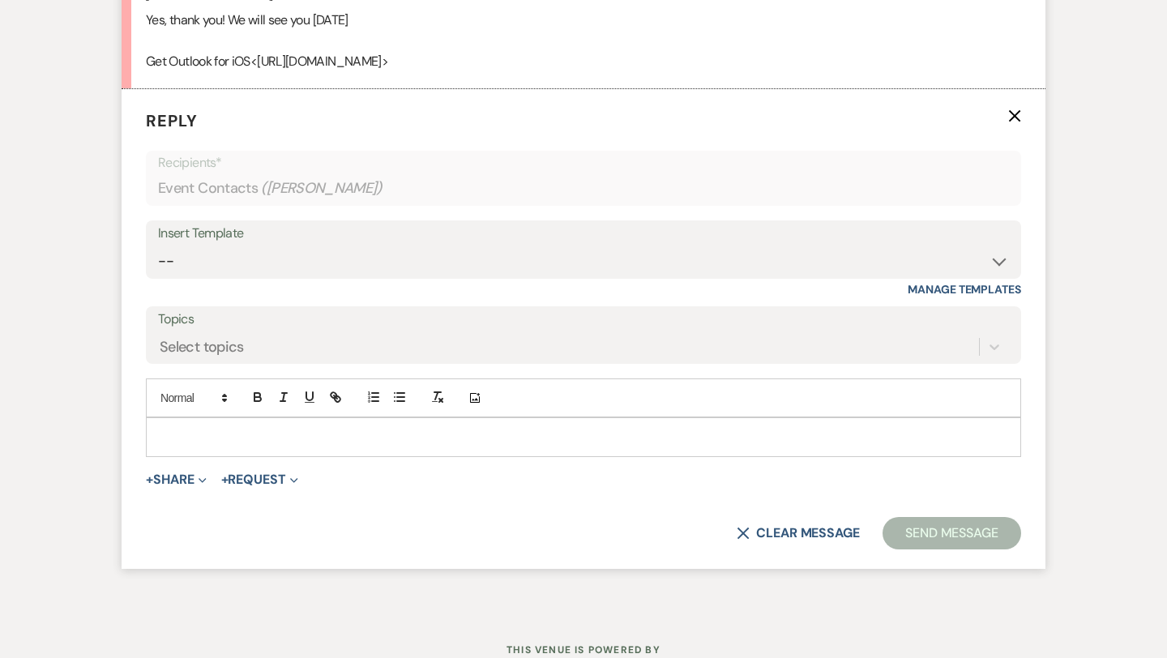
click at [209, 435] on p at bounding box center [583, 437] width 849 height 18
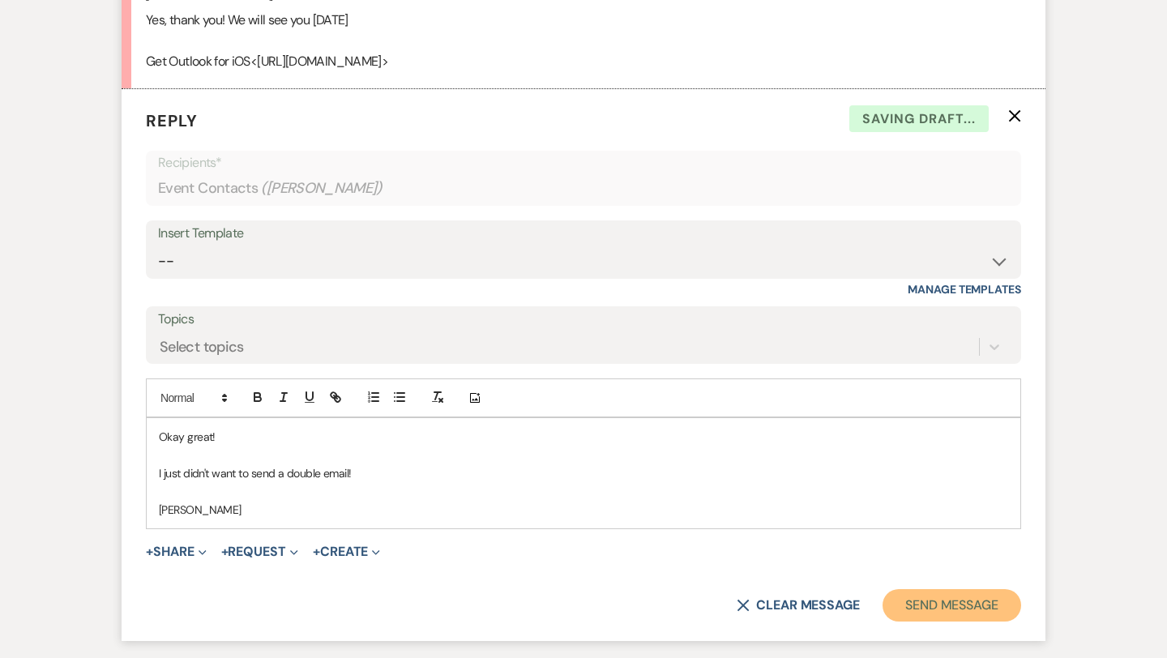
click at [949, 608] on button "Send Message" at bounding box center [951, 605] width 139 height 32
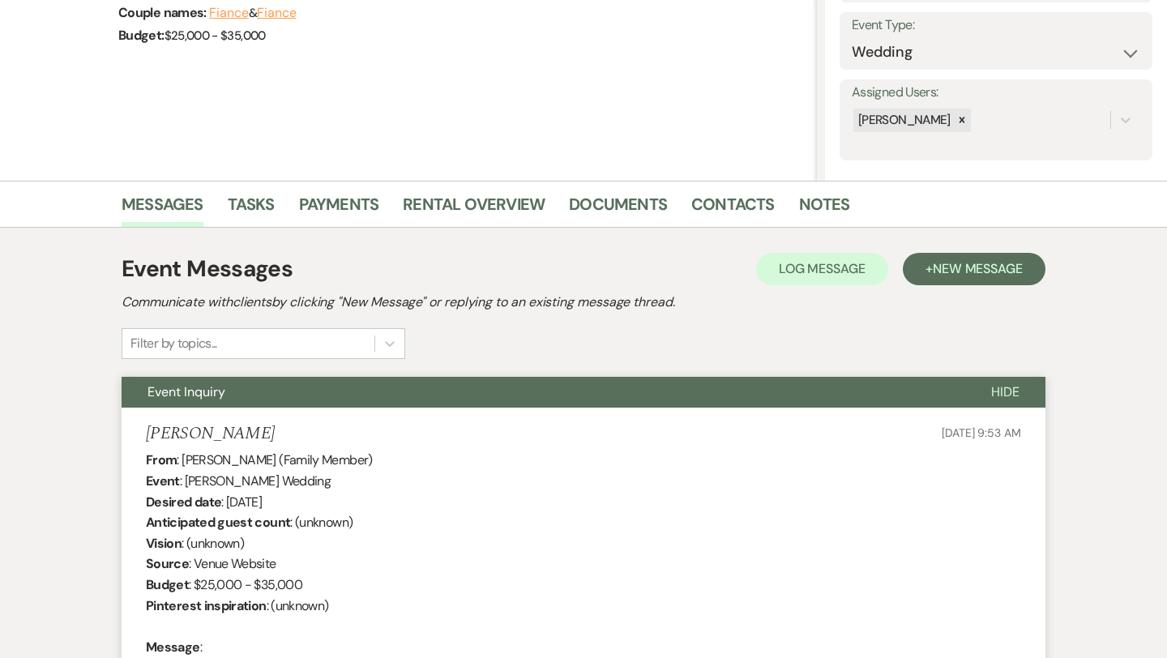
scroll to position [0, 0]
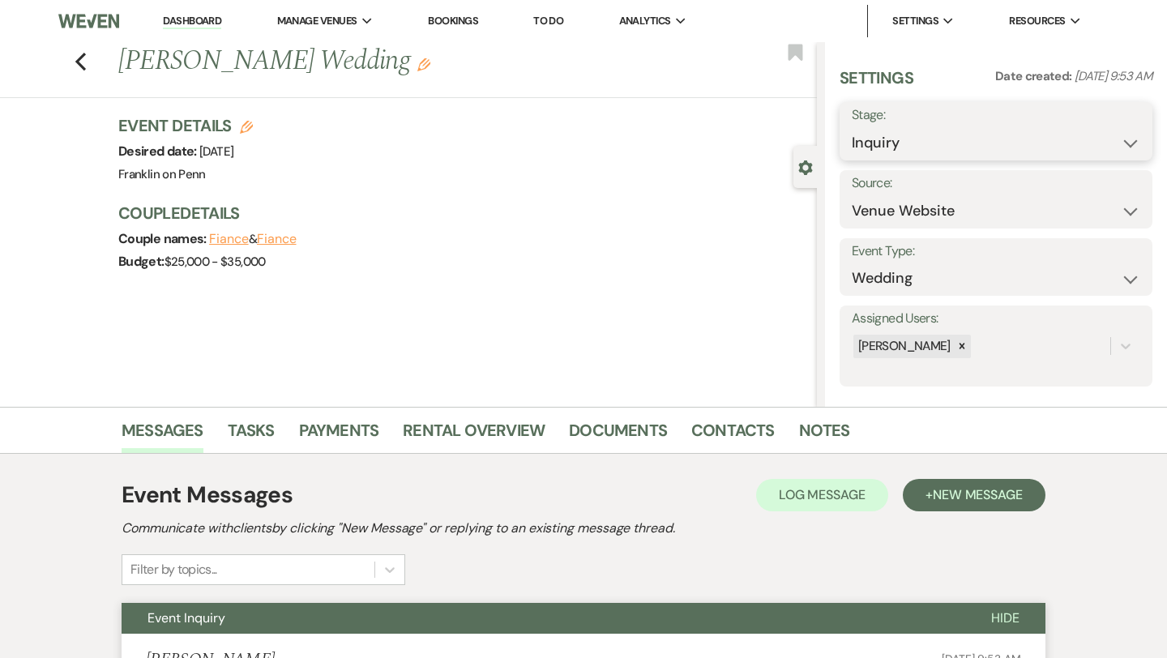
click at [951, 147] on select "Inquiry Follow Up Tour Requested Tour Confirmed Toured Proposal Sent Booked Lost" at bounding box center [996, 143] width 288 height 32
click at [1113, 138] on button "Save" at bounding box center [1120, 131] width 64 height 32
click at [80, 62] on icon "Previous" at bounding box center [81, 61] width 12 height 19
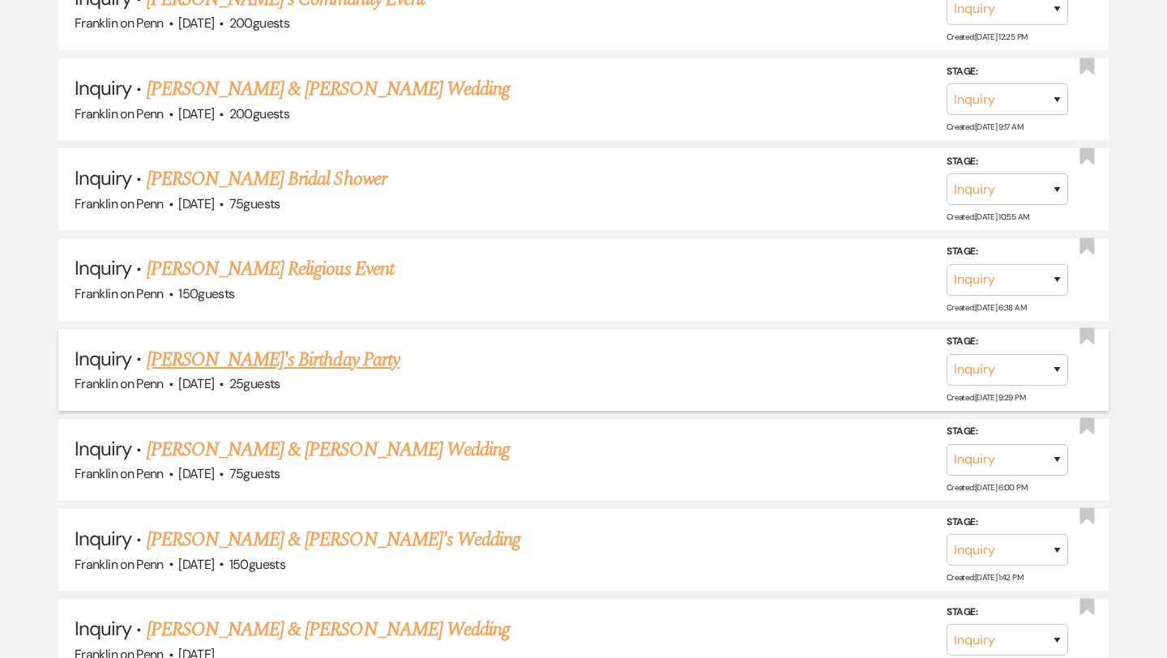
scroll to position [1257, 0]
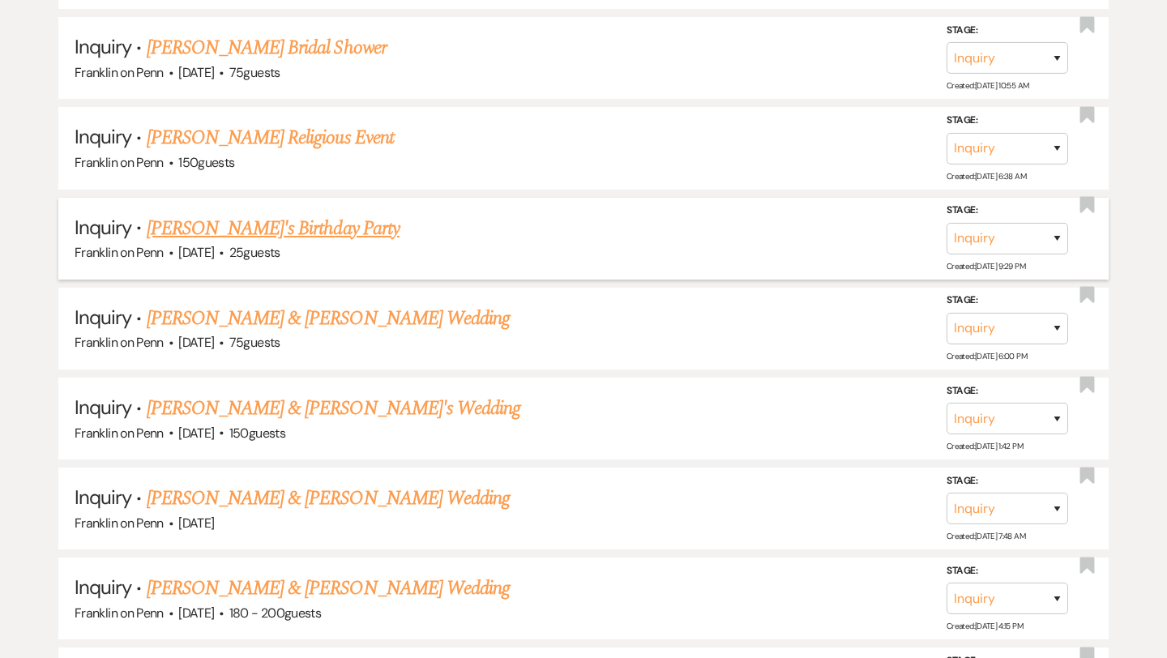
click at [307, 225] on link "[PERSON_NAME]'s Birthday Party" at bounding box center [273, 228] width 253 height 29
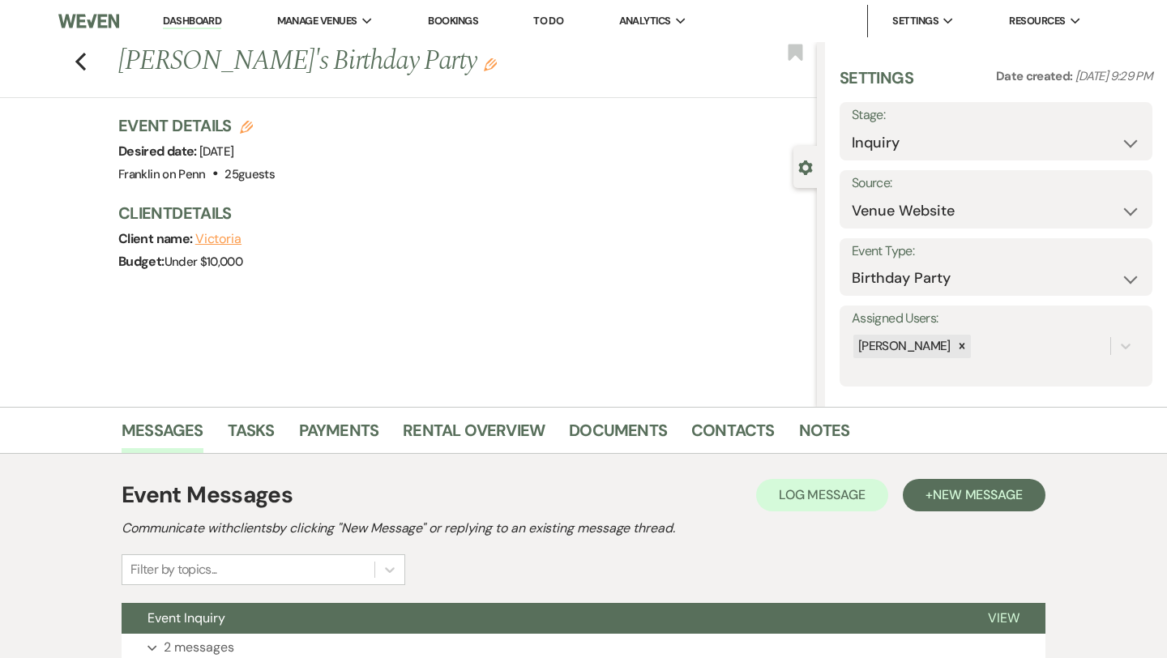
scroll to position [131, 0]
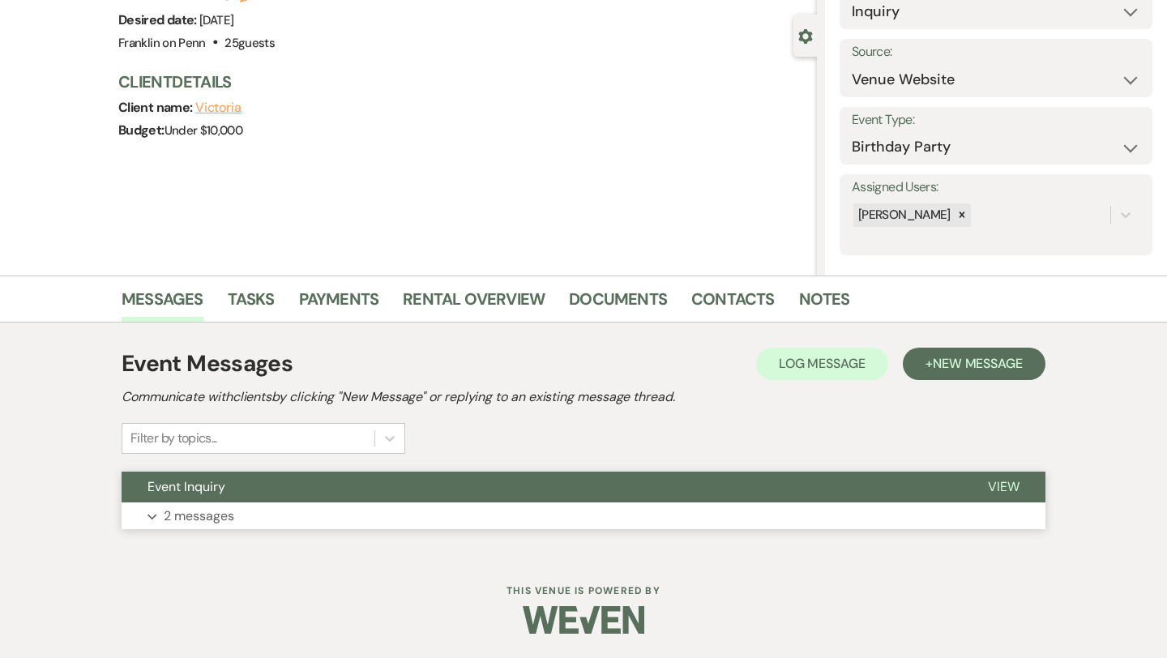
click at [203, 519] on p "2 messages" at bounding box center [199, 516] width 70 height 21
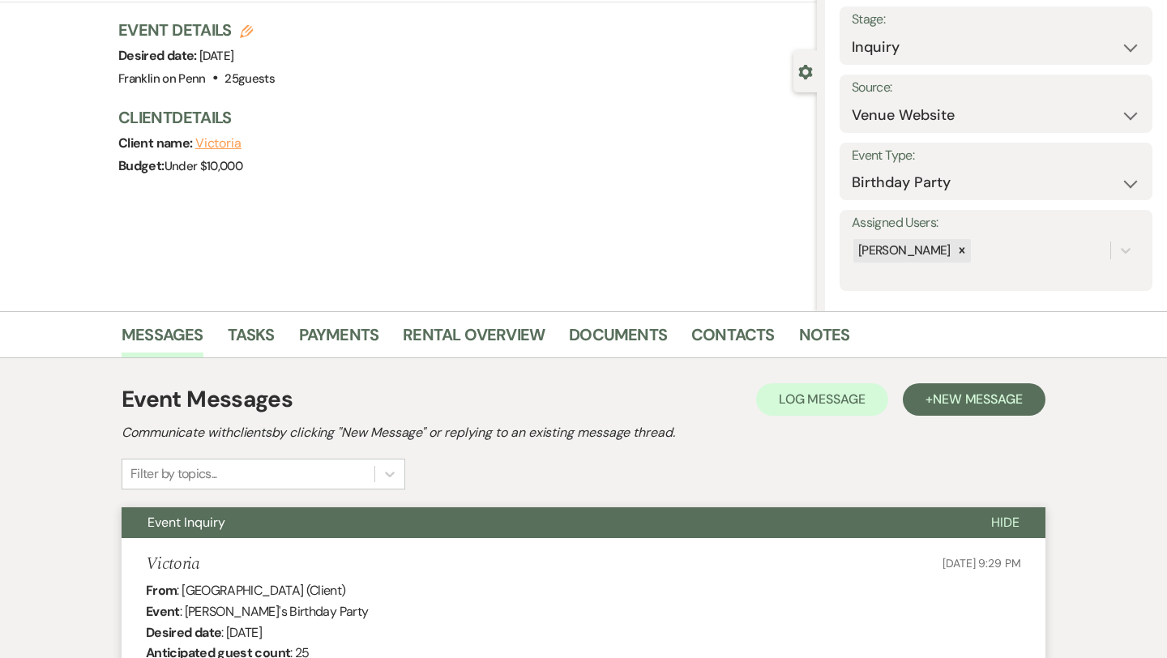
scroll to position [0, 0]
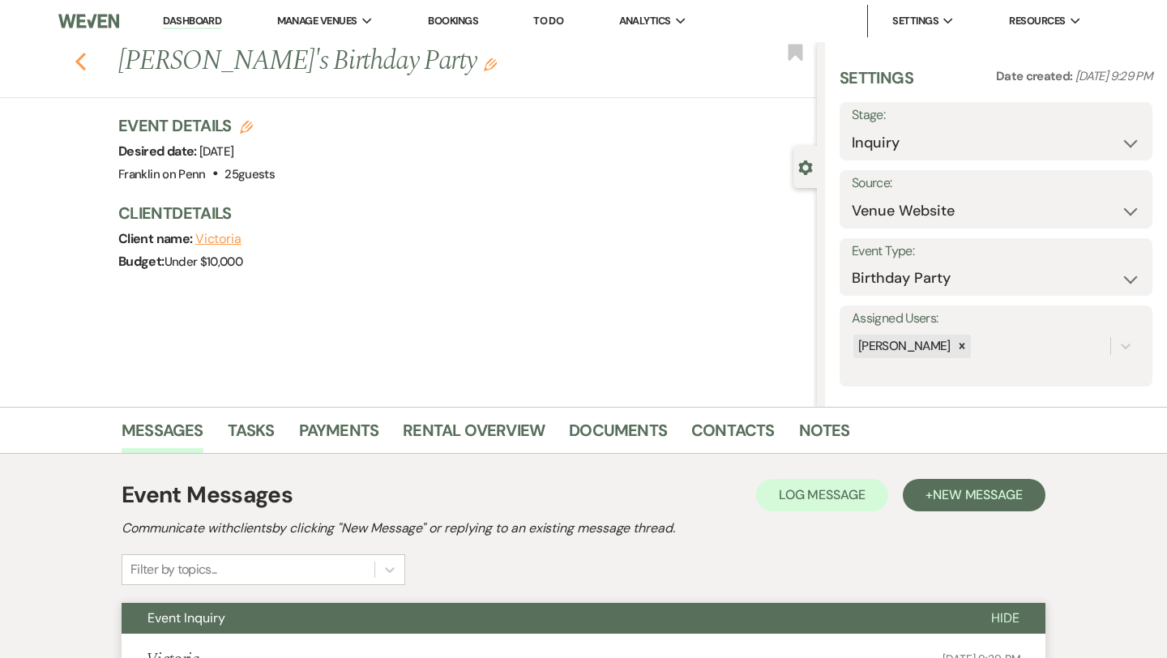
click at [85, 57] on icon "Previous" at bounding box center [81, 61] width 12 height 19
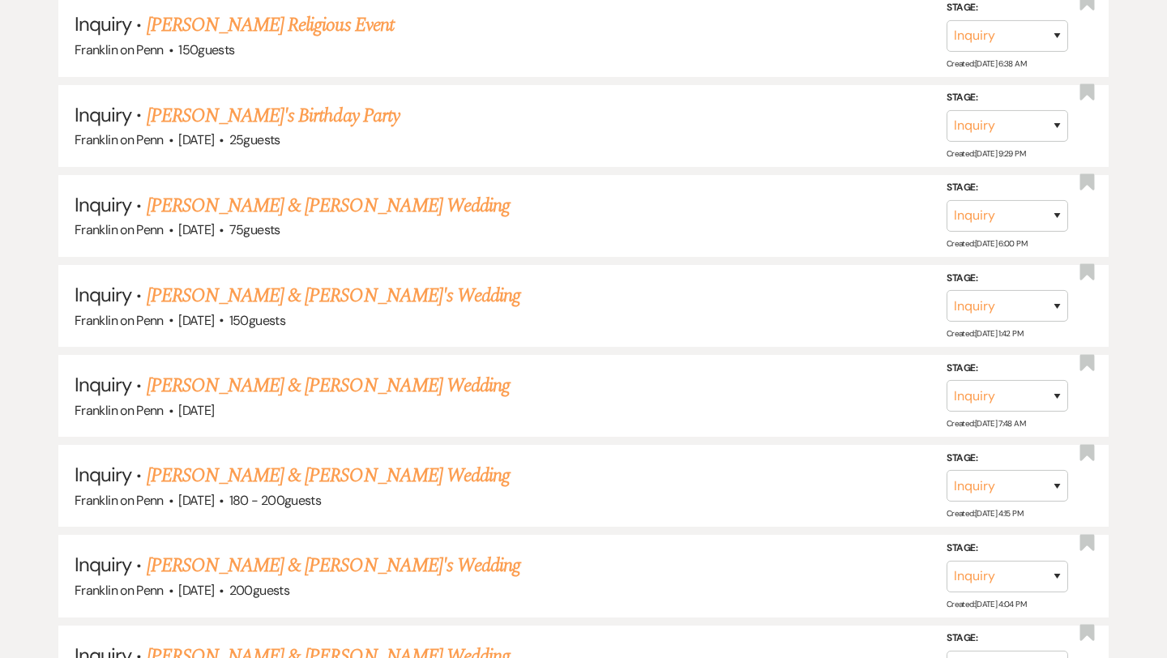
scroll to position [1371, 0]
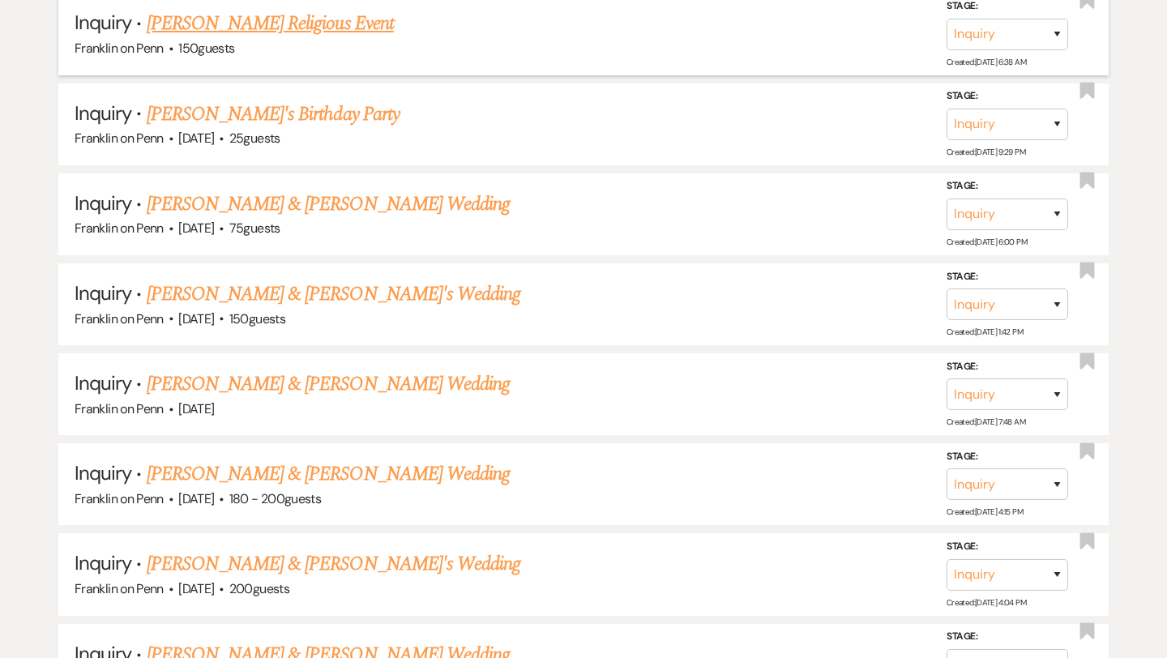
click at [394, 18] on link "[PERSON_NAME] Religious Event" at bounding box center [270, 23] width 247 height 29
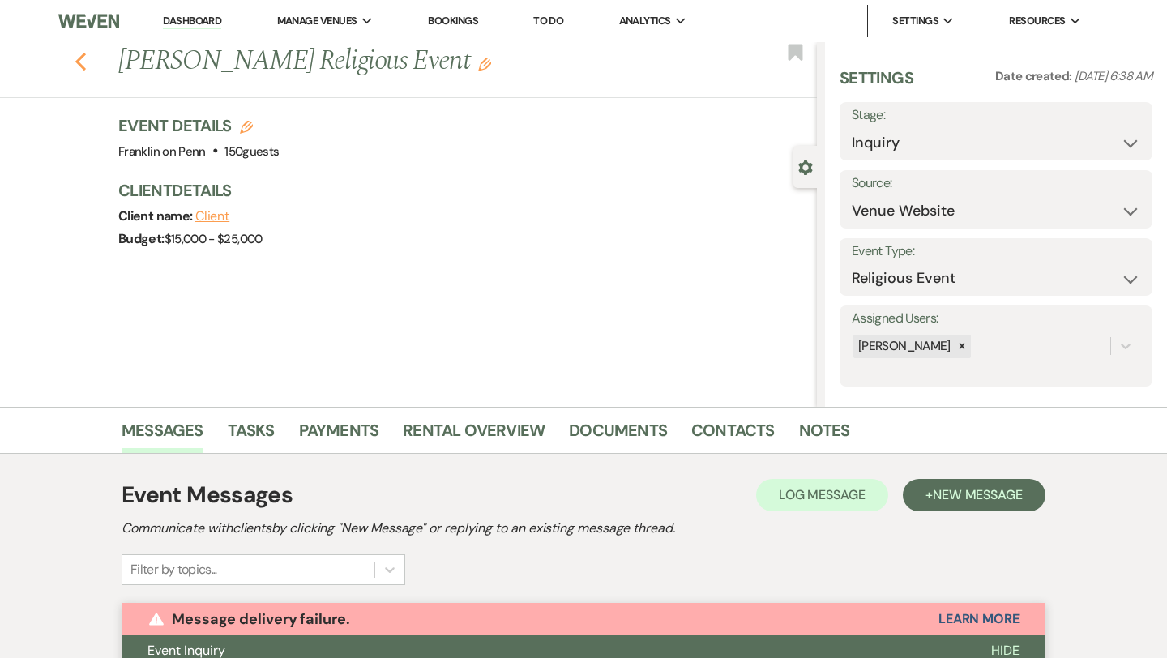
click at [81, 62] on icon "Previous" at bounding box center [81, 61] width 12 height 19
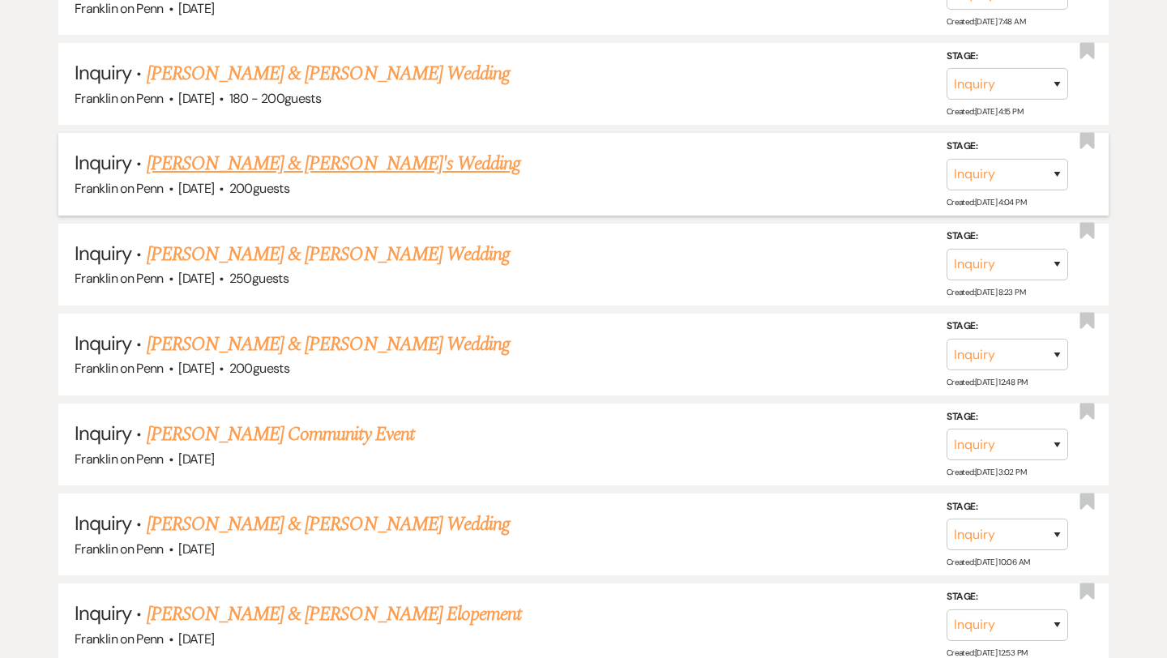
scroll to position [1772, 0]
click at [340, 422] on link "[PERSON_NAME] Community Event" at bounding box center [280, 433] width 267 height 29
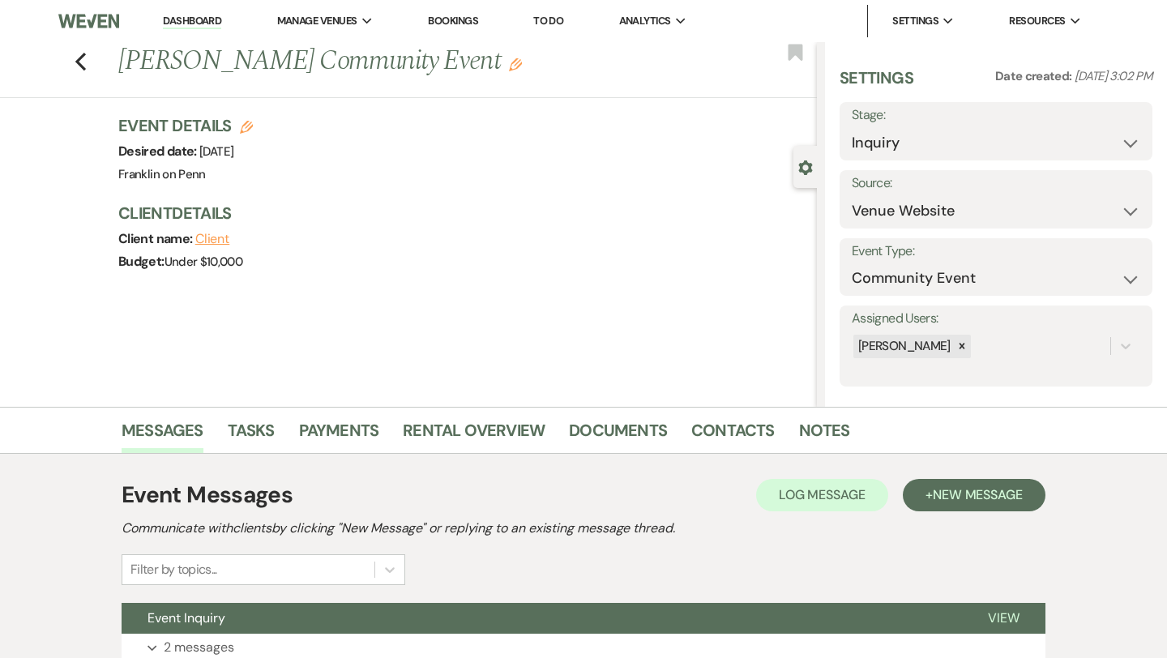
scroll to position [131, 0]
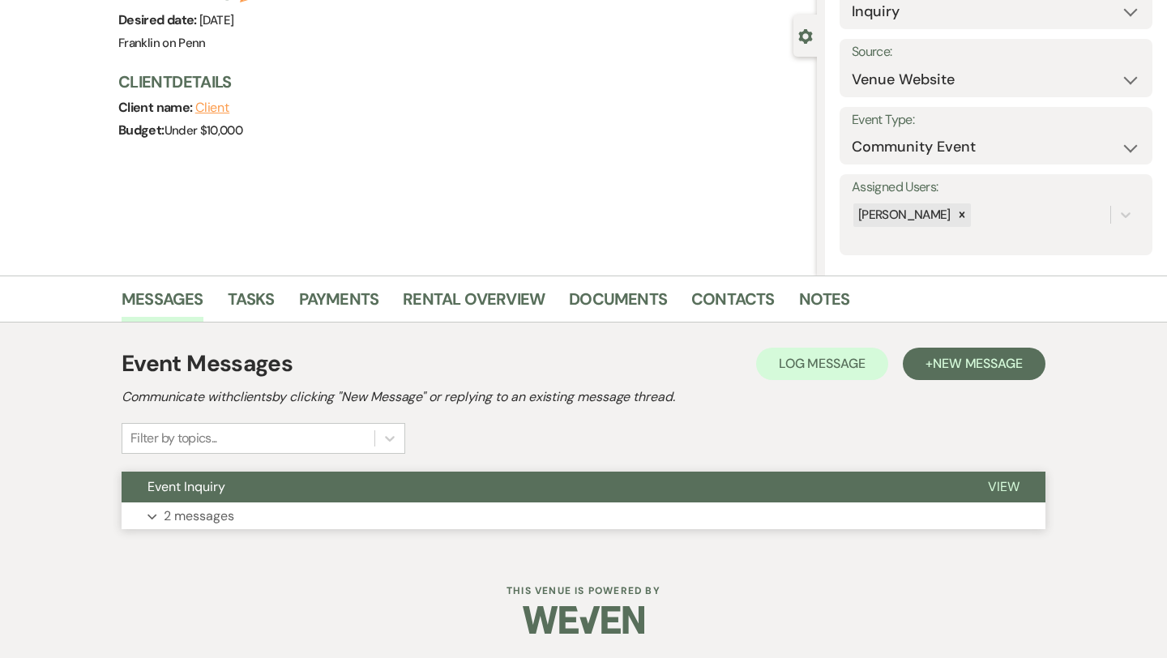
click at [218, 511] on p "2 messages" at bounding box center [199, 516] width 70 height 21
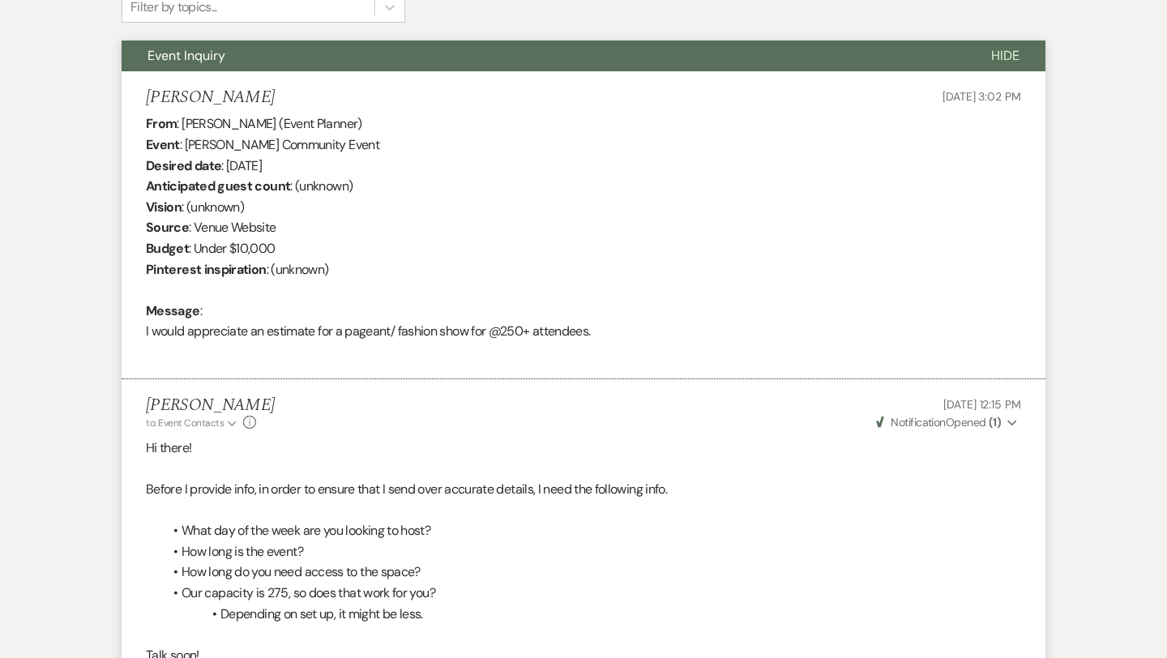
scroll to position [0, 0]
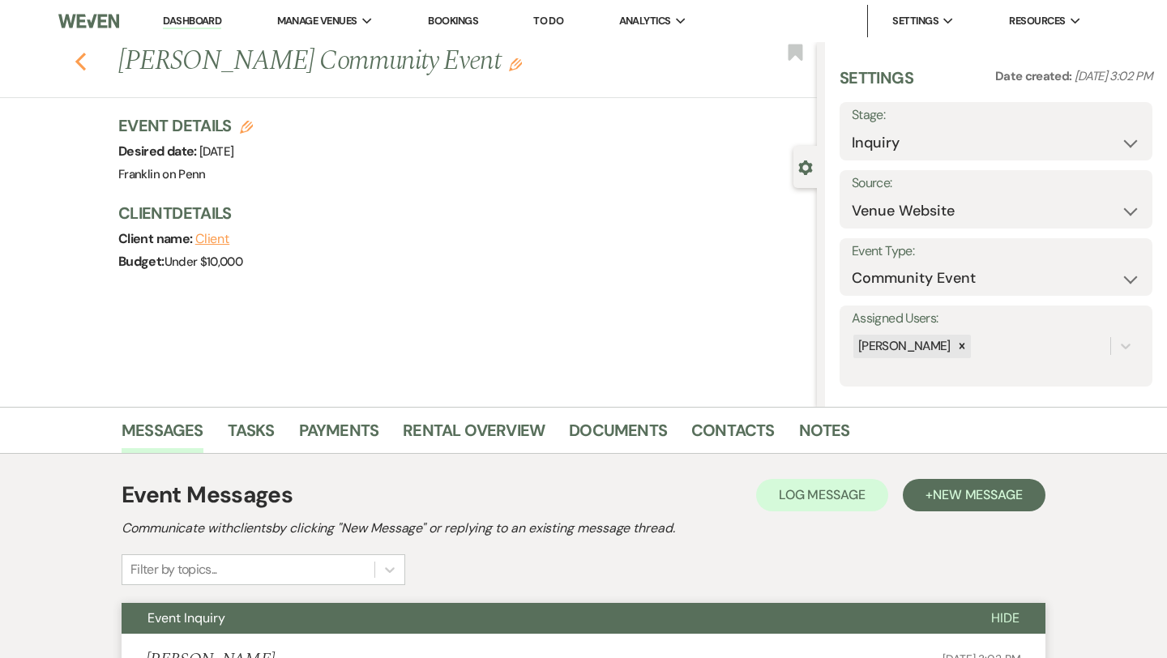
click at [79, 64] on use "button" at bounding box center [80, 62] width 11 height 18
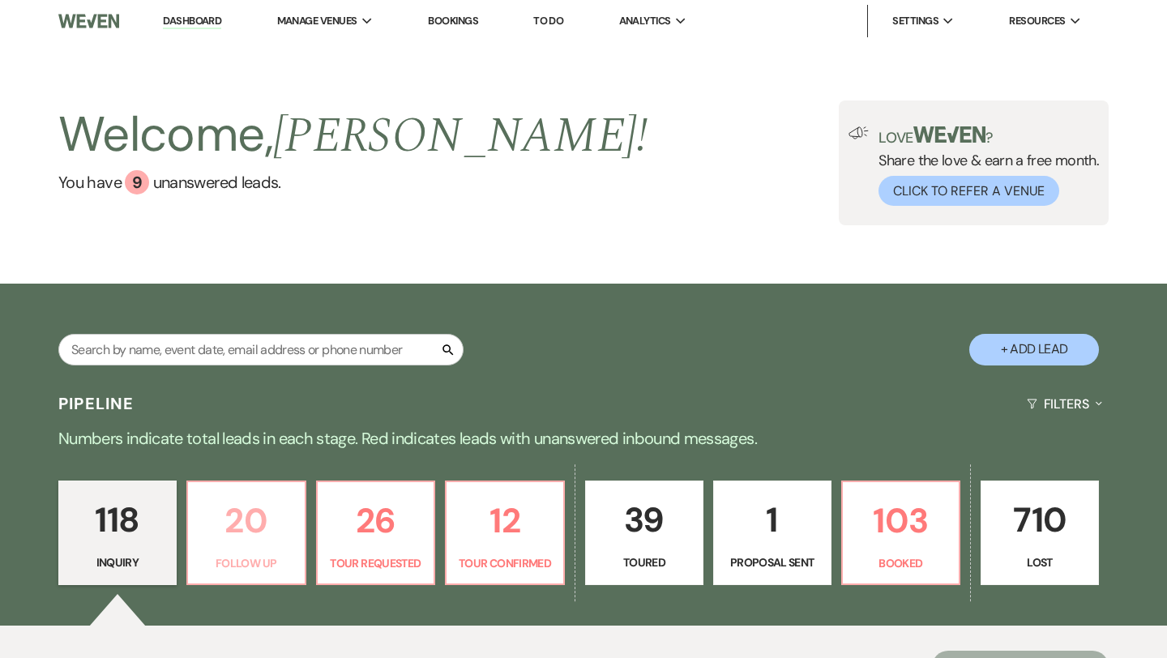
click at [254, 510] on p "20" at bounding box center [246, 520] width 97 height 54
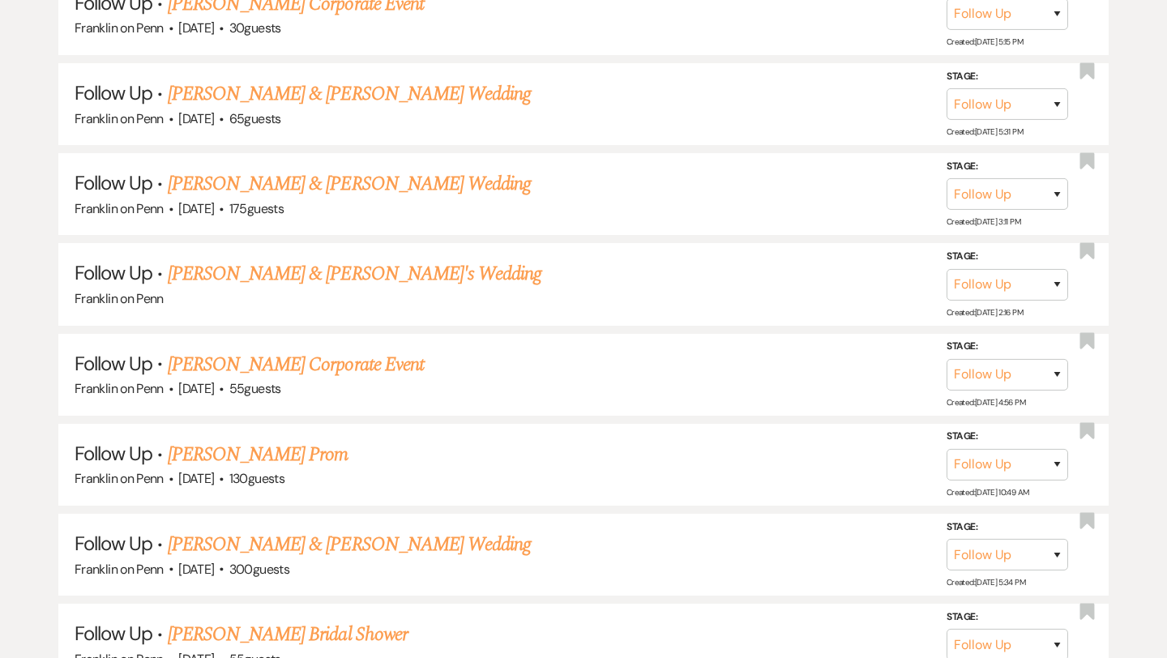
scroll to position [1121, 0]
click at [347, 358] on link "[PERSON_NAME] Corporate Event" at bounding box center [296, 363] width 256 height 29
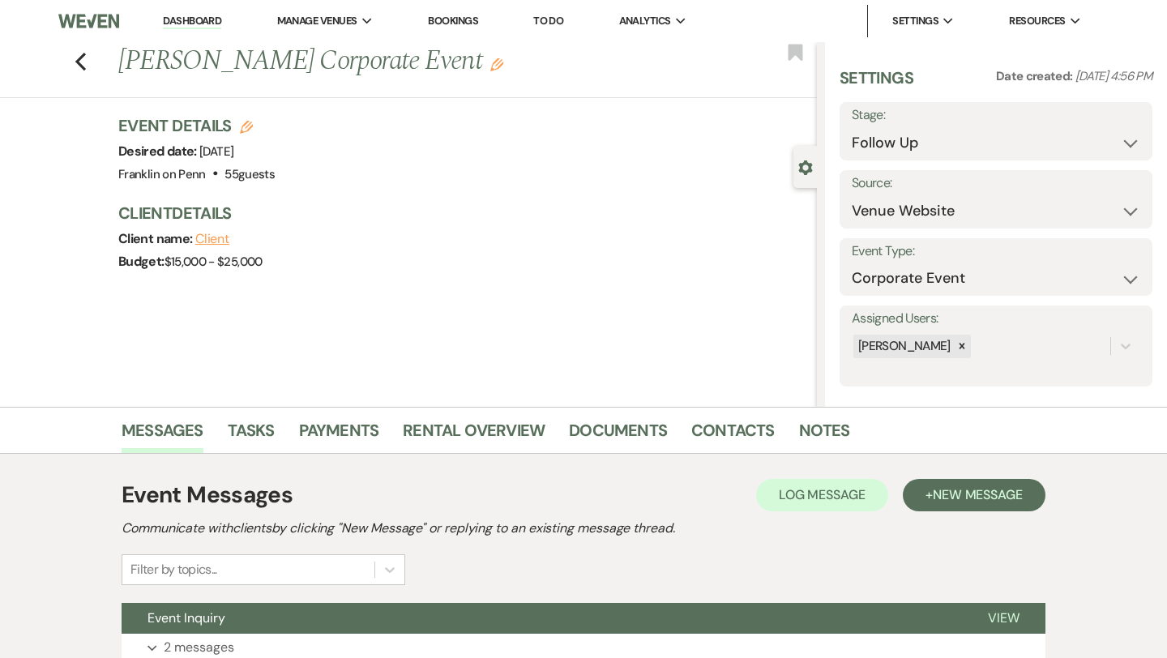
scroll to position [131, 0]
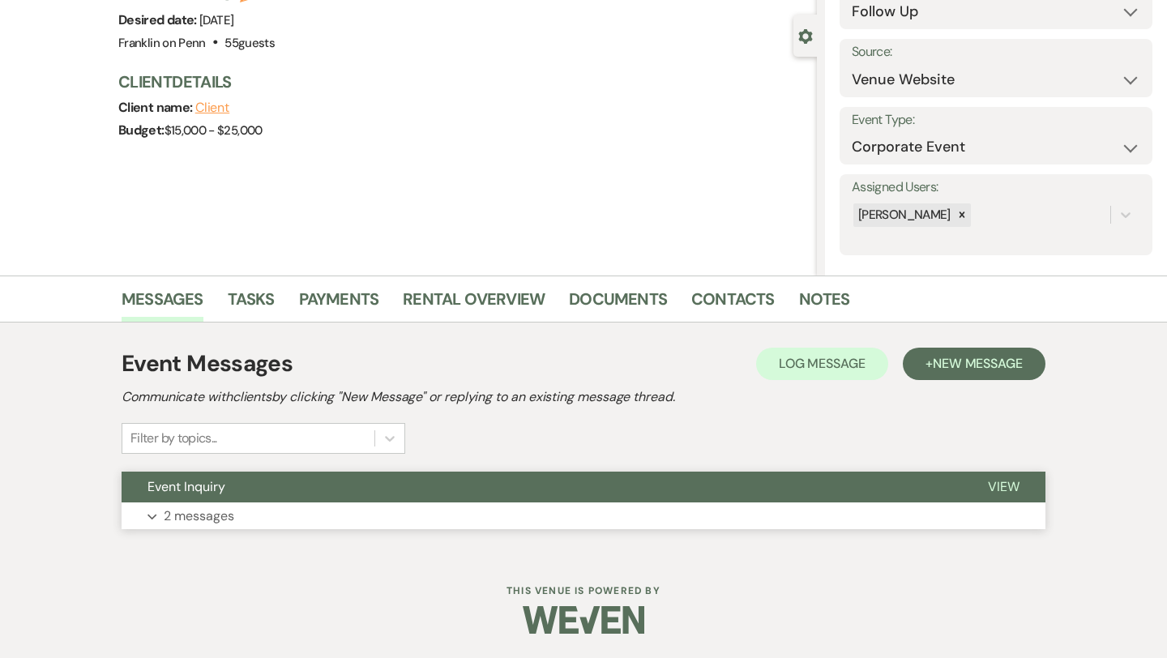
click at [222, 518] on p "2 messages" at bounding box center [199, 516] width 70 height 21
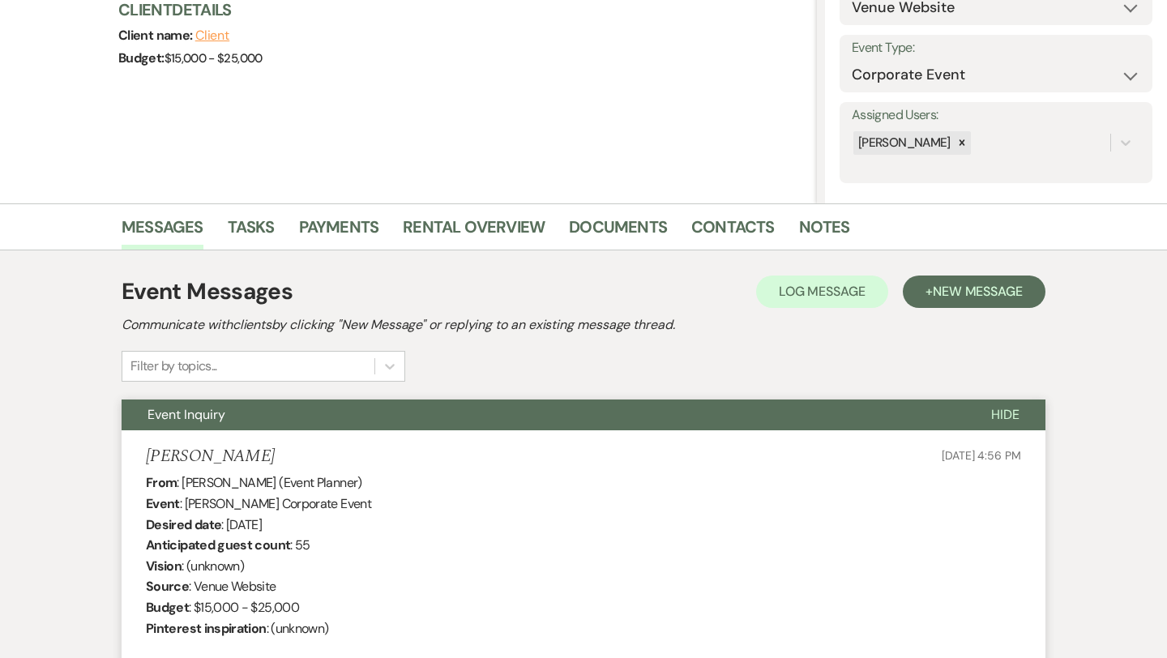
scroll to position [143, 0]
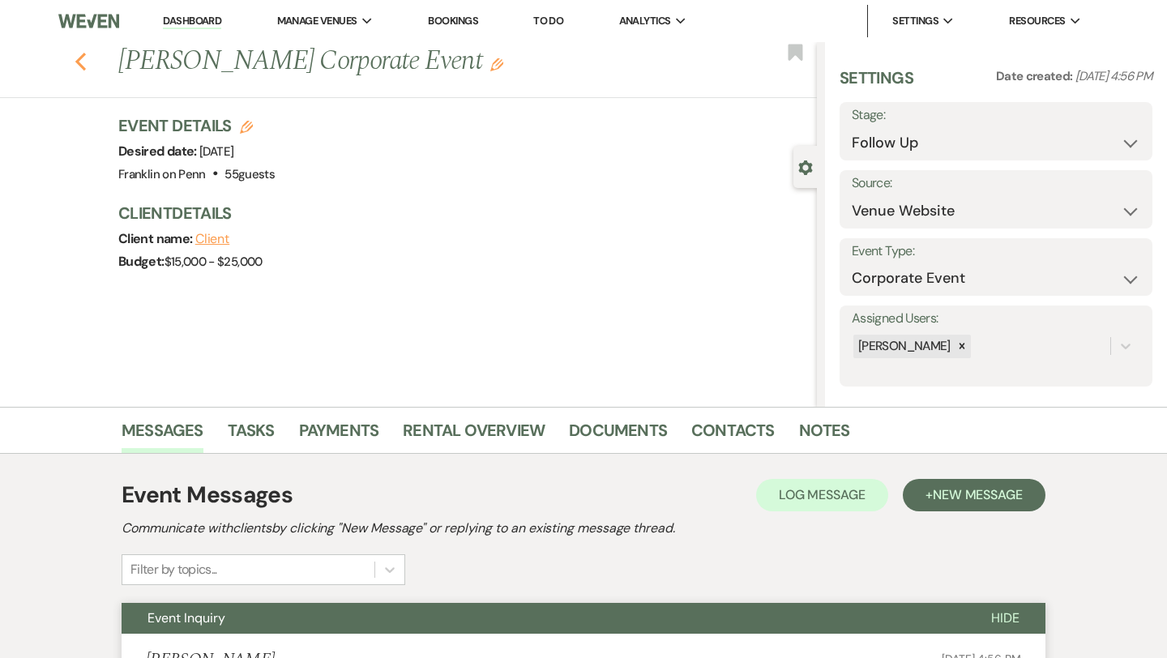
click at [80, 62] on icon "Previous" at bounding box center [81, 61] width 12 height 19
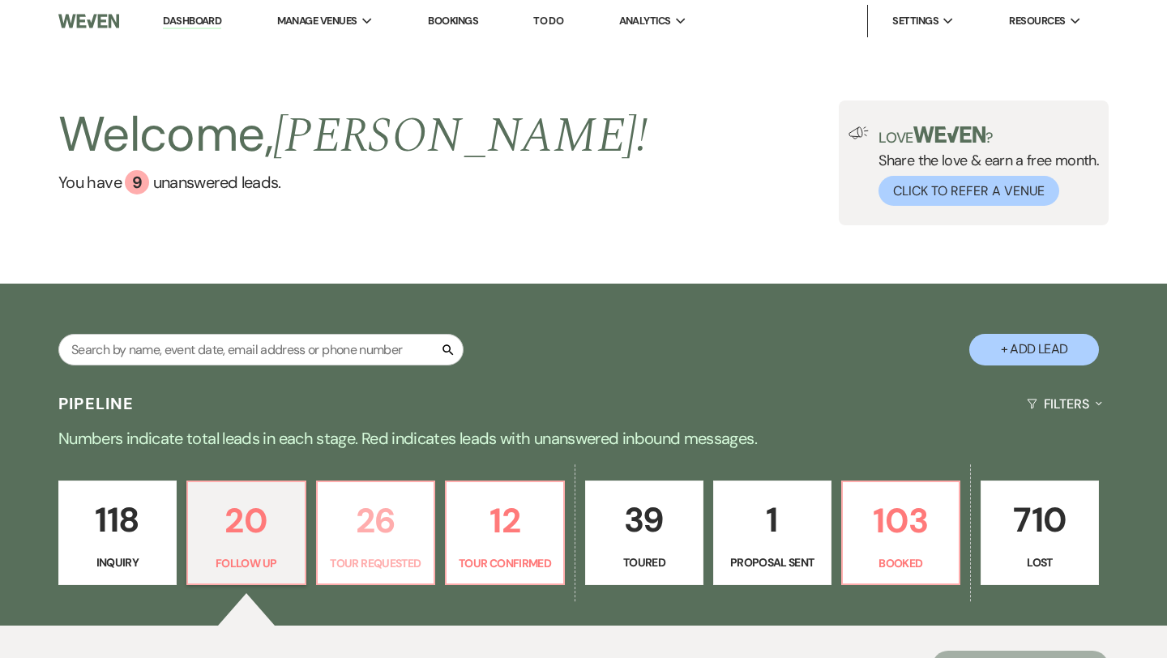
click at [376, 516] on p "26" at bounding box center [375, 520] width 97 height 54
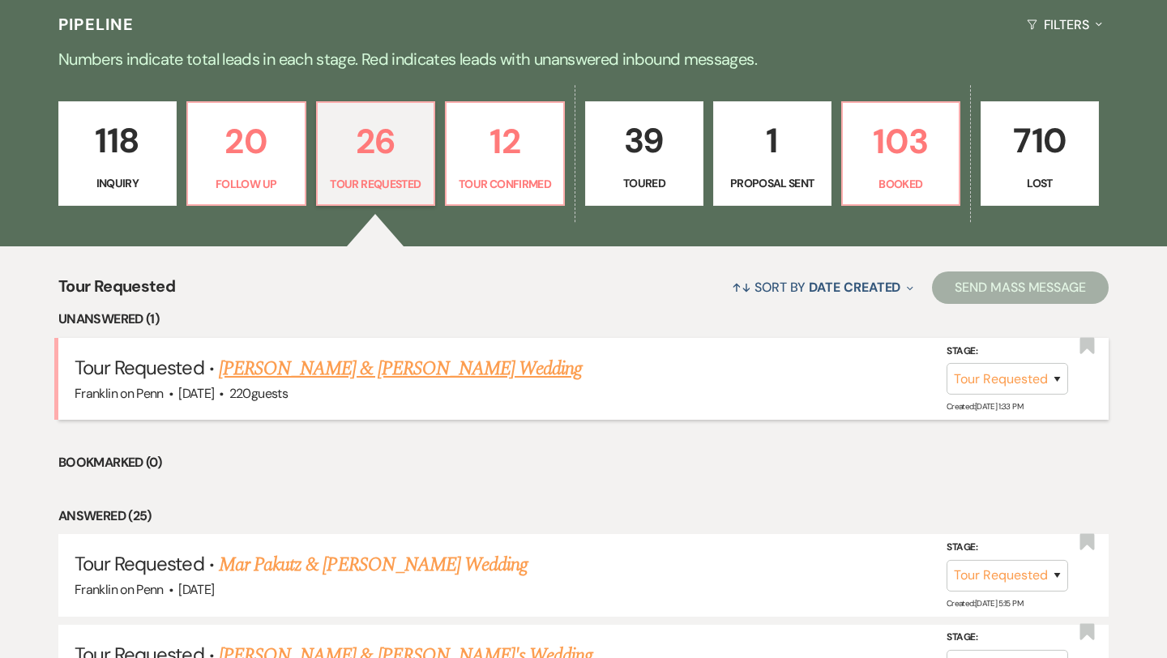
click at [463, 365] on link "[PERSON_NAME] & [PERSON_NAME] Wedding" at bounding box center [400, 368] width 363 height 29
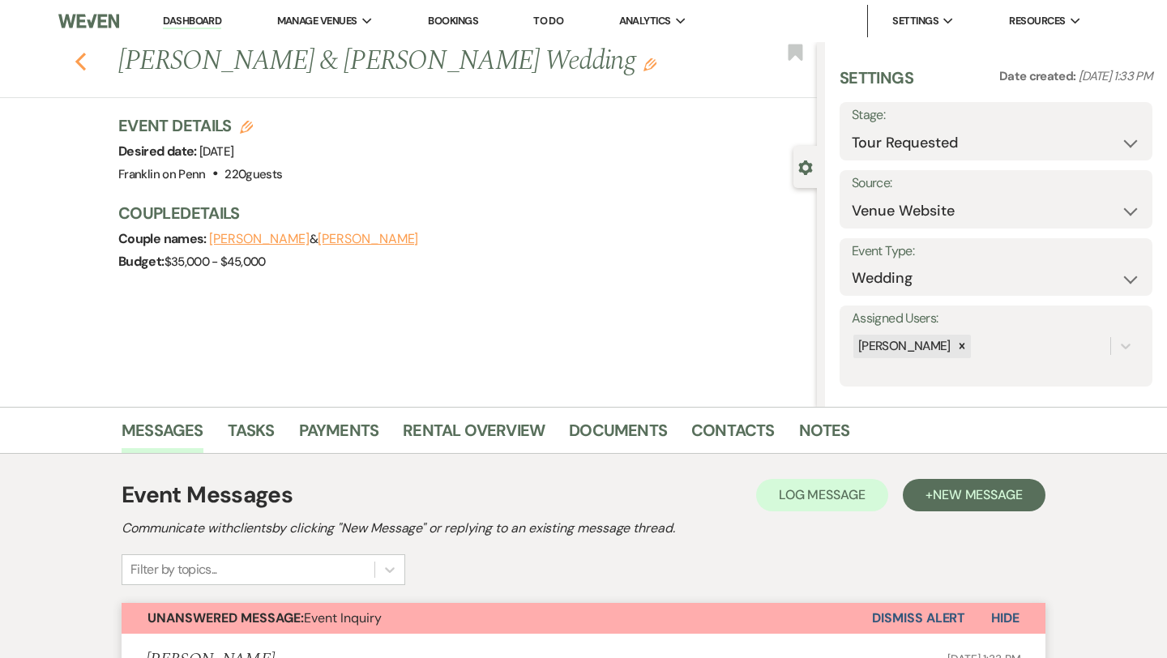
click at [83, 64] on icon "Previous" at bounding box center [81, 61] width 12 height 19
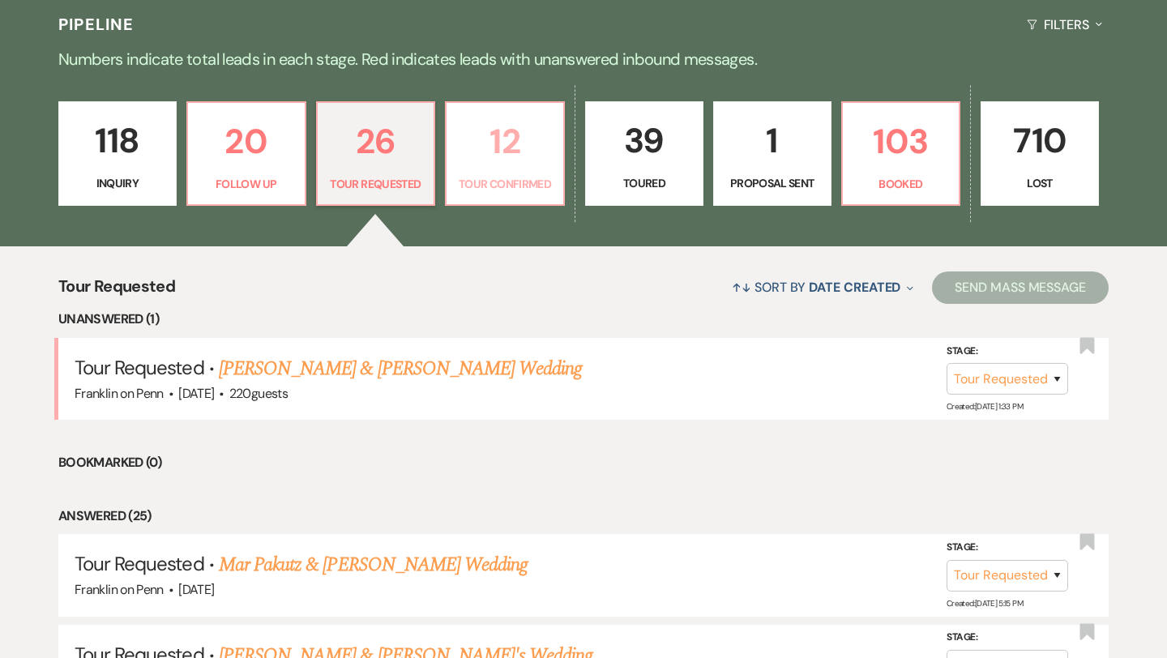
click at [511, 135] on p "12" at bounding box center [504, 141] width 97 height 54
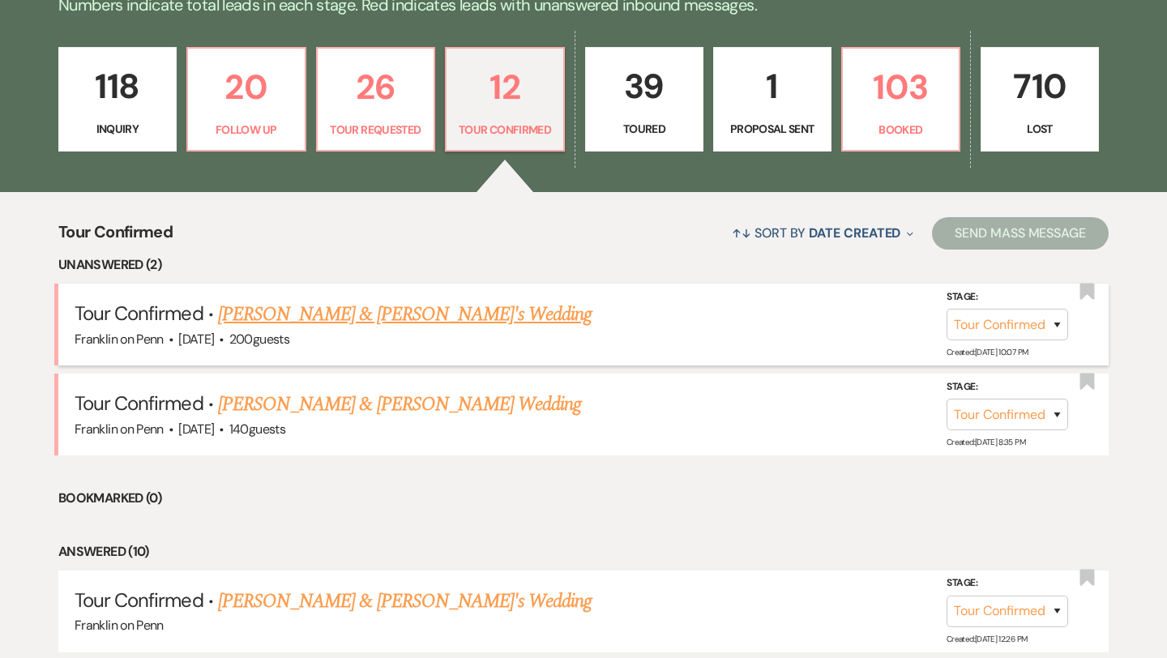
click at [428, 322] on link "[PERSON_NAME] & [PERSON_NAME]'s Wedding" at bounding box center [405, 314] width 374 height 29
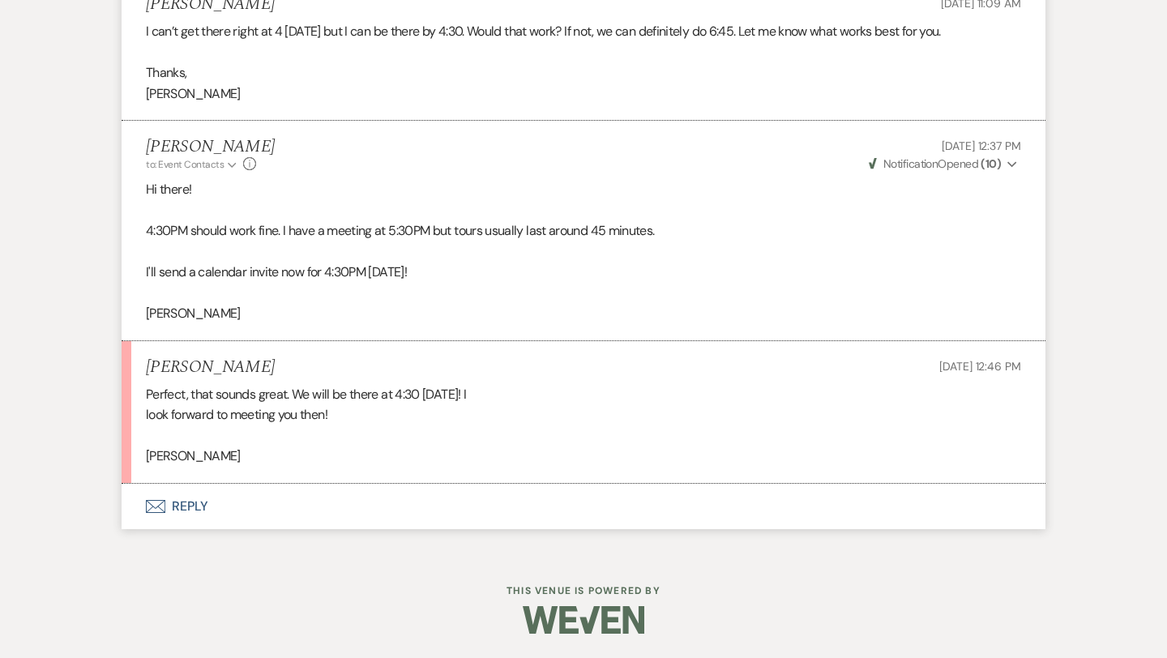
click at [203, 506] on button "Envelope Reply" at bounding box center [584, 506] width 924 height 45
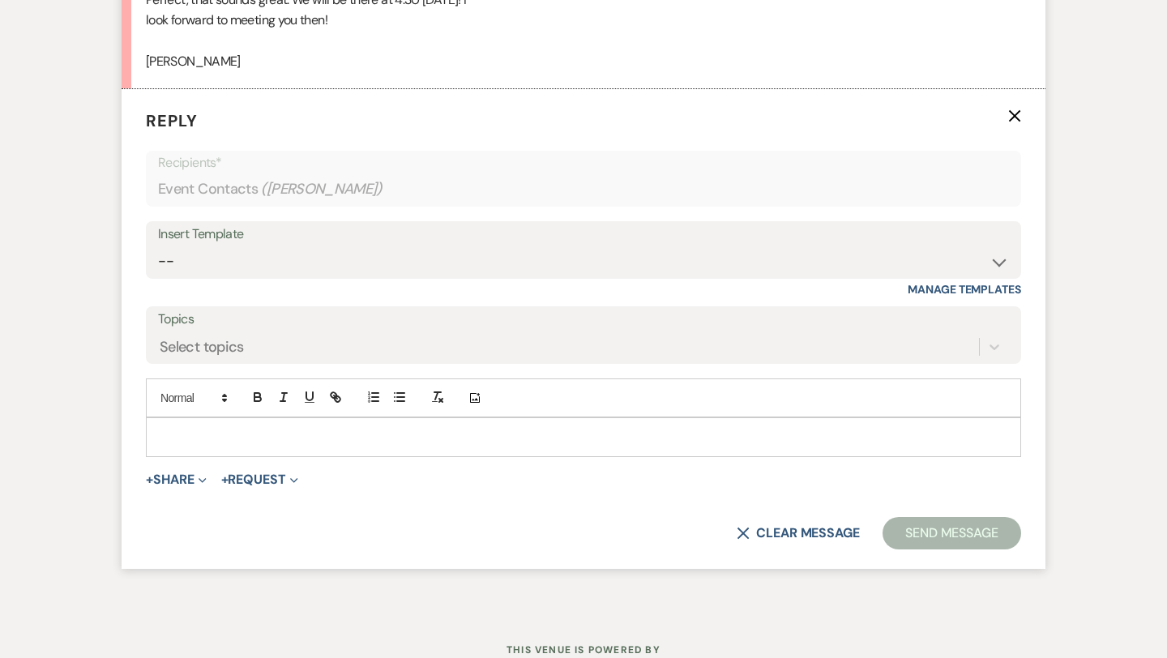
click at [223, 423] on div at bounding box center [583, 436] width 873 height 37
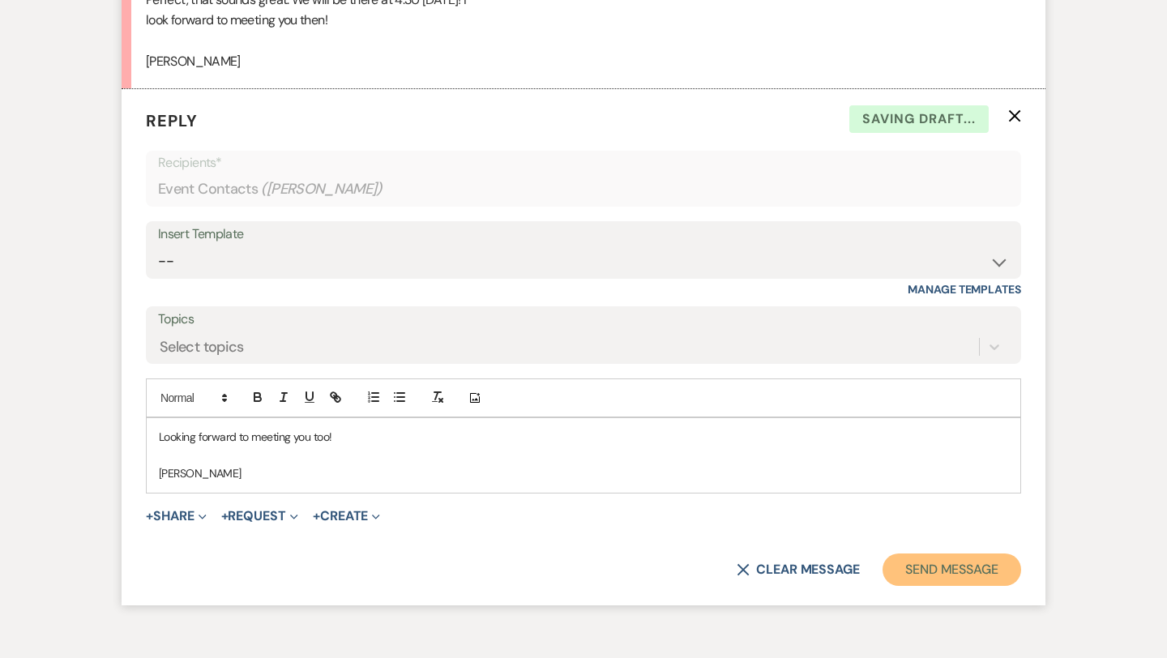
click at [998, 561] on button "Send Message" at bounding box center [951, 569] width 139 height 32
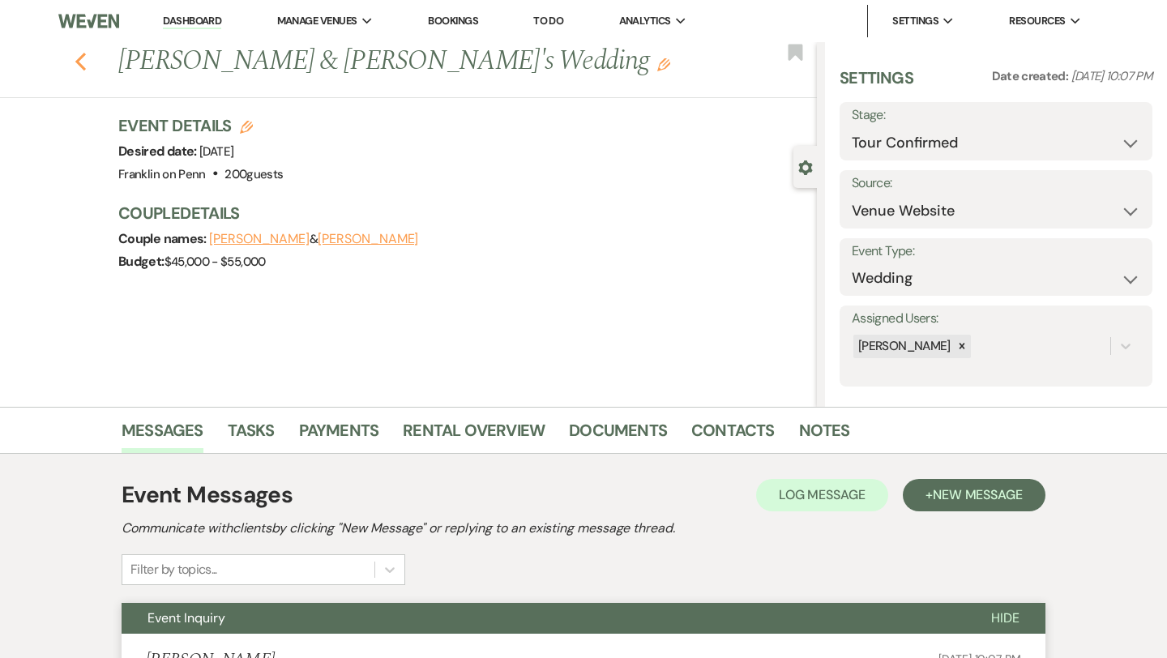
click at [78, 64] on icon "Previous" at bounding box center [81, 61] width 12 height 19
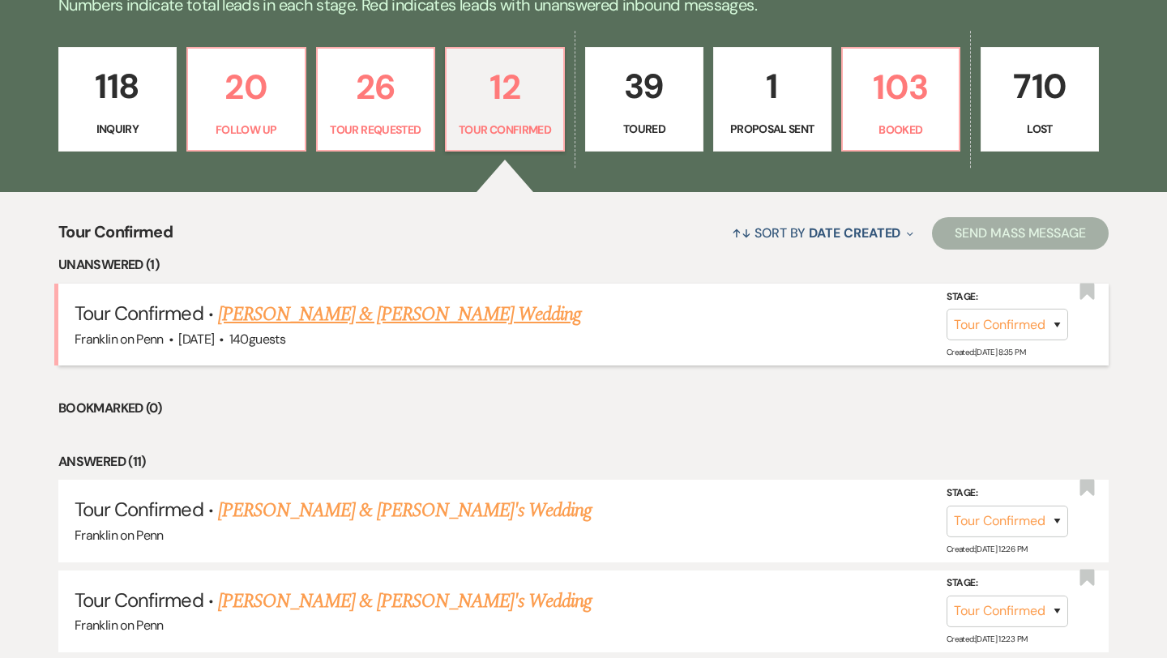
click at [431, 312] on link "[PERSON_NAME] & [PERSON_NAME] Wedding" at bounding box center [399, 314] width 363 height 29
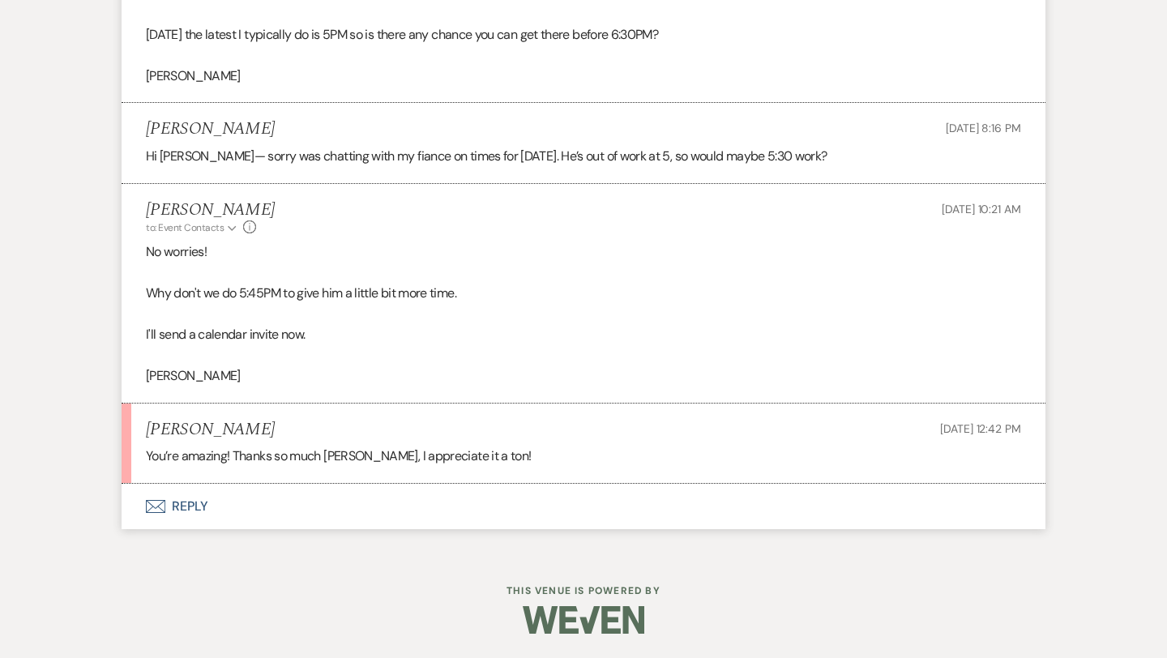
scroll to position [2861, 0]
click at [190, 506] on button "Envelope Reply" at bounding box center [584, 506] width 924 height 45
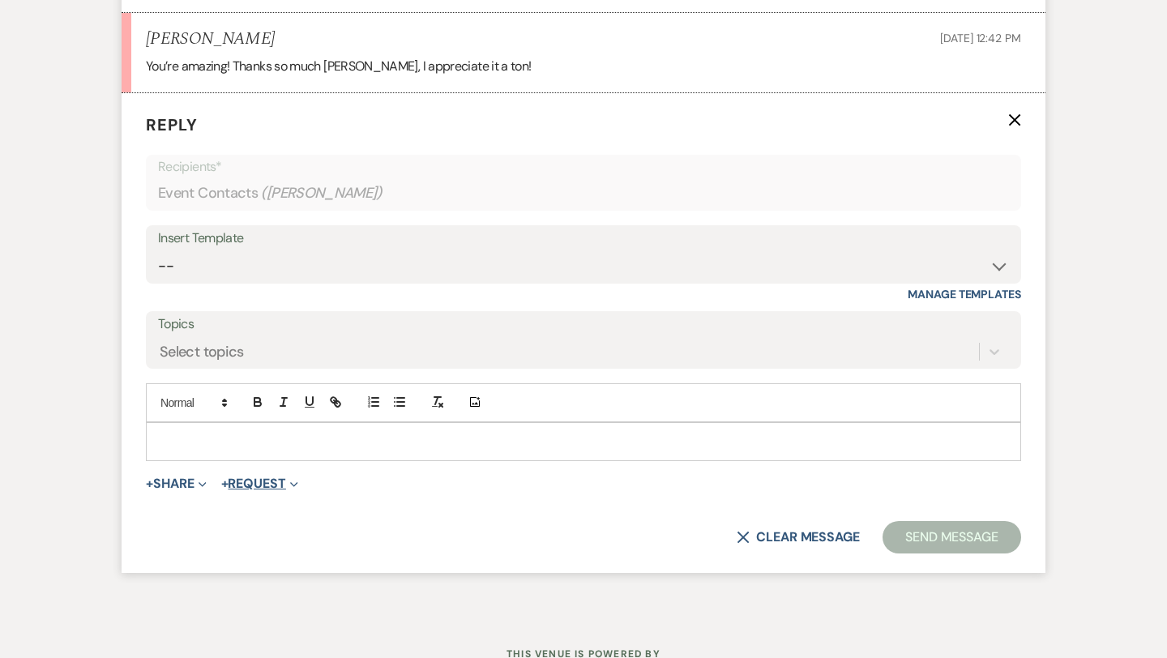
scroll to position [3256, 0]
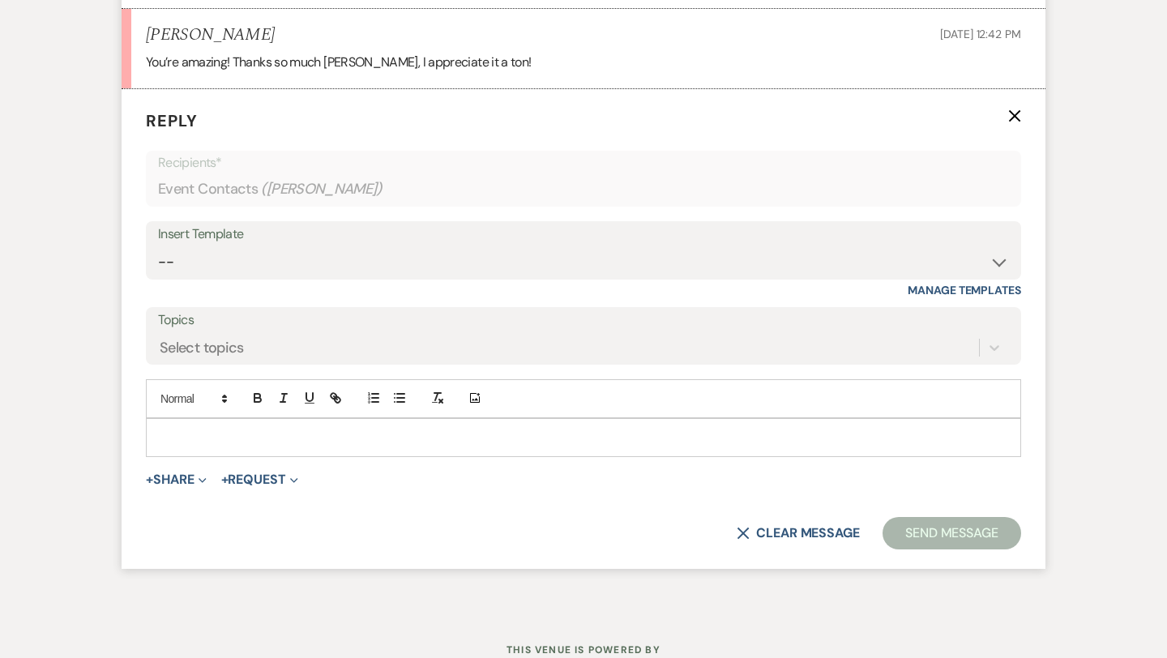
click at [233, 438] on p at bounding box center [583, 438] width 849 height 18
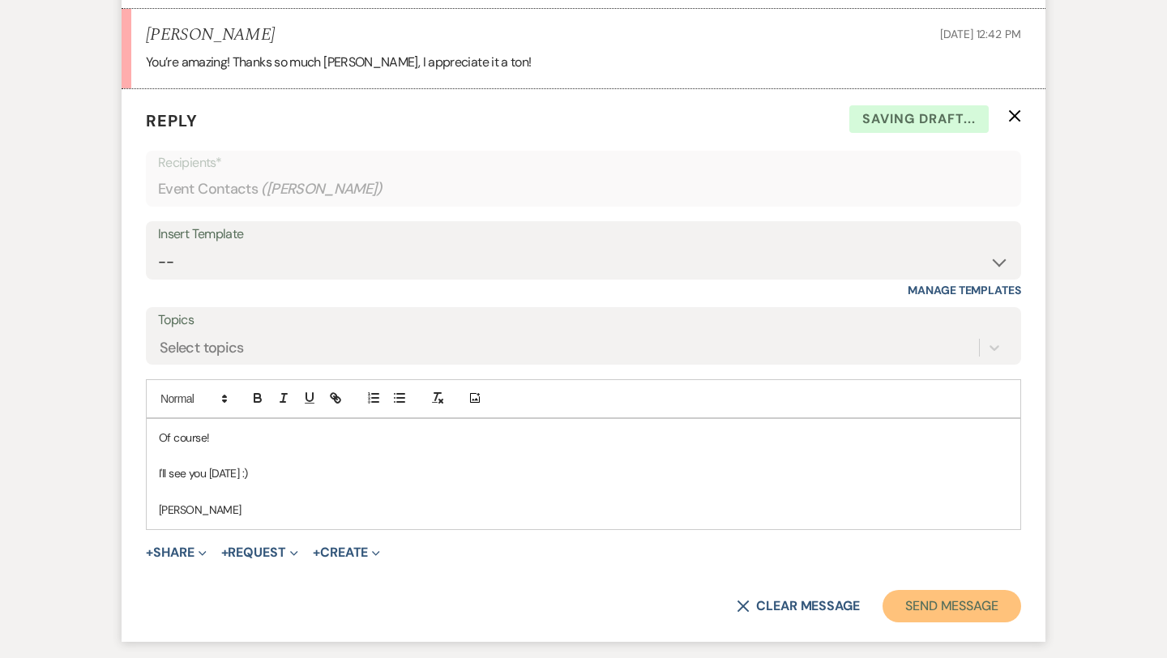
click at [975, 608] on button "Send Message" at bounding box center [951, 606] width 139 height 32
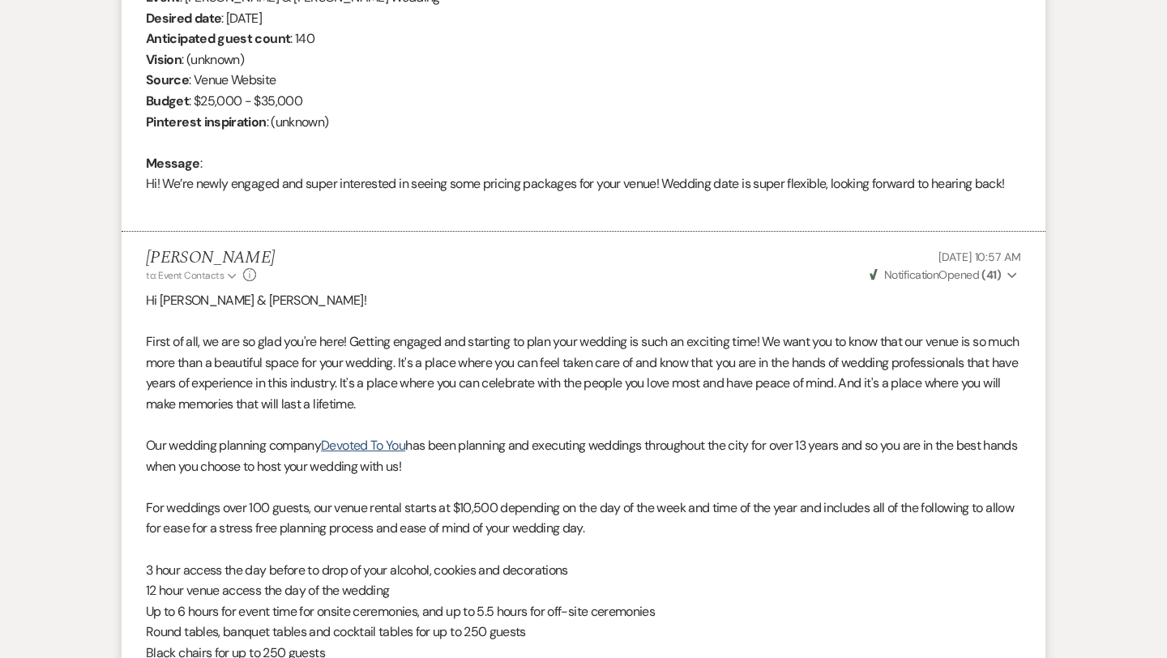
scroll to position [0, 0]
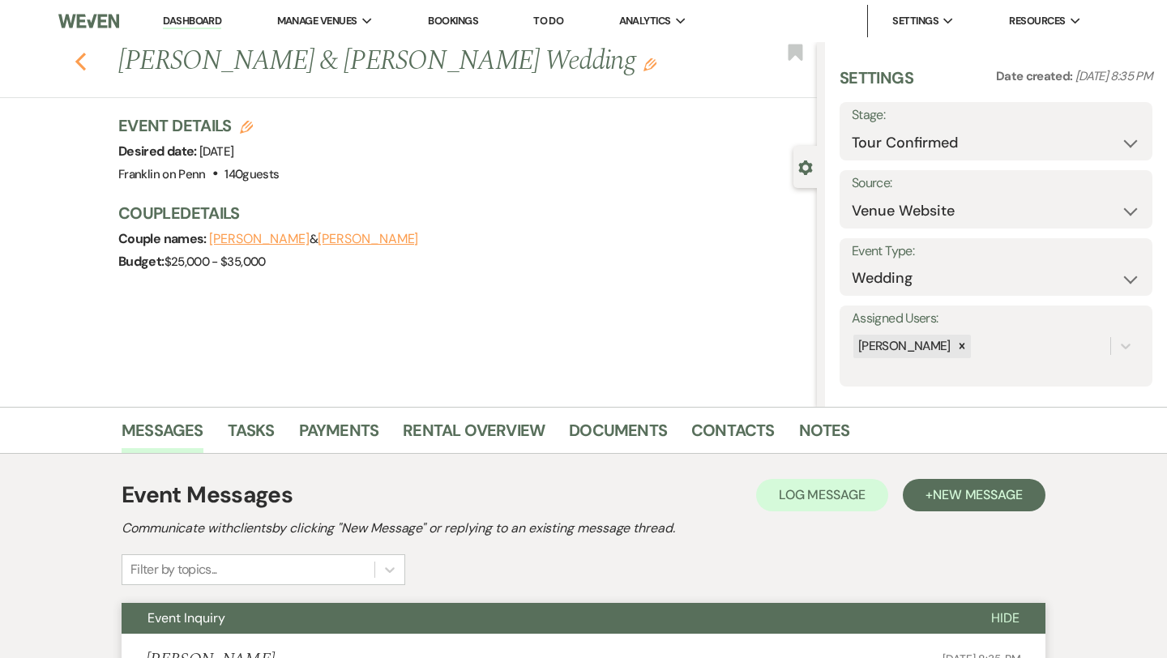
click at [81, 66] on use "button" at bounding box center [80, 62] width 11 height 18
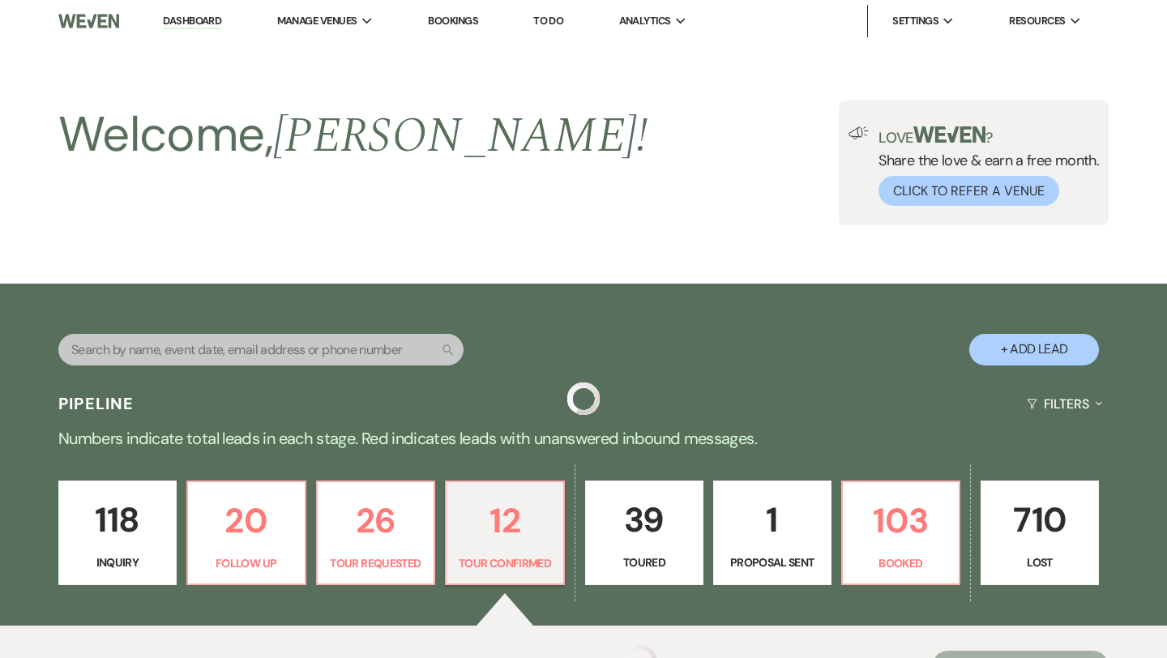
scroll to position [433, 0]
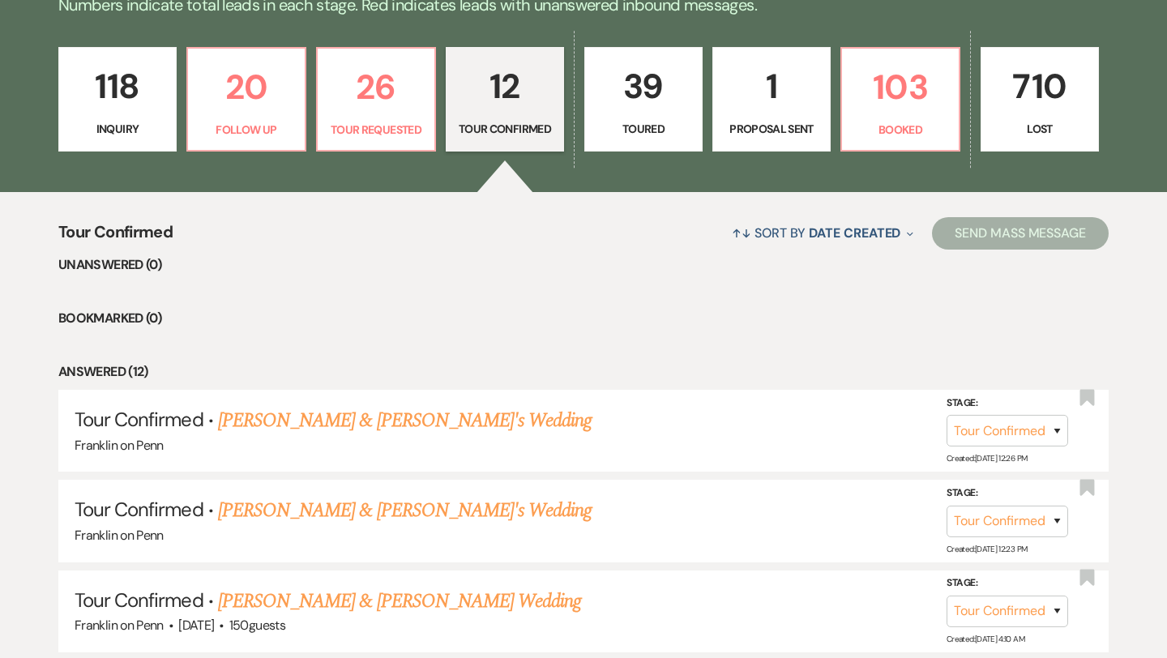
click at [779, 90] on p "1" at bounding box center [771, 86] width 97 height 54
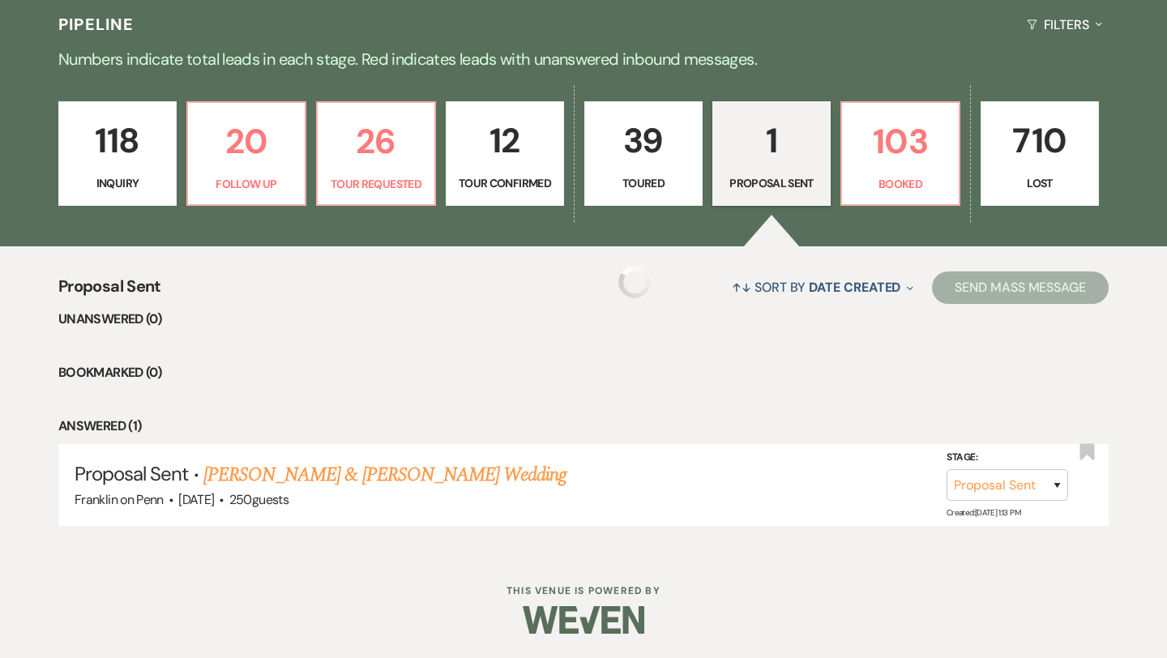
scroll to position [378, 0]
click at [388, 474] on link "[PERSON_NAME] & [PERSON_NAME] Wedding" at bounding box center [384, 475] width 363 height 29
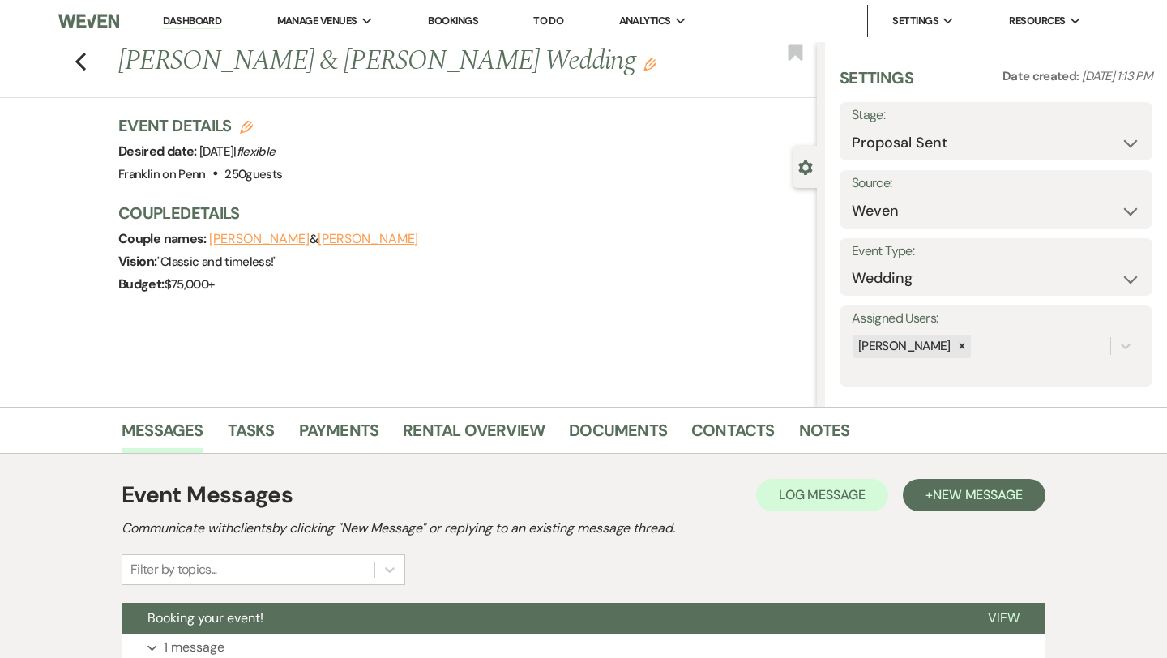
scroll to position [207, 0]
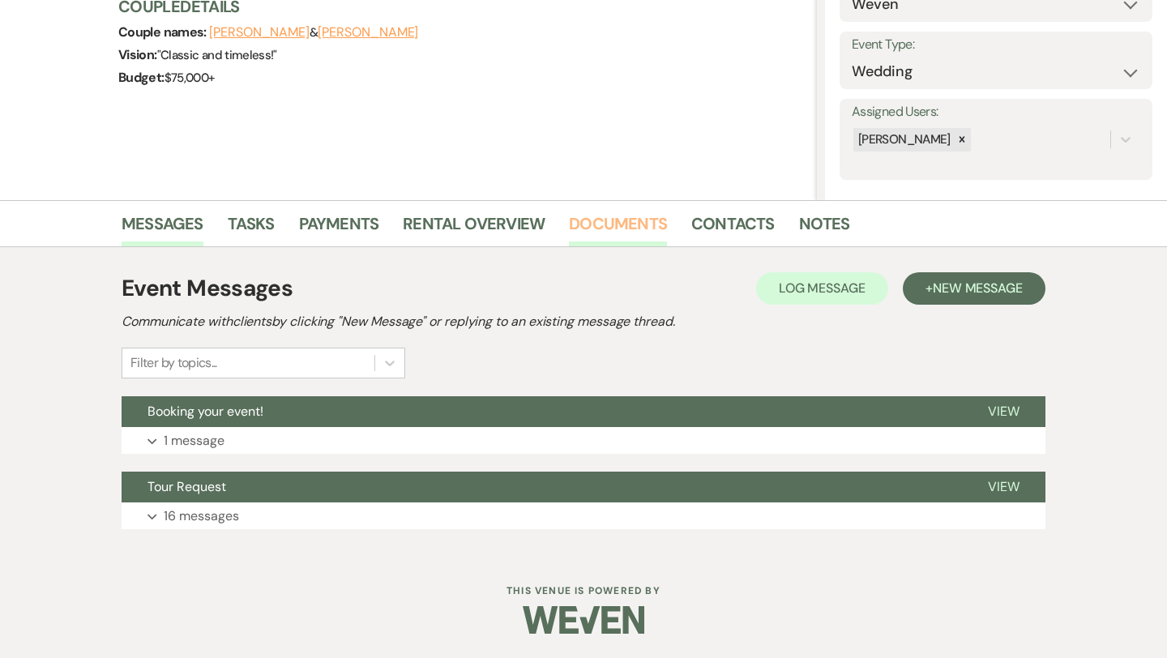
click at [631, 233] on link "Documents" at bounding box center [618, 229] width 98 height 36
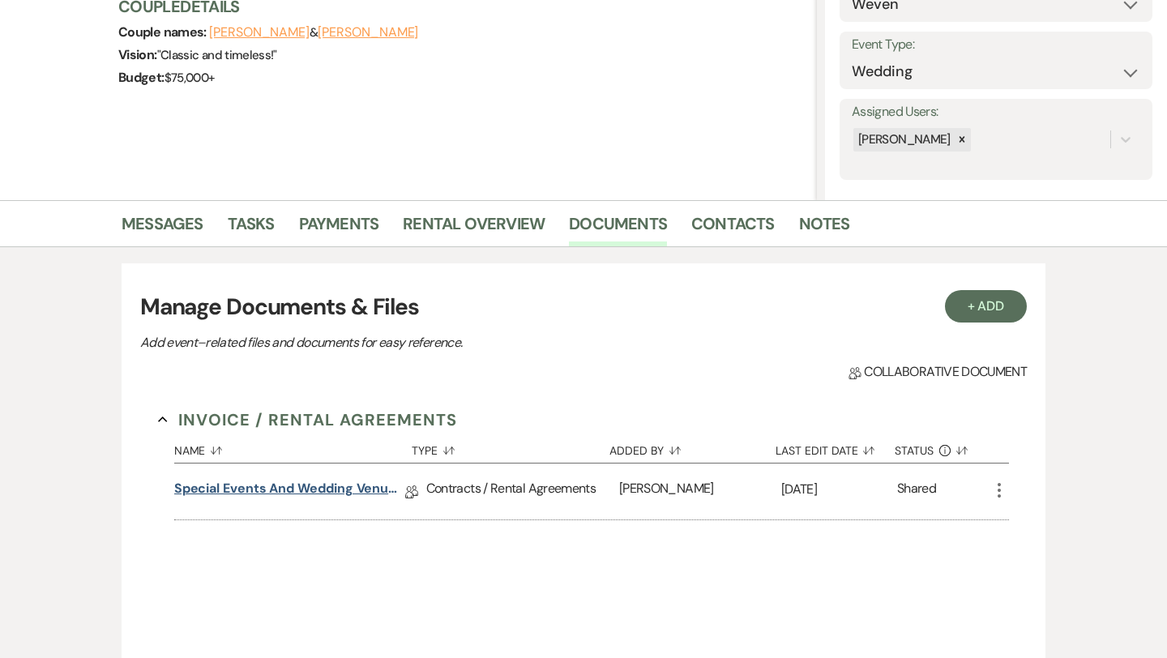
click at [382, 485] on link "Special Events and Wedding Venue Contract" at bounding box center [289, 491] width 231 height 25
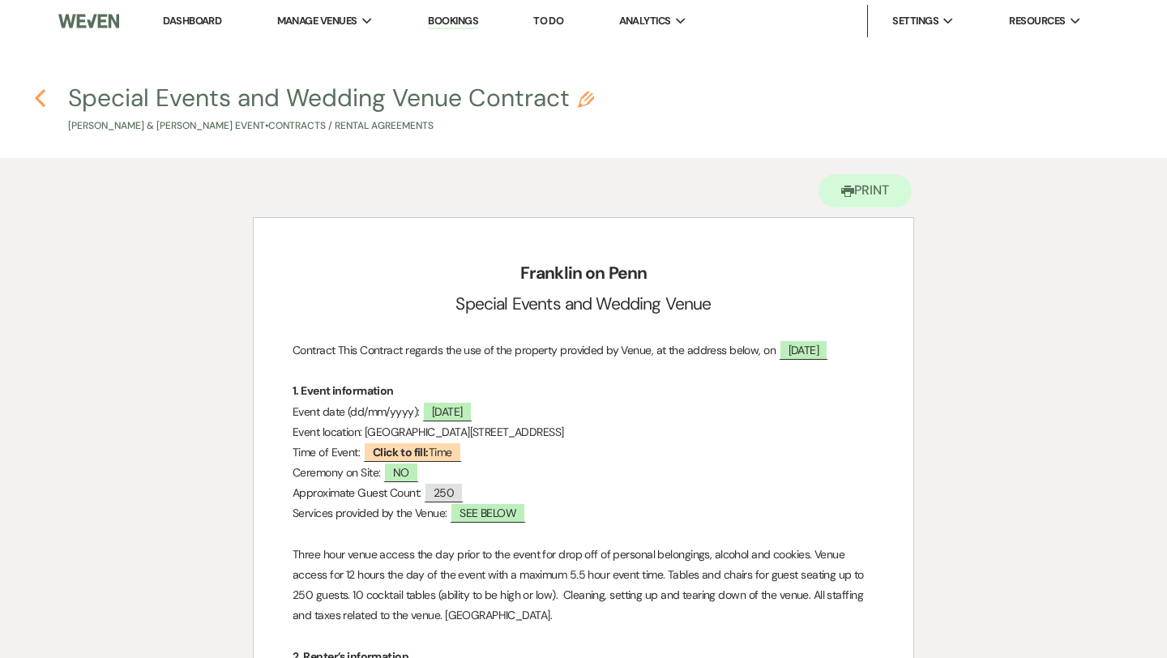
click at [37, 100] on icon "Previous" at bounding box center [40, 97] width 12 height 19
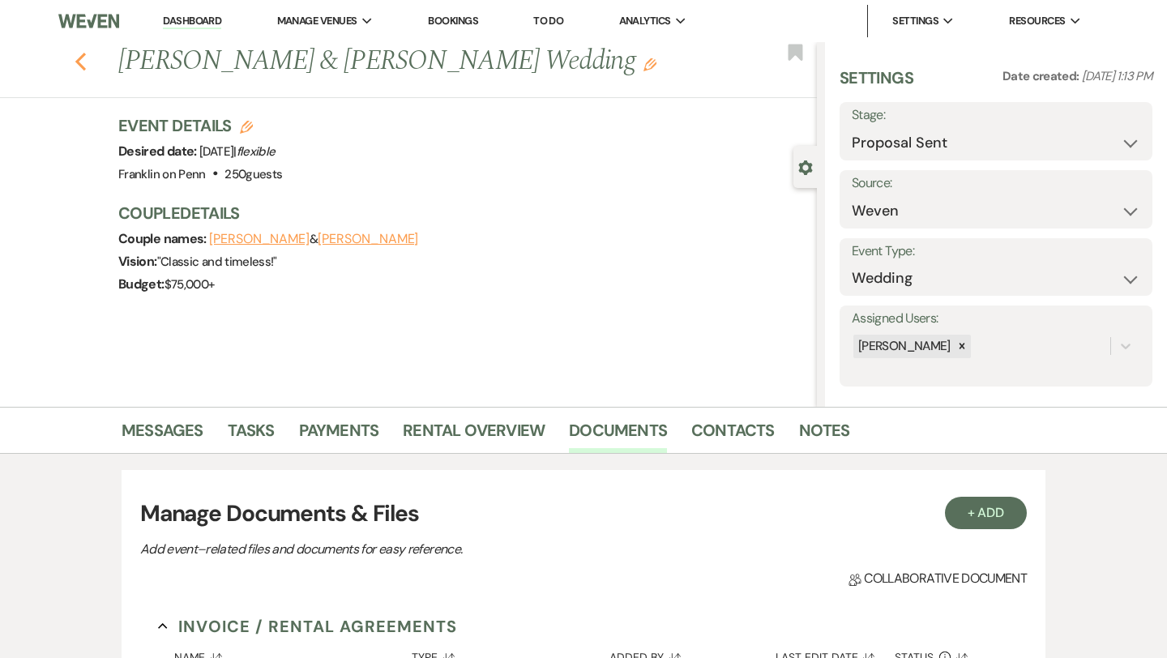
click at [77, 67] on icon "Previous" at bounding box center [81, 61] width 12 height 19
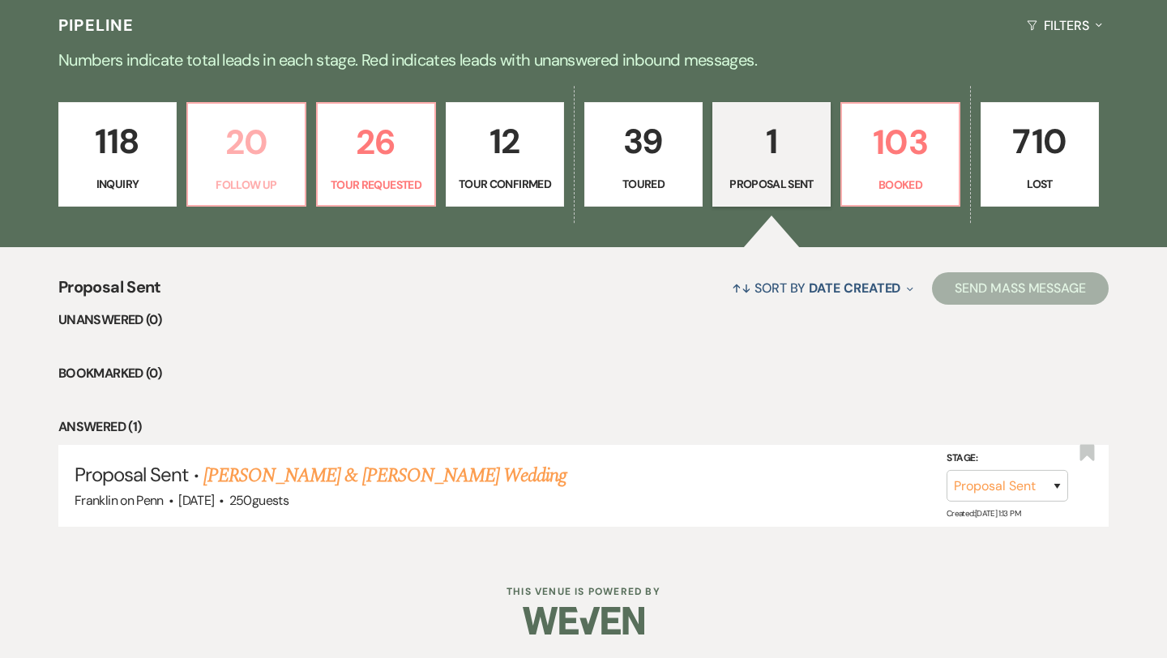
click at [263, 147] on p "20" at bounding box center [246, 142] width 97 height 54
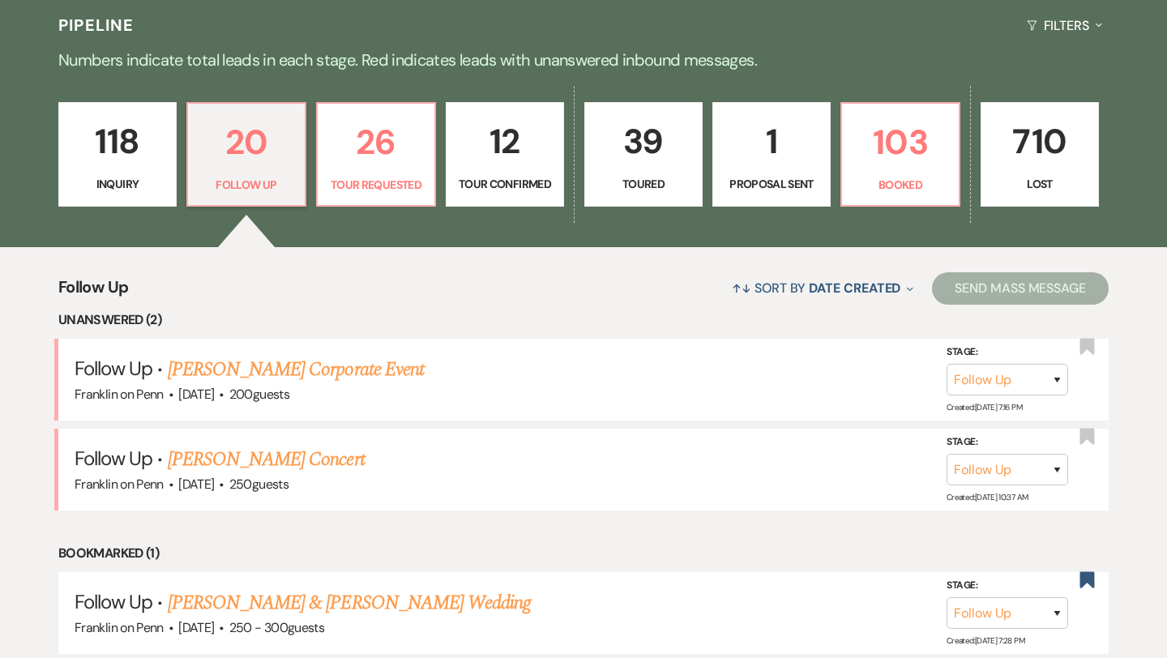
click at [110, 148] on p "118" at bounding box center [117, 141] width 97 height 54
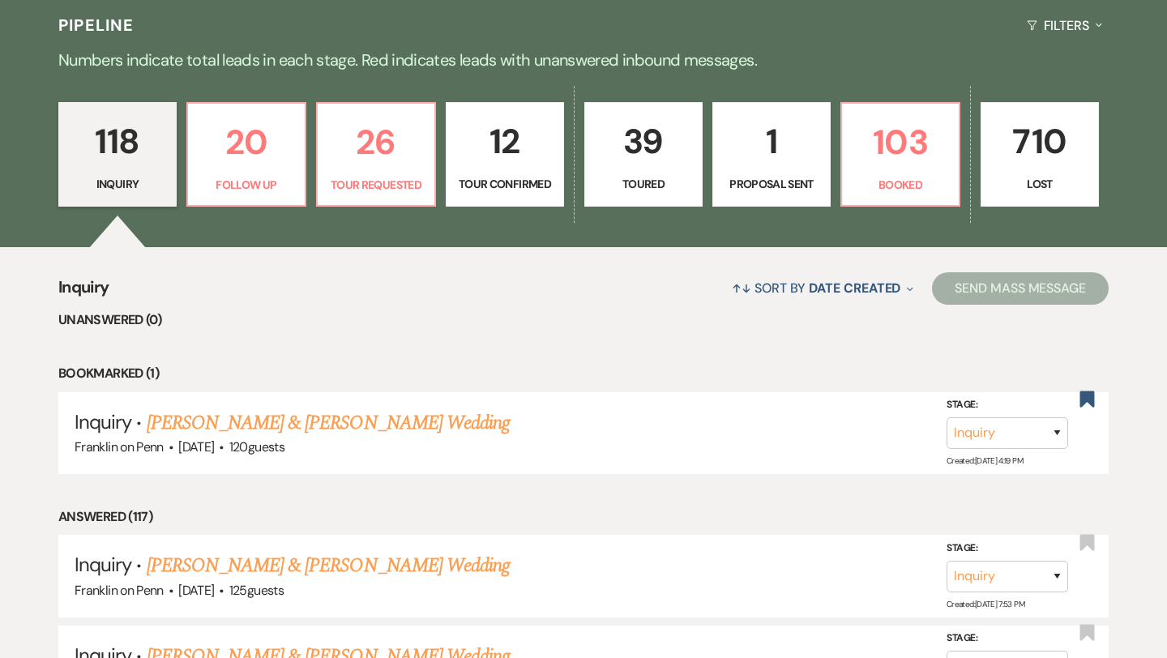
click at [115, 123] on p "118" at bounding box center [117, 141] width 97 height 54
click at [133, 146] on p "118" at bounding box center [117, 141] width 97 height 54
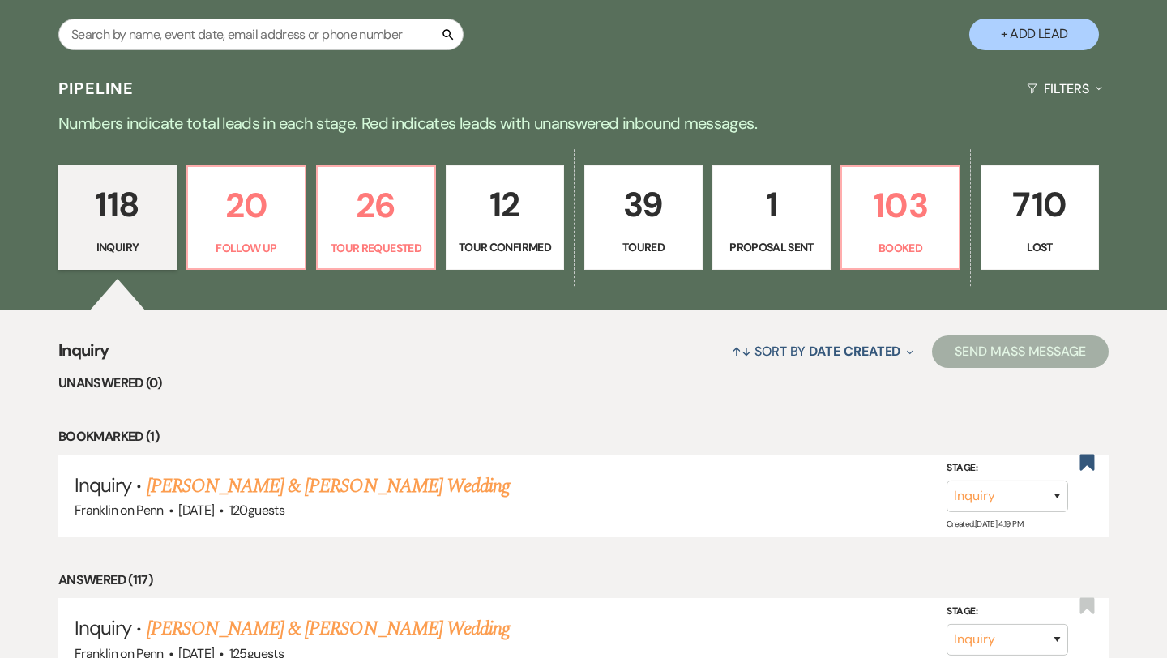
scroll to position [314, 0]
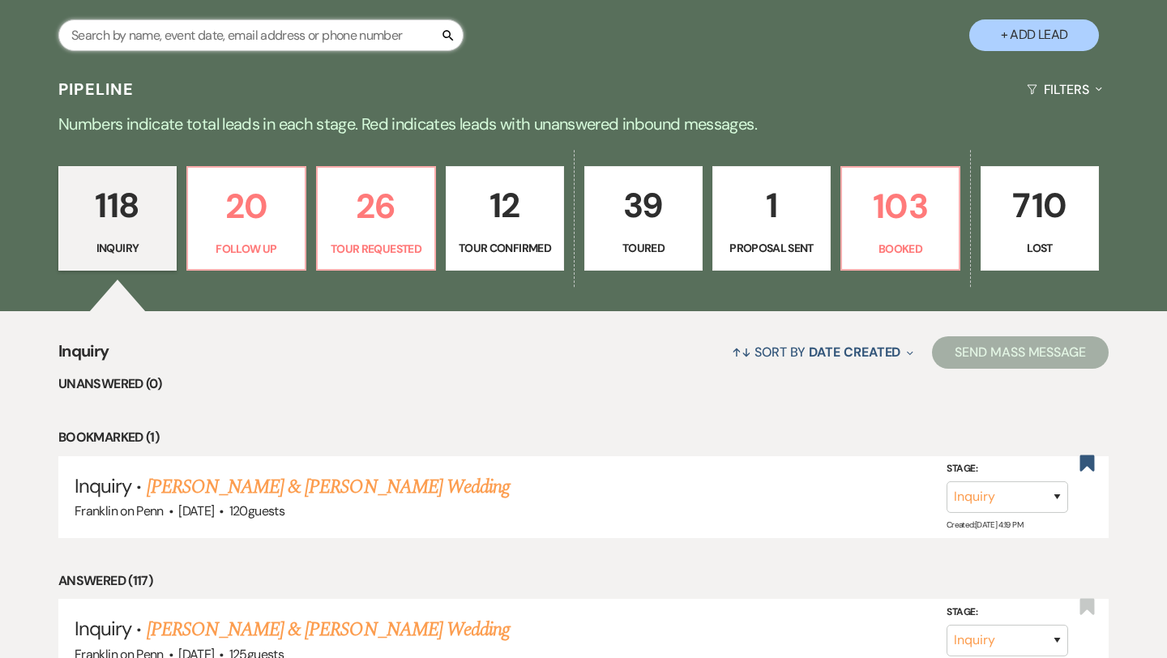
click at [393, 32] on input "text" at bounding box center [260, 35] width 405 height 32
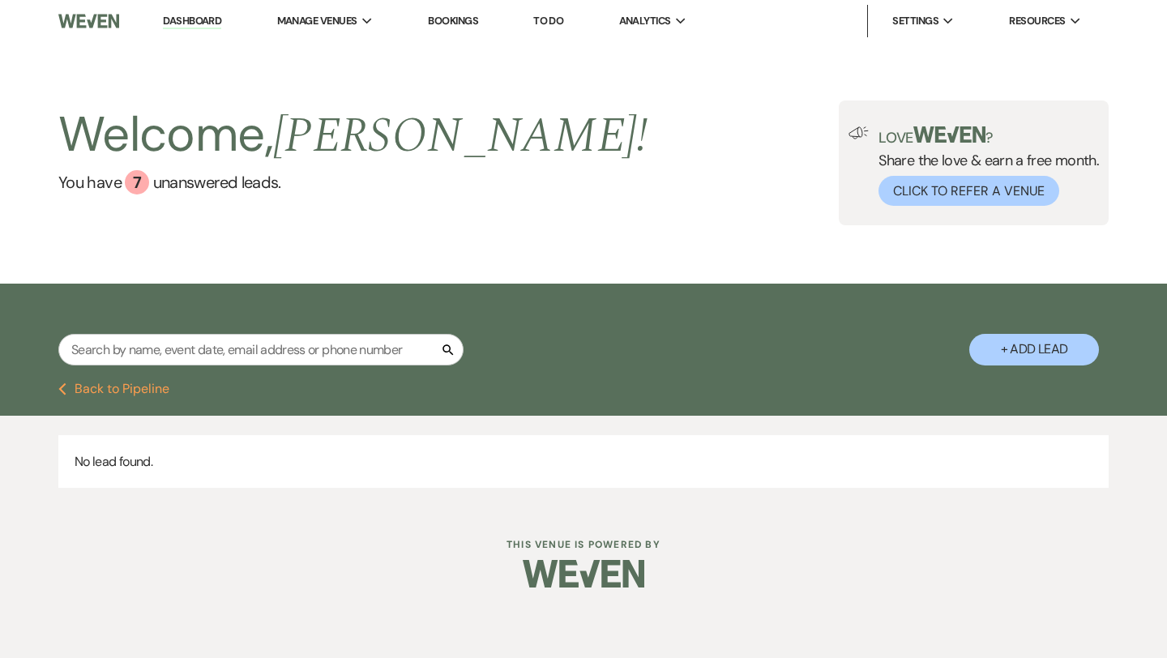
click at [152, 392] on button "Previous Back to Pipeline" at bounding box center [113, 388] width 111 height 13
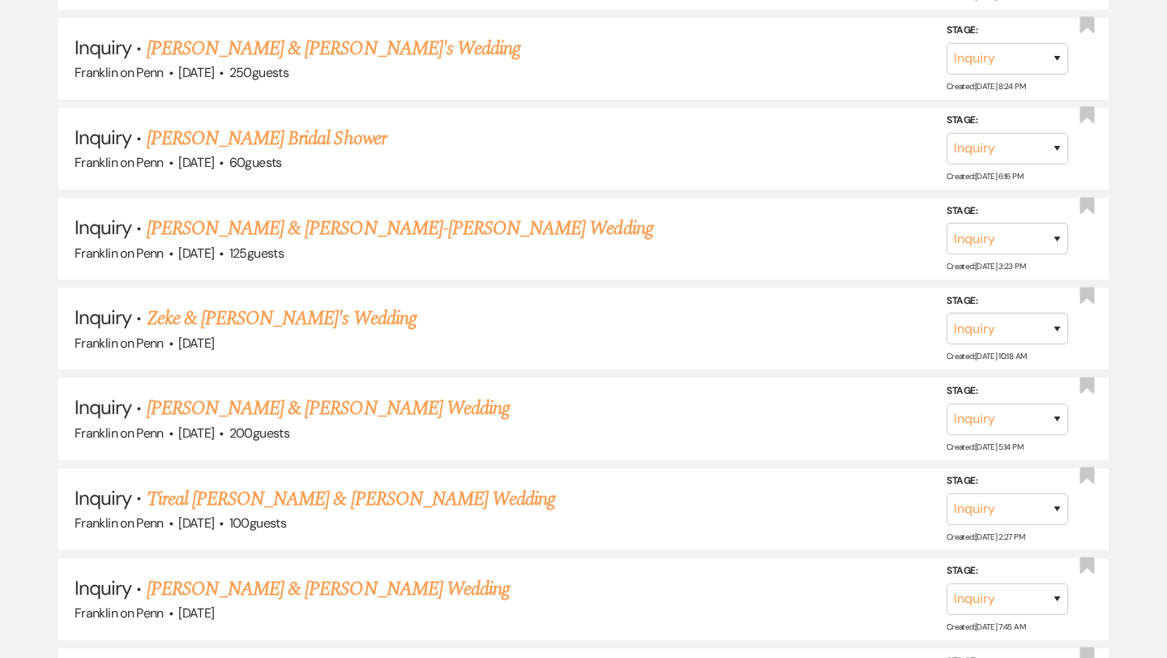
scroll to position [2423, 0]
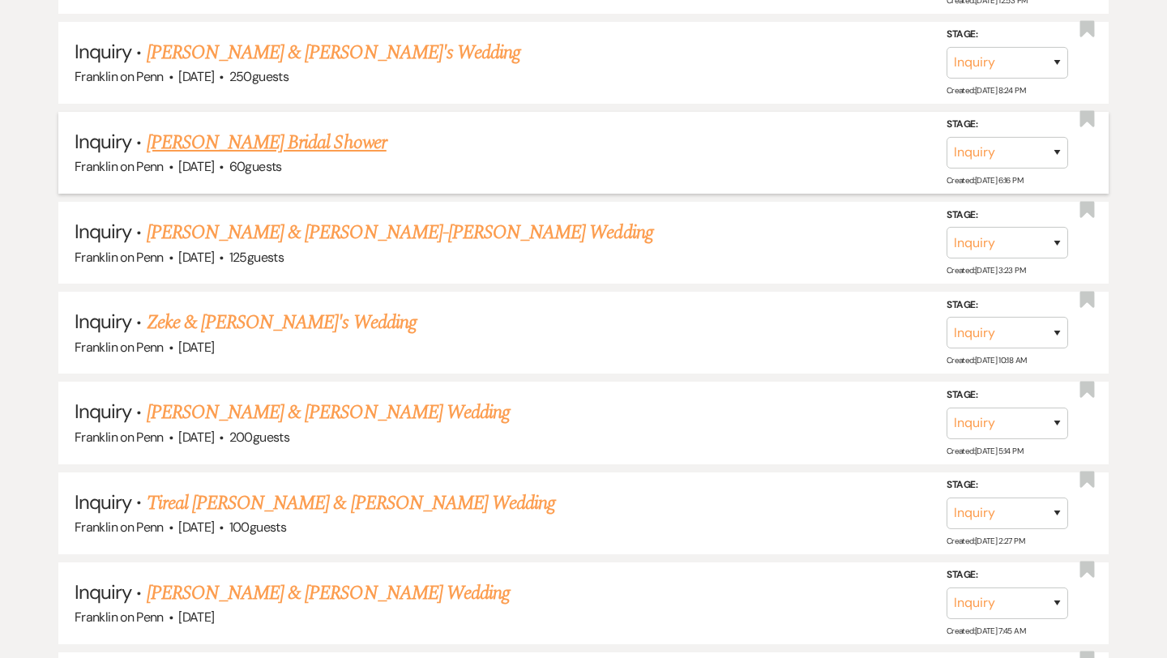
click at [313, 128] on link "[PERSON_NAME] Bridal Shower" at bounding box center [267, 142] width 240 height 29
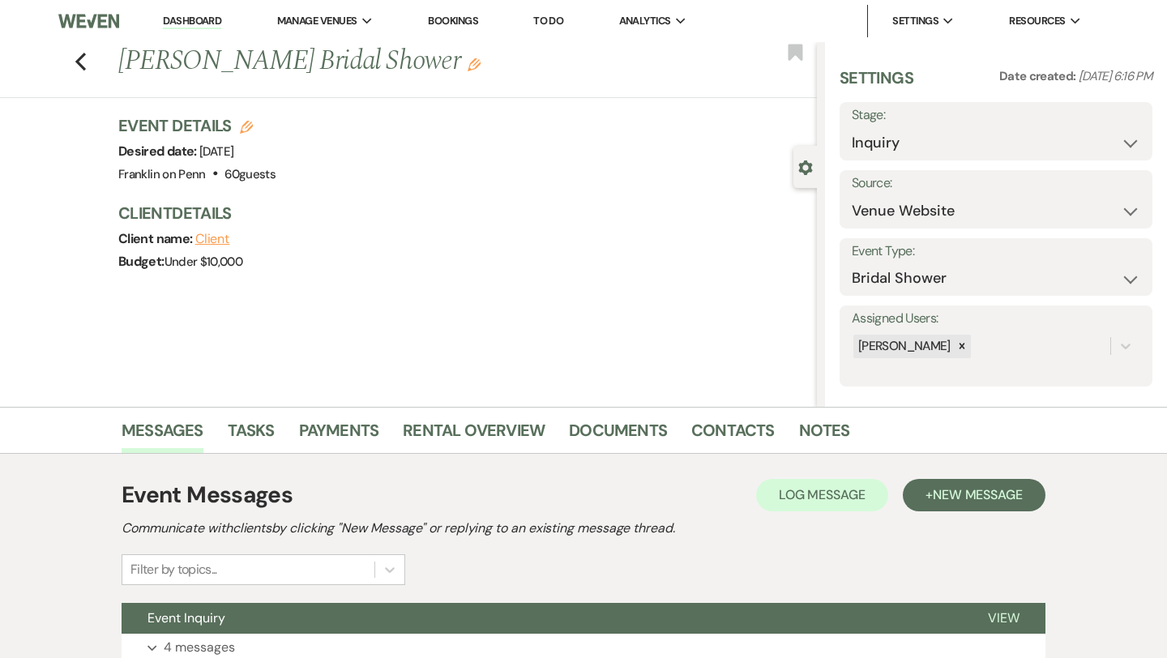
scroll to position [131, 0]
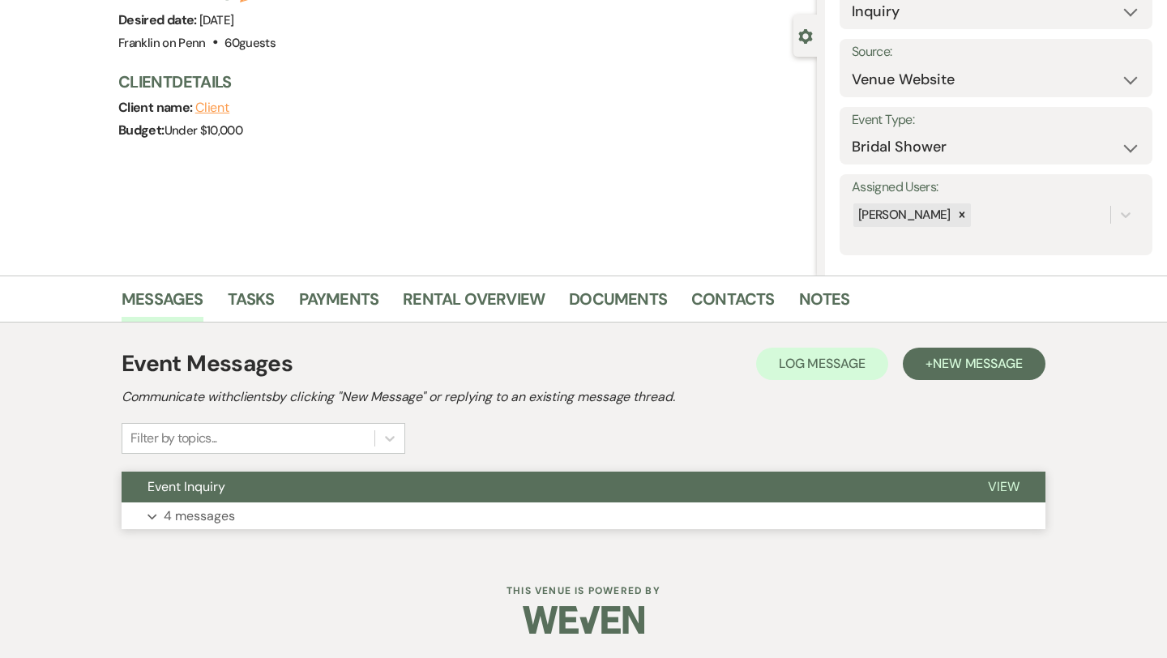
click at [228, 521] on p "4 messages" at bounding box center [199, 516] width 71 height 21
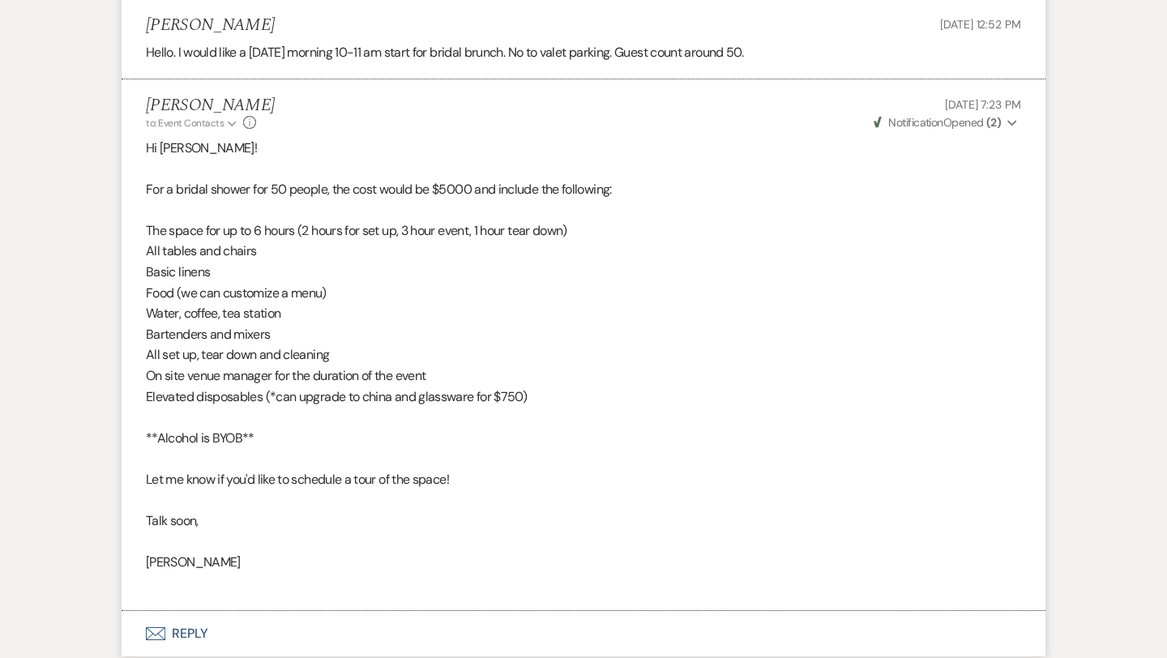
scroll to position [1328, 0]
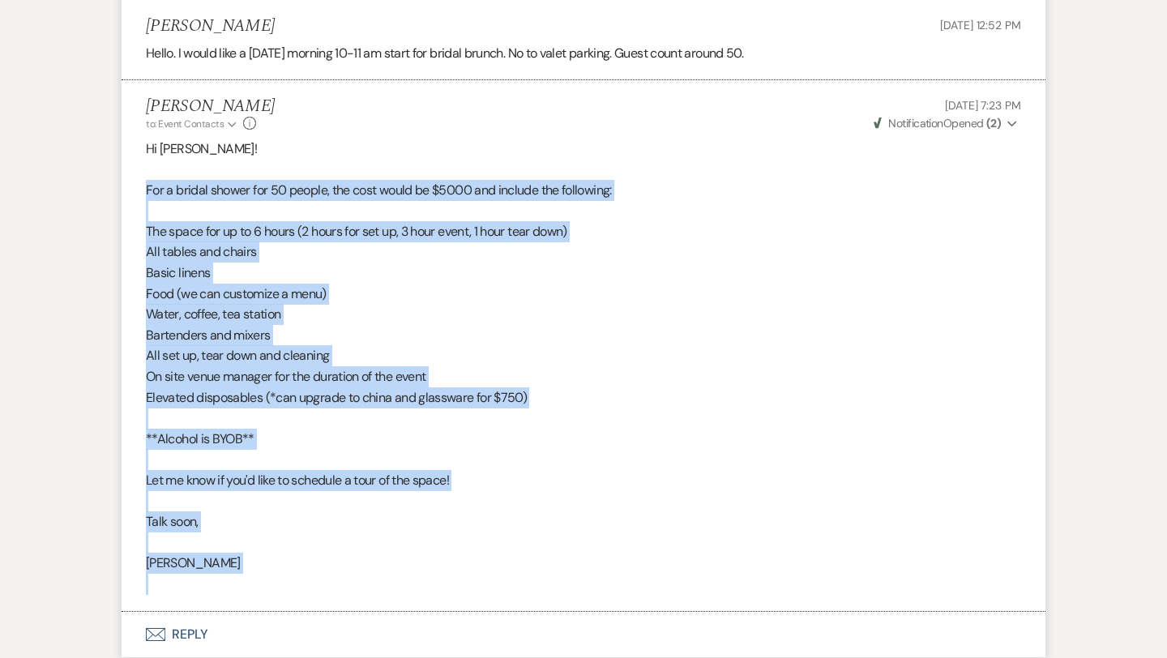
drag, startPoint x: 148, startPoint y: 188, endPoint x: 312, endPoint y: 579, distance: 424.2
click at [312, 579] on div "Hi [PERSON_NAME]! For a bridal shower for 50 people, the cost would be $5000 an…" at bounding box center [583, 367] width 875 height 456
click at [209, 278] on span "Basic linens" at bounding box center [178, 272] width 64 height 17
drag, startPoint x: 147, startPoint y: 190, endPoint x: 238, endPoint y: 561, distance: 382.8
click at [238, 561] on div "Hi [PERSON_NAME]! For a bridal shower for 50 people, the cost would be $5000 an…" at bounding box center [583, 367] width 875 height 456
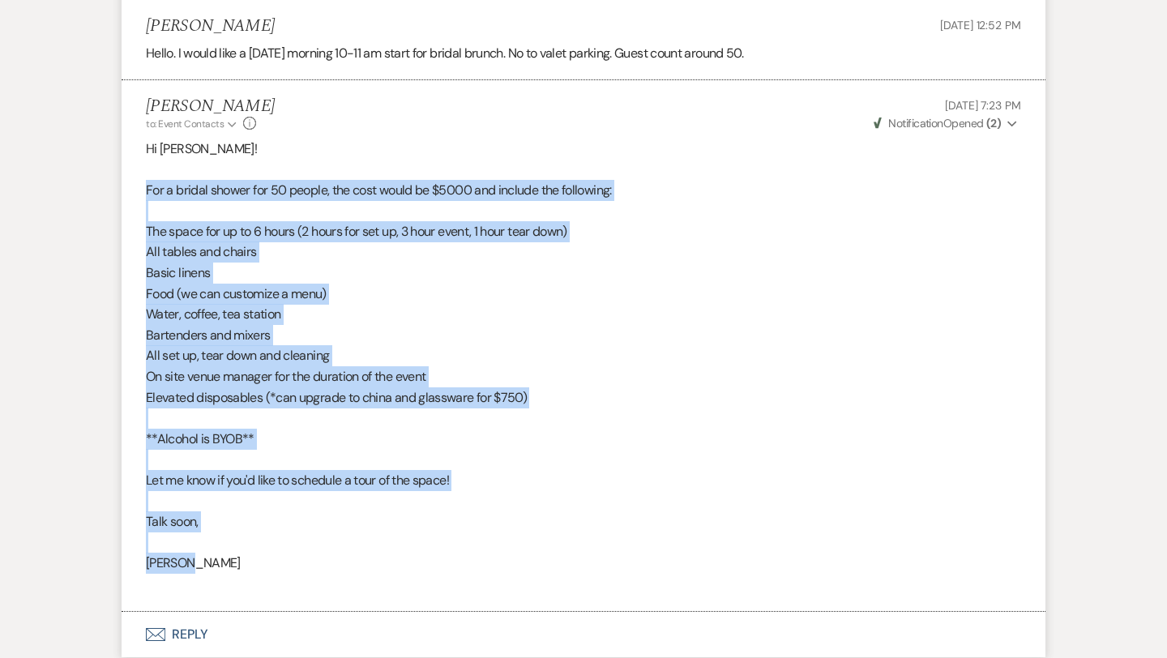
copy div "For a bridal shower for 50 people, the cost would be $5000 and include the foll…"
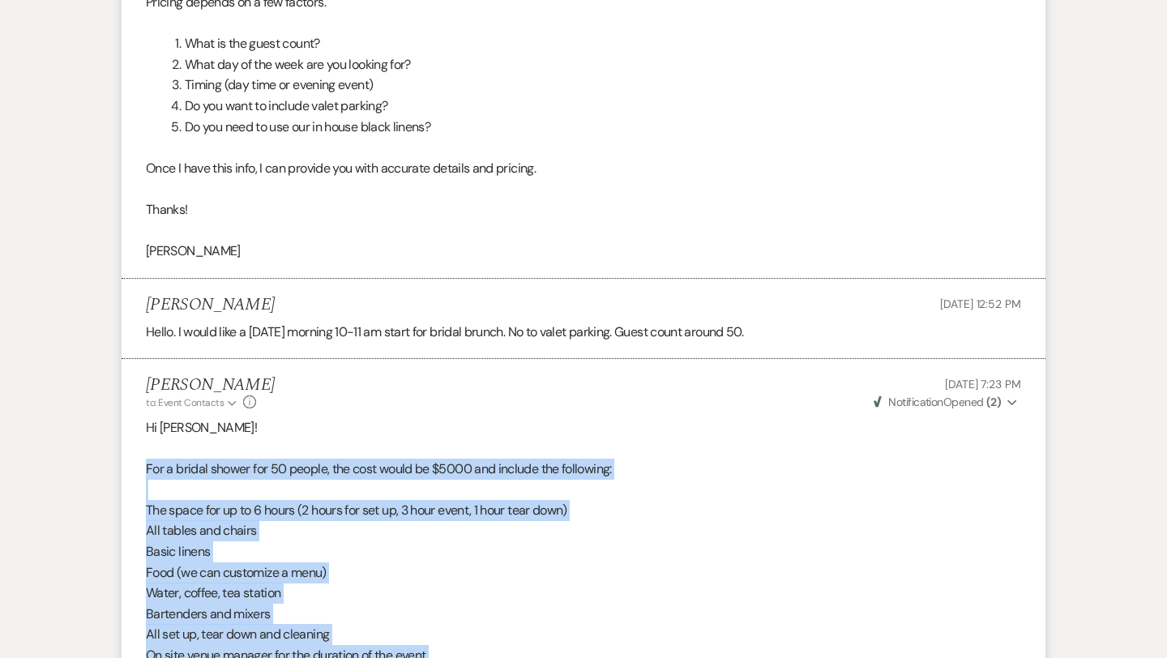
scroll to position [0, 0]
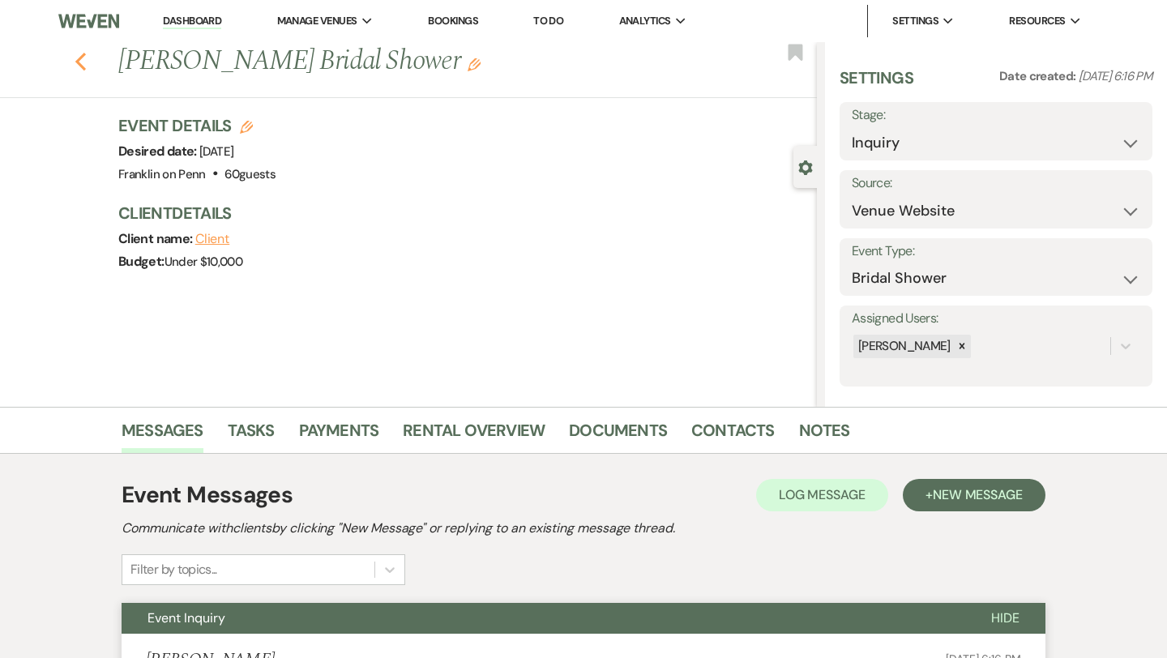
click at [79, 66] on icon "Previous" at bounding box center [81, 61] width 12 height 19
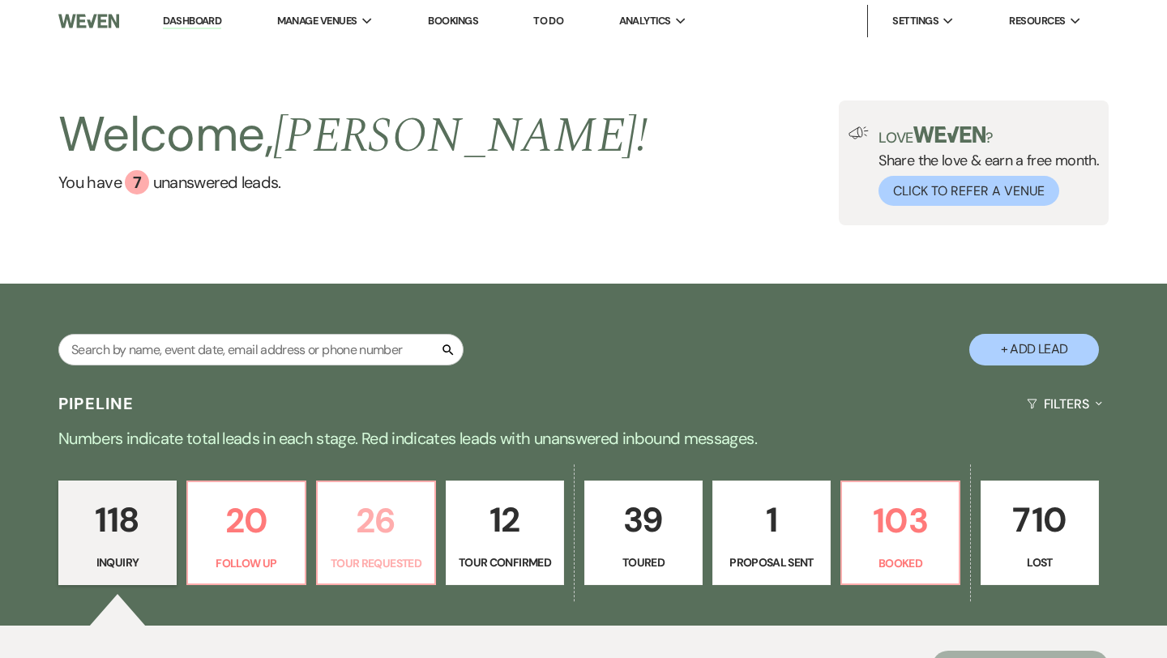
click at [382, 519] on p "26" at bounding box center [375, 520] width 97 height 54
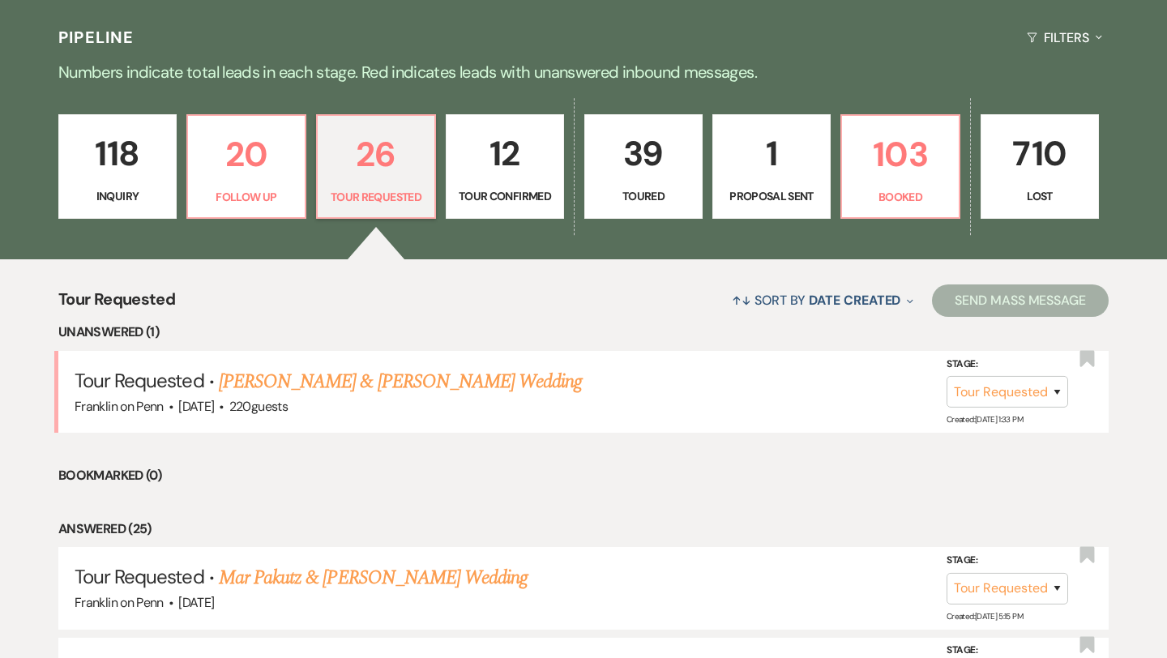
scroll to position [364, 0]
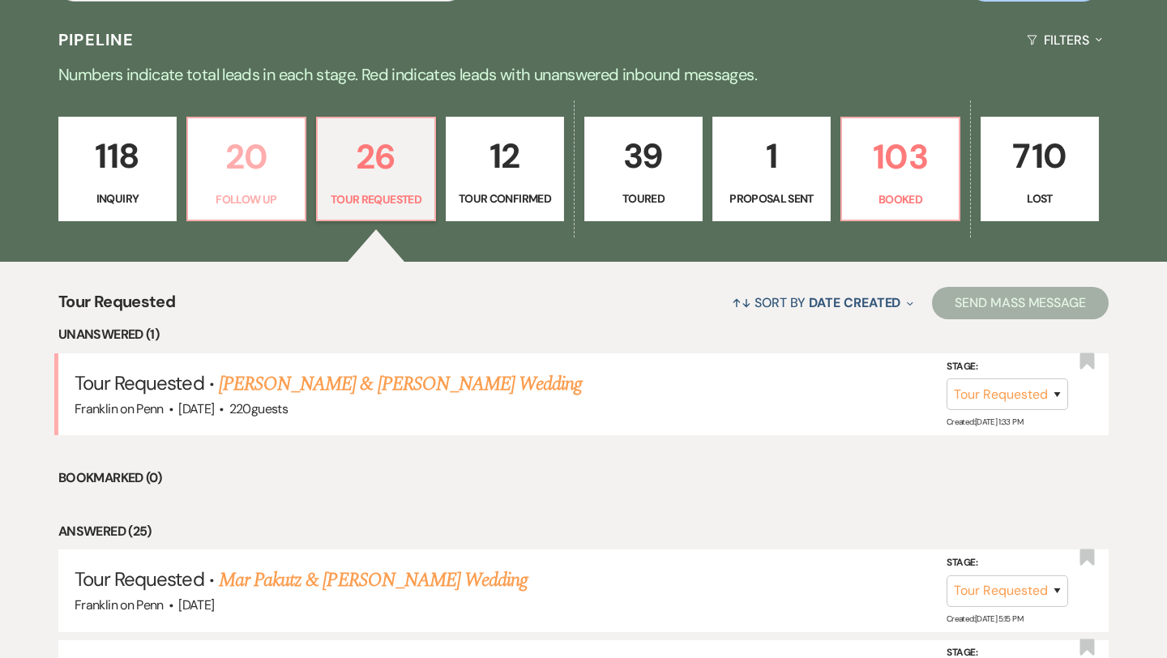
click at [254, 176] on p "20" at bounding box center [246, 157] width 97 height 54
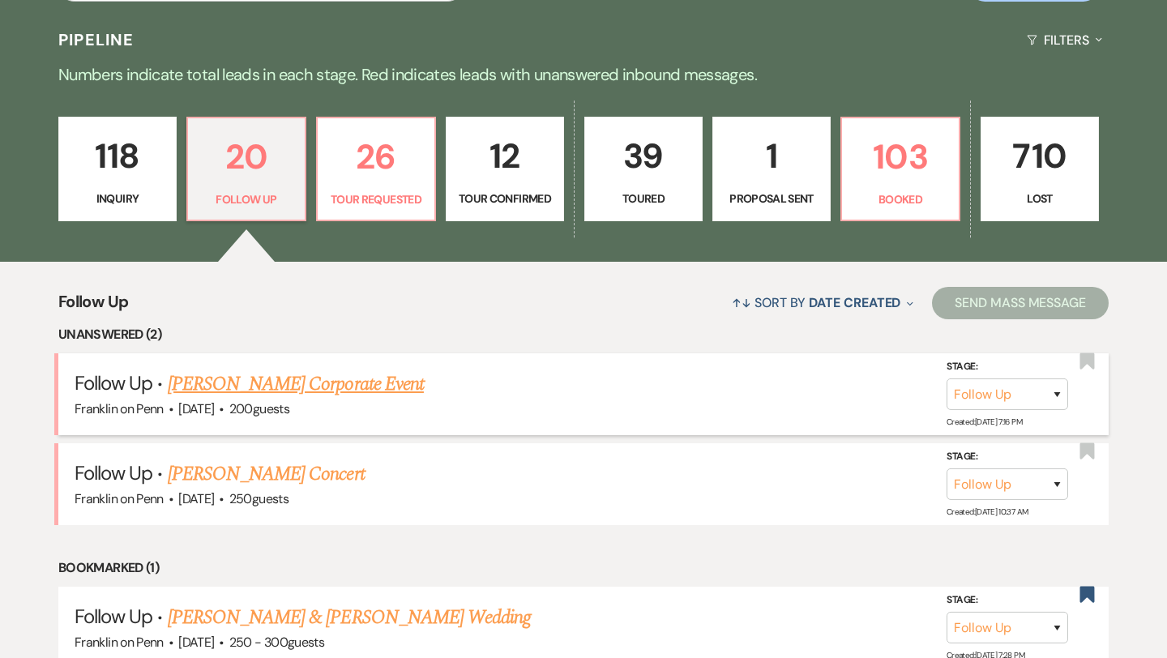
click at [284, 385] on link "[PERSON_NAME] Corporate Event" at bounding box center [296, 383] width 256 height 29
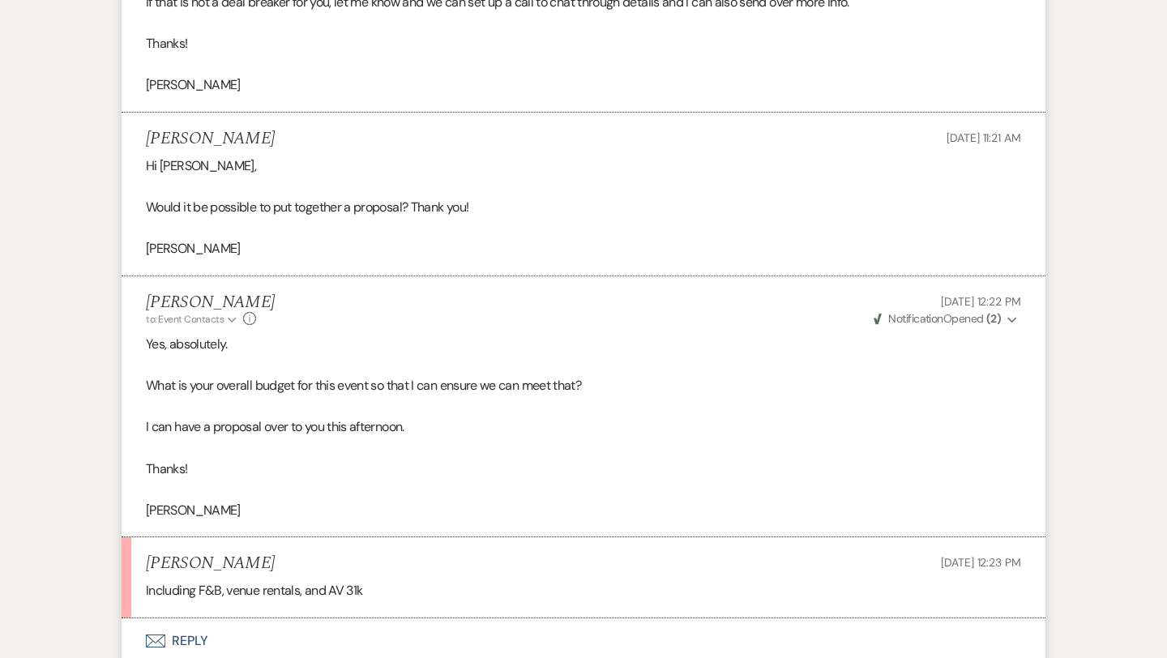
scroll to position [1287, 0]
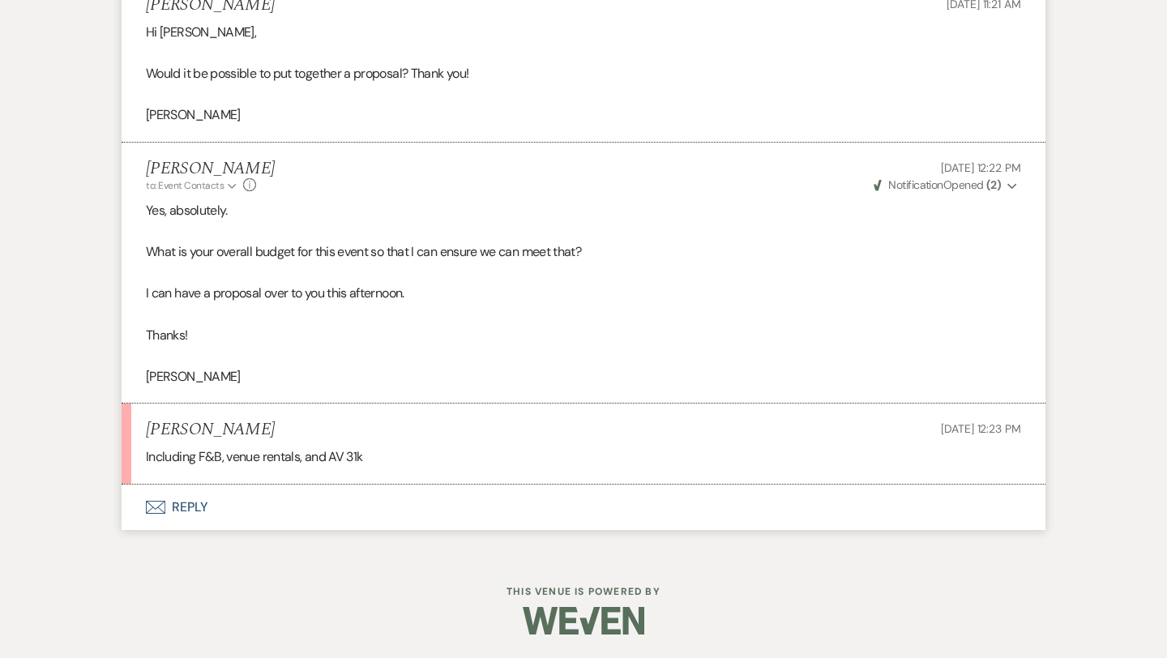
click at [188, 502] on button "Envelope Reply" at bounding box center [584, 507] width 924 height 45
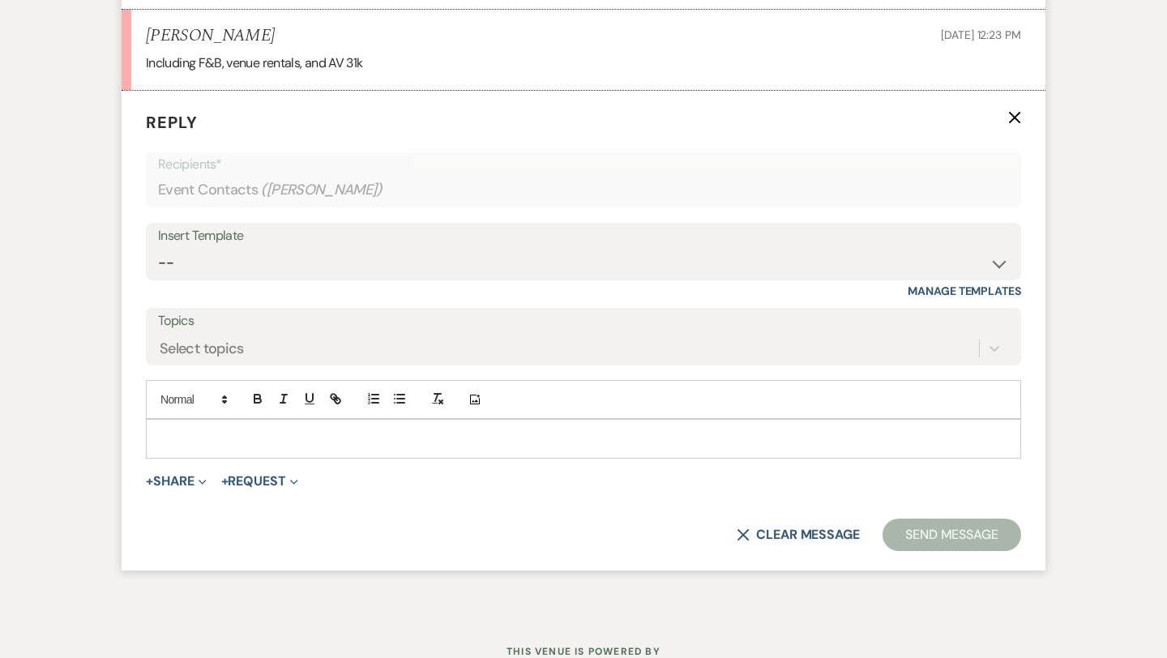
scroll to position [1682, 0]
click at [216, 436] on p at bounding box center [583, 437] width 849 height 18
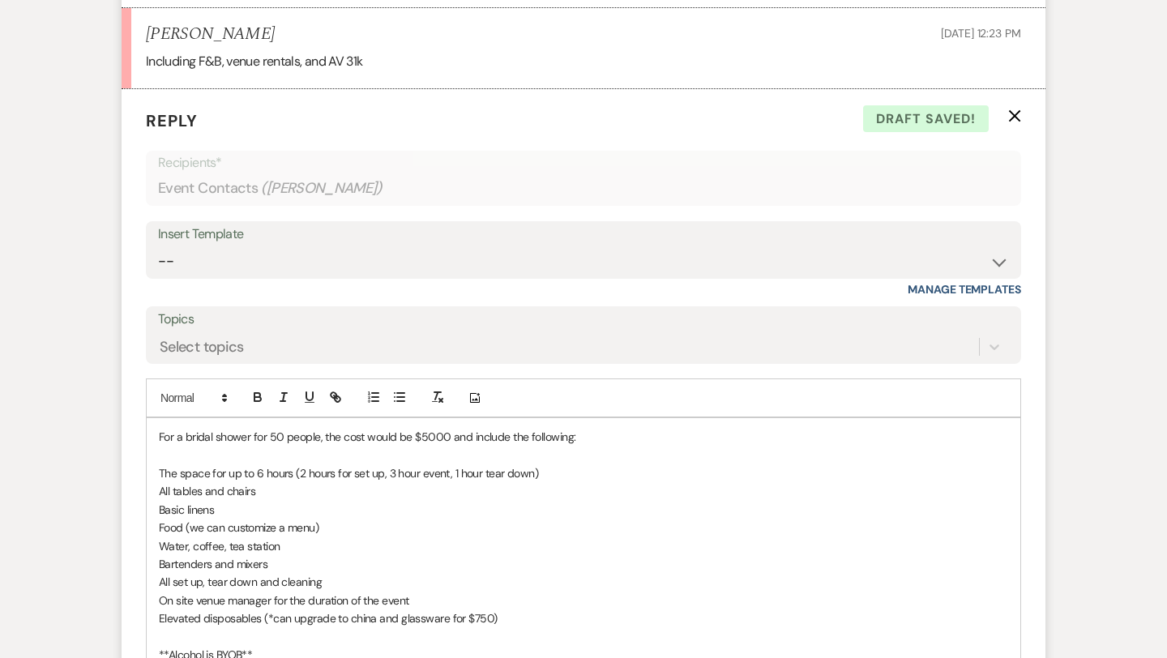
click at [156, 433] on div "For a bridal shower for 50 people, the cost would be $5000 and include the foll…" at bounding box center [583, 609] width 873 height 382
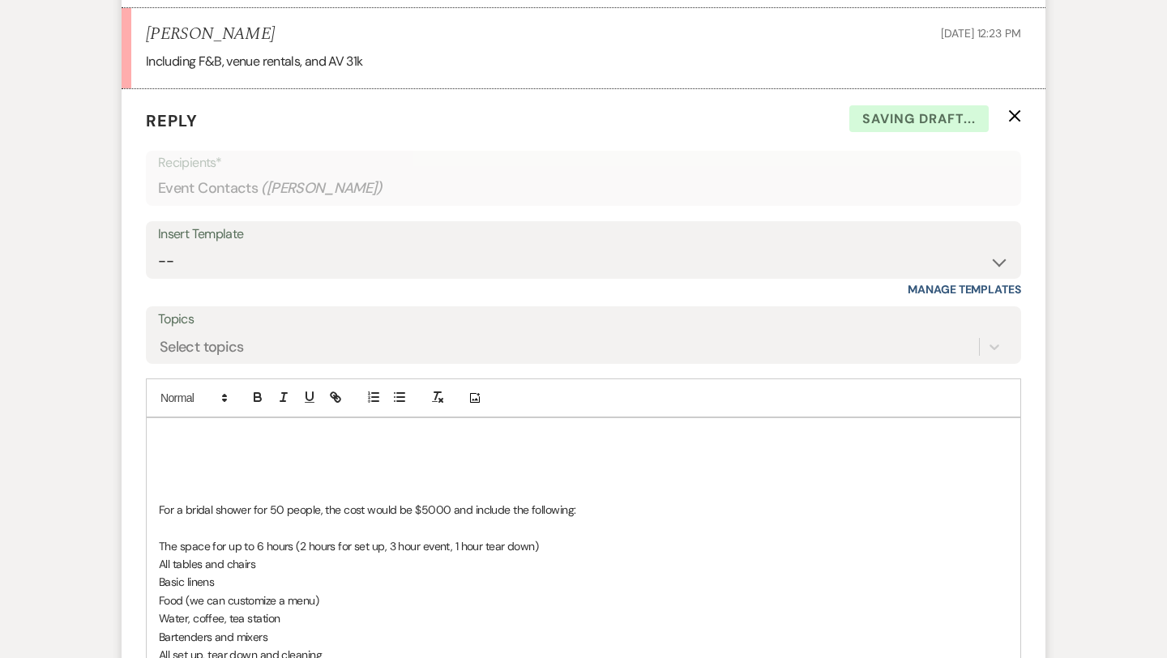
click at [171, 443] on p at bounding box center [583, 437] width 849 height 18
click at [167, 469] on p at bounding box center [583, 473] width 849 height 18
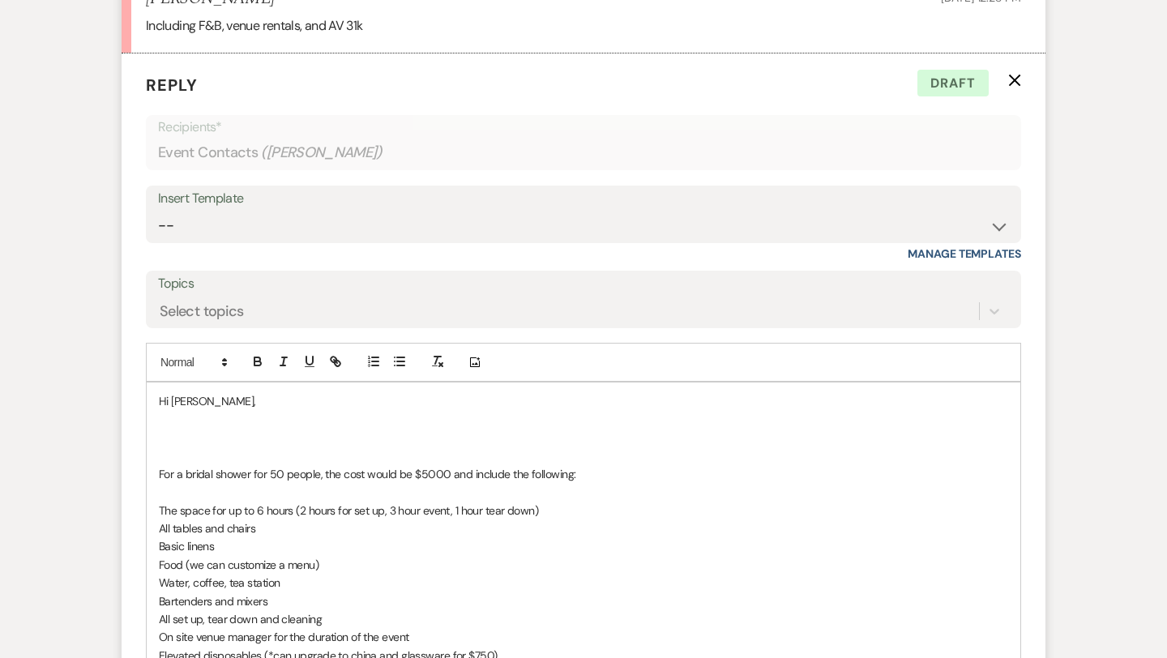
scroll to position [1719, 0]
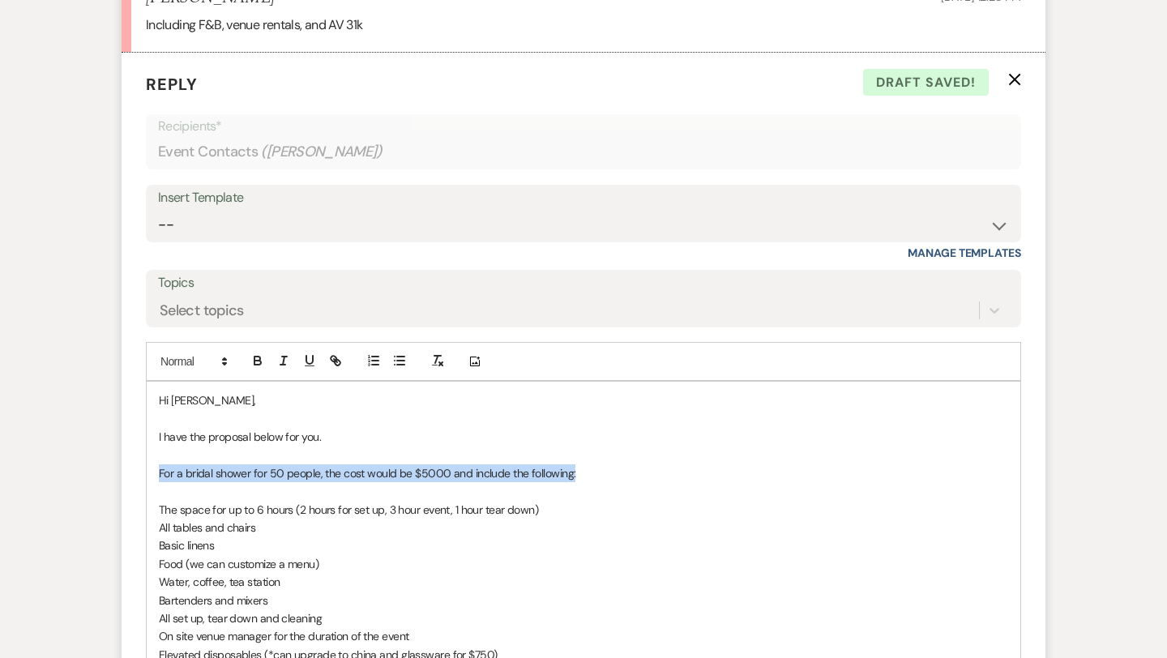
drag, startPoint x: 160, startPoint y: 468, endPoint x: 579, endPoint y: 472, distance: 419.7
click at [579, 472] on p "For a bridal shower for 50 people, the cost would be $5000 and include the foll…" at bounding box center [583, 473] width 849 height 18
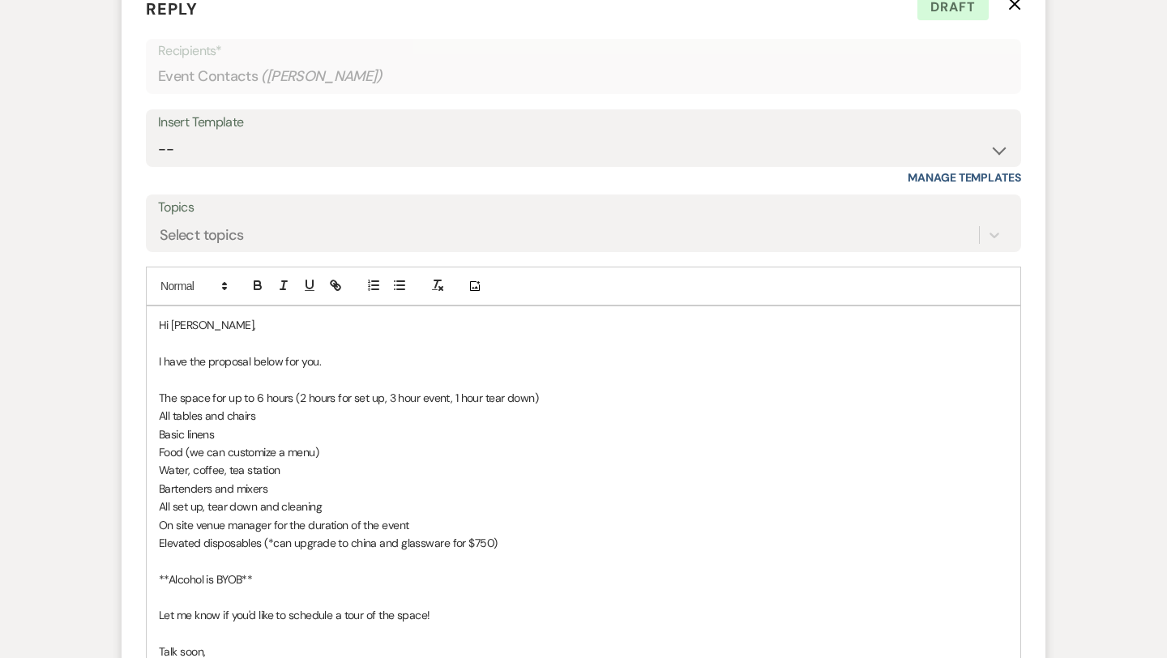
scroll to position [1860, 0]
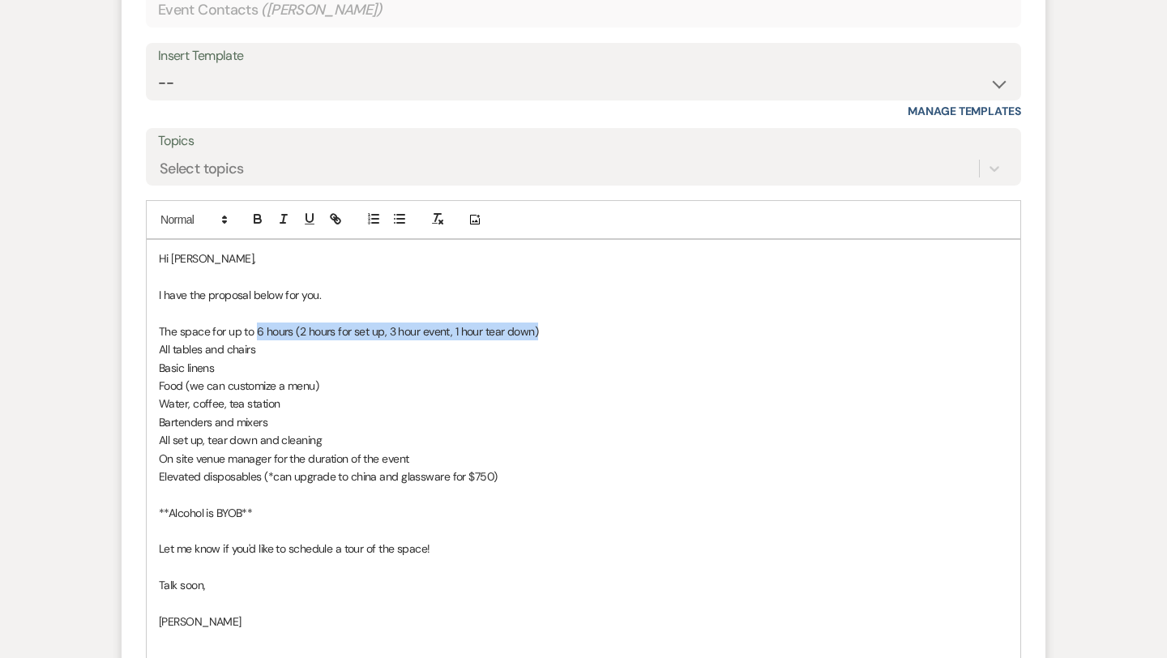
drag, startPoint x: 541, startPoint y: 335, endPoint x: 256, endPoint y: 322, distance: 285.5
click at [255, 322] on p "The space for up to 6 hours (2 hours for set up, 3 hour event, 1 hour tear down)" at bounding box center [583, 331] width 849 height 18
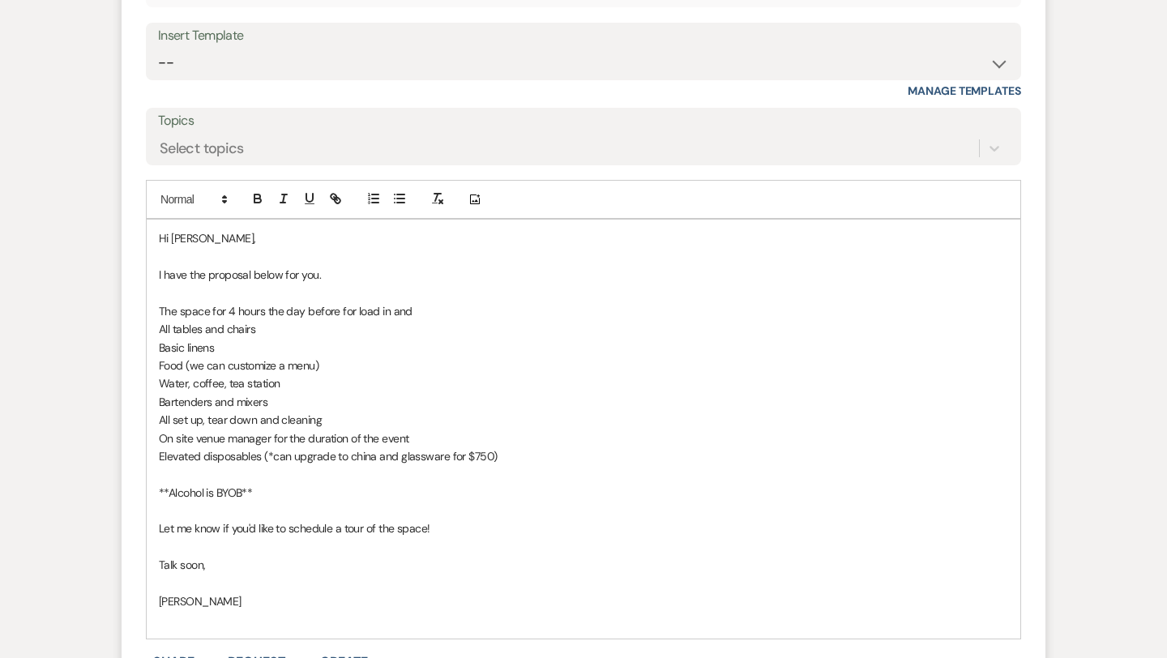
scroll to position [1911, 0]
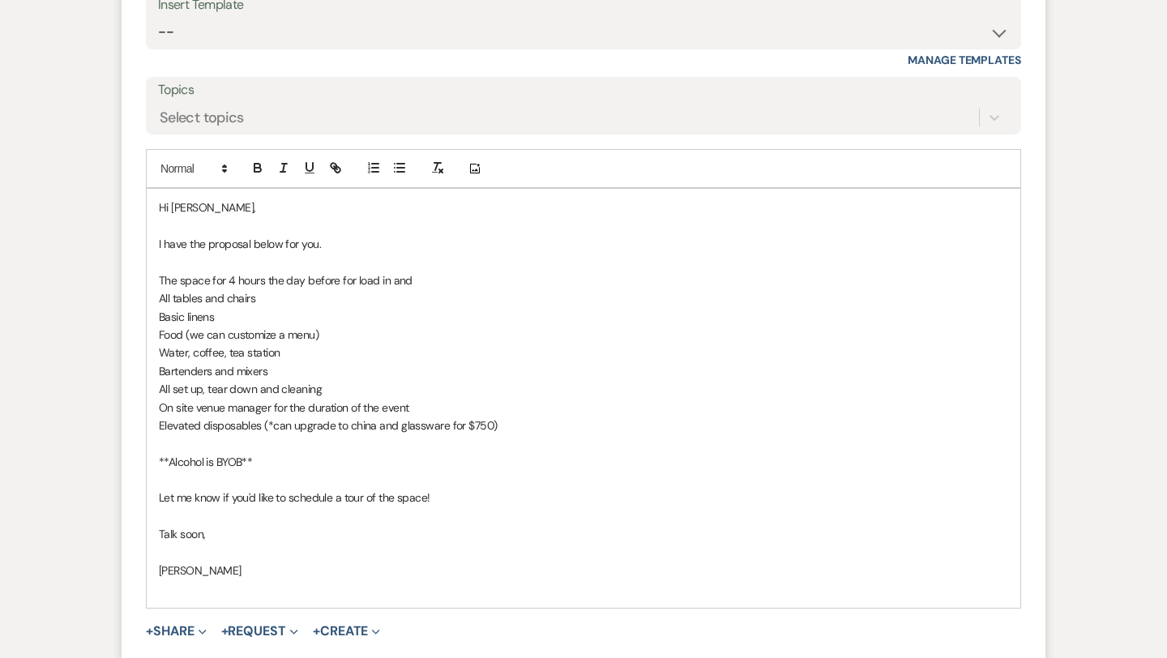
drag, startPoint x: 417, startPoint y: 275, endPoint x: 226, endPoint y: 275, distance: 191.2
click at [226, 275] on p "The space for 4 hours the day before for load in and" at bounding box center [583, 280] width 849 height 18
click at [224, 316] on p "Basic linens" at bounding box center [583, 317] width 849 height 18
click at [327, 337] on p "Food (we can customize a menu)" at bounding box center [583, 335] width 849 height 18
click at [487, 422] on span "Elevated disposables (*can upgrade to china and glassware for $750)" at bounding box center [328, 425] width 338 height 15
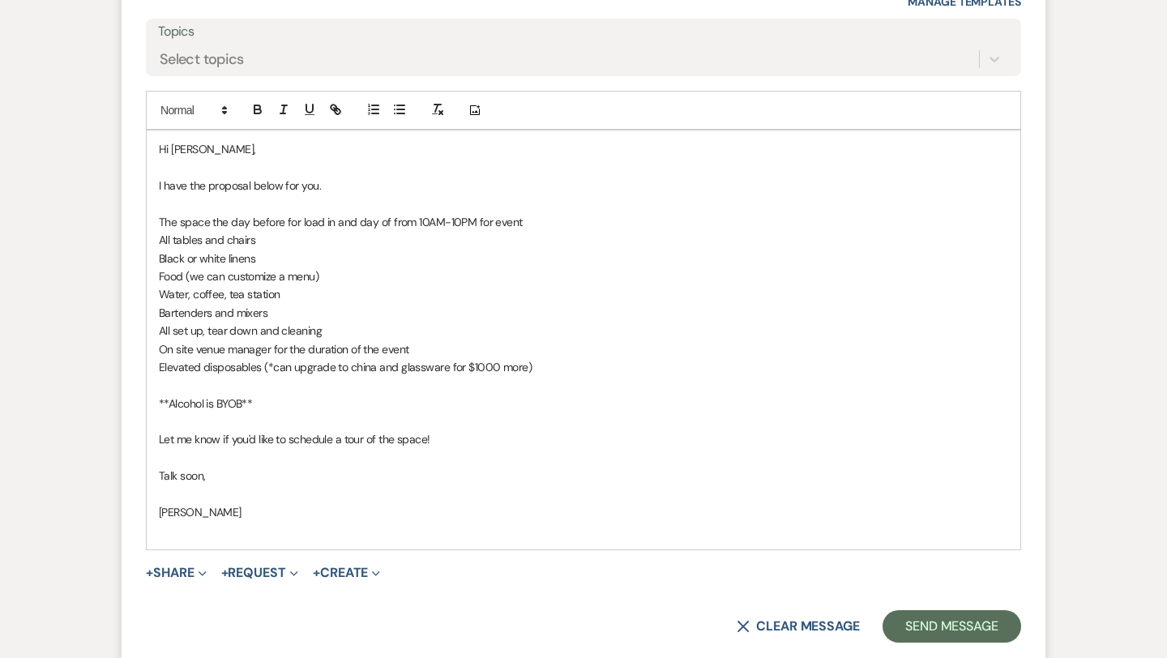
scroll to position [1970, 0]
click at [557, 363] on p "Elevated disposables (*can upgrade to china and glassware for $1000 more)" at bounding box center [583, 366] width 849 height 18
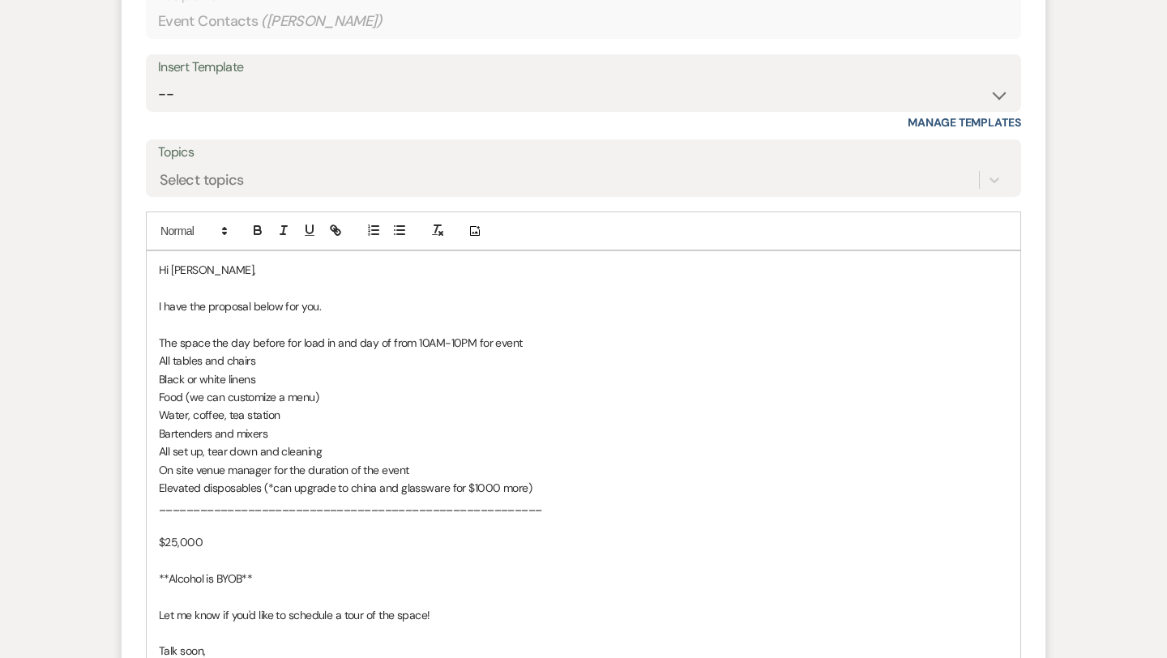
scroll to position [1880, 0]
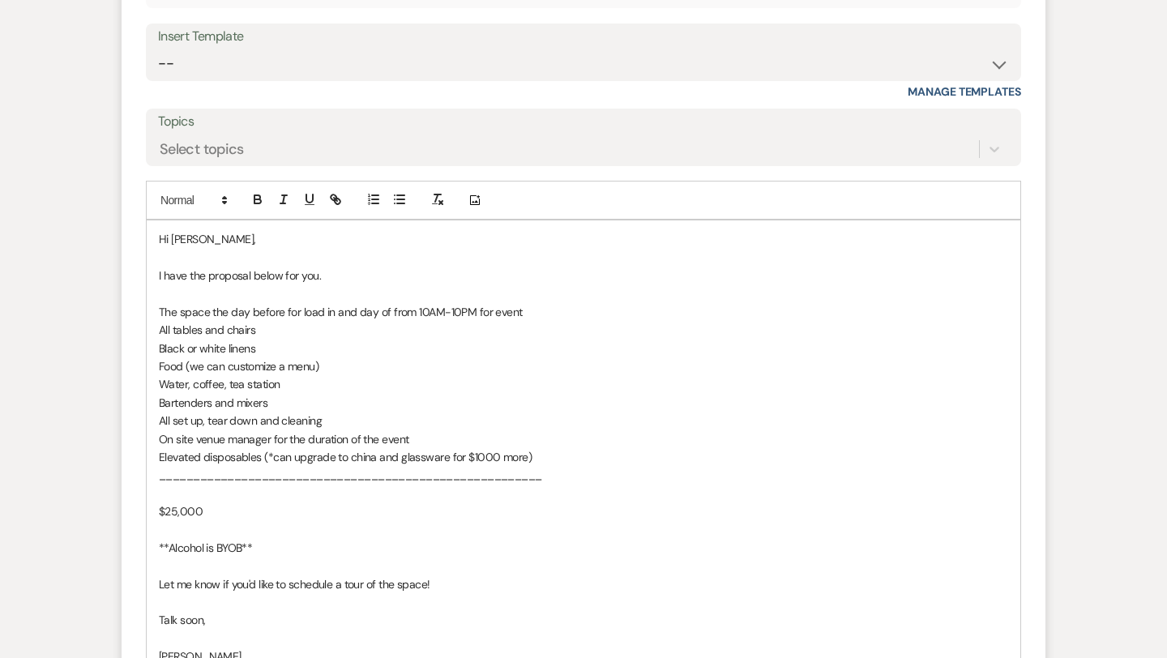
click at [305, 553] on p "**Alcohol is BYOB**" at bounding box center [583, 548] width 849 height 18
drag, startPoint x: 438, startPoint y: 621, endPoint x: 161, endPoint y: 613, distance: 277.2
click at [161, 613] on p "Let me know if you'd like to schedule a tour of the space!" at bounding box center [583, 620] width 849 height 18
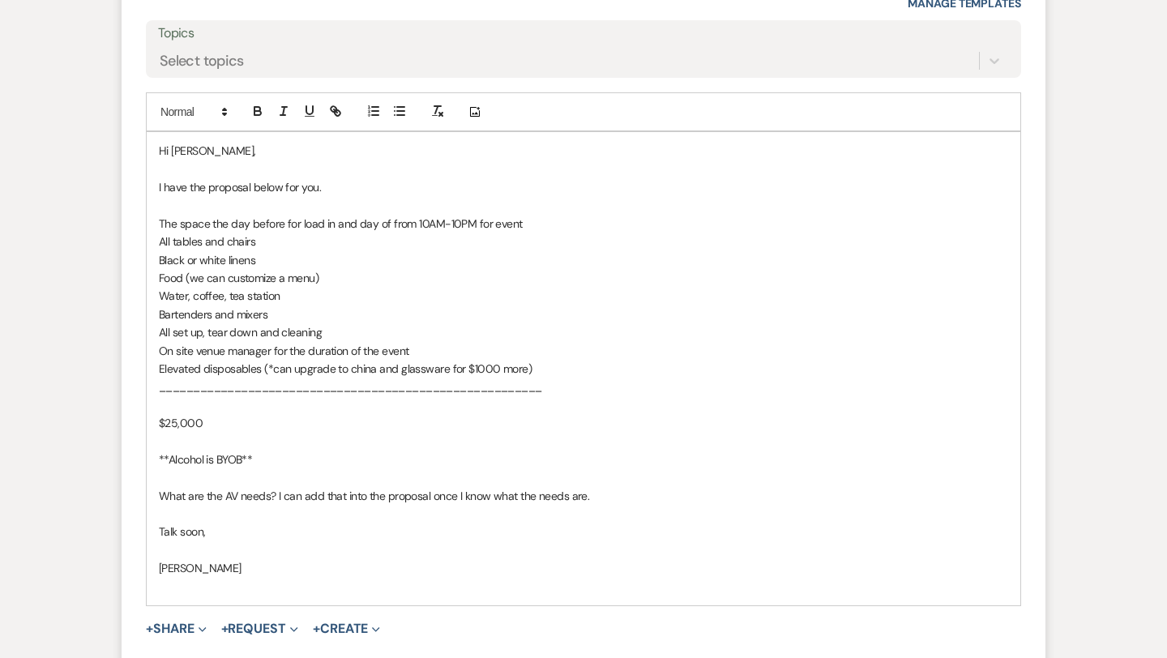
scroll to position [1969, 0]
click at [331, 280] on p "Food (we can customize a menu)" at bounding box center [583, 277] width 849 height 18
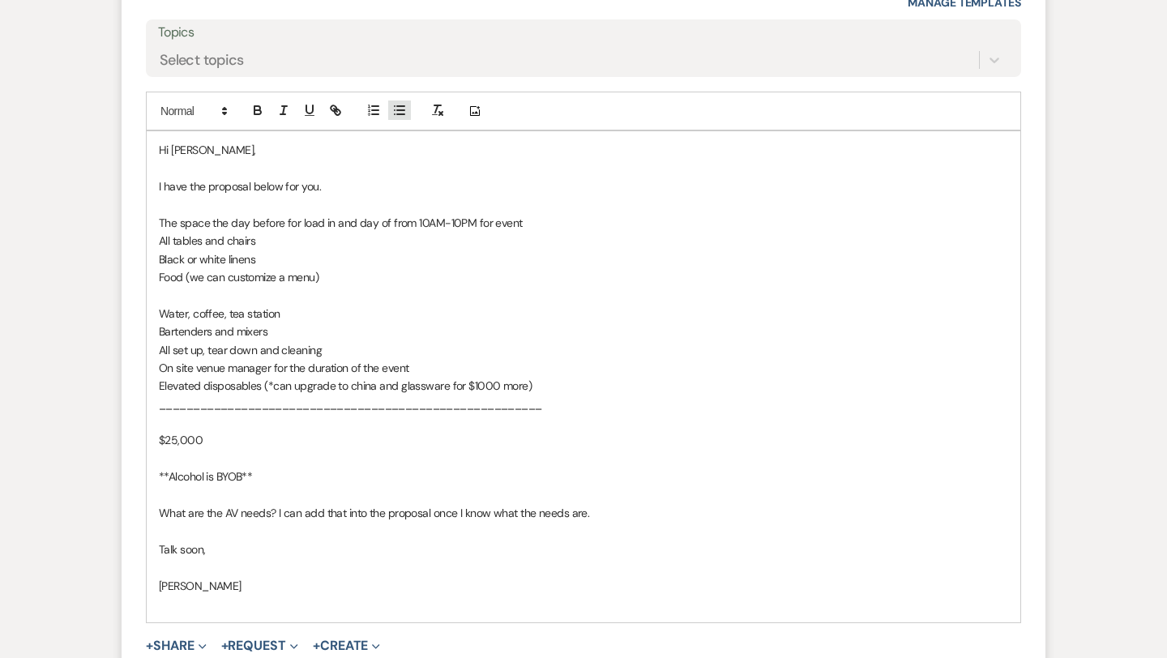
click at [401, 114] on line "button" at bounding box center [400, 114] width 7 height 0
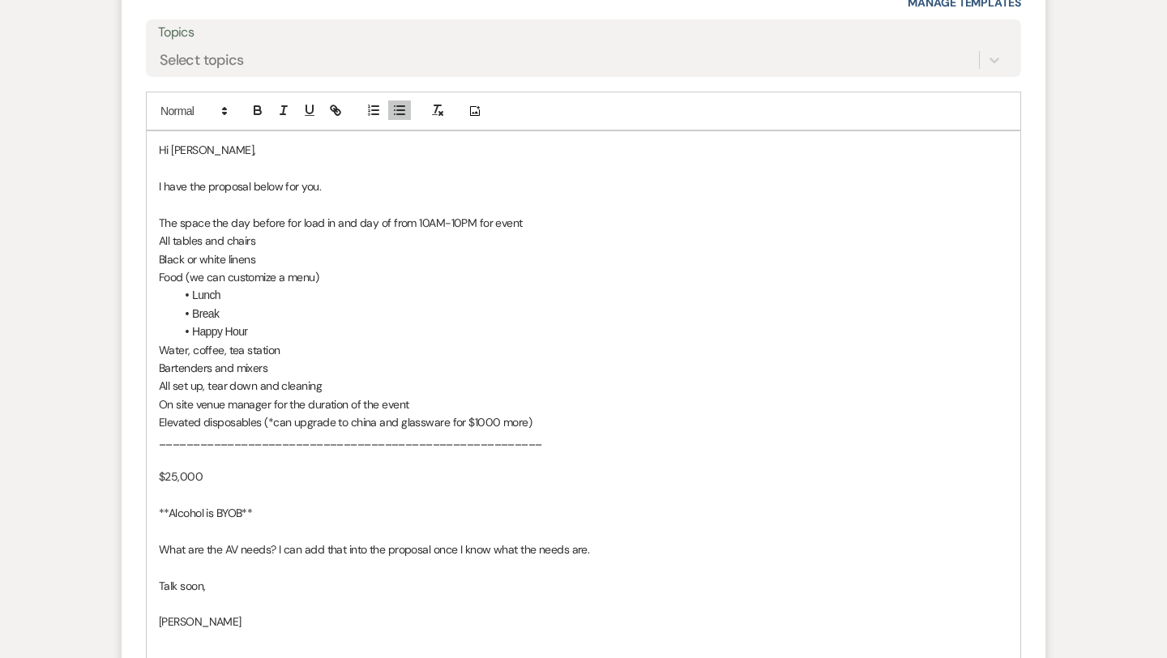
click at [223, 479] on p "$25,000" at bounding box center [583, 477] width 849 height 18
click at [540, 221] on p "The space the day before for load in and day of from 10AM-10PM for event" at bounding box center [583, 223] width 849 height 18
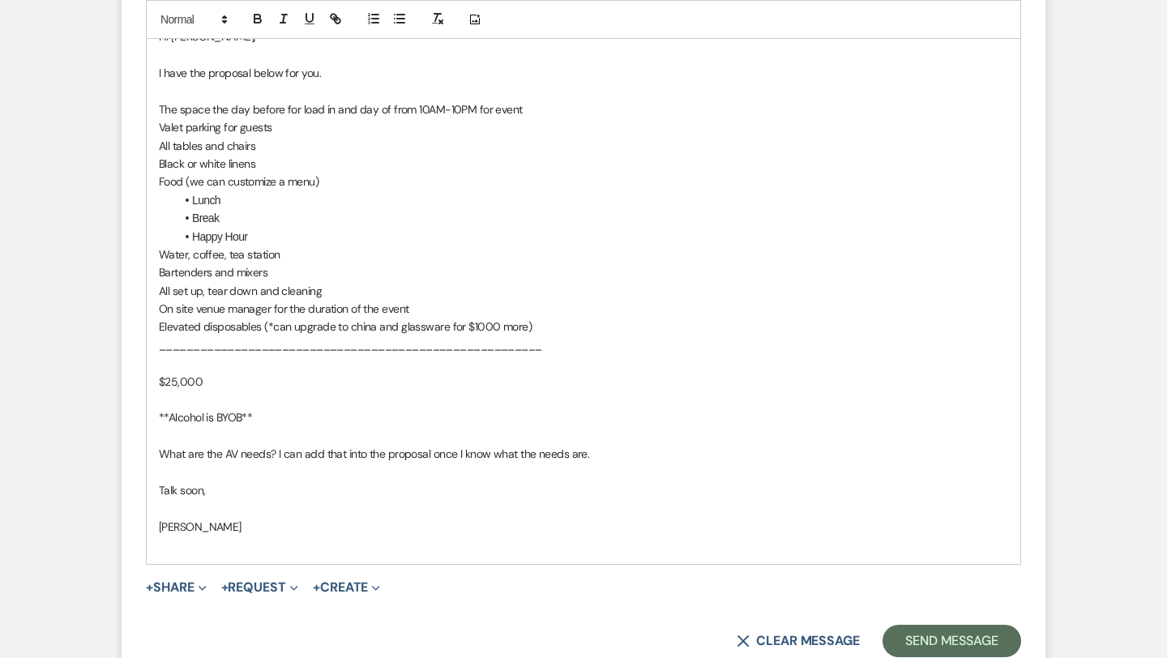
scroll to position [2248, 0]
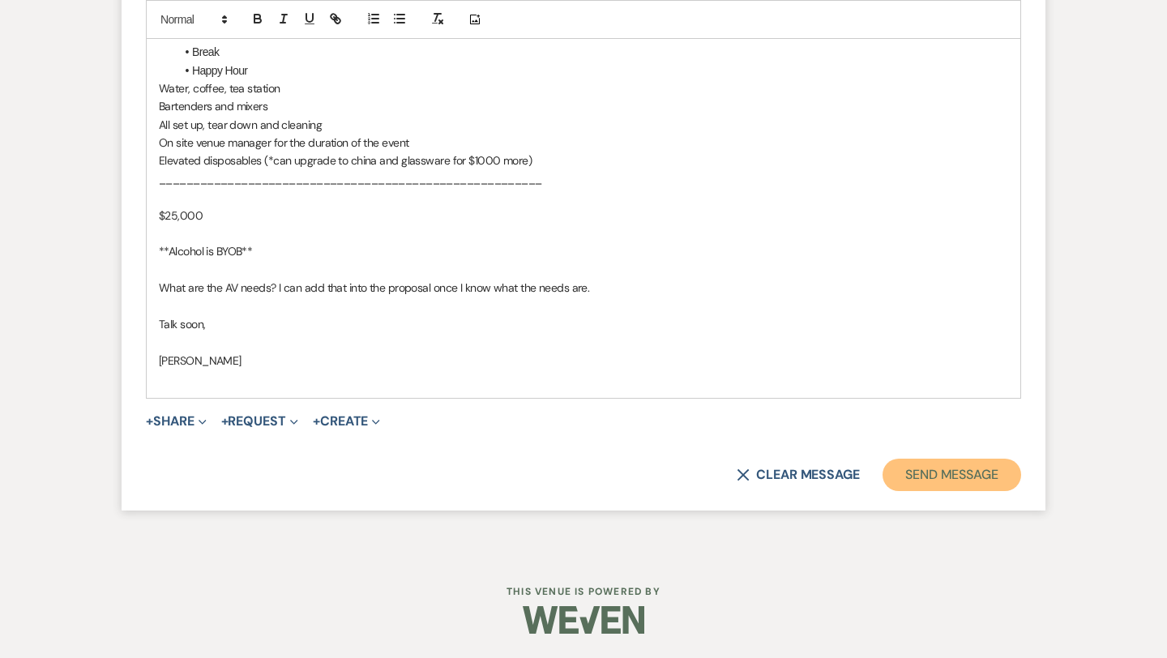
click at [953, 474] on button "Send Message" at bounding box center [951, 475] width 139 height 32
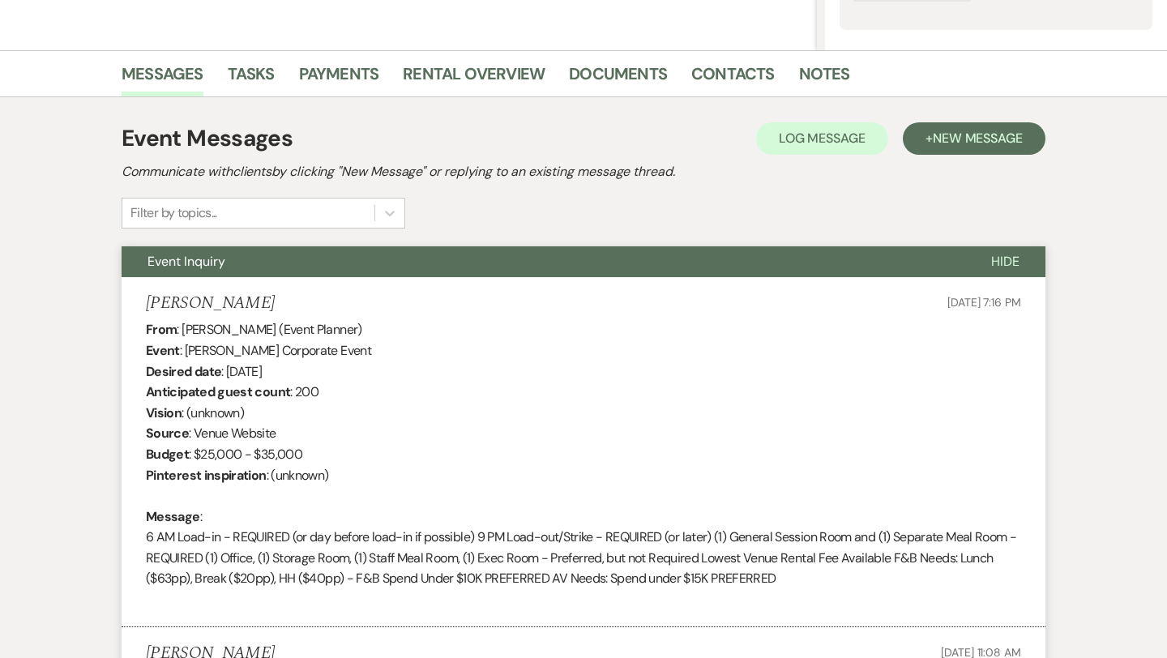
scroll to position [0, 0]
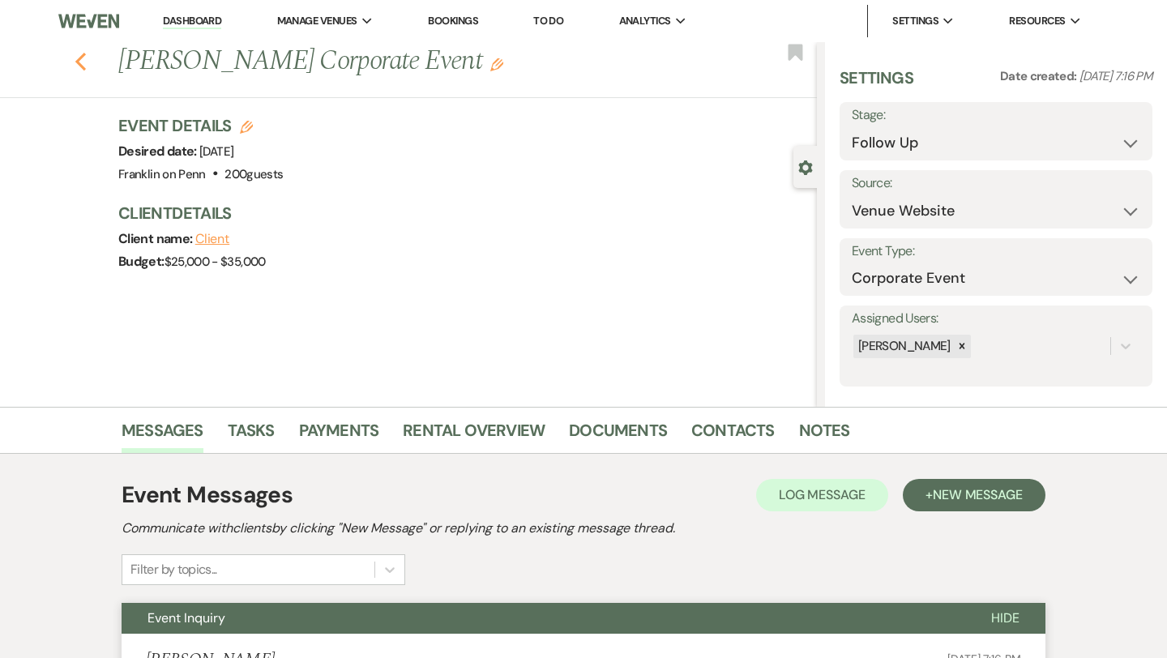
click at [82, 61] on icon "Previous" at bounding box center [81, 61] width 12 height 19
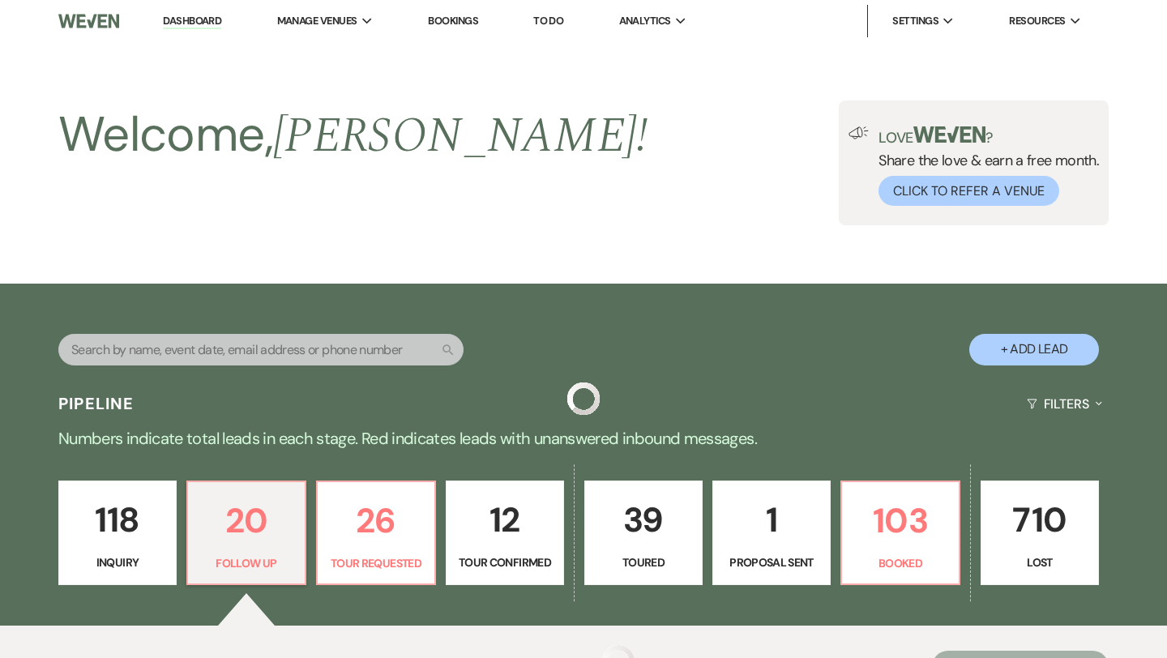
scroll to position [364, 0]
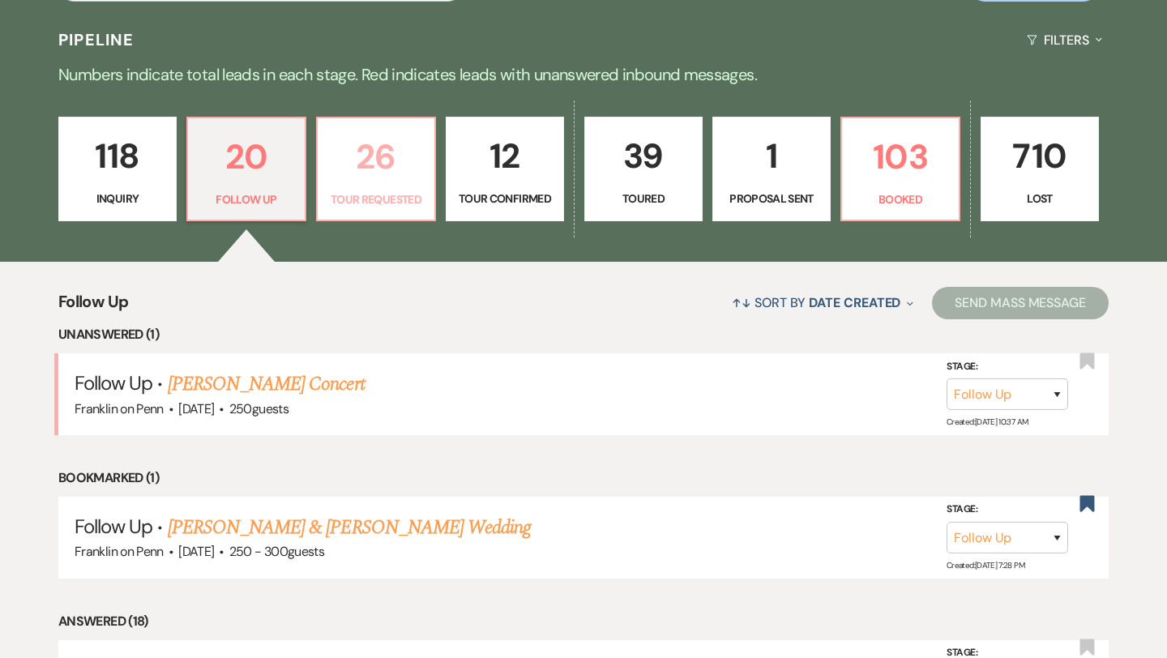
click at [379, 156] on p "26" at bounding box center [375, 157] width 97 height 54
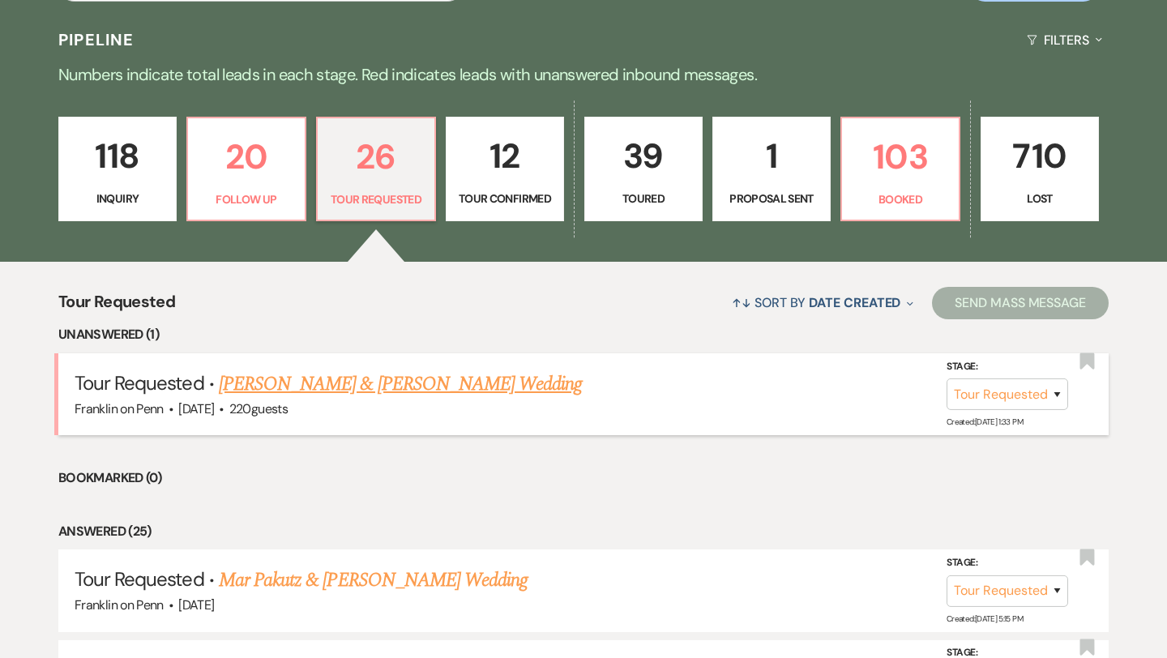
click at [395, 382] on link "[PERSON_NAME] & [PERSON_NAME] Wedding" at bounding box center [400, 383] width 363 height 29
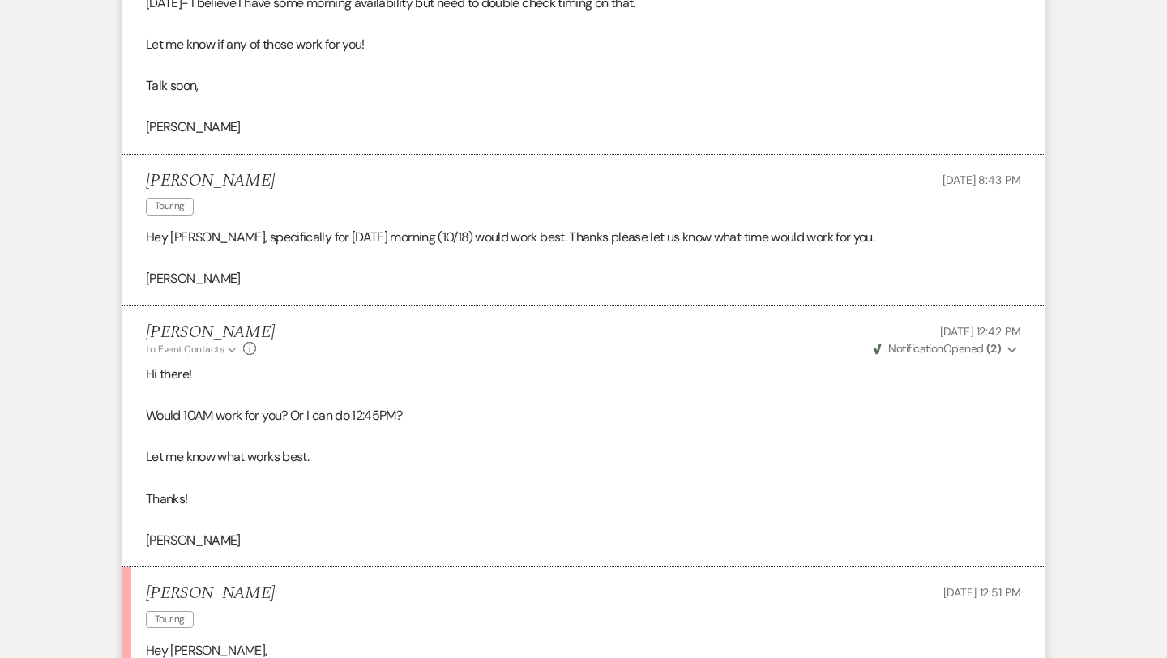
scroll to position [2630, 0]
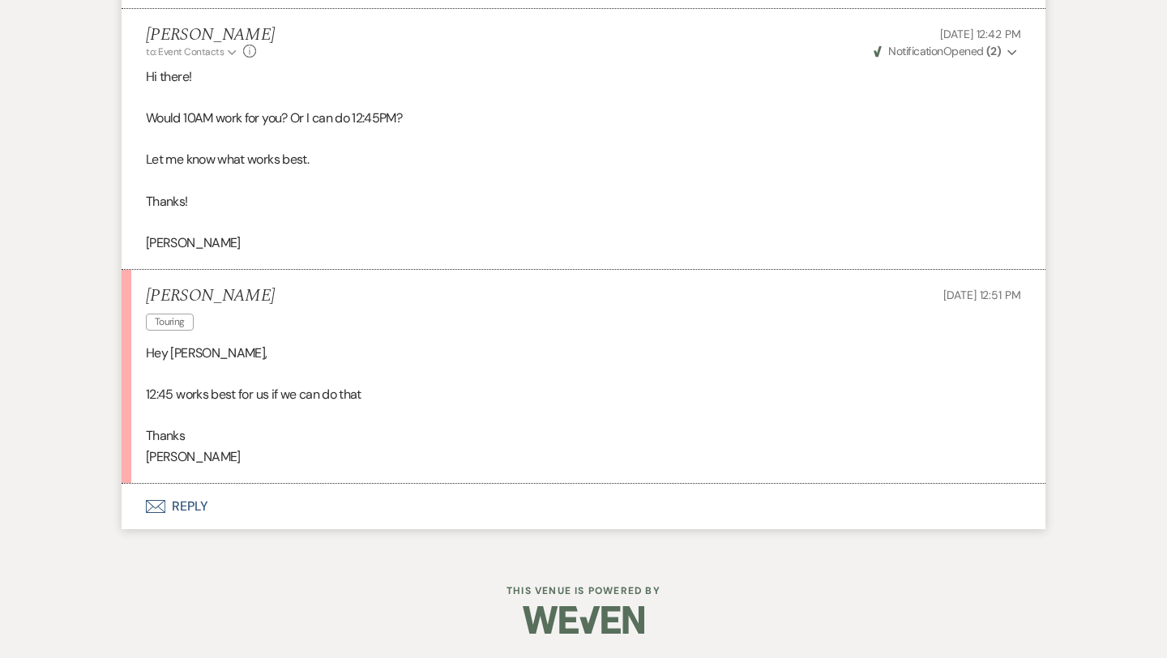
click at [201, 505] on button "Envelope Reply" at bounding box center [584, 506] width 924 height 45
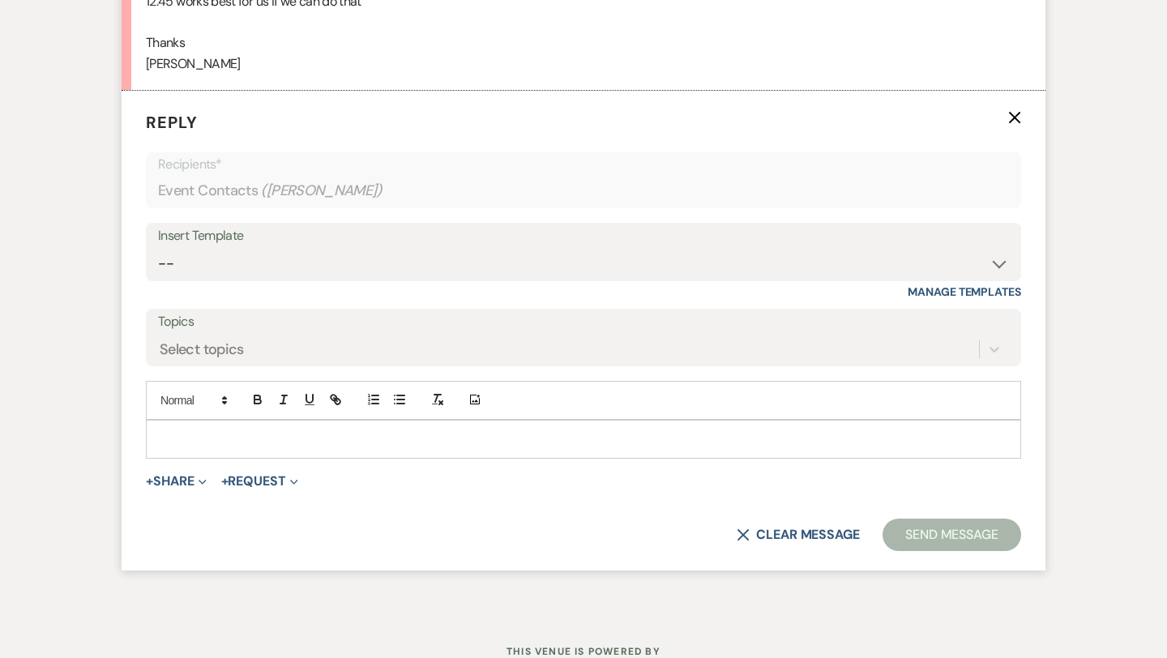
scroll to position [3025, 0]
click at [241, 430] on p at bounding box center [583, 438] width 849 height 18
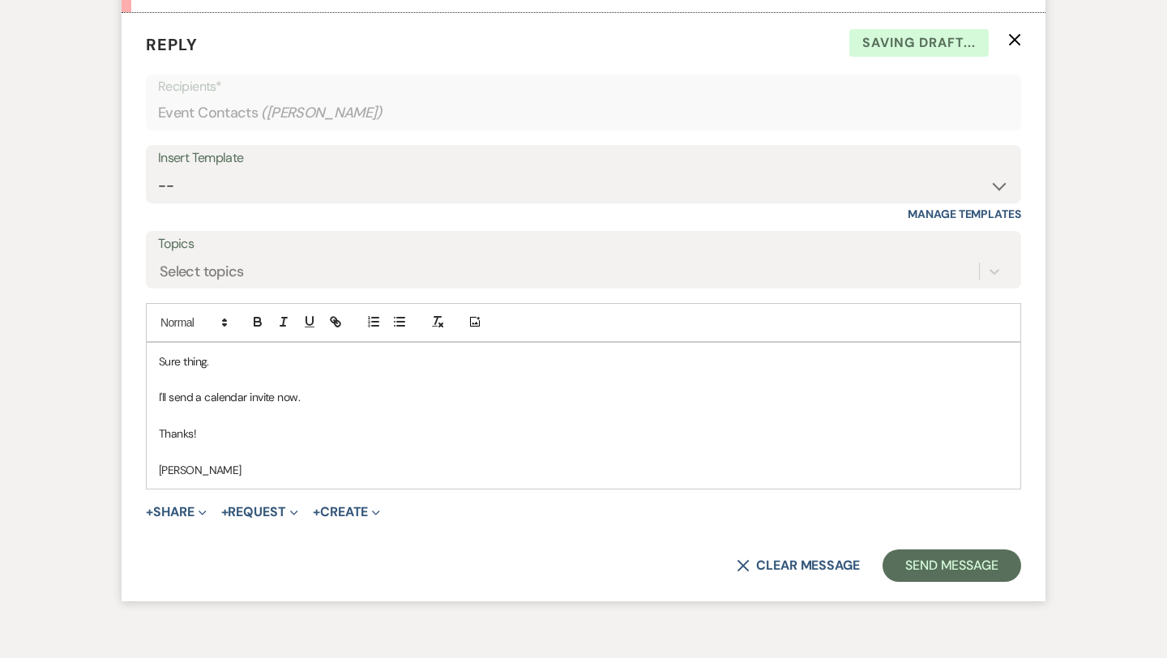
scroll to position [3120, 0]
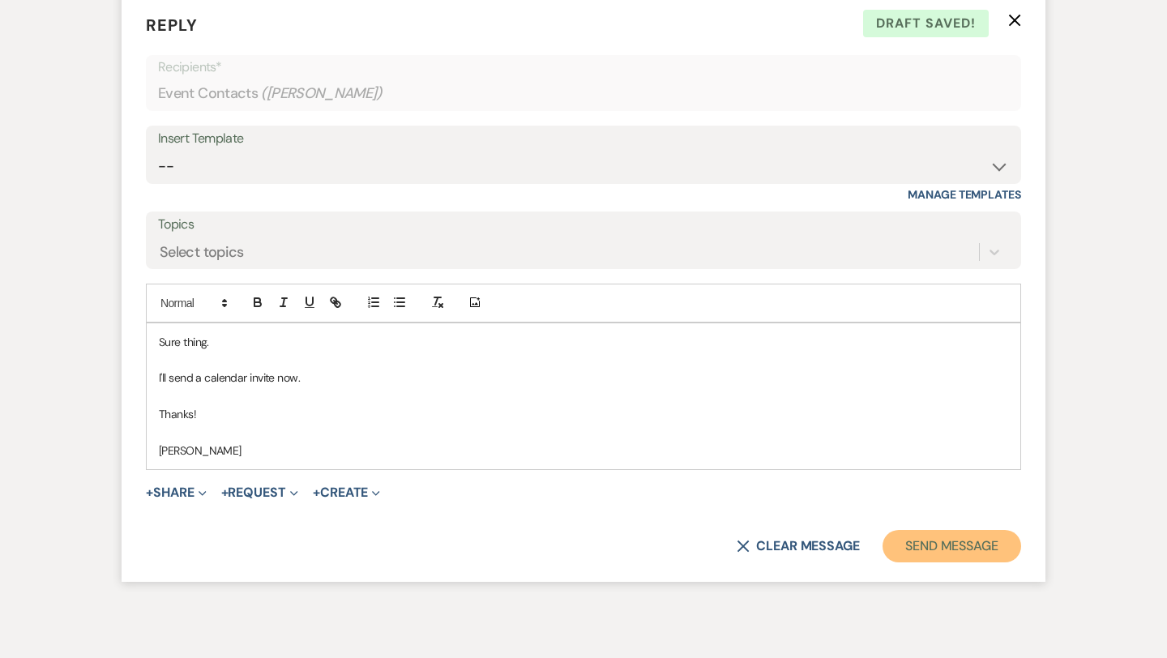
click at [940, 542] on button "Send Message" at bounding box center [951, 546] width 139 height 32
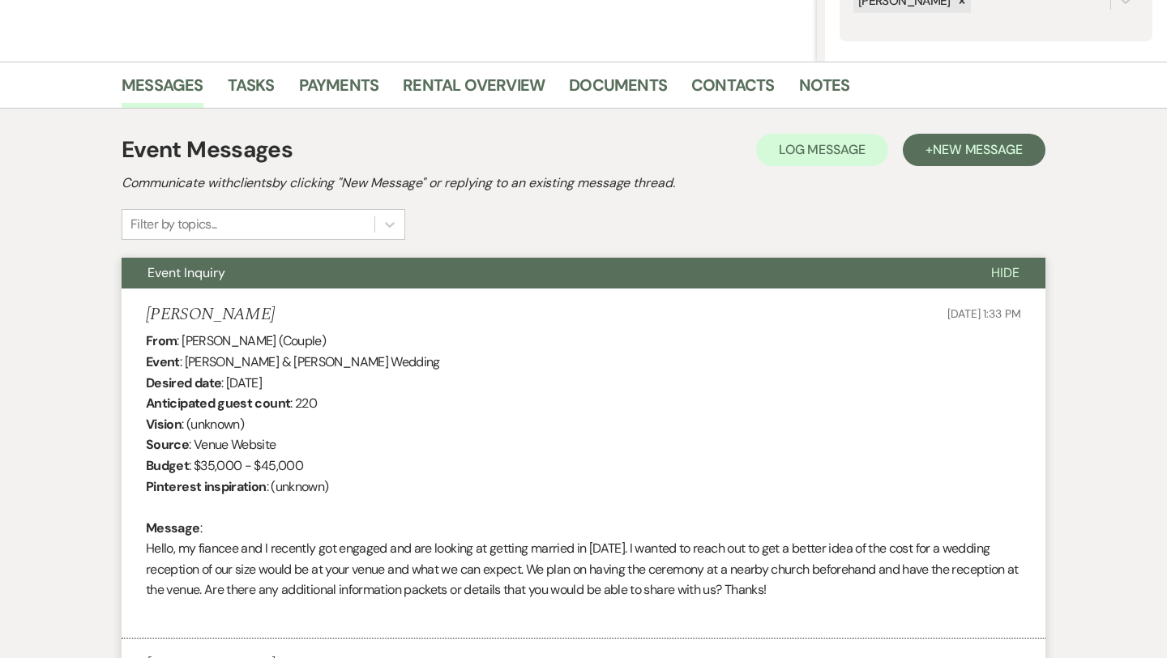
scroll to position [324, 0]
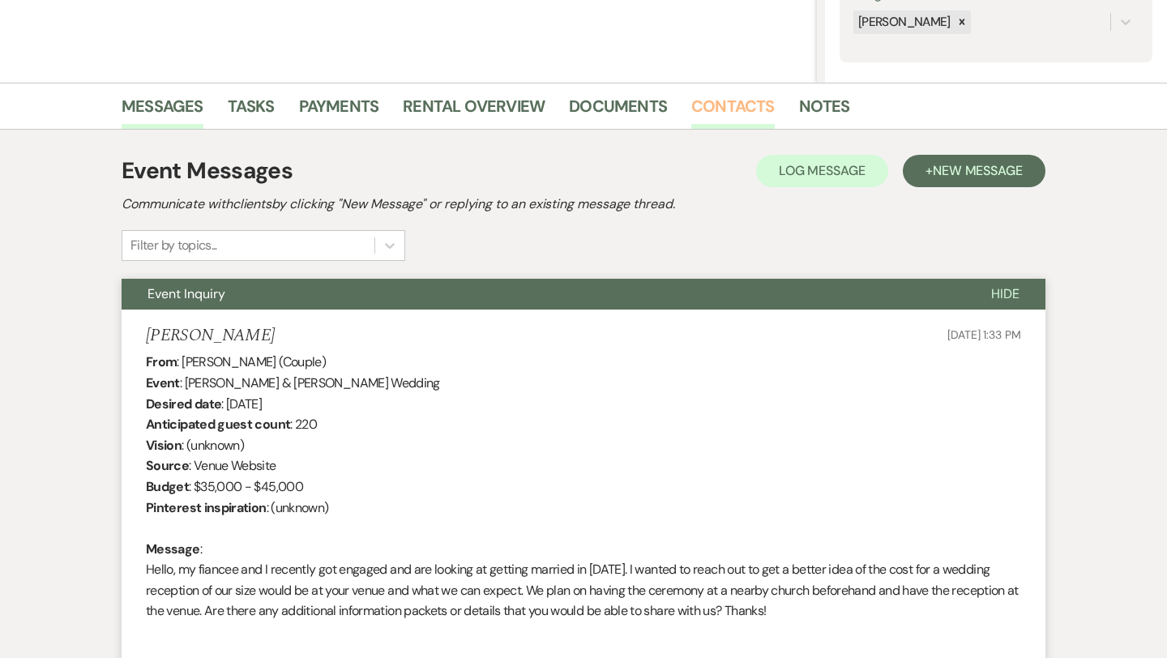
click at [726, 99] on link "Contacts" at bounding box center [732, 111] width 83 height 36
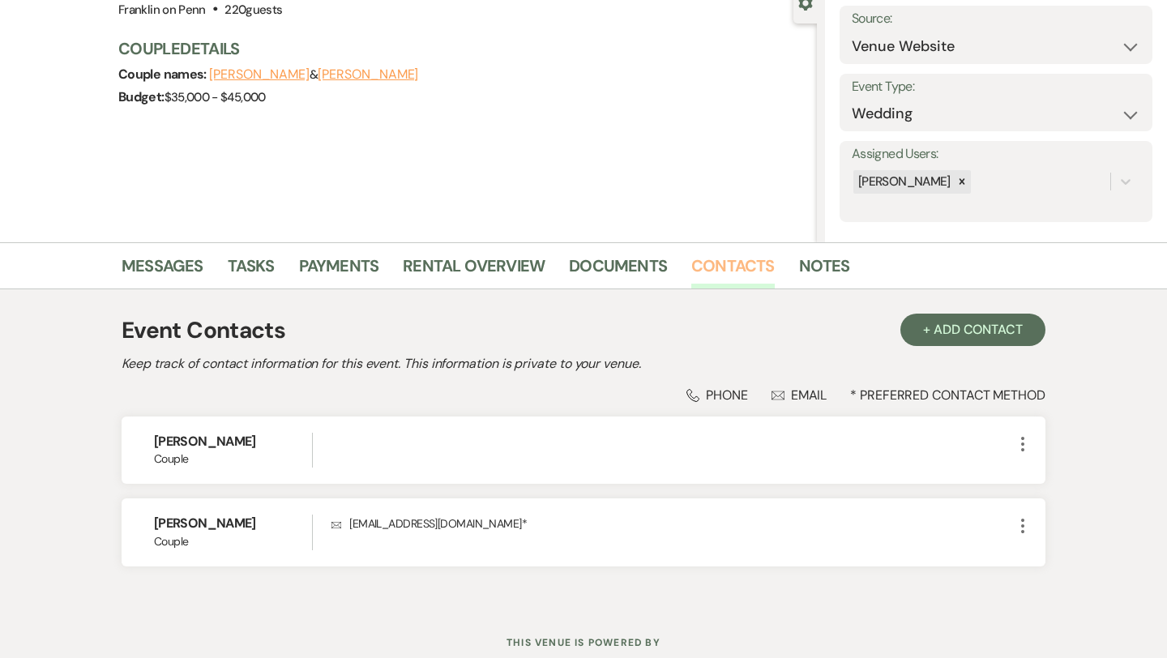
scroll to position [216, 0]
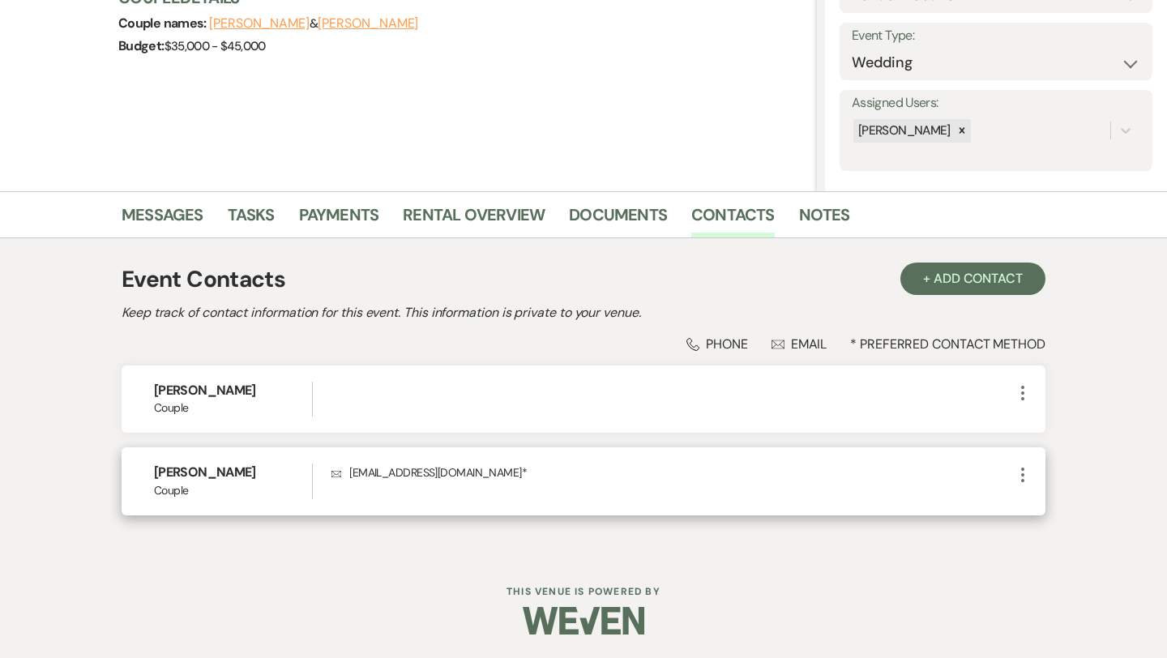
click at [445, 469] on p "Envelope [EMAIL_ADDRESS][DOMAIN_NAME] *" at bounding box center [671, 472] width 681 height 18
click at [472, 476] on p "Envelope [EMAIL_ADDRESS][DOMAIN_NAME] *" at bounding box center [671, 472] width 681 height 18
drag, startPoint x: 476, startPoint y: 472, endPoint x: 351, endPoint y: 472, distance: 124.8
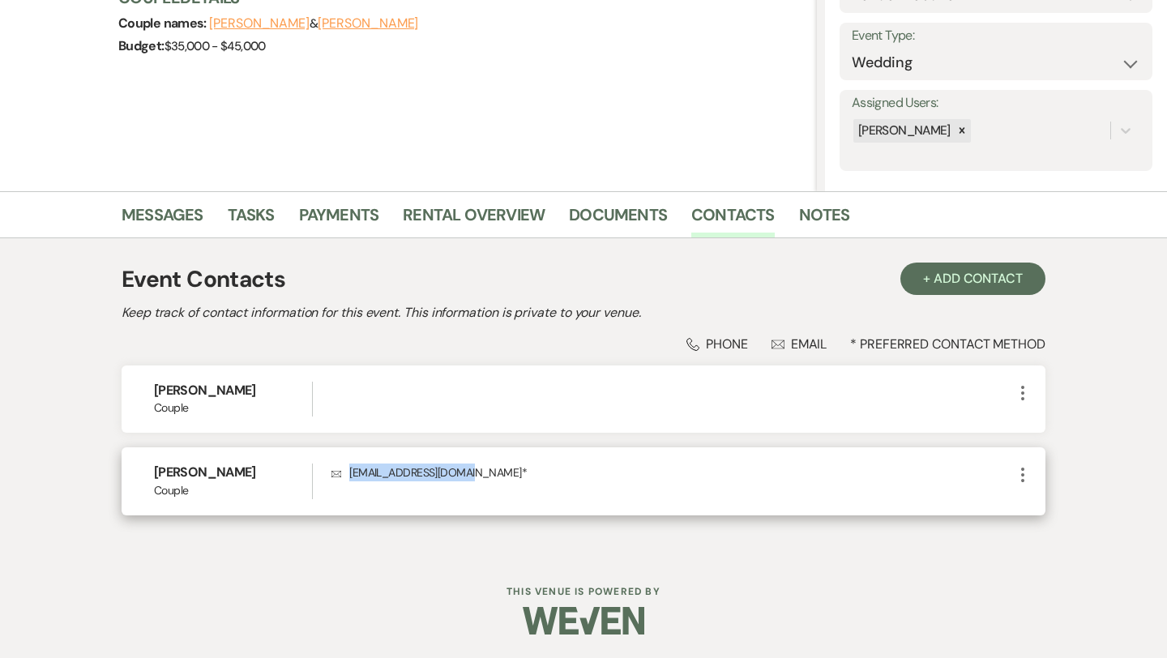
click at [351, 472] on p "Envelope [EMAIL_ADDRESS][DOMAIN_NAME] *" at bounding box center [671, 472] width 681 height 18
copy p "[EMAIL_ADDRESS][DOMAIN_NAME]"
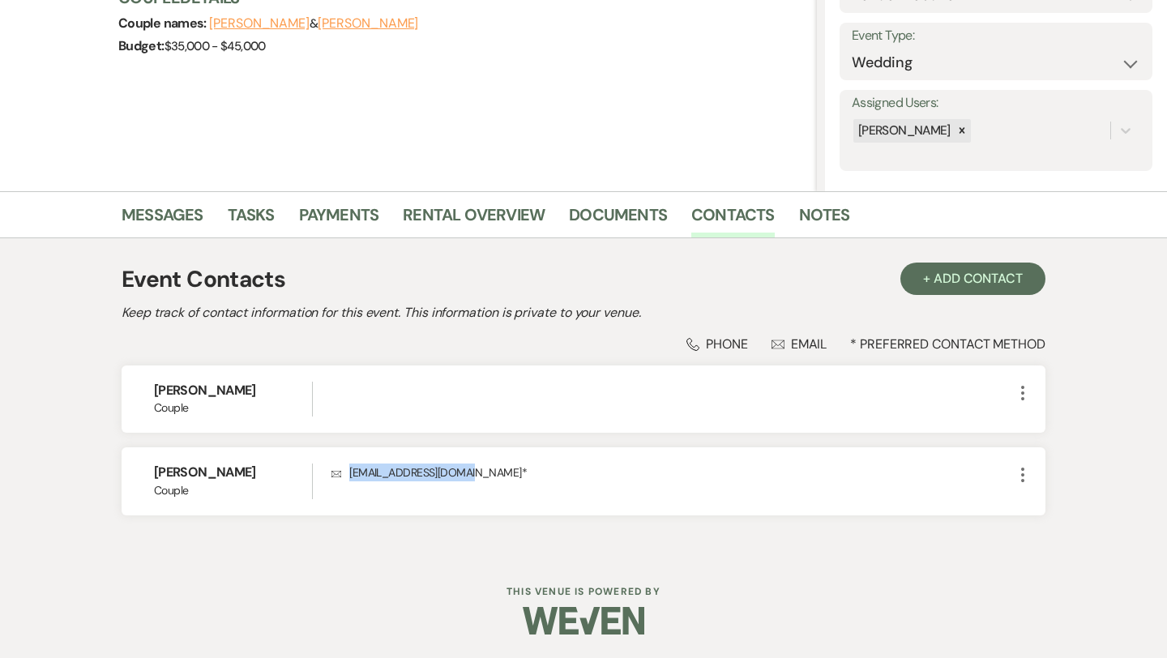
scroll to position [0, 0]
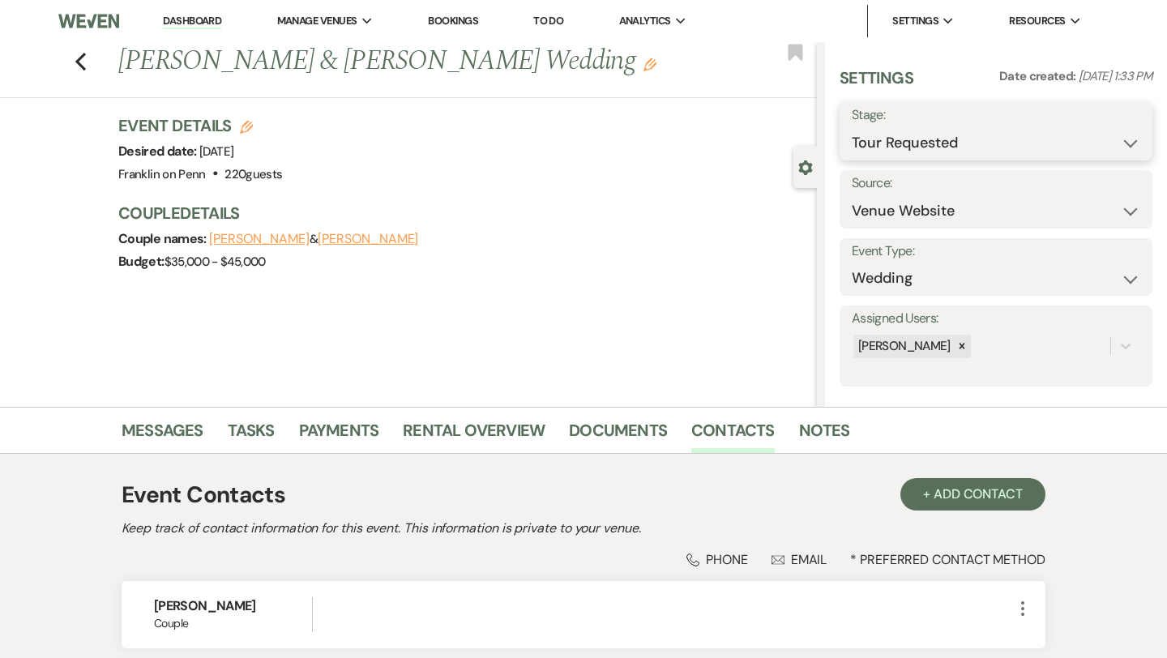
click at [897, 143] on select "Inquiry Follow Up Tour Requested Tour Confirmed Toured Proposal Sent Booked Lost" at bounding box center [996, 143] width 288 height 32
click at [1104, 128] on button "Save" at bounding box center [1120, 131] width 64 height 32
click at [84, 62] on icon "Previous" at bounding box center [81, 61] width 12 height 19
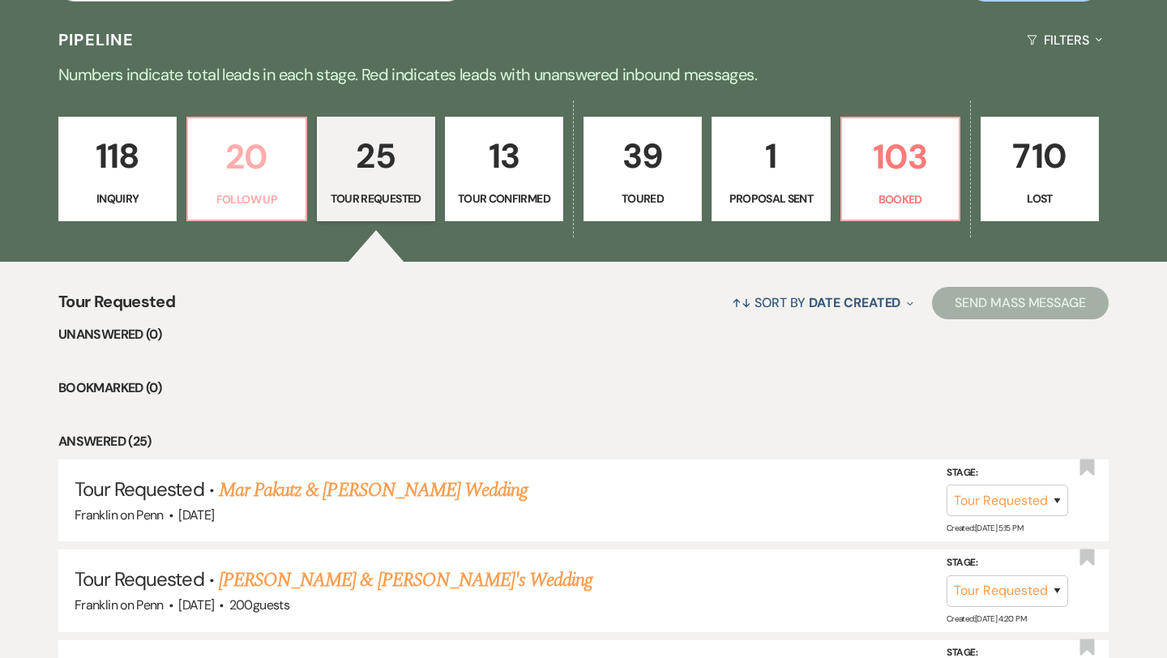
click at [272, 151] on p "20" at bounding box center [246, 157] width 97 height 54
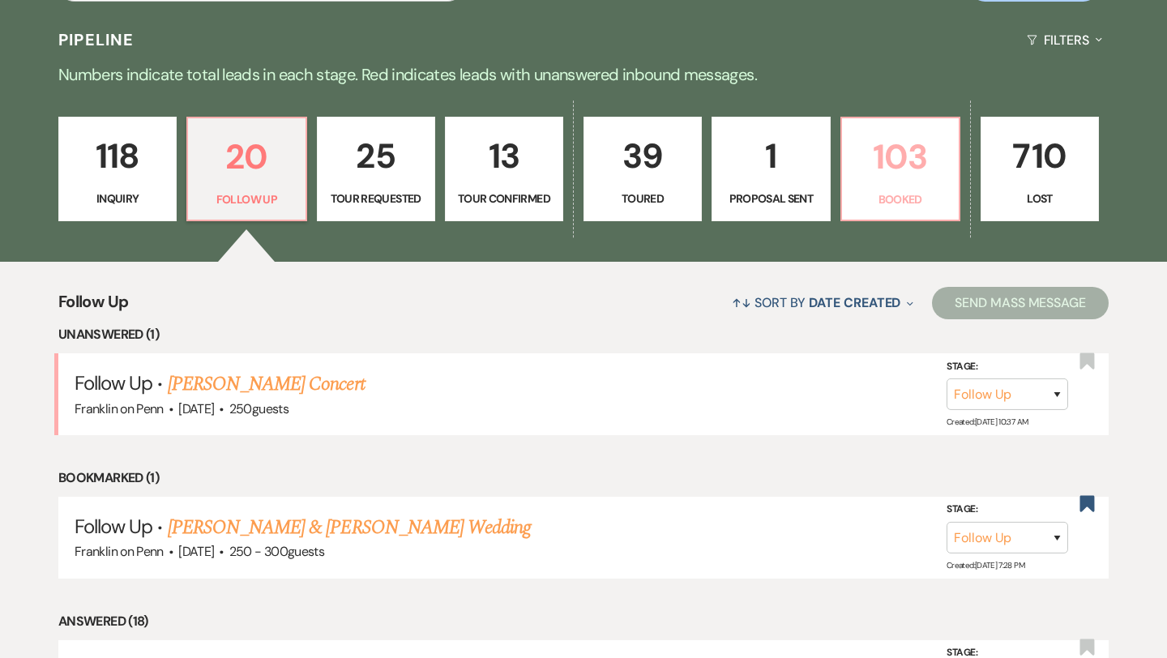
click at [877, 157] on p "103" at bounding box center [900, 157] width 97 height 54
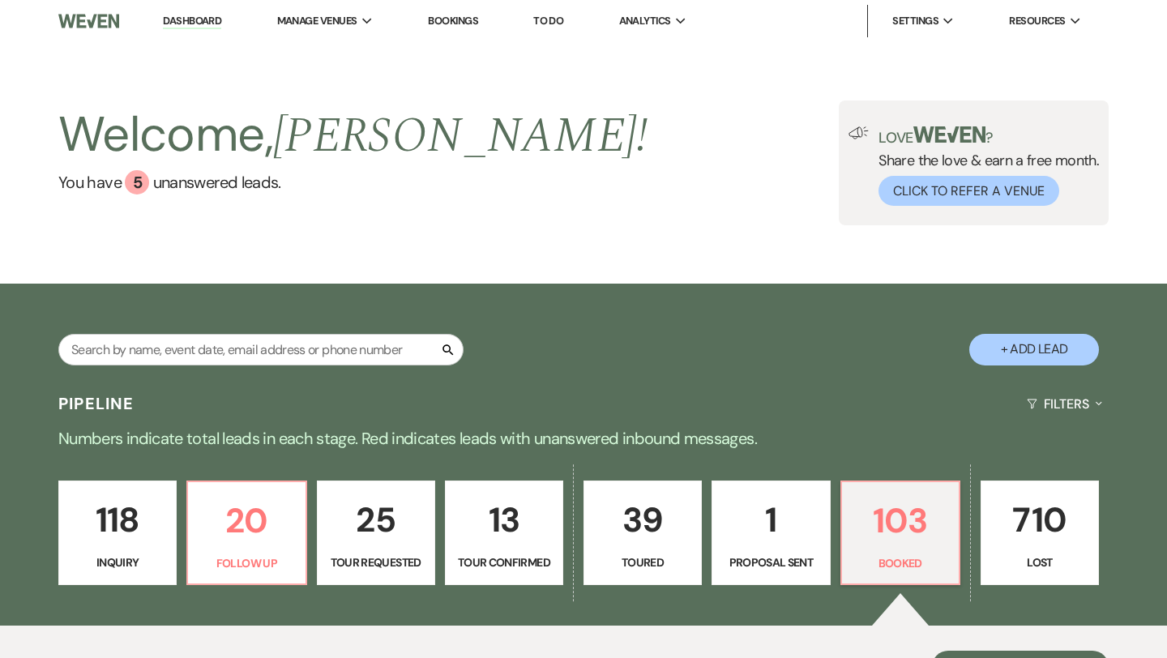
click at [198, 21] on link "Dashboard" at bounding box center [192, 21] width 58 height 15
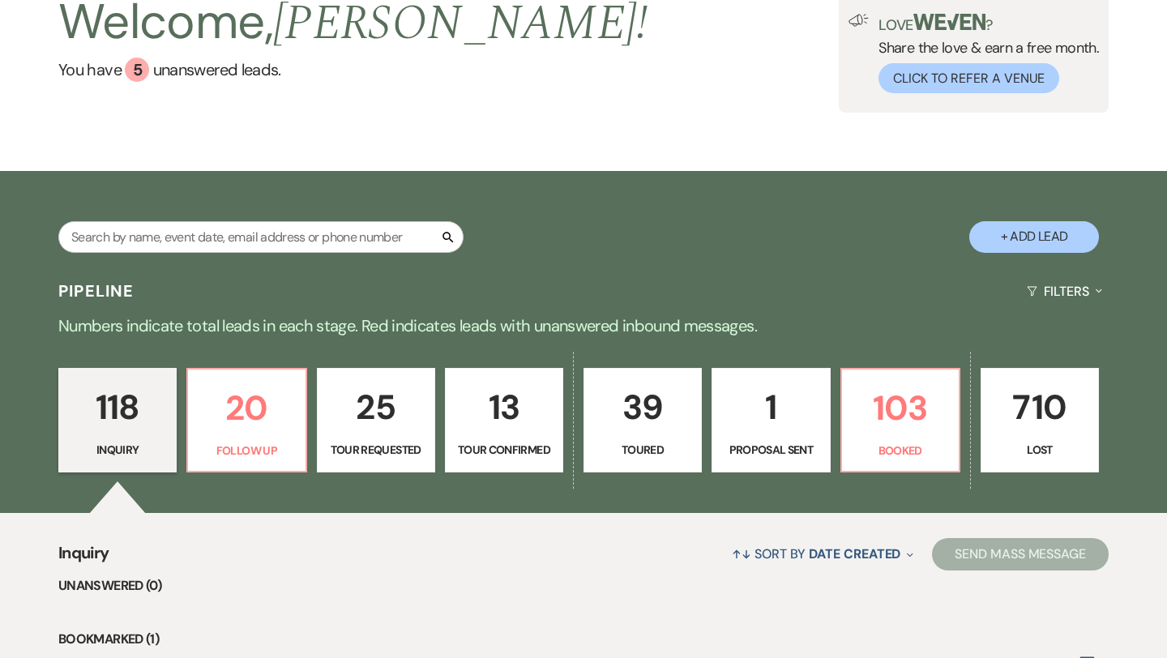
scroll to position [117, 0]
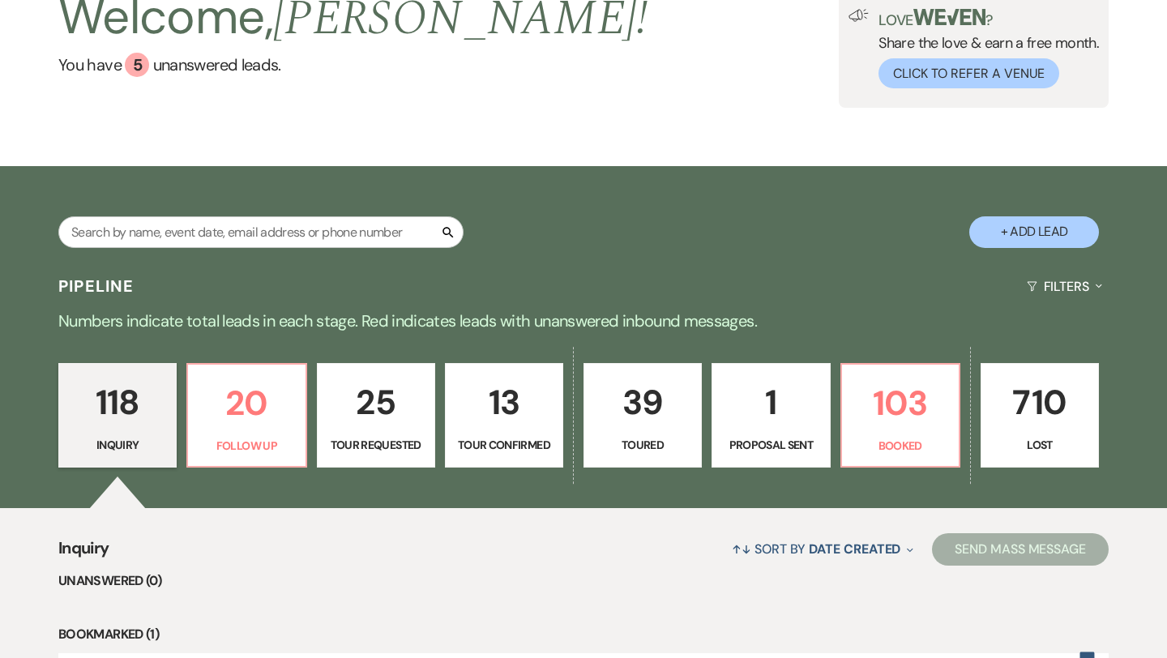
click at [510, 412] on p "13" at bounding box center [503, 402] width 97 height 54
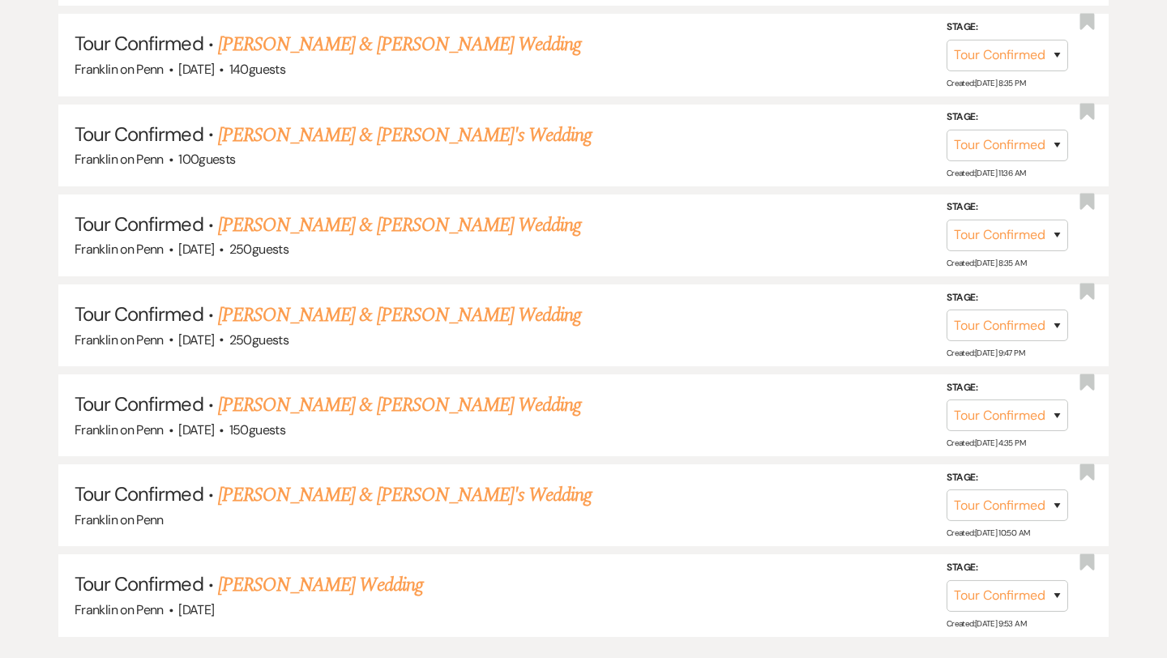
scroll to position [1351, 0]
click at [431, 403] on link "[PERSON_NAME] & [PERSON_NAME] Wedding" at bounding box center [399, 404] width 363 height 29
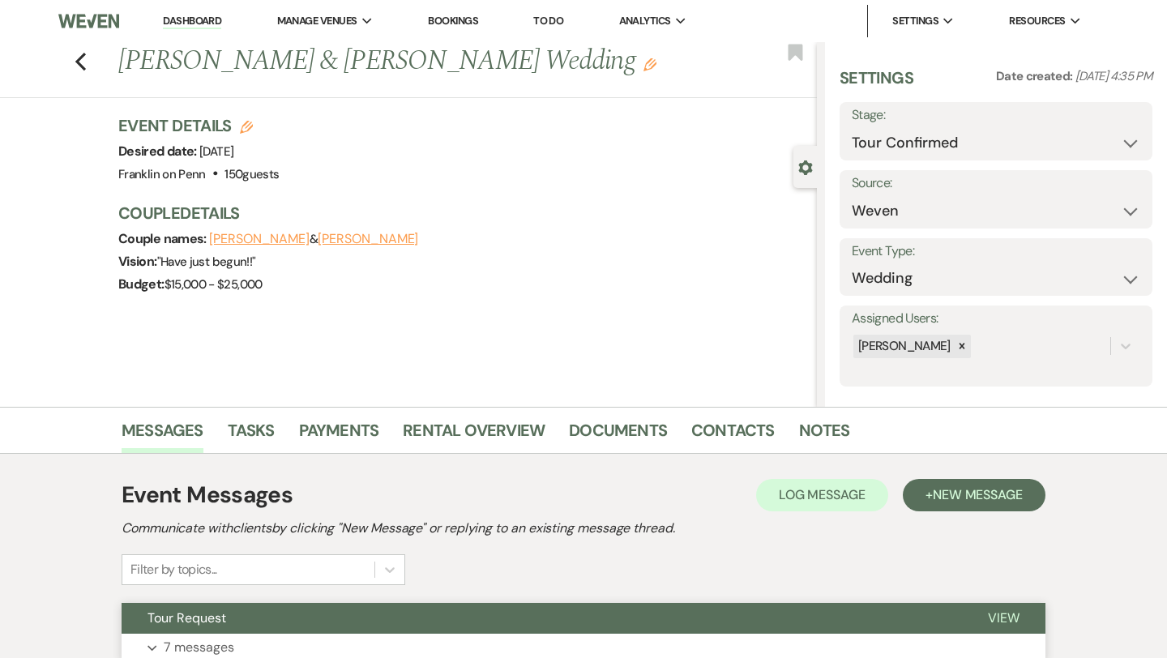
click at [230, 647] on p "7 messages" at bounding box center [199, 647] width 70 height 21
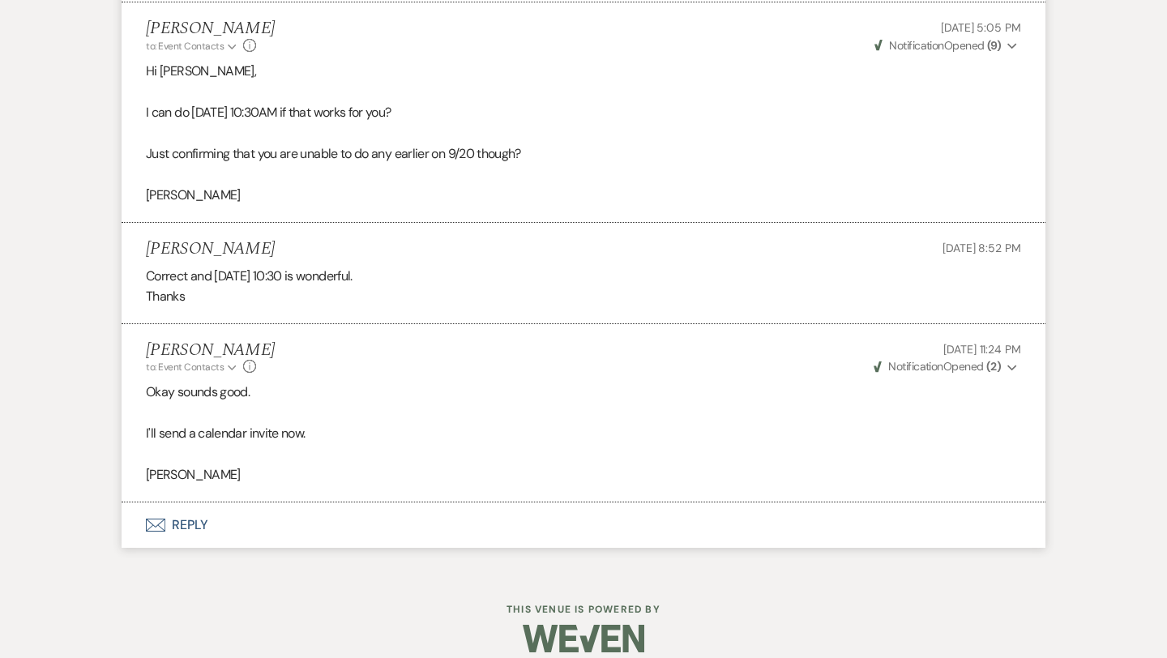
scroll to position [2211, 0]
click at [185, 544] on button "Envelope Reply" at bounding box center [584, 525] width 924 height 45
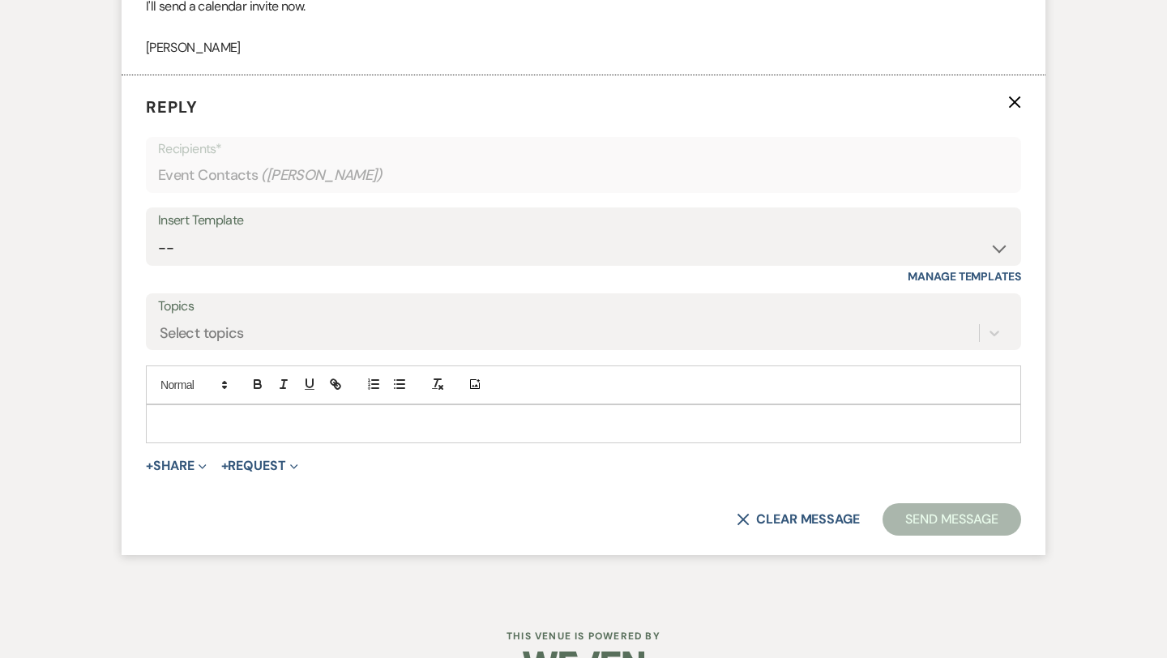
scroll to position [2646, 0]
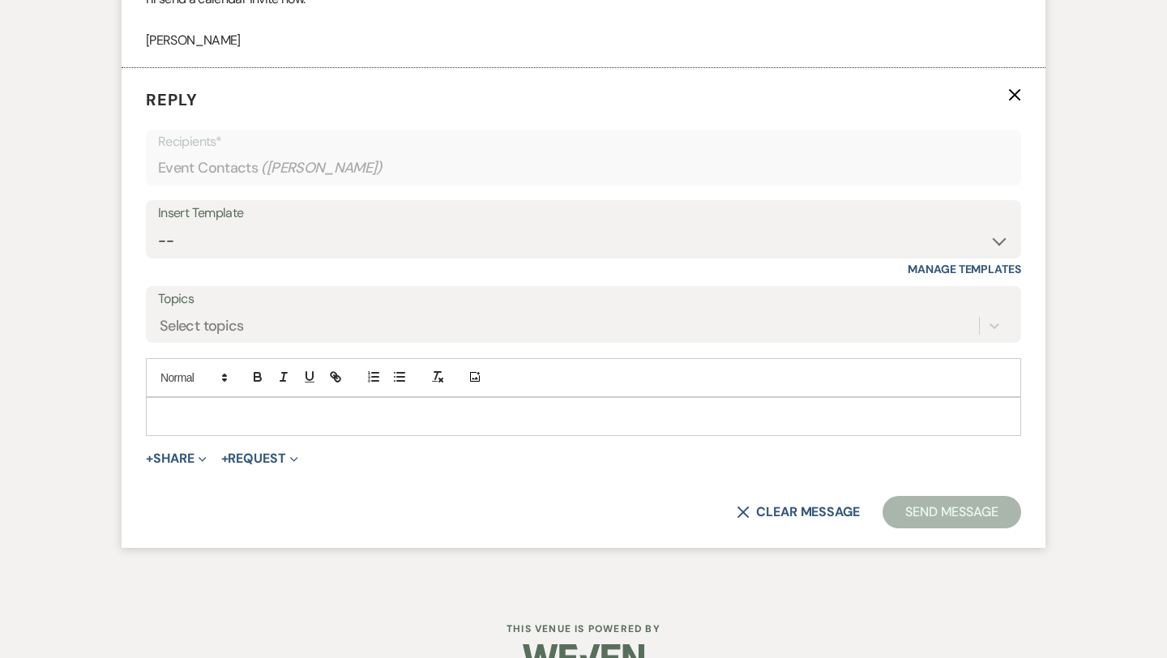
click at [205, 425] on p at bounding box center [583, 417] width 849 height 18
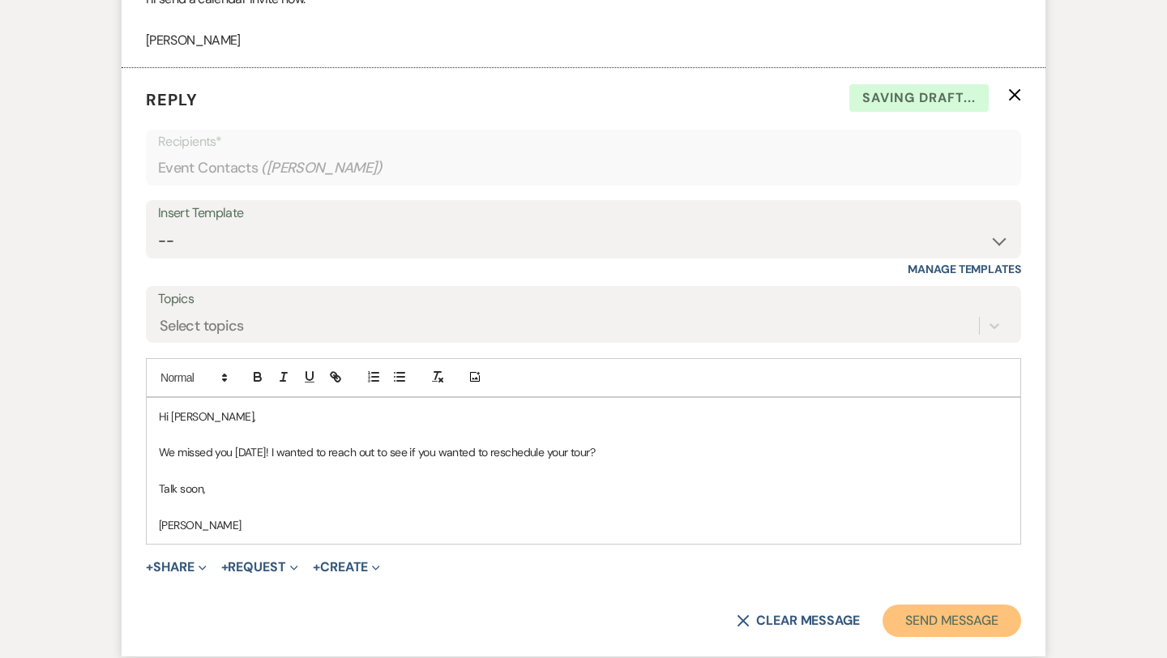
click at [942, 637] on button "Send Message" at bounding box center [951, 620] width 139 height 32
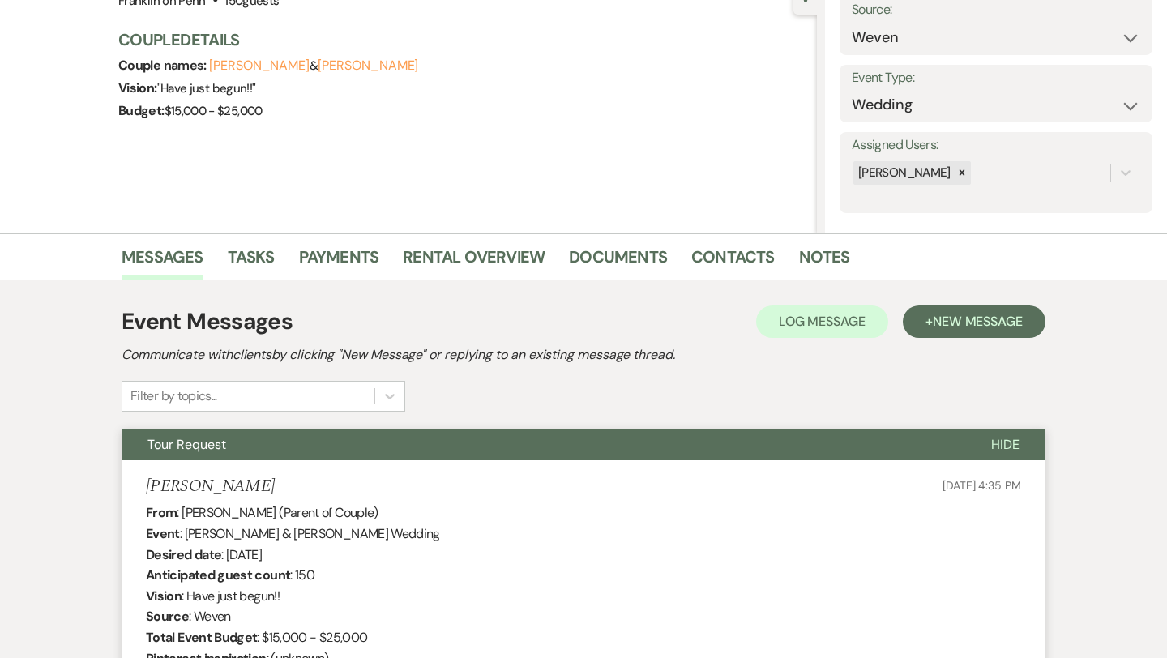
scroll to position [0, 0]
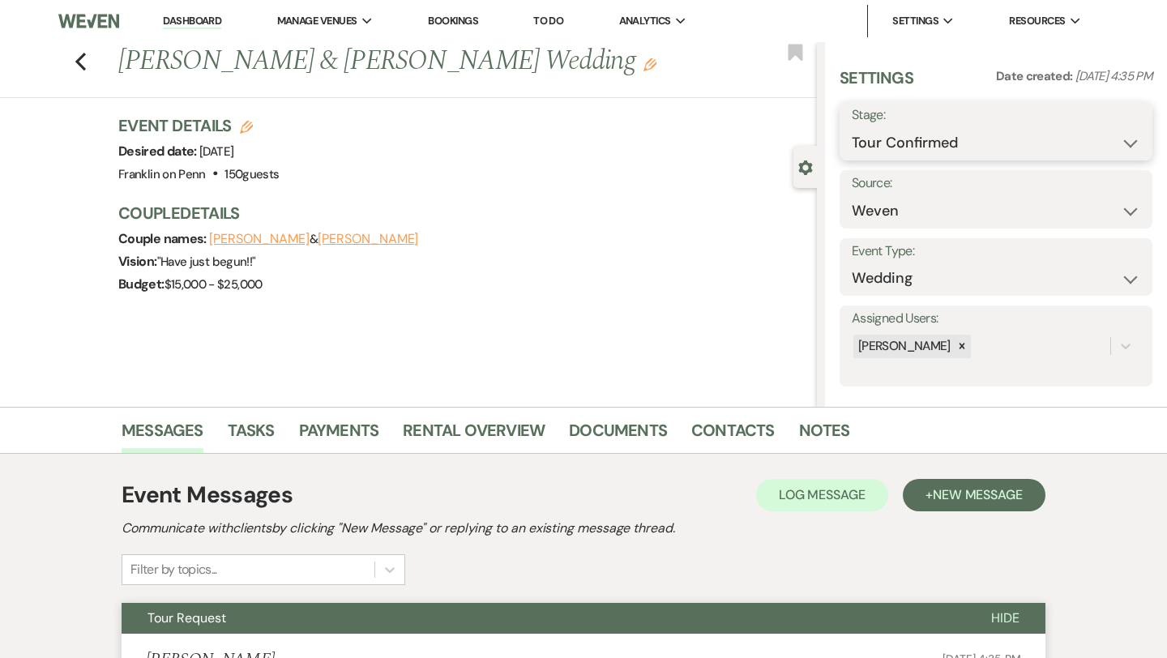
click at [924, 129] on select "Inquiry Follow Up Tour Requested Tour Confirmed Toured Proposal Sent Booked Lost" at bounding box center [996, 143] width 288 height 32
click at [1108, 136] on button "Save" at bounding box center [1120, 131] width 64 height 32
click at [81, 64] on icon "Previous" at bounding box center [81, 61] width 12 height 19
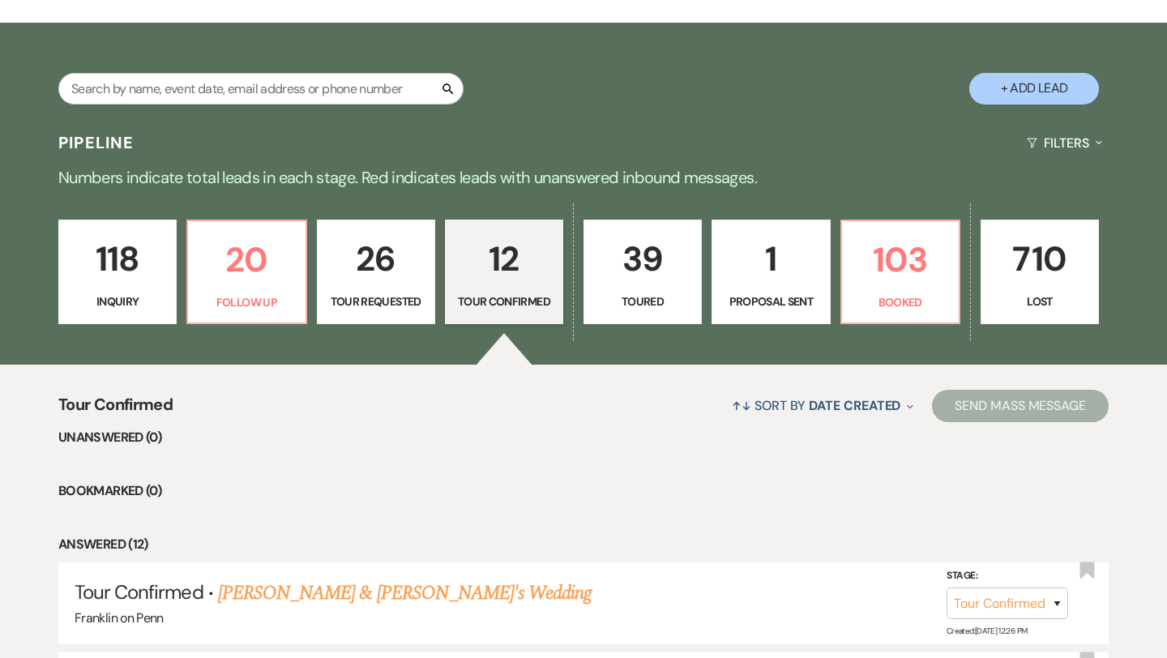
scroll to position [262, 0]
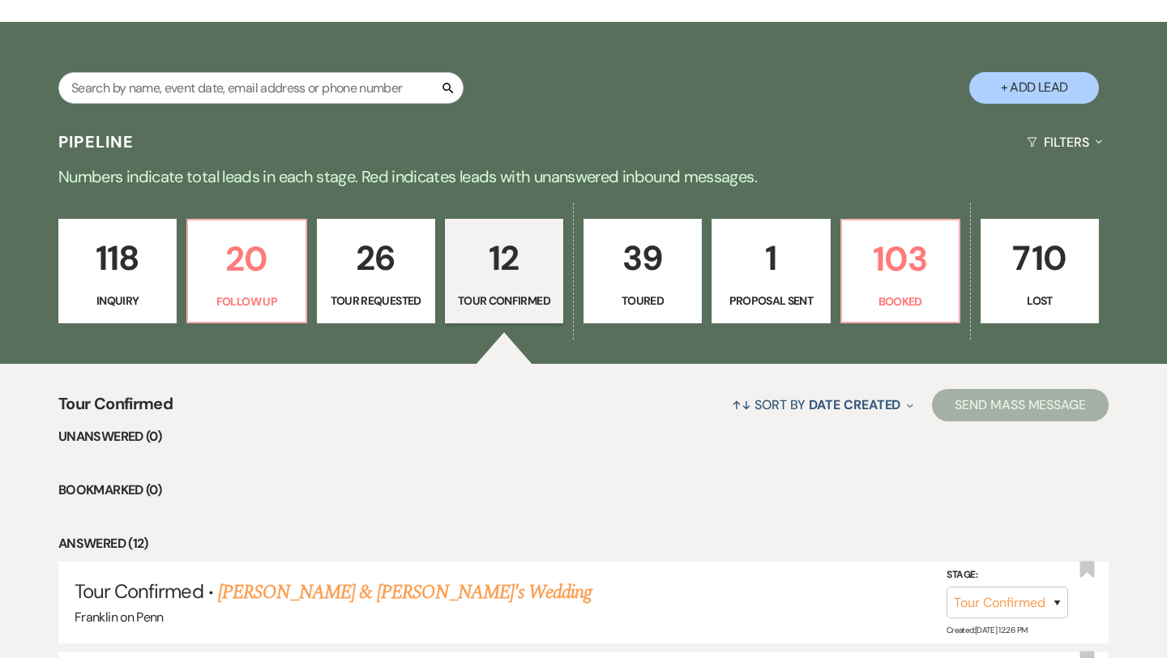
click at [648, 267] on p "39" at bounding box center [642, 258] width 97 height 54
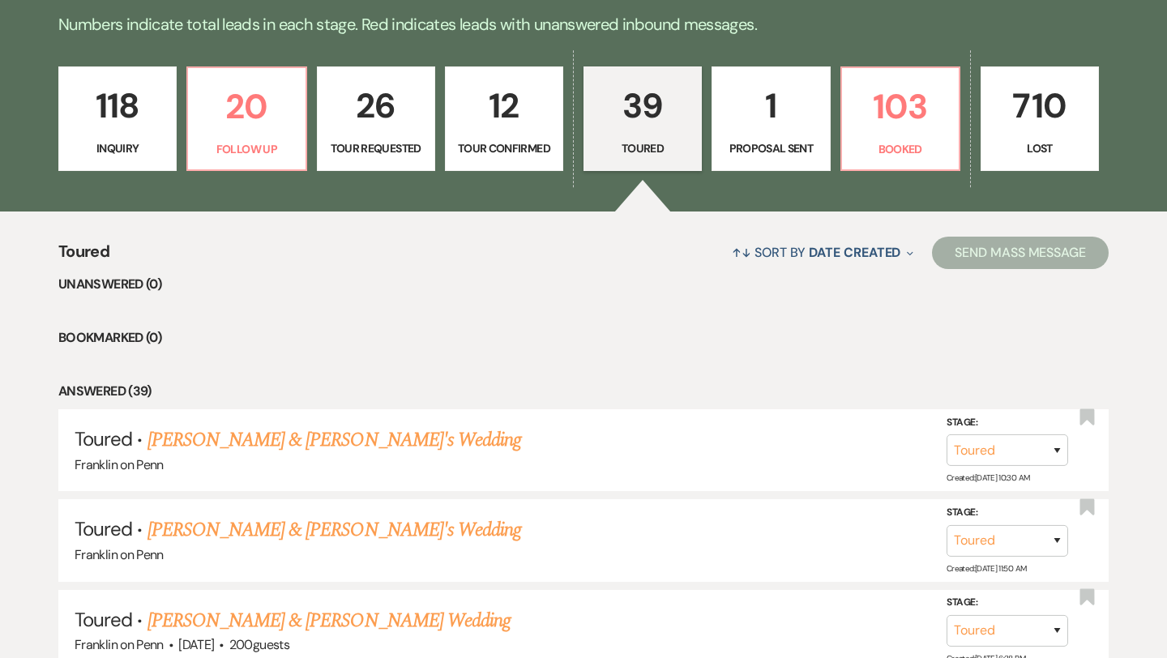
scroll to position [430, 0]
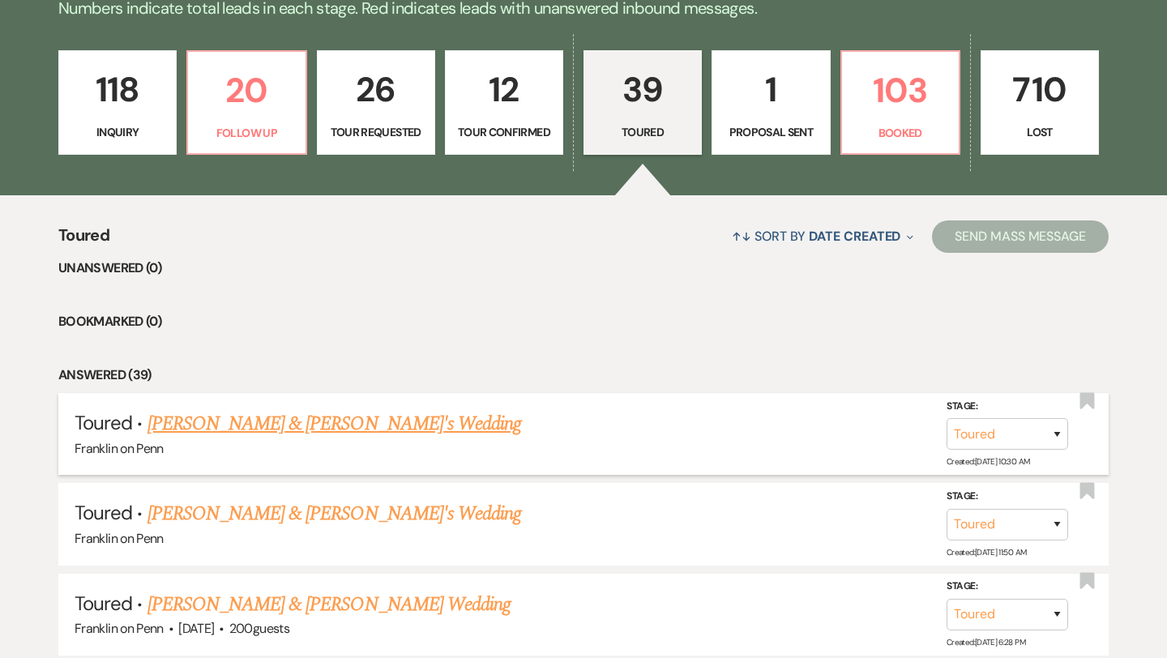
click at [355, 429] on link "[PERSON_NAME] & [PERSON_NAME]'s Wedding" at bounding box center [334, 423] width 374 height 29
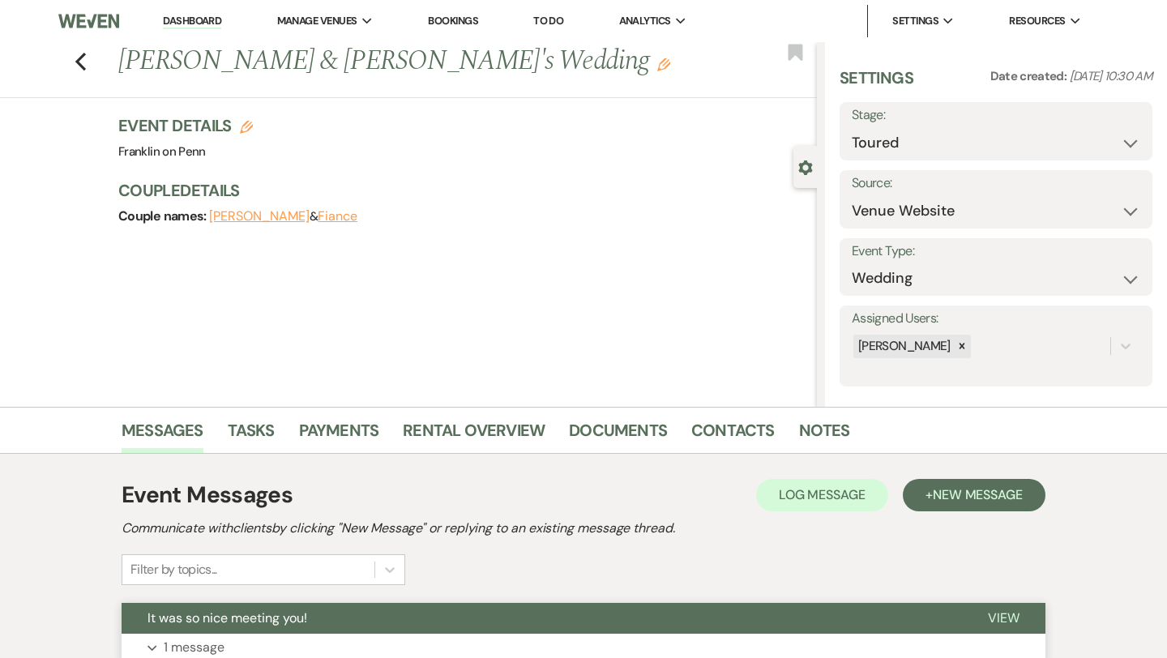
click at [215, 646] on p "1 message" at bounding box center [194, 647] width 61 height 21
click at [318, 218] on button "Fiance" at bounding box center [338, 216] width 40 height 13
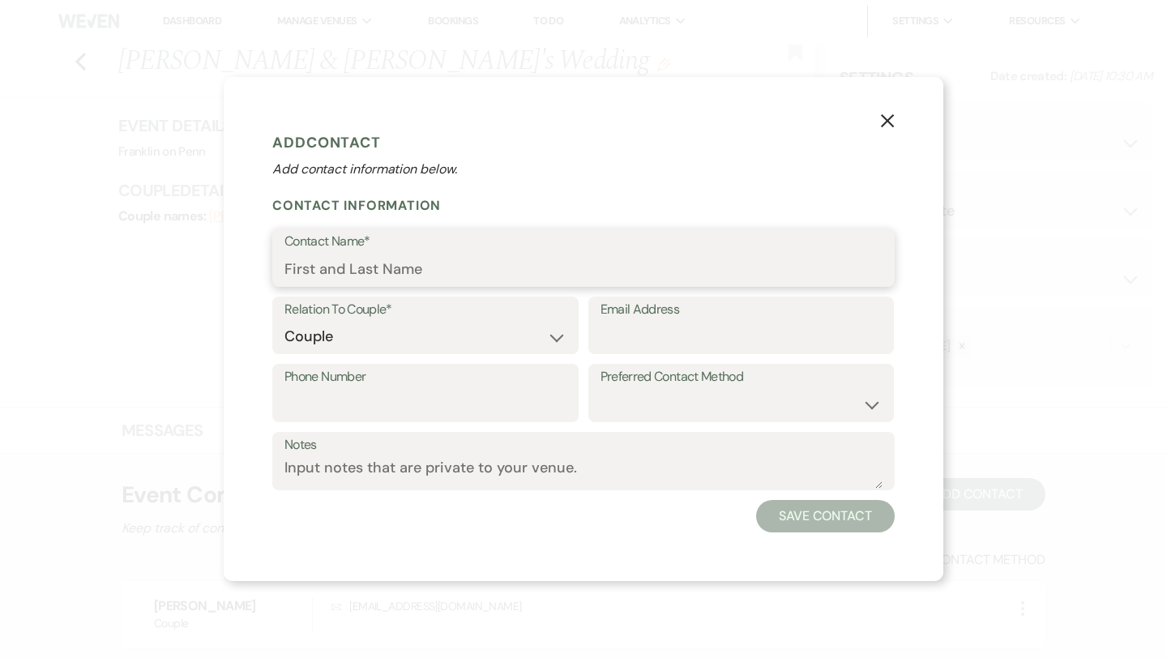
click at [442, 270] on input "Contact Name*" at bounding box center [583, 270] width 598 height 32
click at [553, 278] on input "[PERSON_NAME]" at bounding box center [583, 270] width 598 height 32
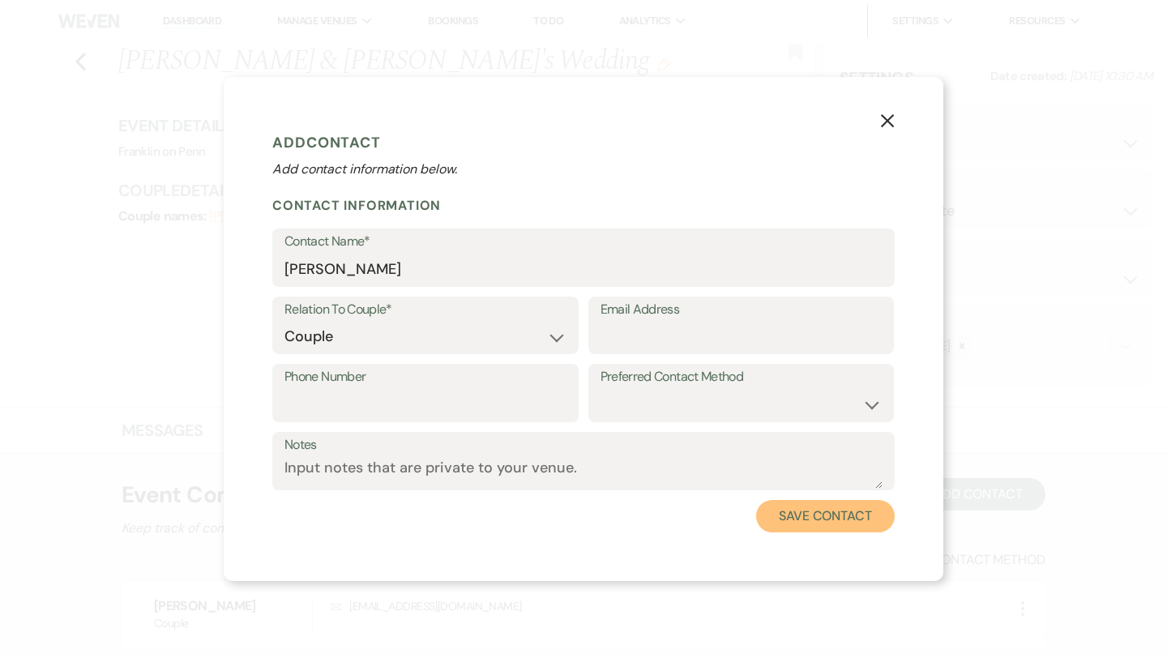
click at [813, 511] on button "Save Contact" at bounding box center [825, 516] width 139 height 32
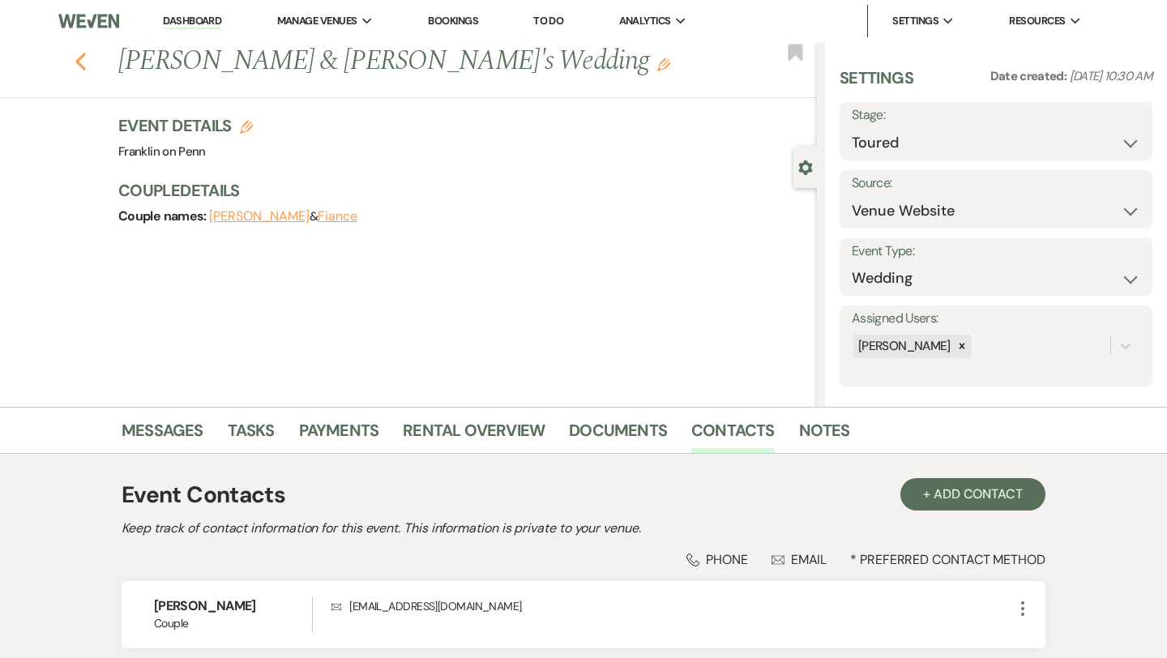
click at [78, 63] on use "button" at bounding box center [80, 62] width 11 height 18
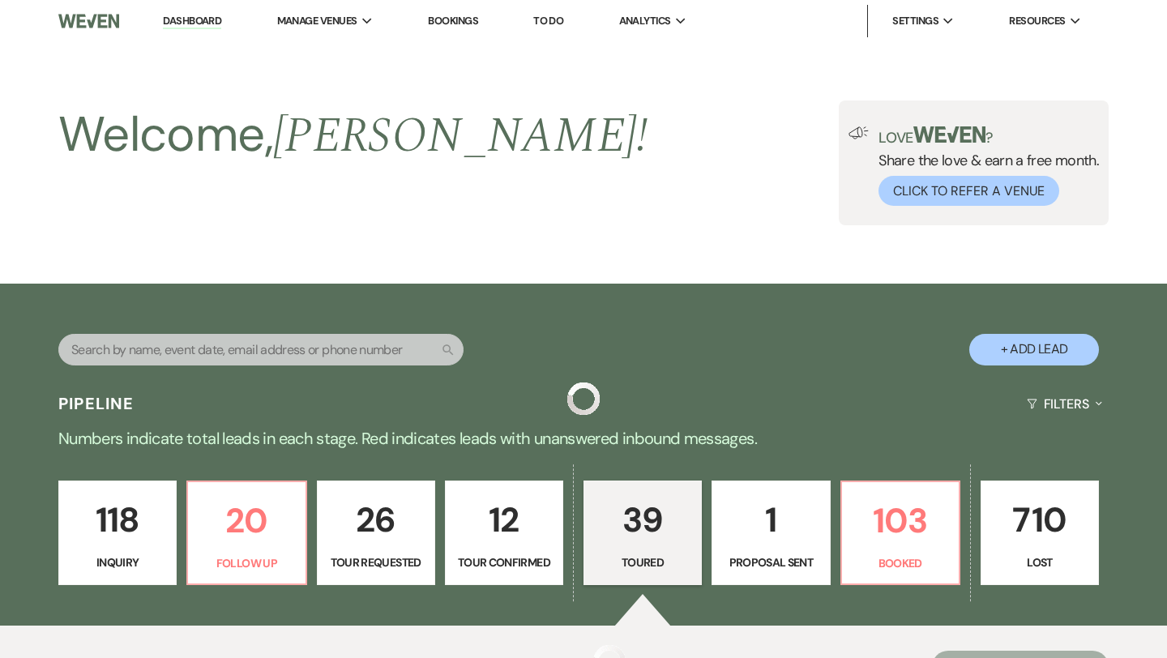
scroll to position [430, 0]
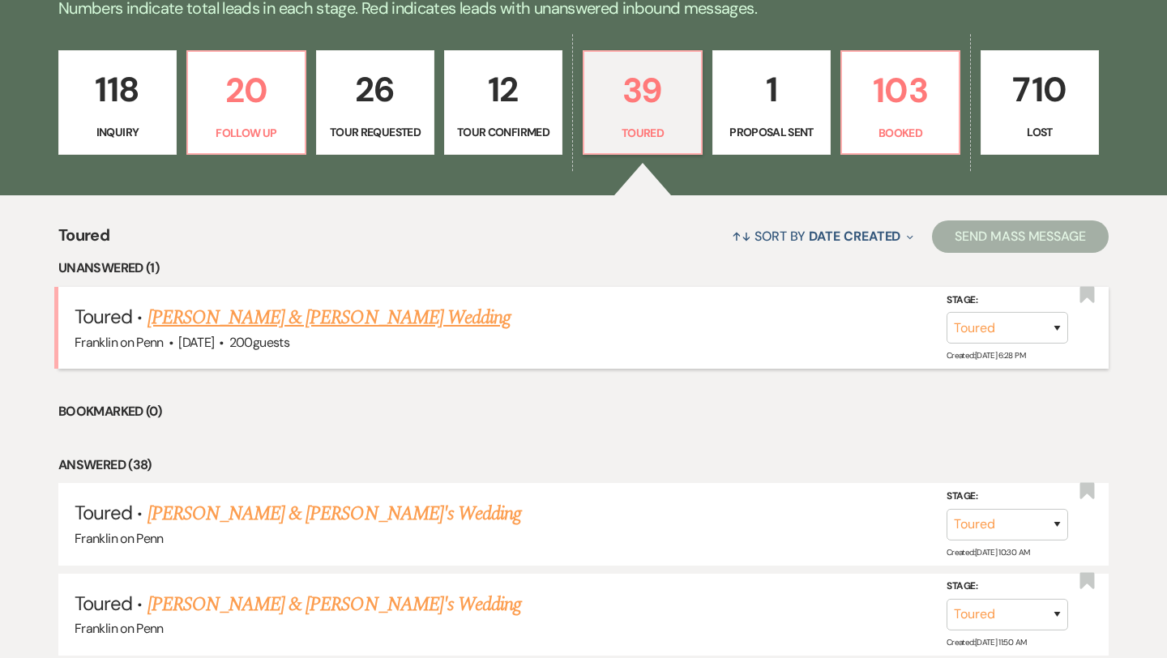
click at [351, 325] on link "[PERSON_NAME] & [PERSON_NAME] Wedding" at bounding box center [328, 317] width 363 height 29
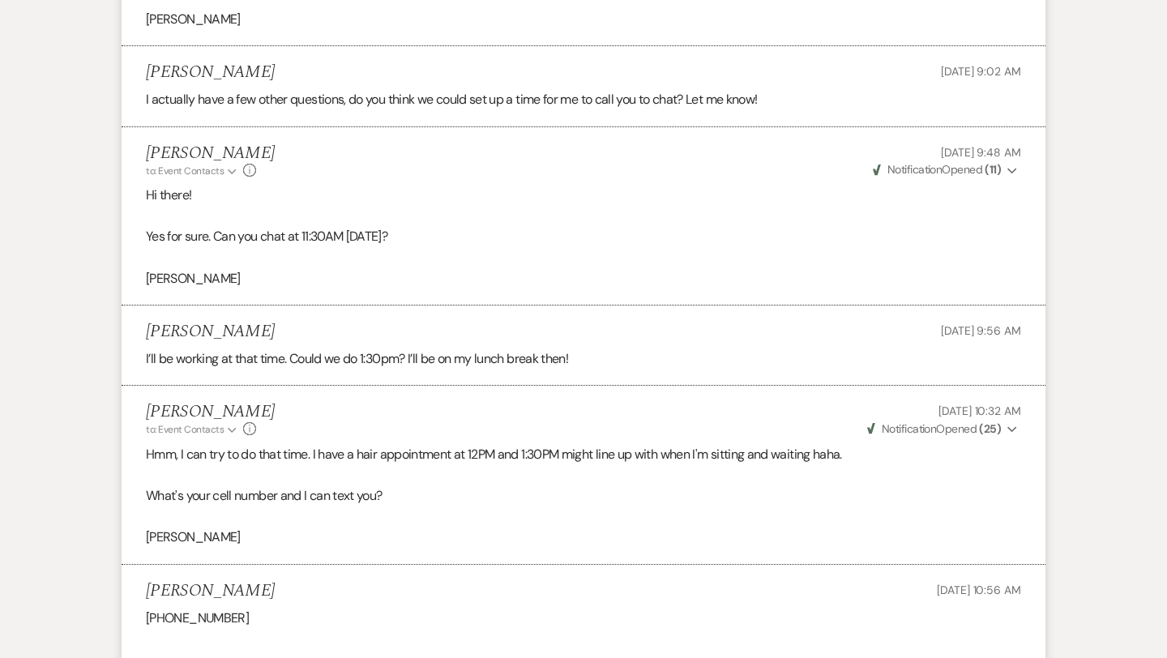
scroll to position [5313, 0]
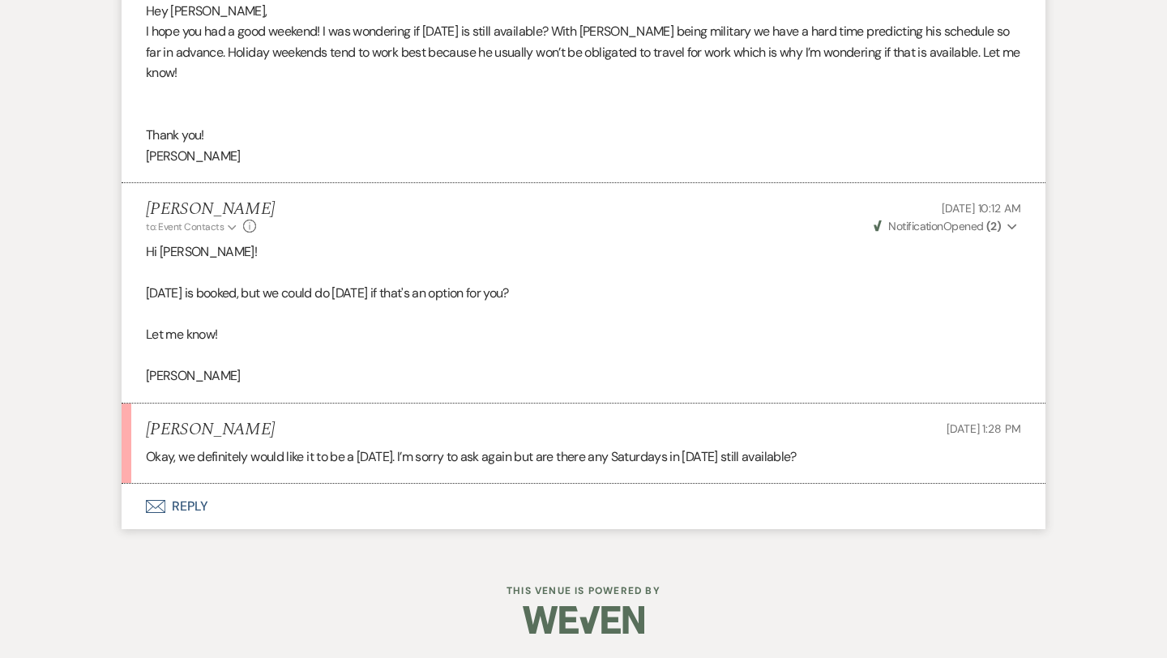
click at [196, 508] on button "Envelope Reply" at bounding box center [584, 506] width 924 height 45
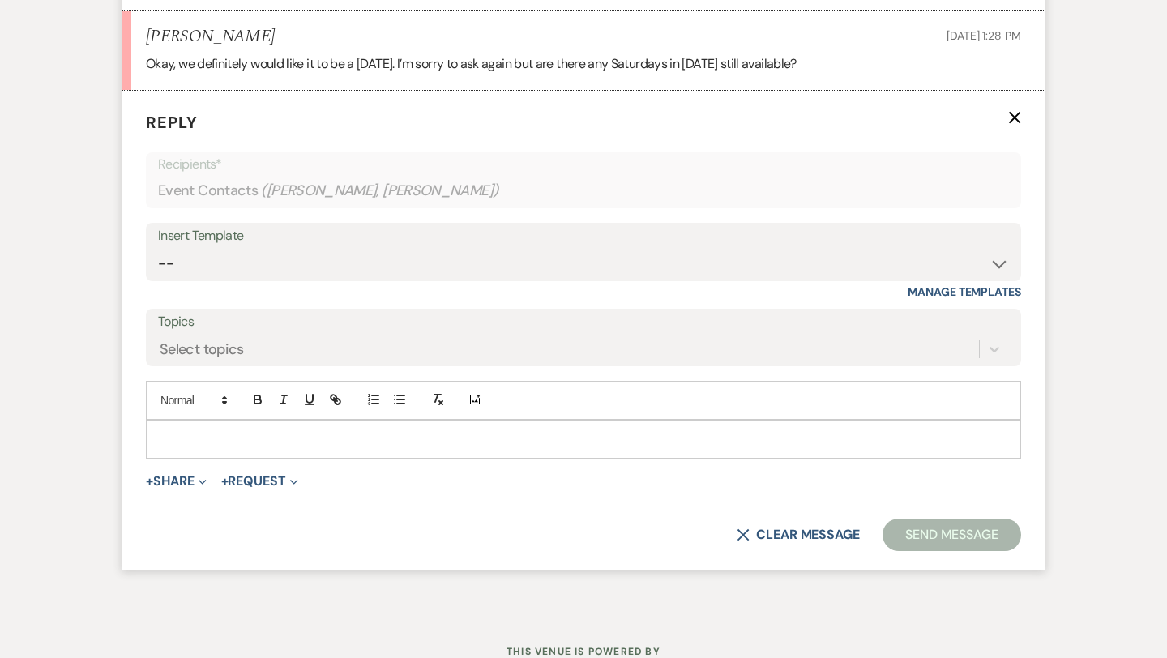
scroll to position [5707, 0]
click at [237, 437] on p at bounding box center [583, 438] width 849 height 18
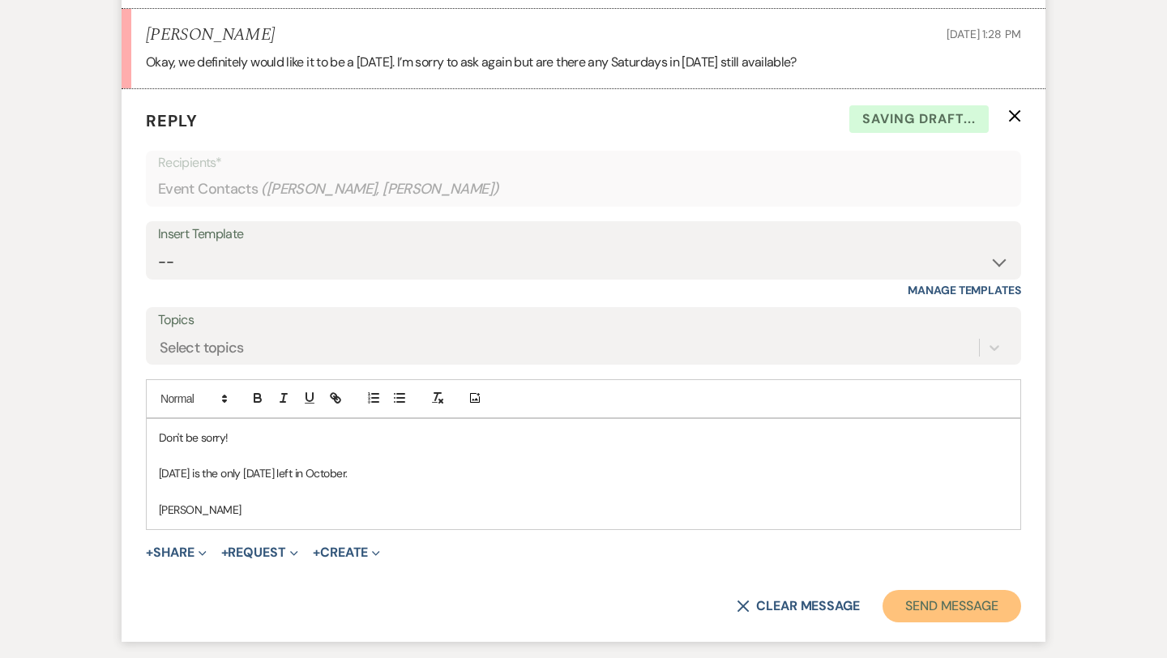
click at [977, 593] on button "Send Message" at bounding box center [951, 606] width 139 height 32
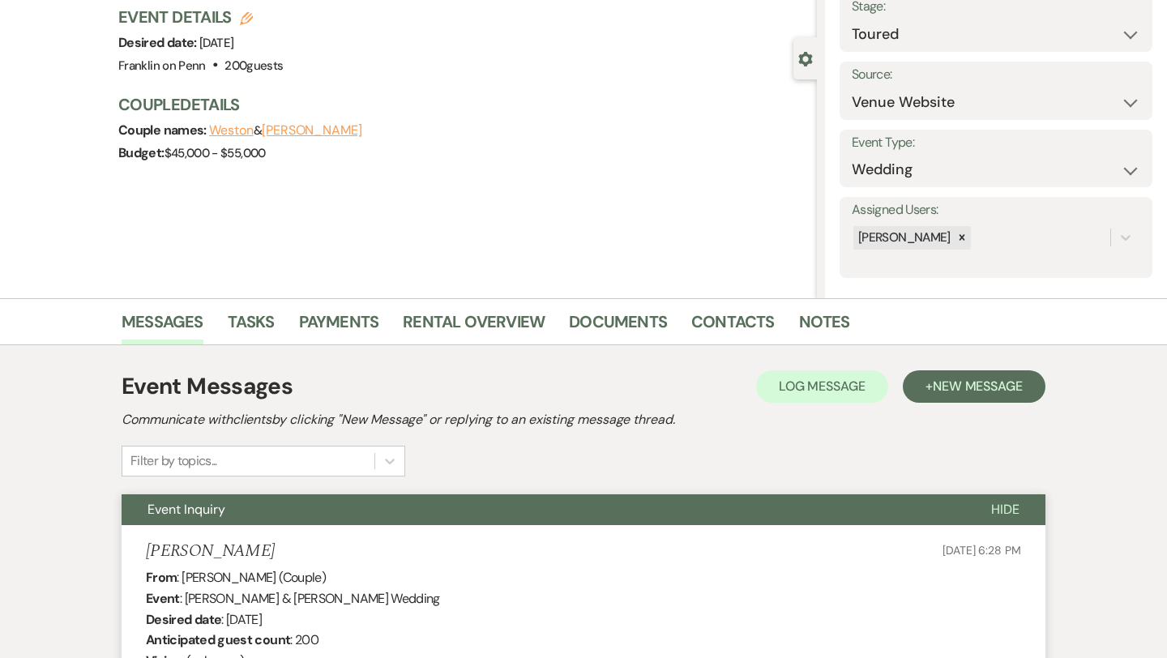
scroll to position [0, 0]
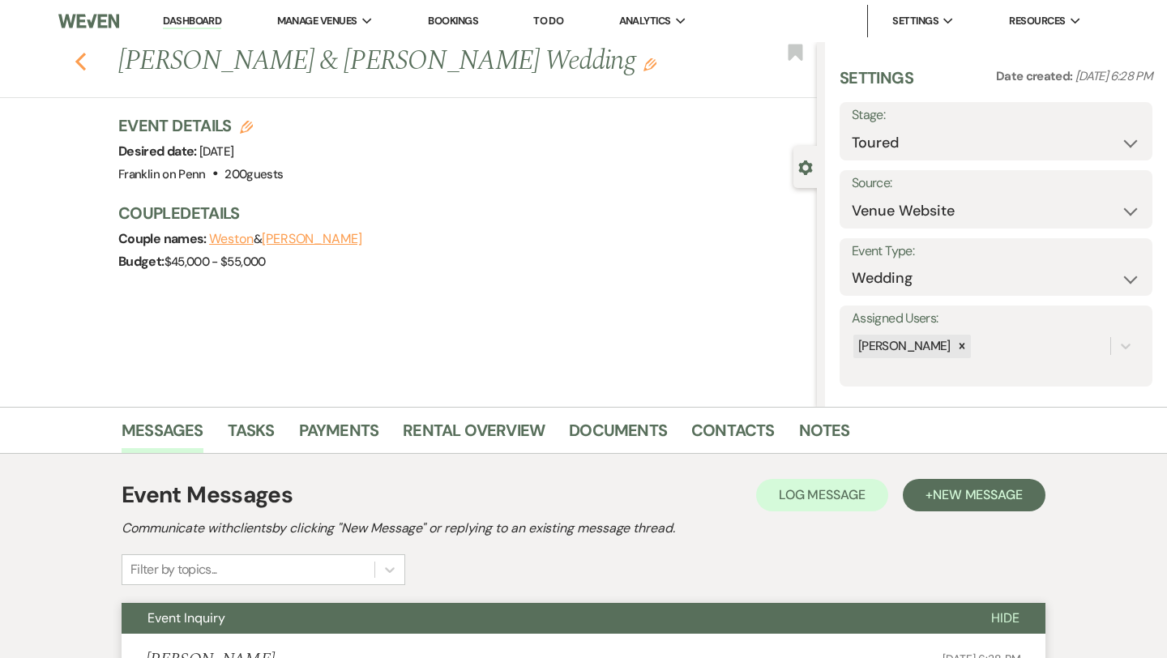
click at [77, 61] on use "button" at bounding box center [80, 62] width 11 height 18
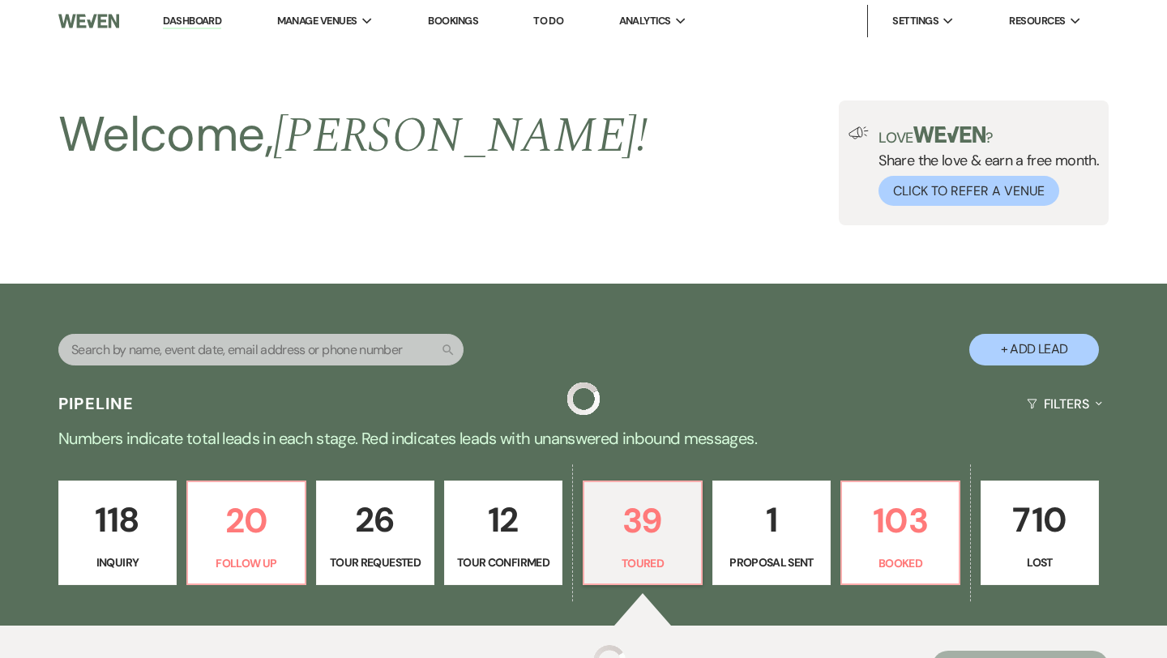
scroll to position [430, 0]
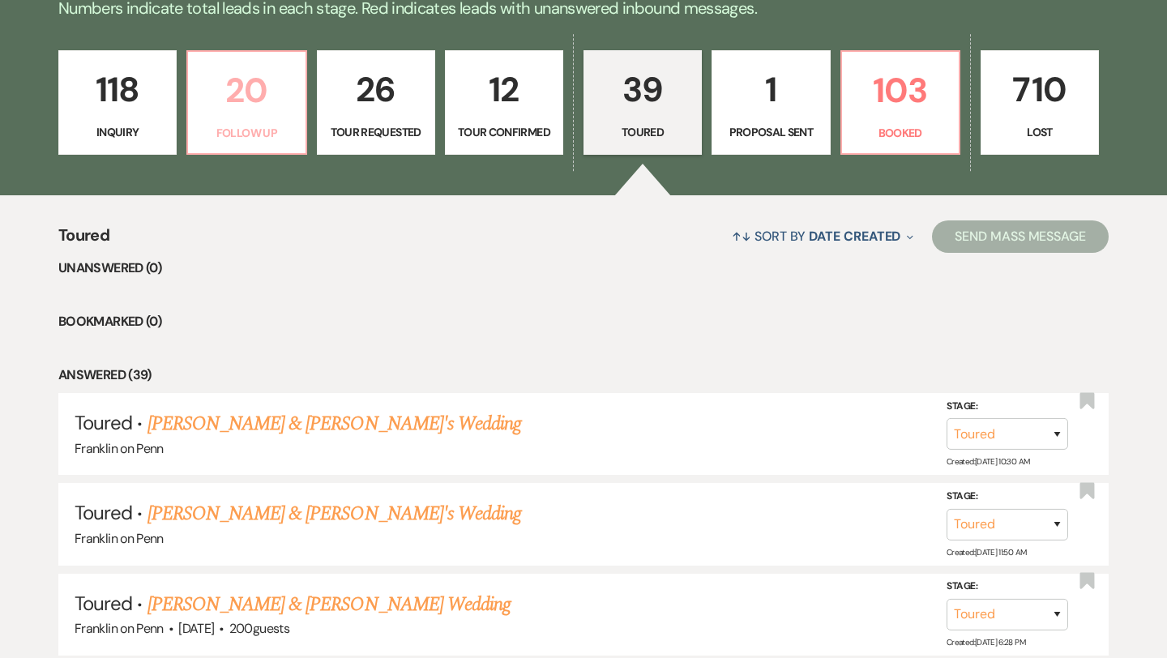
click at [270, 96] on p "20" at bounding box center [246, 90] width 97 height 54
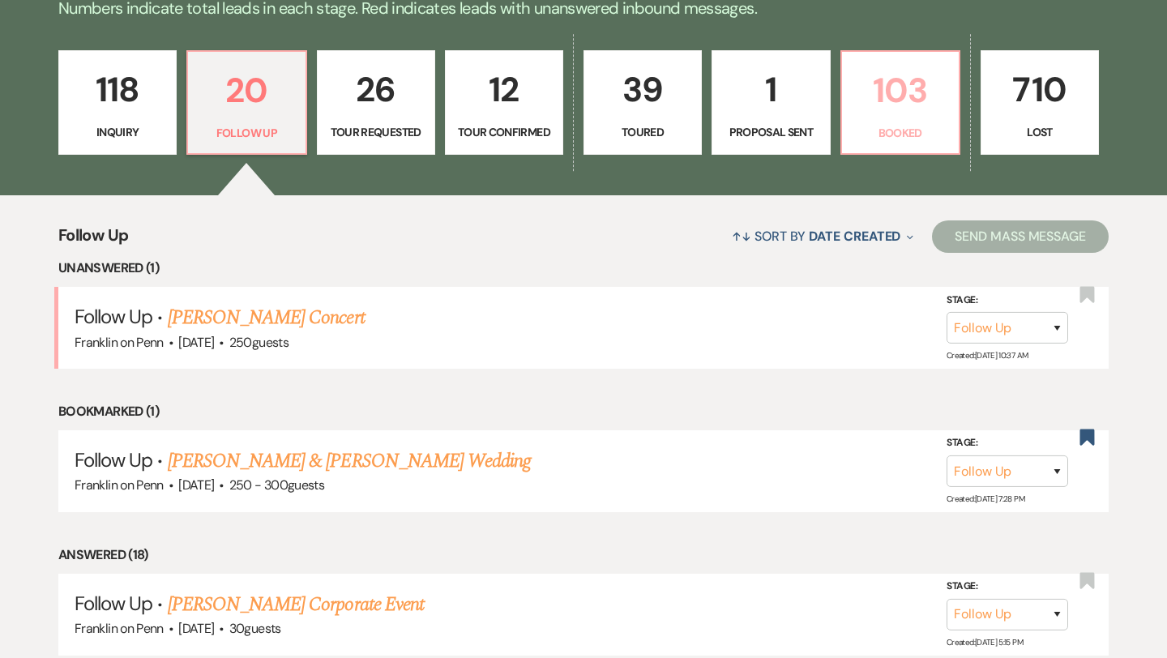
click at [924, 78] on p "103" at bounding box center [900, 90] width 97 height 54
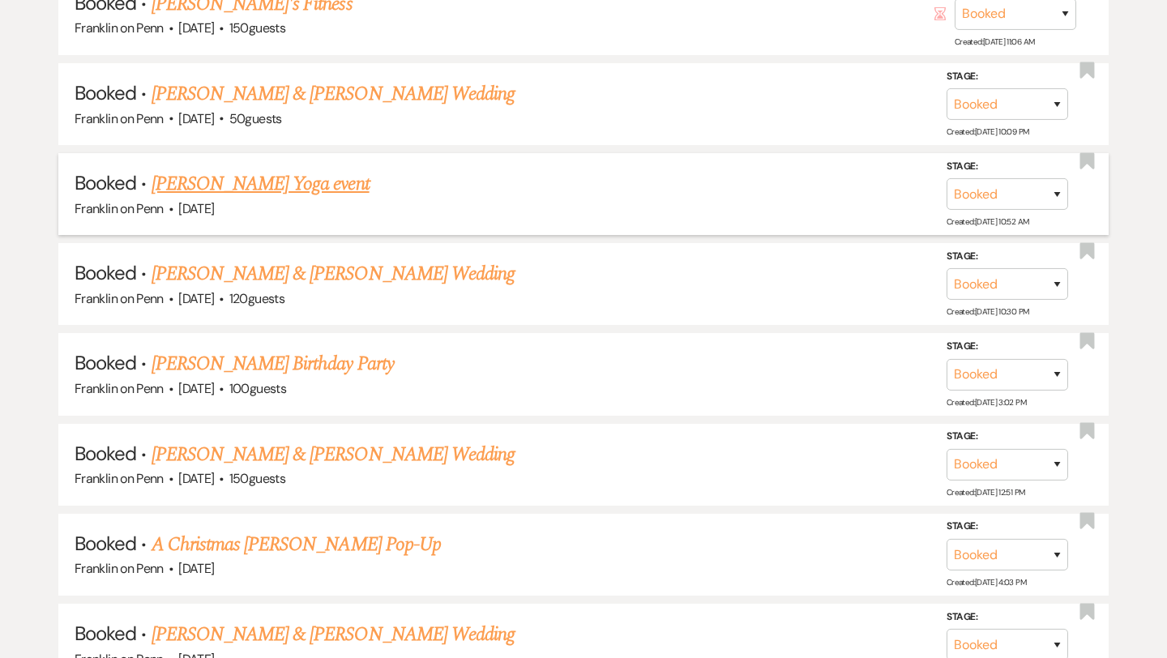
scroll to position [1572, 0]
click at [349, 353] on link "[PERSON_NAME] Birthday Party" at bounding box center [273, 362] width 242 height 29
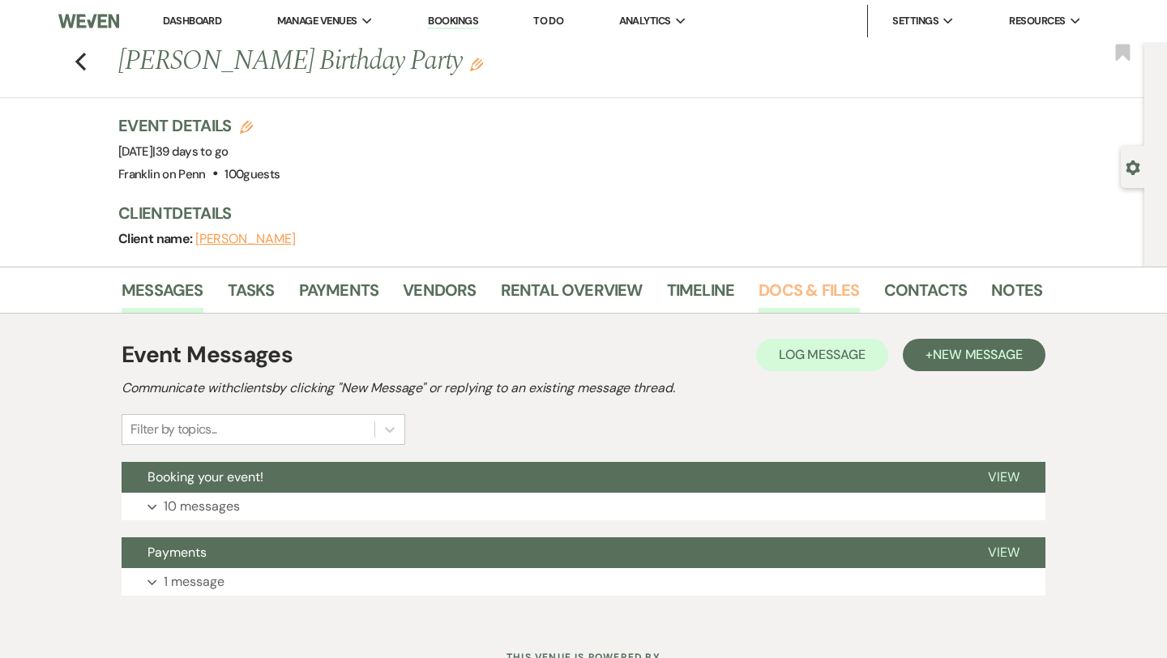
click at [787, 290] on link "Docs & Files" at bounding box center [808, 295] width 100 height 36
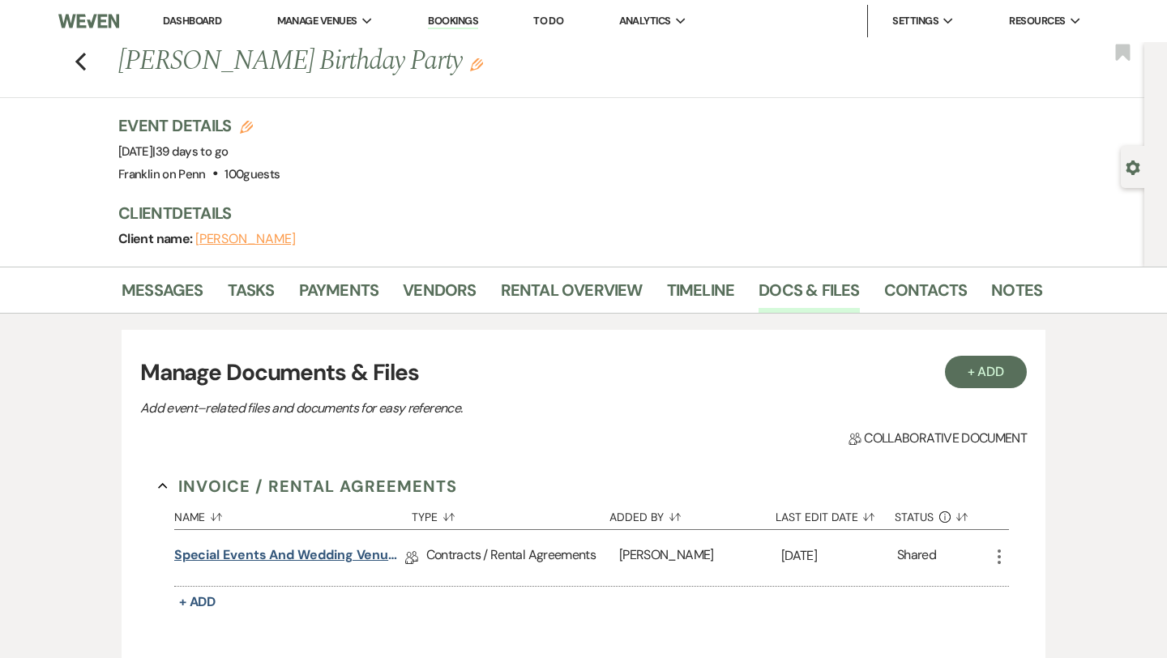
click at [365, 551] on link "Special Events and Wedding Venue Contract" at bounding box center [289, 557] width 231 height 25
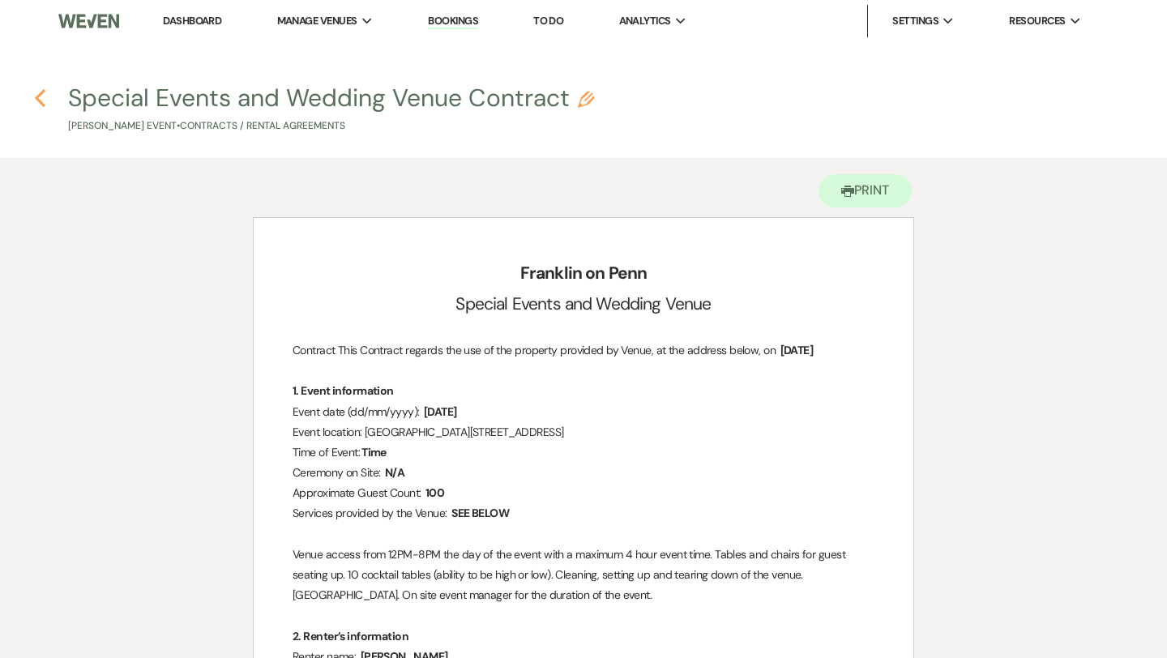
click at [45, 96] on icon "Previous" at bounding box center [40, 97] width 12 height 19
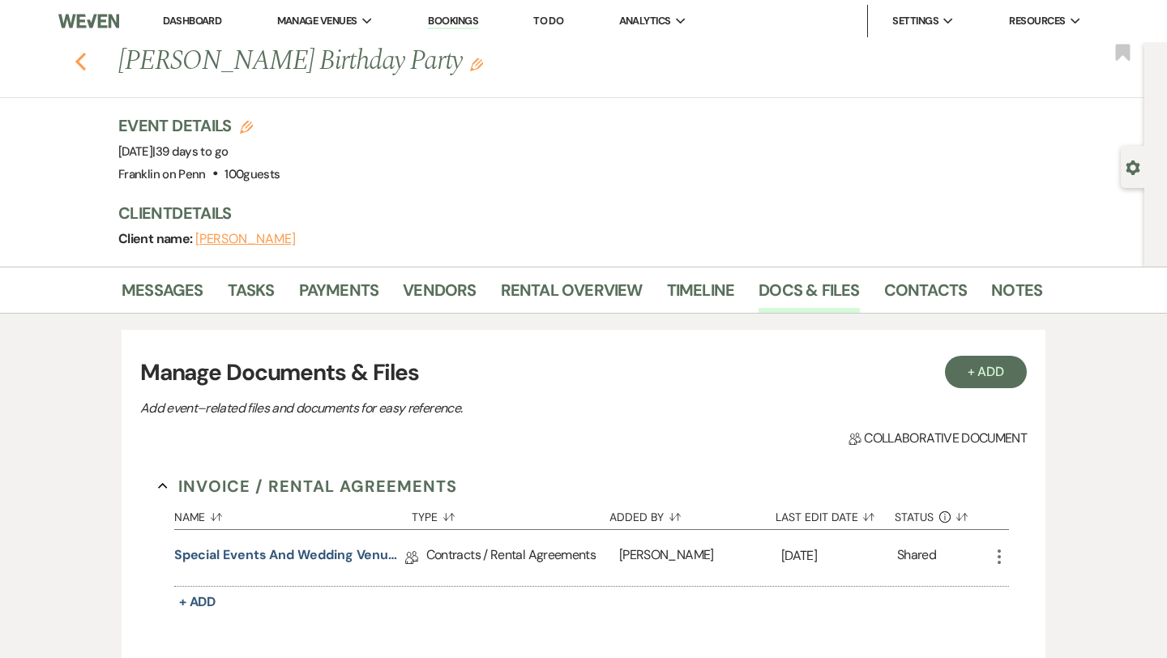
click at [80, 61] on icon "Previous" at bounding box center [81, 61] width 12 height 19
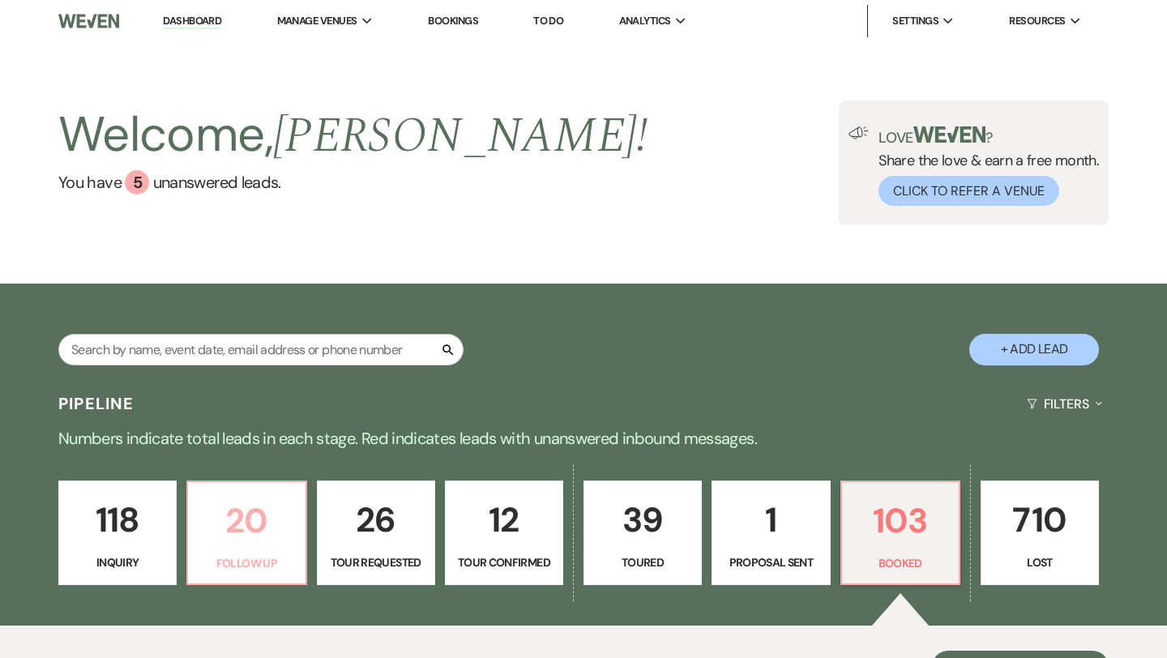
click at [237, 506] on p "20" at bounding box center [246, 520] width 97 height 54
select select "9"
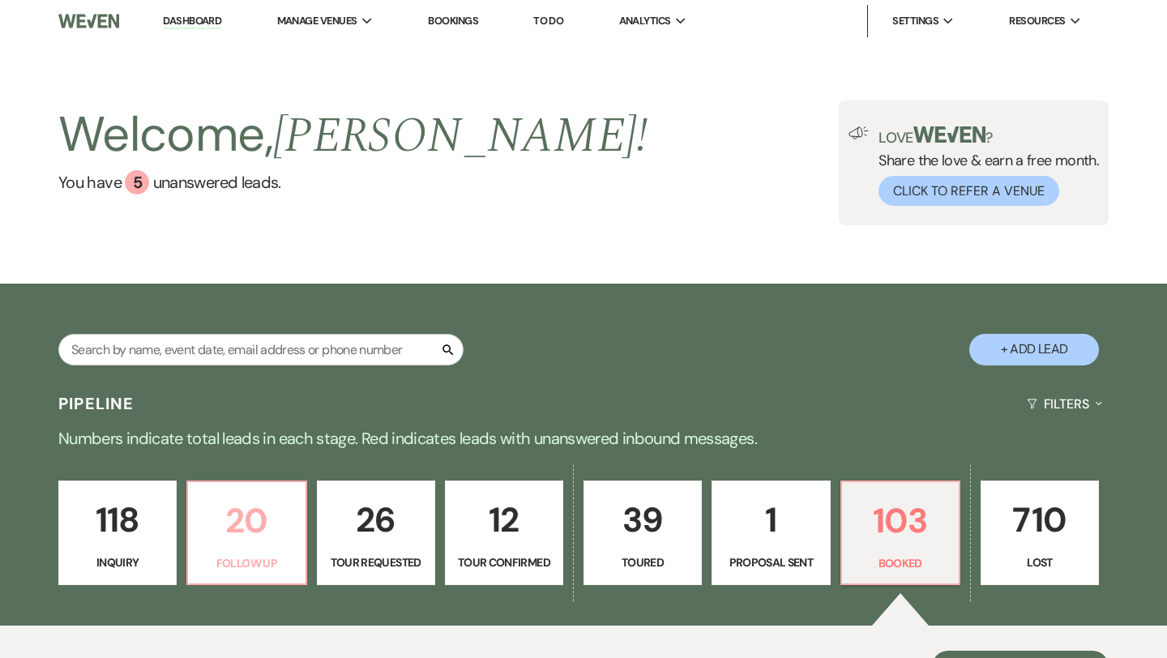
select select "9"
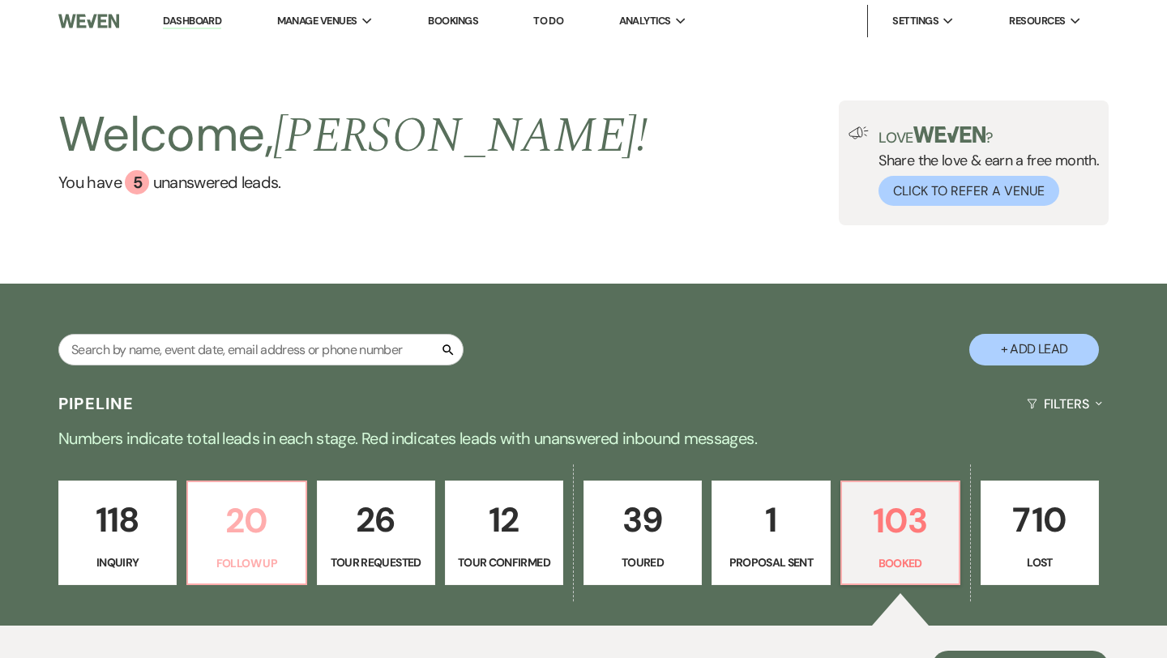
select select "9"
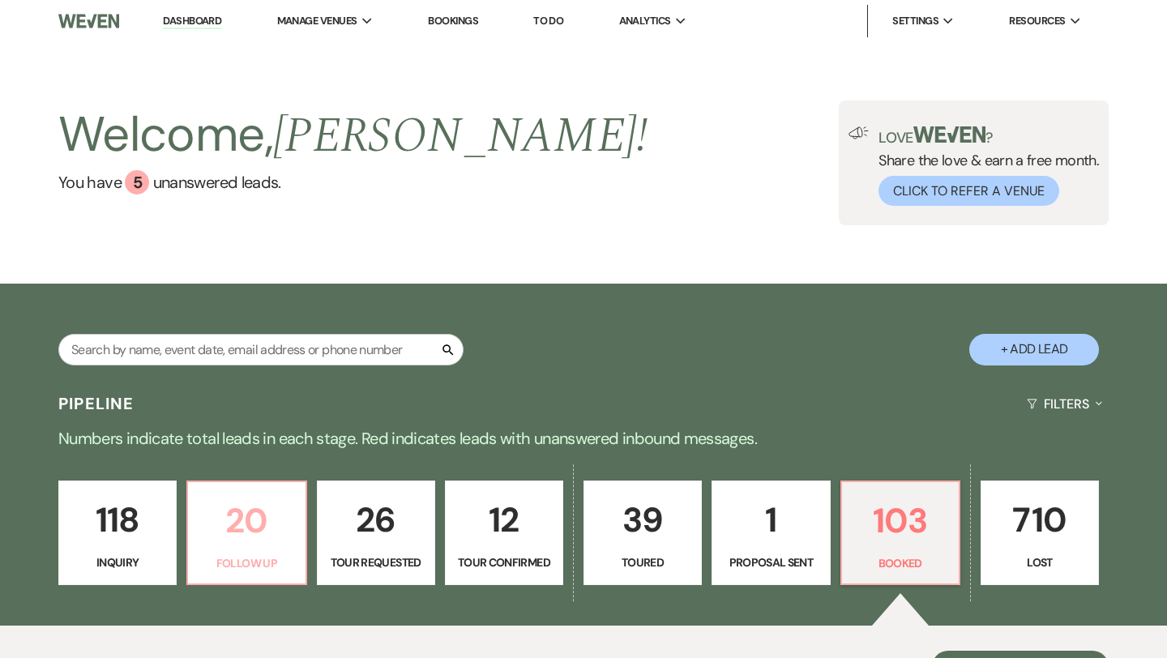
select select "9"
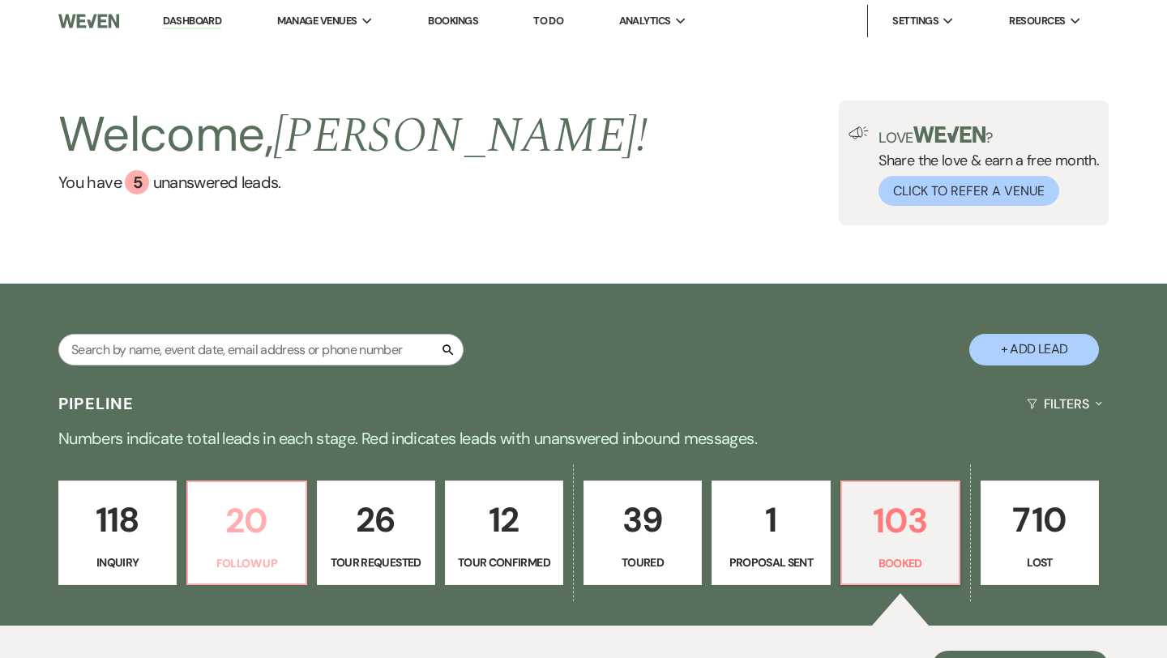
select select "9"
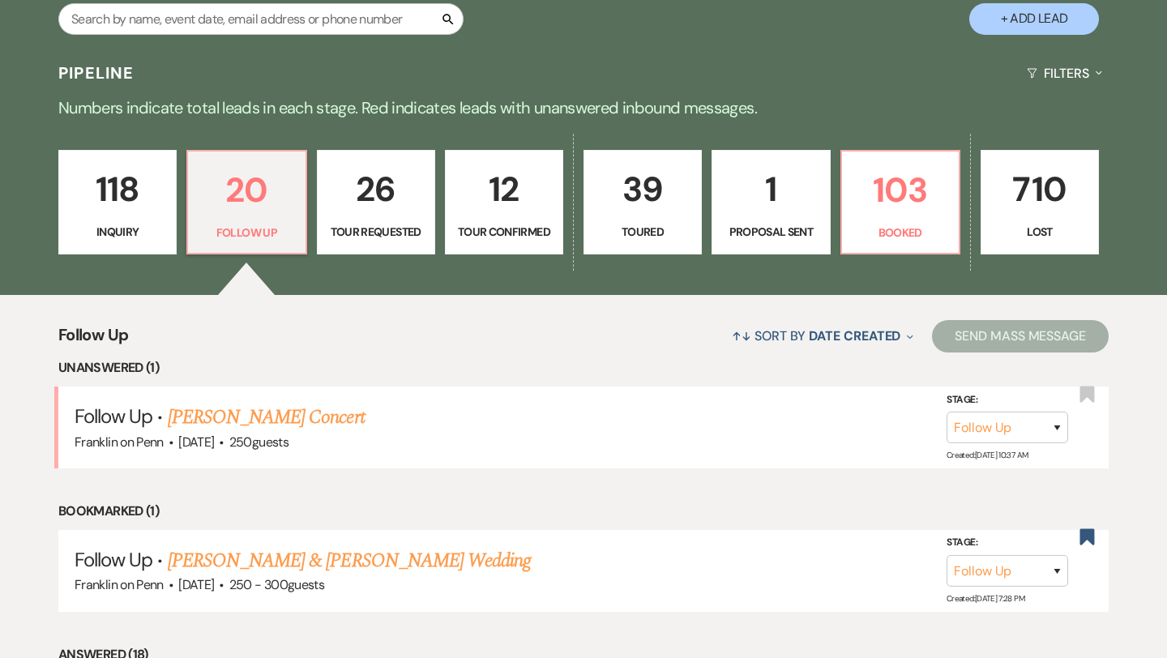
scroll to position [333, 0]
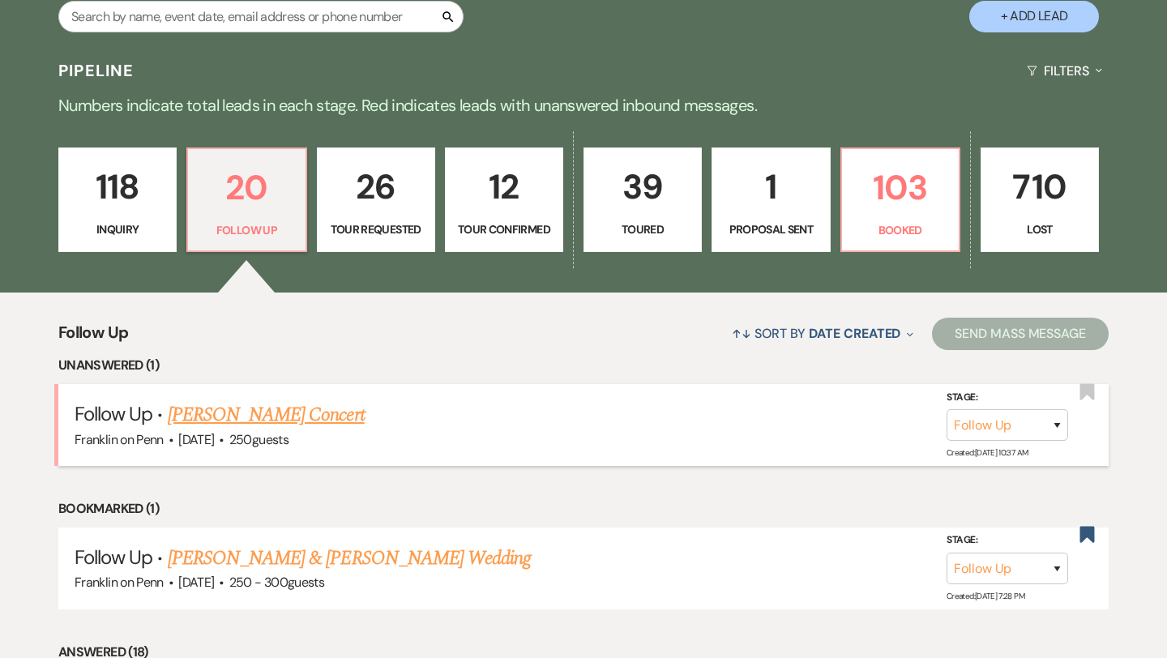
click at [309, 414] on link "[PERSON_NAME] Concert" at bounding box center [266, 414] width 197 height 29
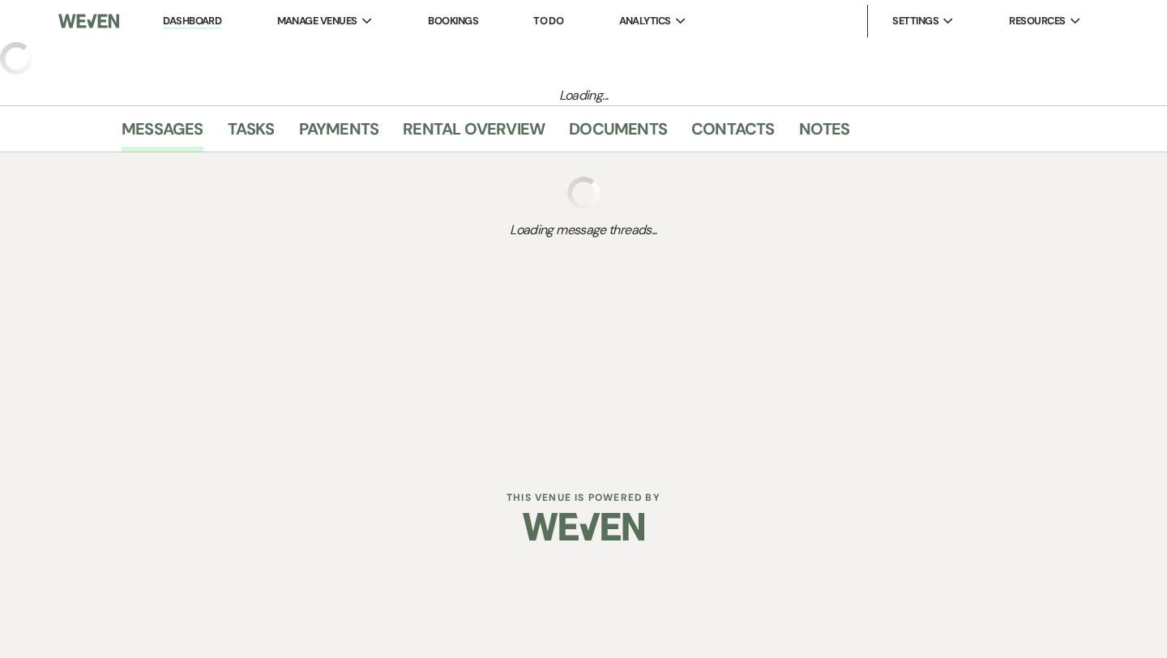
select select "9"
select select "5"
select select "8"
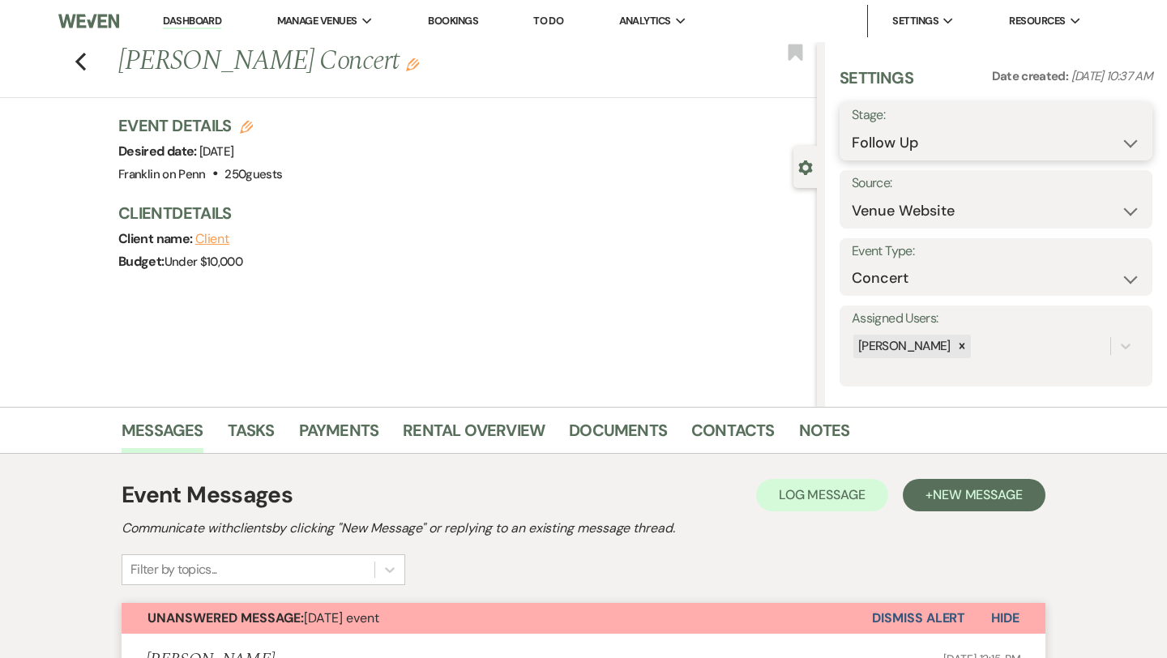
click at [940, 151] on select "Inquiry Follow Up Tour Requested Tour Confirmed Toured Proposal Sent Booked Lost" at bounding box center [996, 143] width 288 height 32
select select "8"
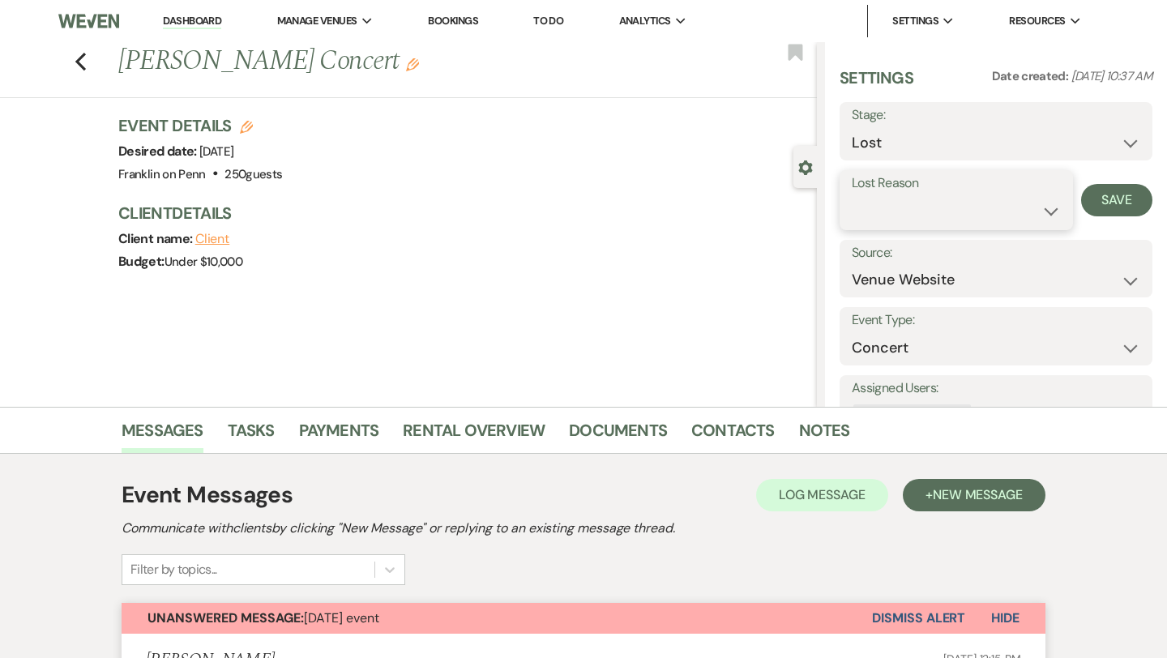
click at [894, 211] on select "Booked Elsewhere Budget Date Unavailable No Response Not a Good Match Capacity …" at bounding box center [956, 211] width 209 height 32
select select "8"
click at [1096, 202] on button "Save" at bounding box center [1116, 200] width 71 height 32
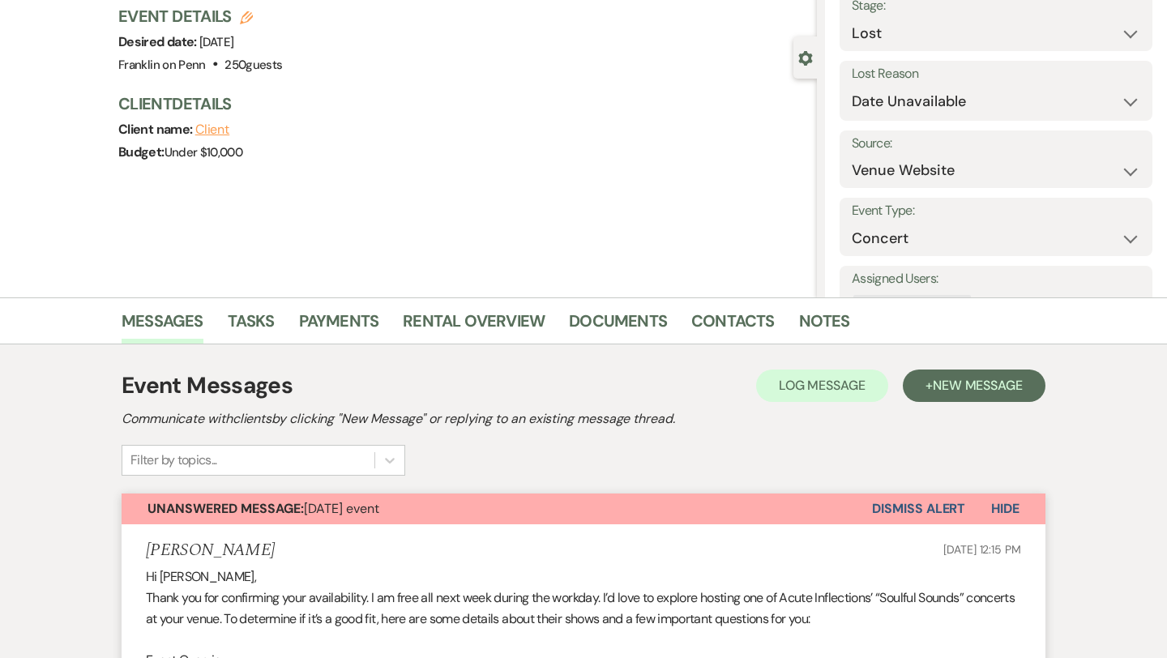
scroll to position [128, 0]
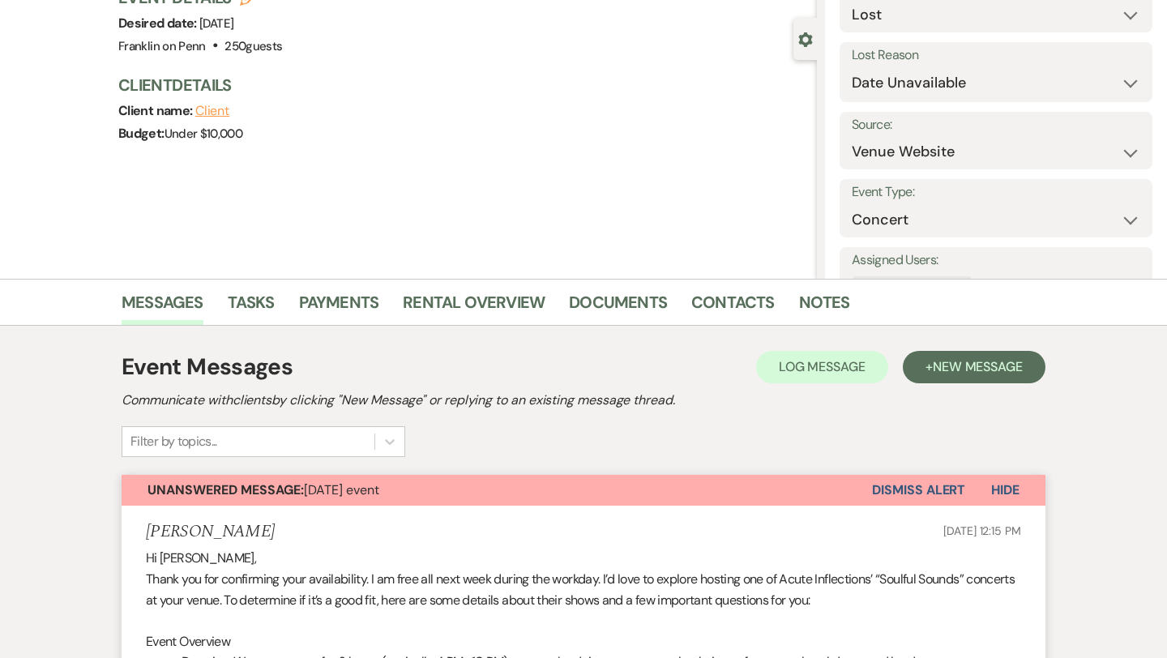
click at [918, 489] on button "Dismiss Alert" at bounding box center [918, 490] width 93 height 31
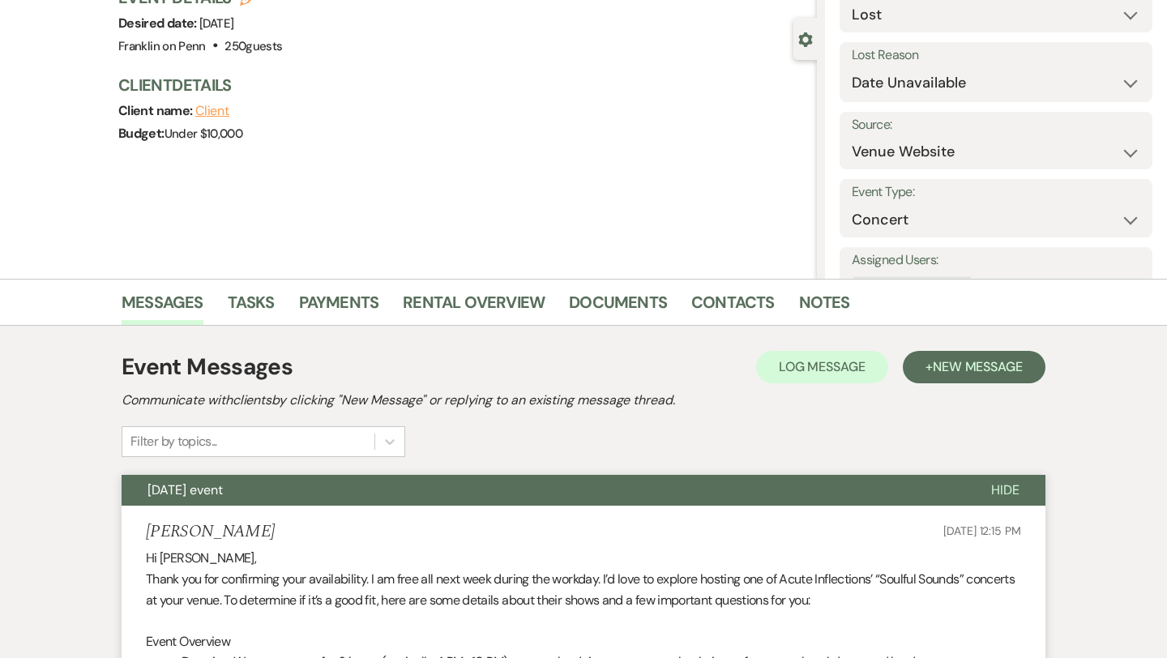
scroll to position [0, 0]
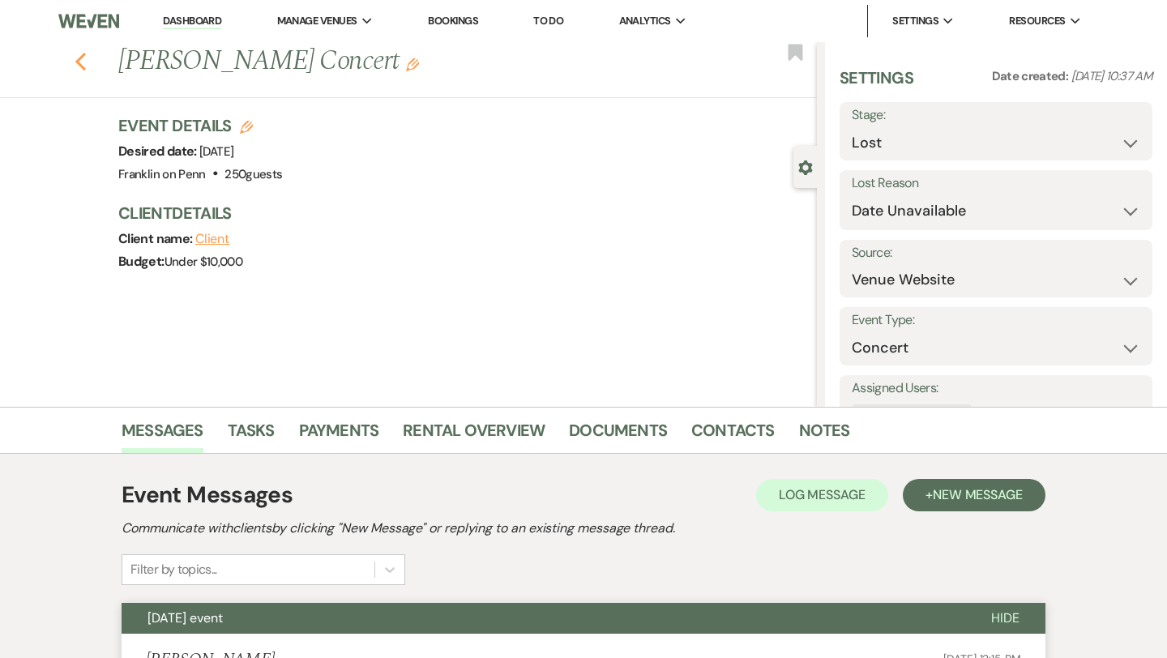
click at [83, 66] on use "button" at bounding box center [80, 62] width 11 height 18
select select "9"
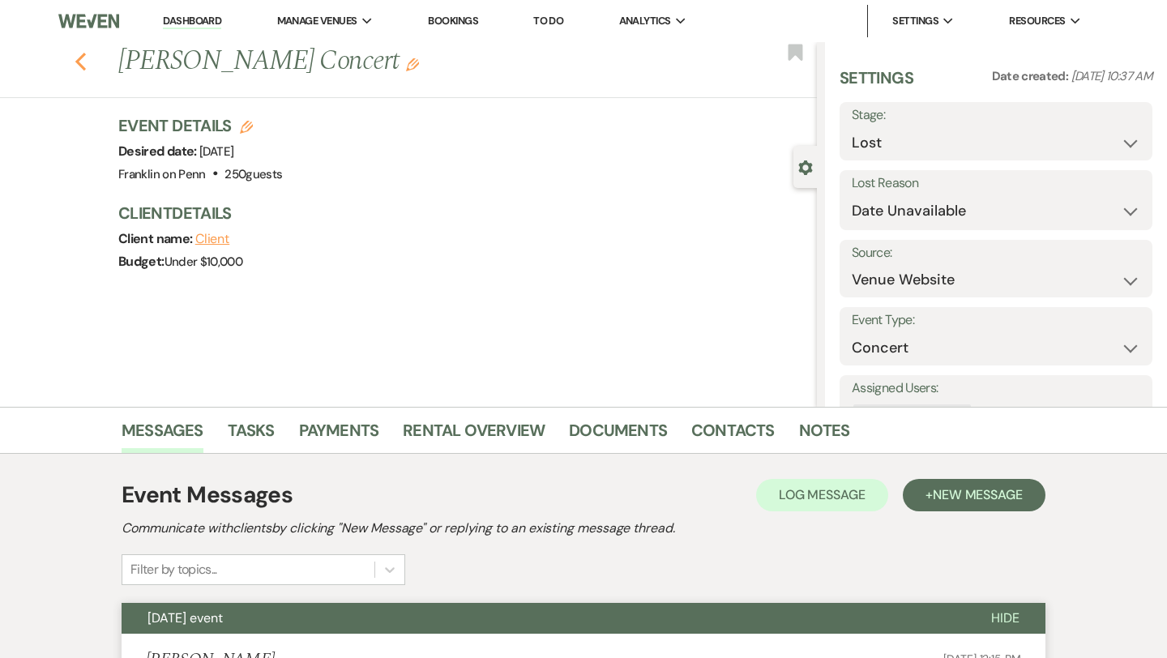
select select "9"
select select "8"
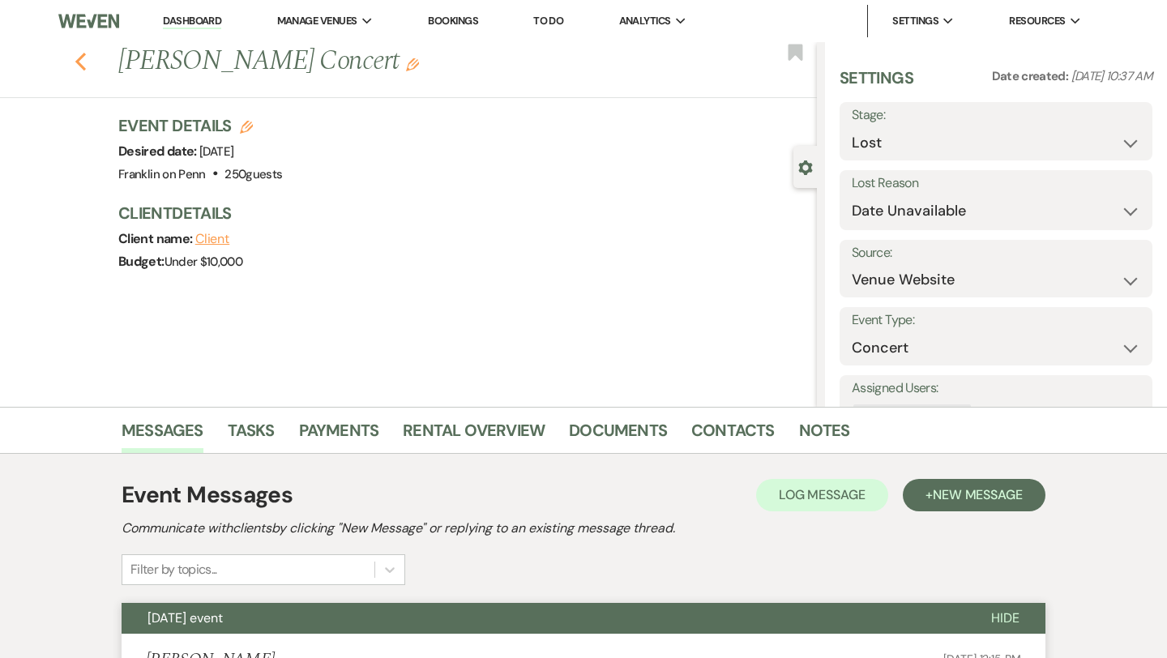
select select "8"
select select "9"
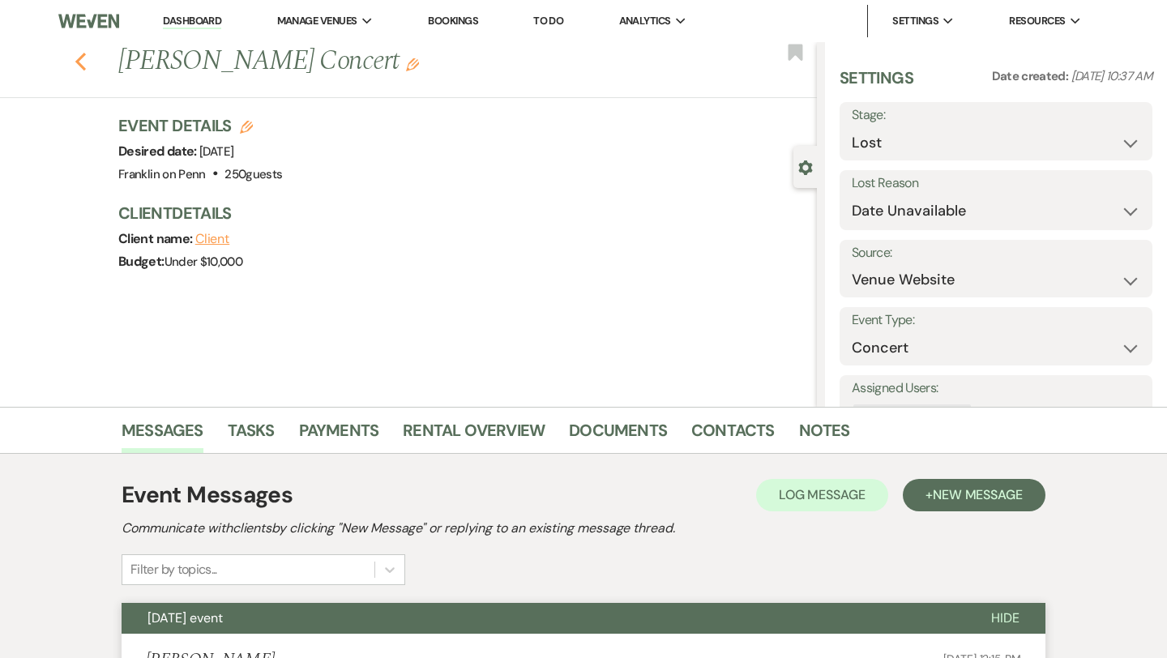
select select "9"
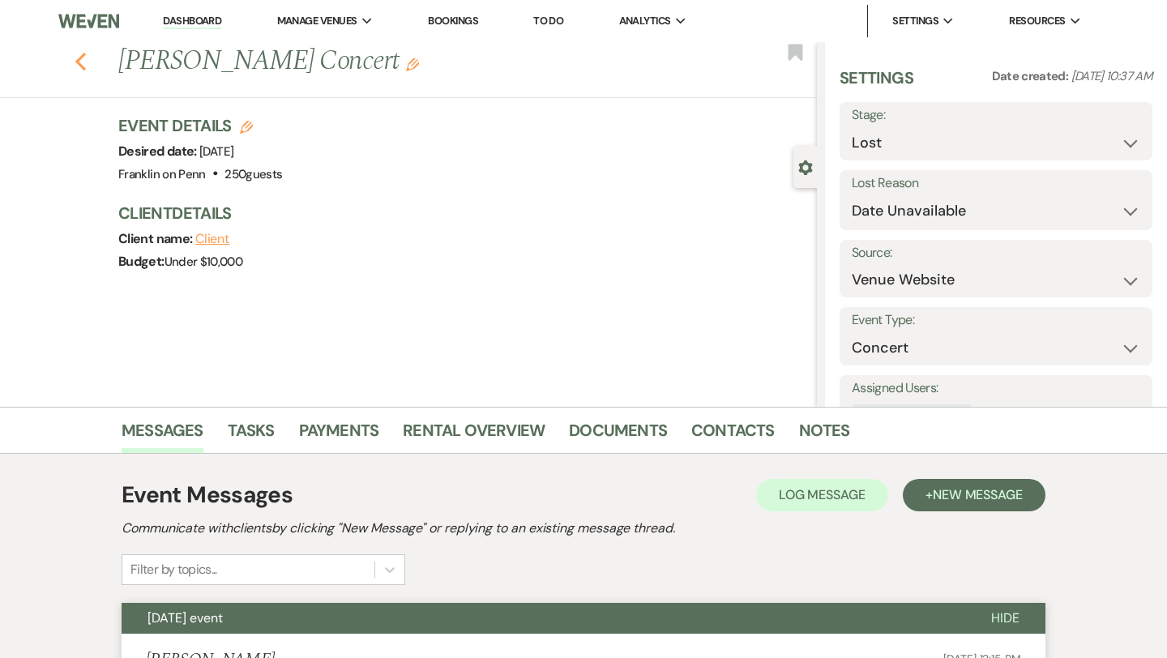
select select "9"
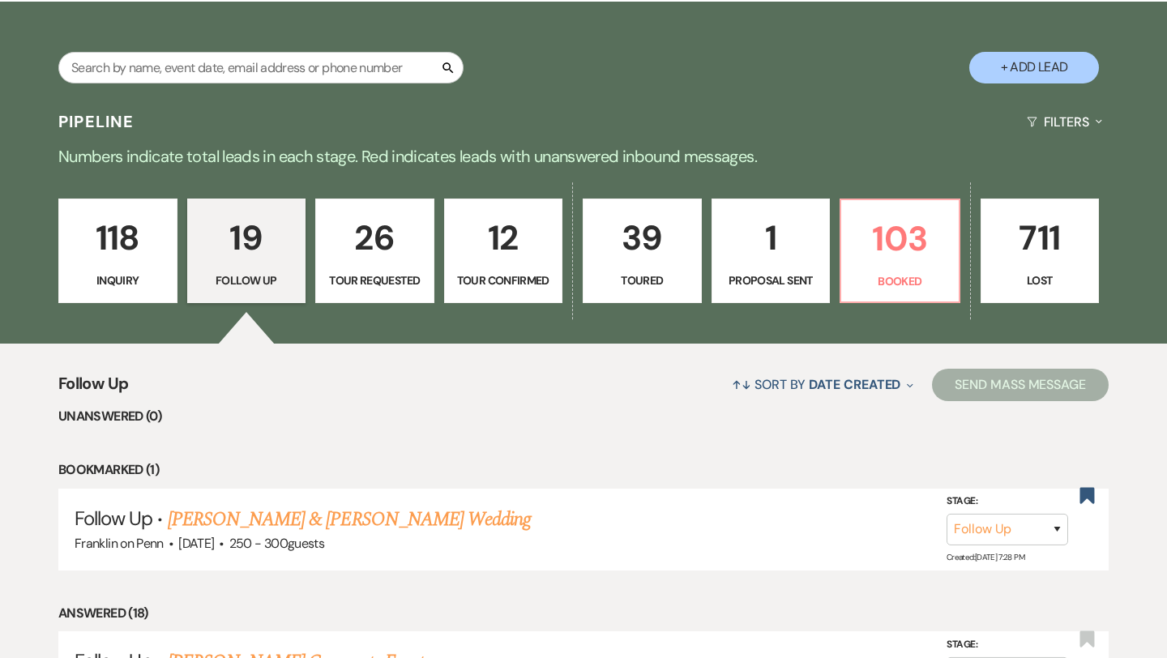
scroll to position [263, 0]
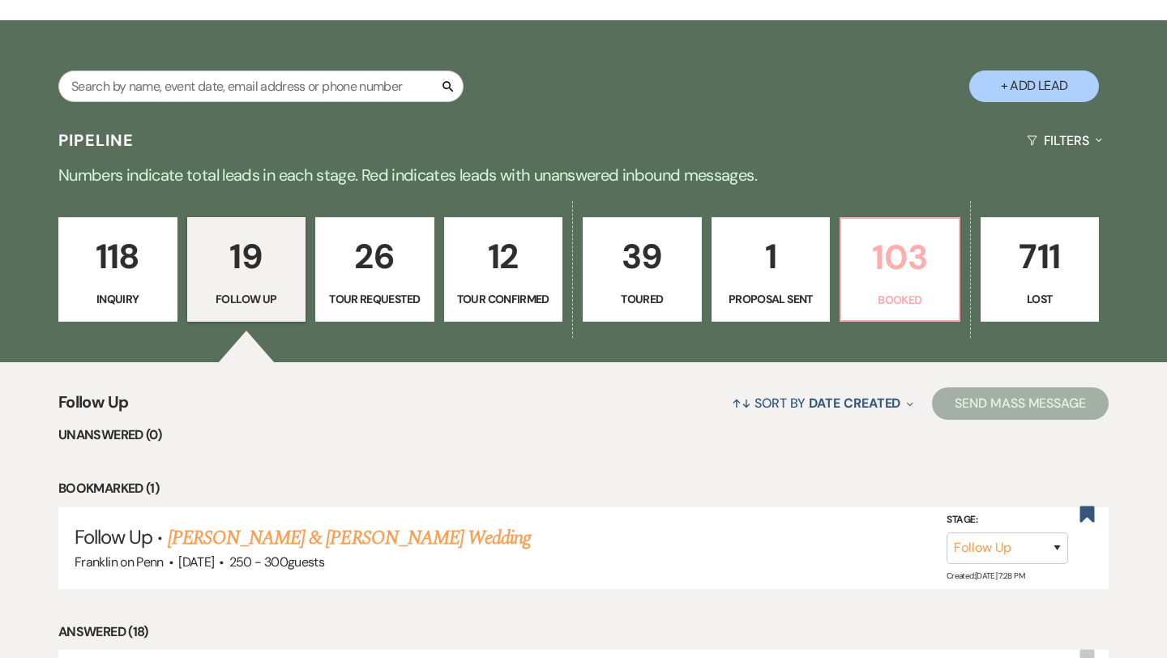
click at [869, 267] on p "103" at bounding box center [900, 257] width 98 height 54
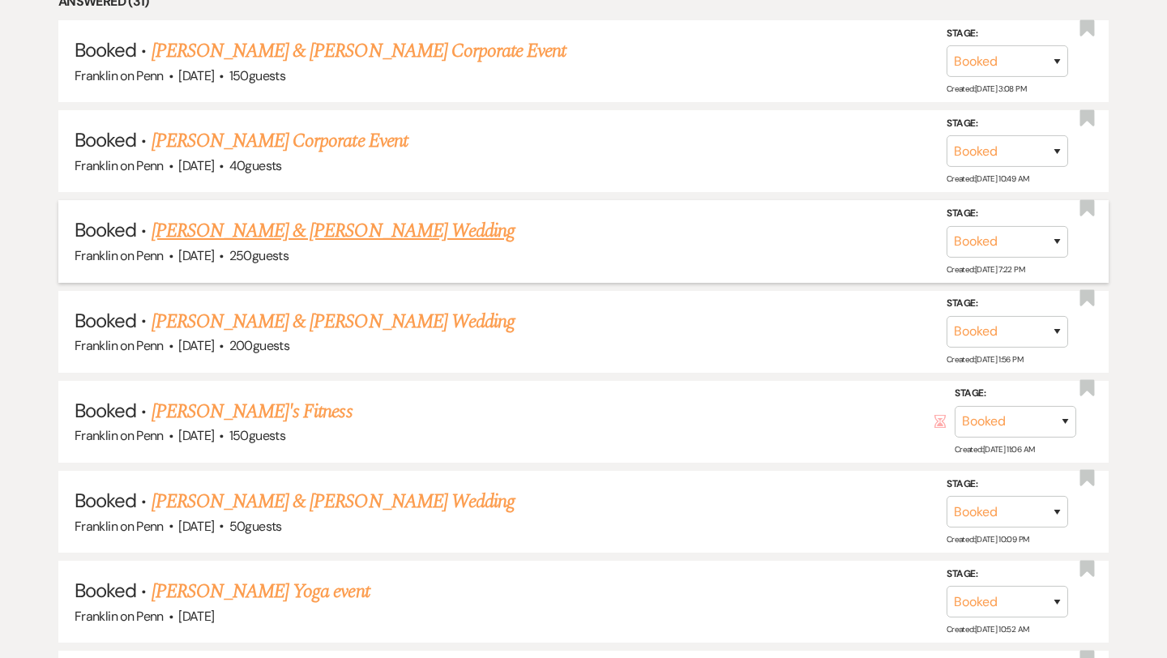
scroll to position [1194, 0]
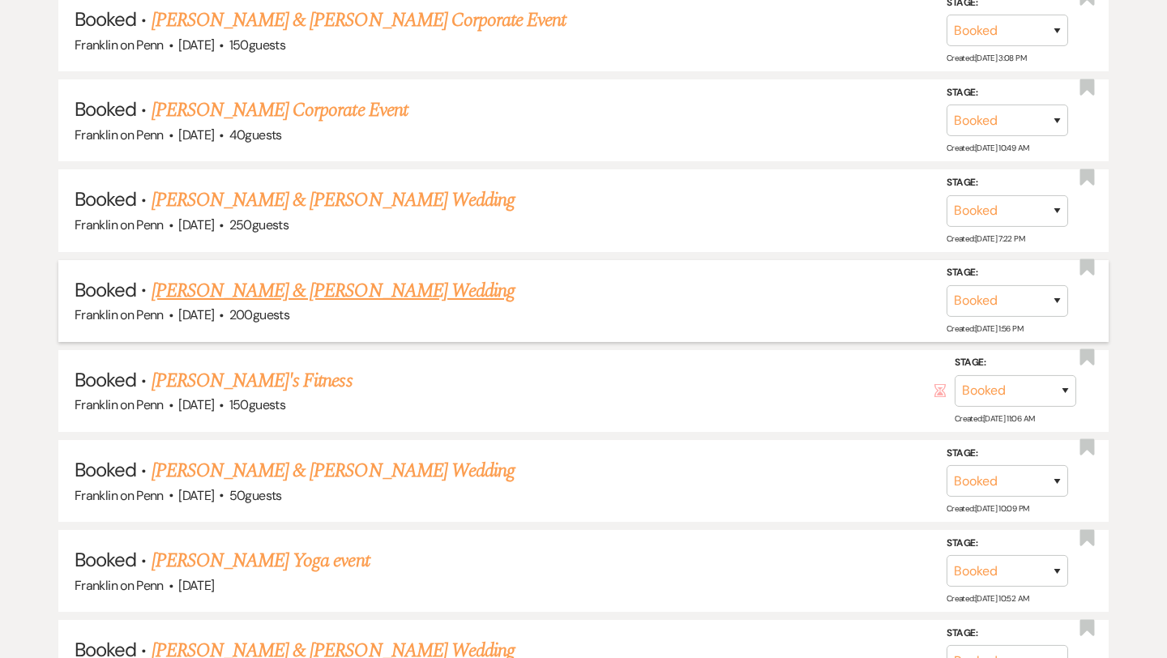
click at [408, 284] on link "[PERSON_NAME] & [PERSON_NAME] Wedding" at bounding box center [333, 290] width 363 height 29
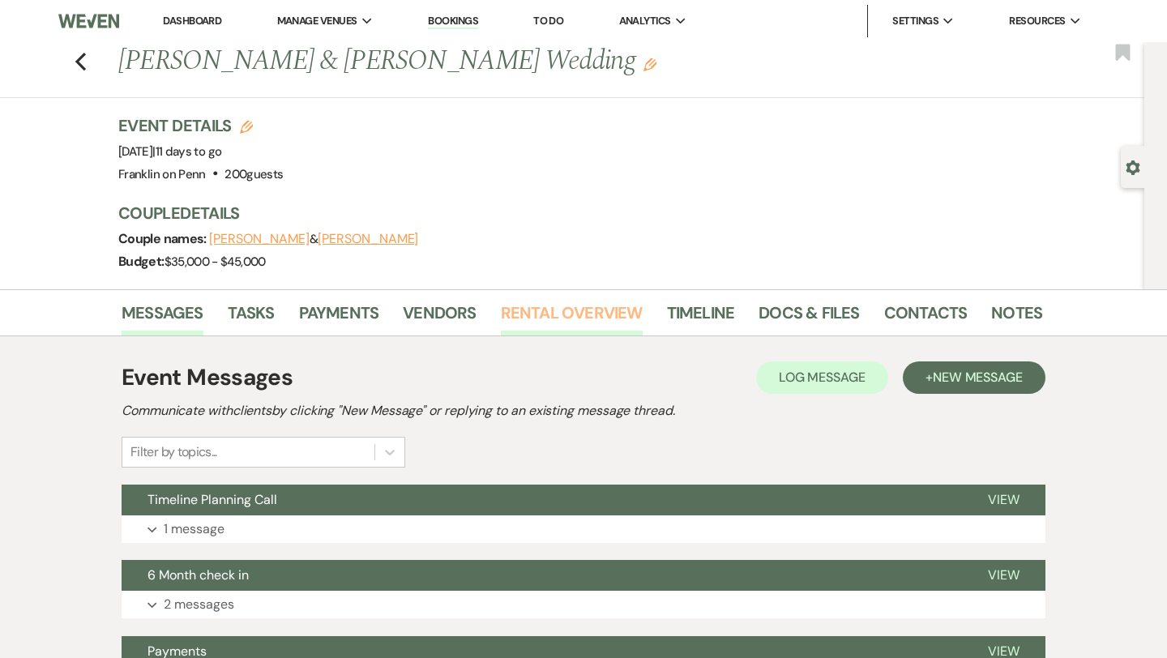
click at [566, 310] on link "Rental Overview" at bounding box center [572, 318] width 142 height 36
